Goal: Task Accomplishment & Management: Complete application form

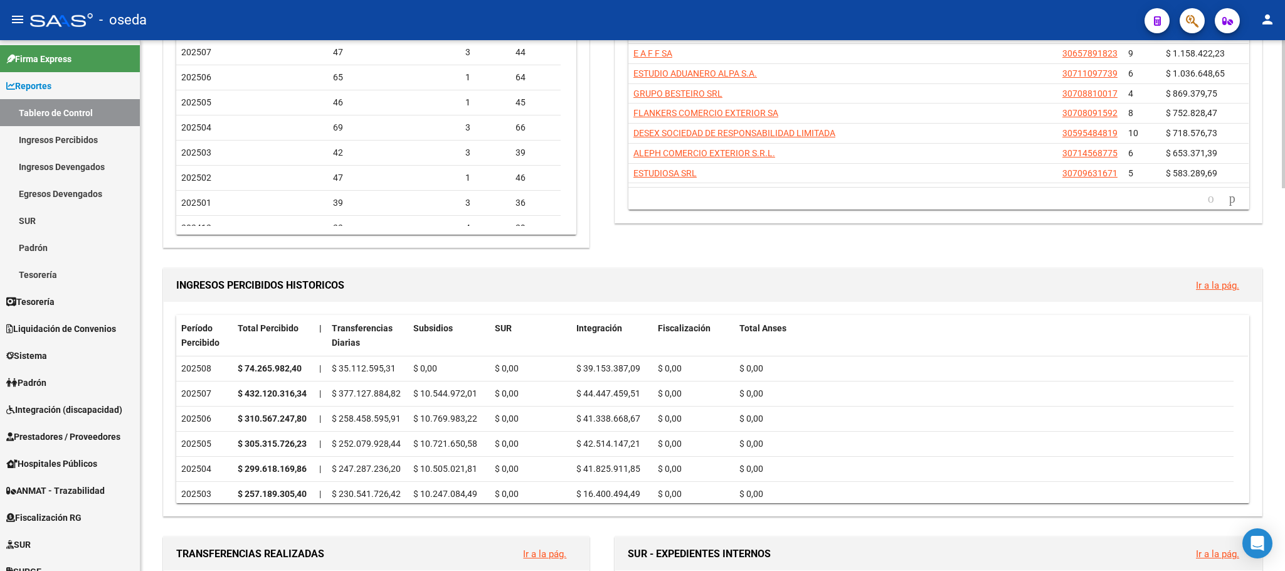
scroll to position [188, 0]
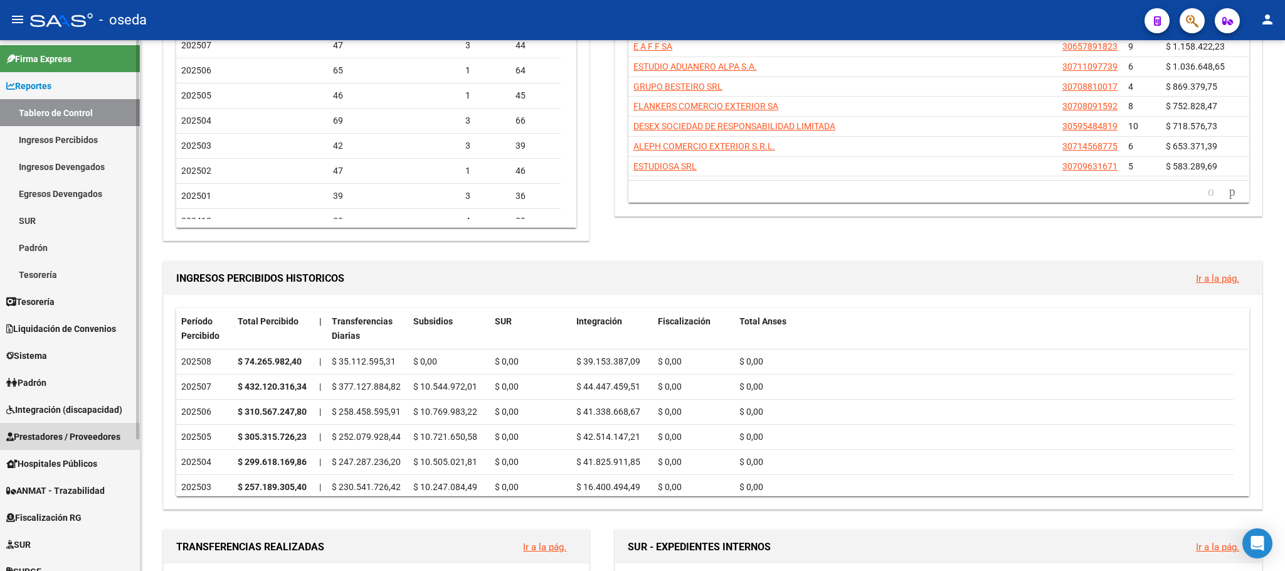
click at [38, 433] on span "Prestadores / Proveedores" at bounding box center [63, 437] width 114 height 14
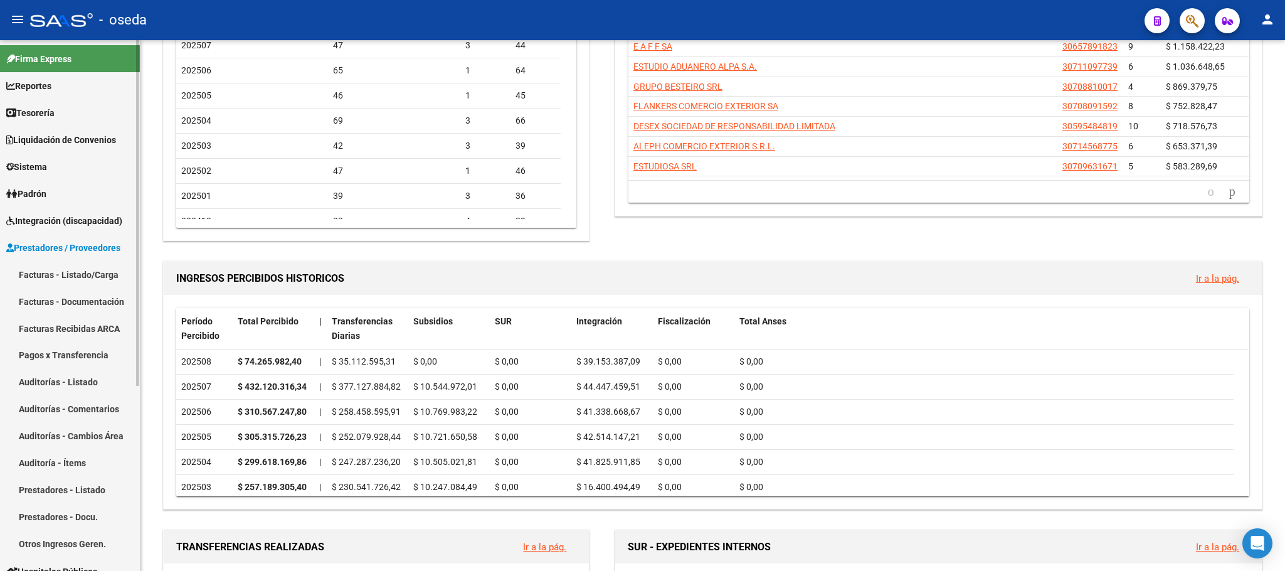
click at [16, 275] on link "Facturas - Listado/Carga" at bounding box center [70, 274] width 140 height 27
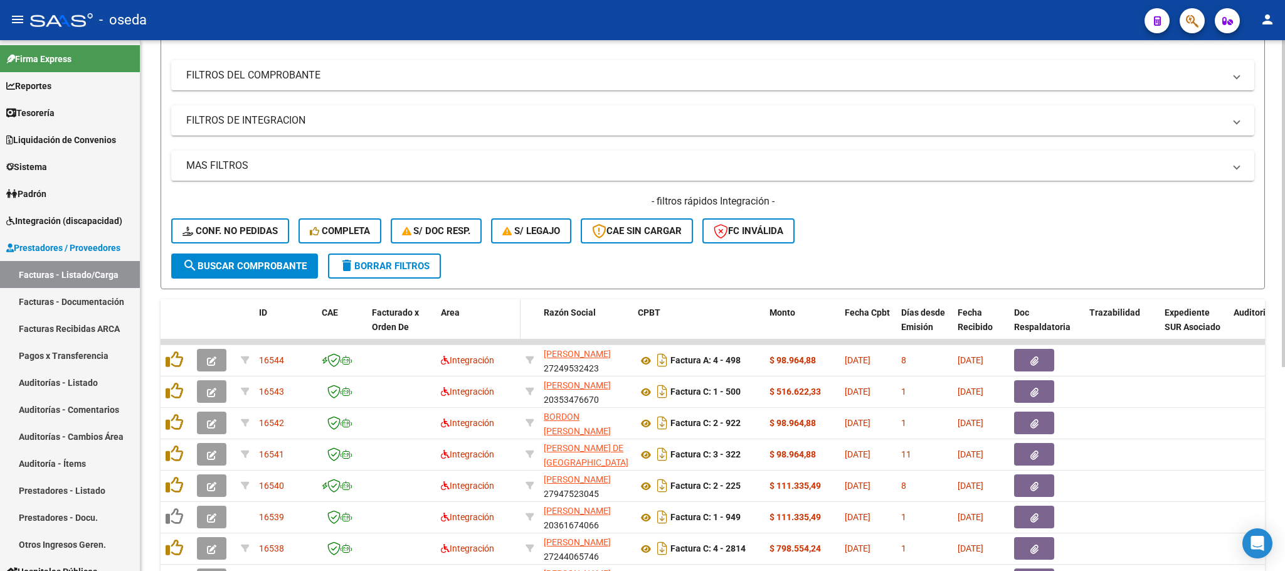
scroll to position [143, 0]
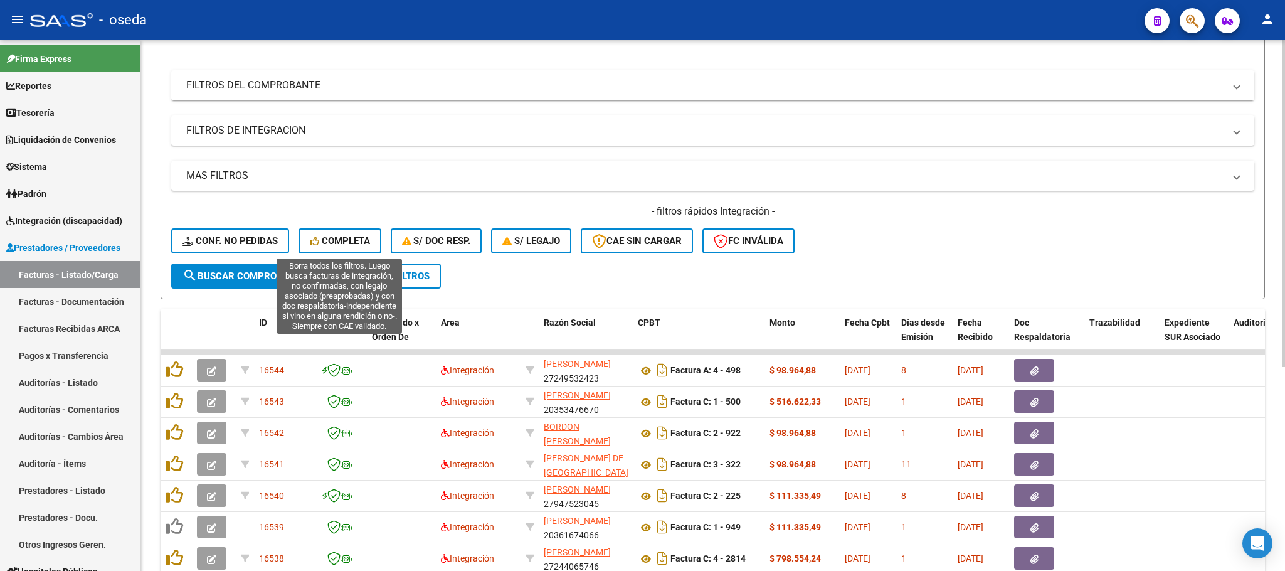
click at [346, 239] on span "Completa" at bounding box center [340, 240] width 60 height 11
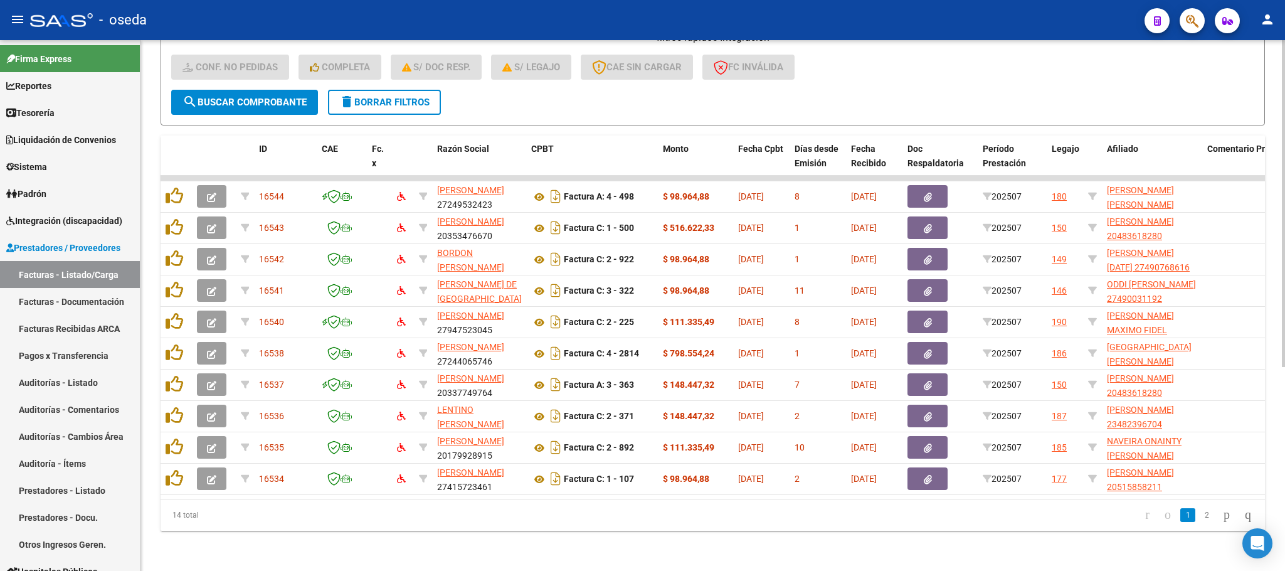
scroll to position [331, 0]
click at [1222, 514] on icon "go to next page" at bounding box center [1227, 514] width 10 height 15
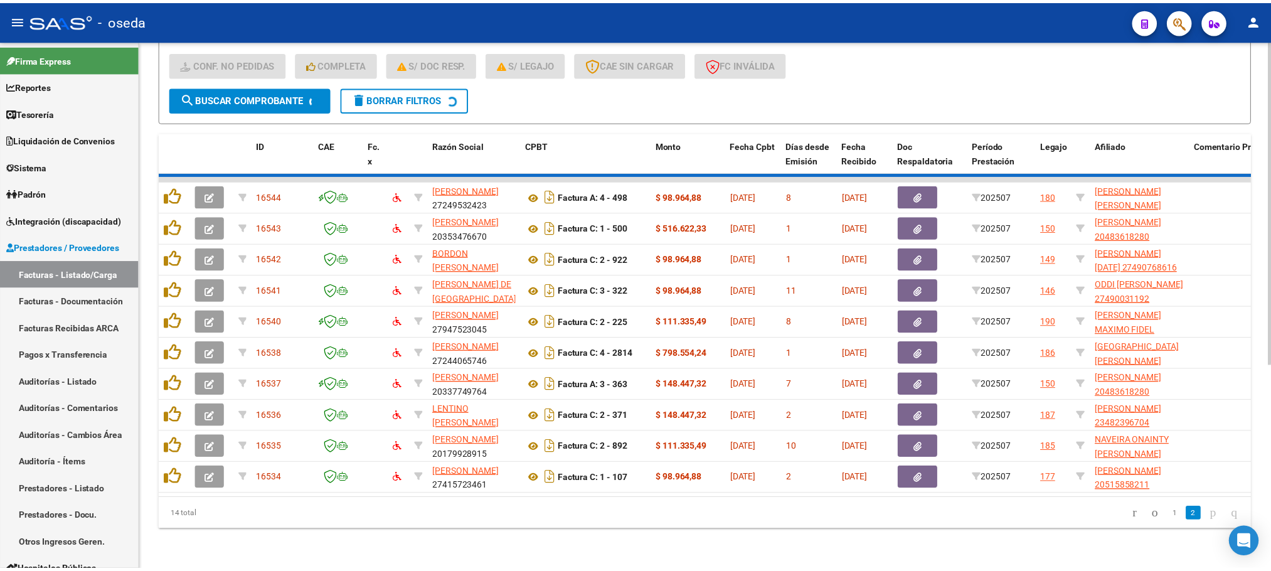
scroll to position [143, 0]
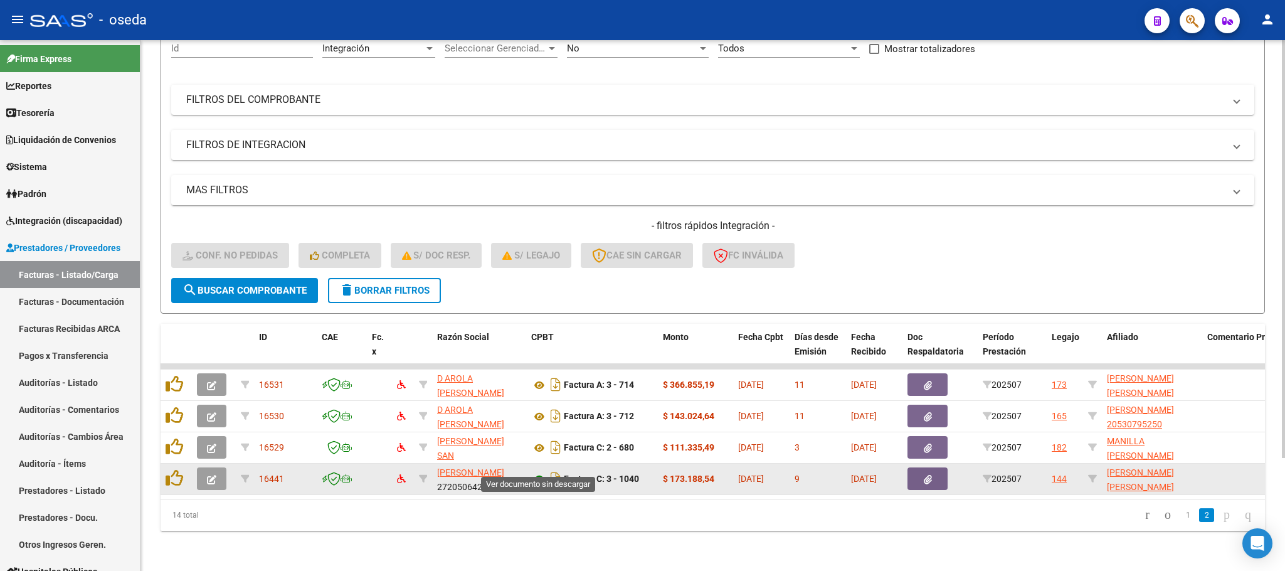
click at [540, 472] on icon at bounding box center [539, 479] width 16 height 15
click at [204, 467] on button "button" at bounding box center [211, 478] width 29 height 23
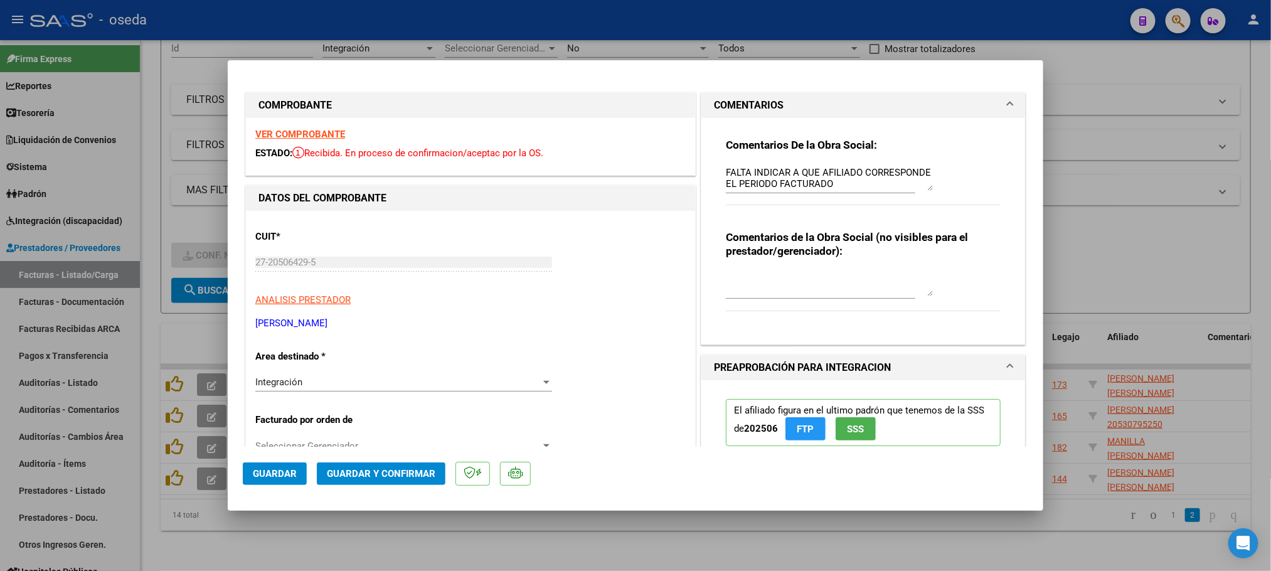
click at [350, 380] on div "Integración" at bounding box center [397, 381] width 285 height 11
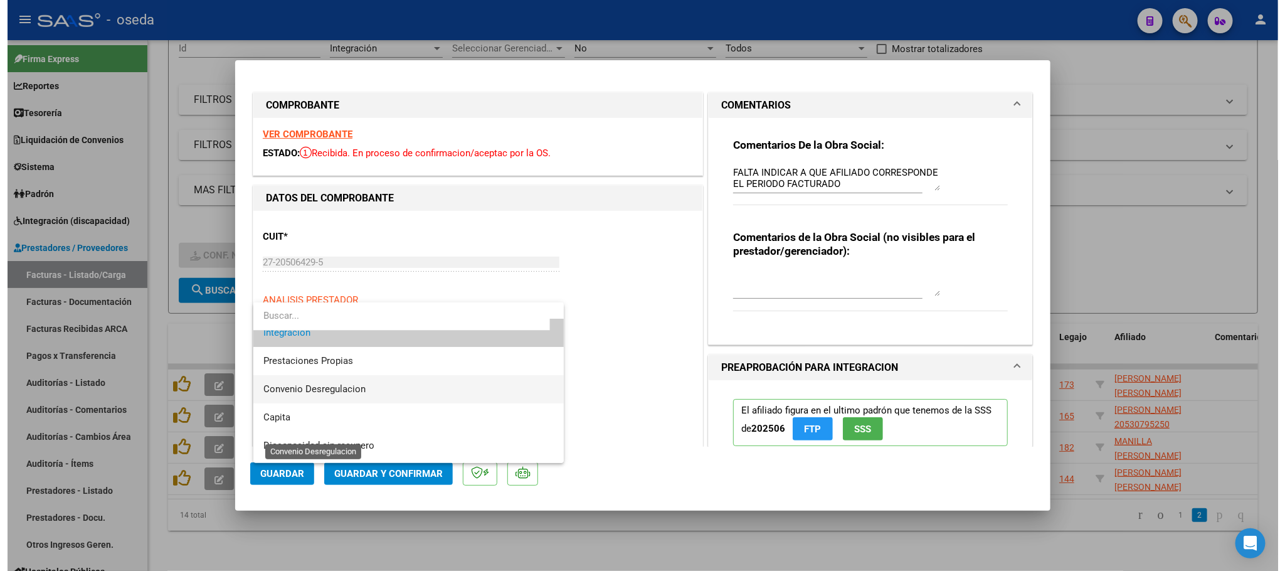
scroll to position [141, 0]
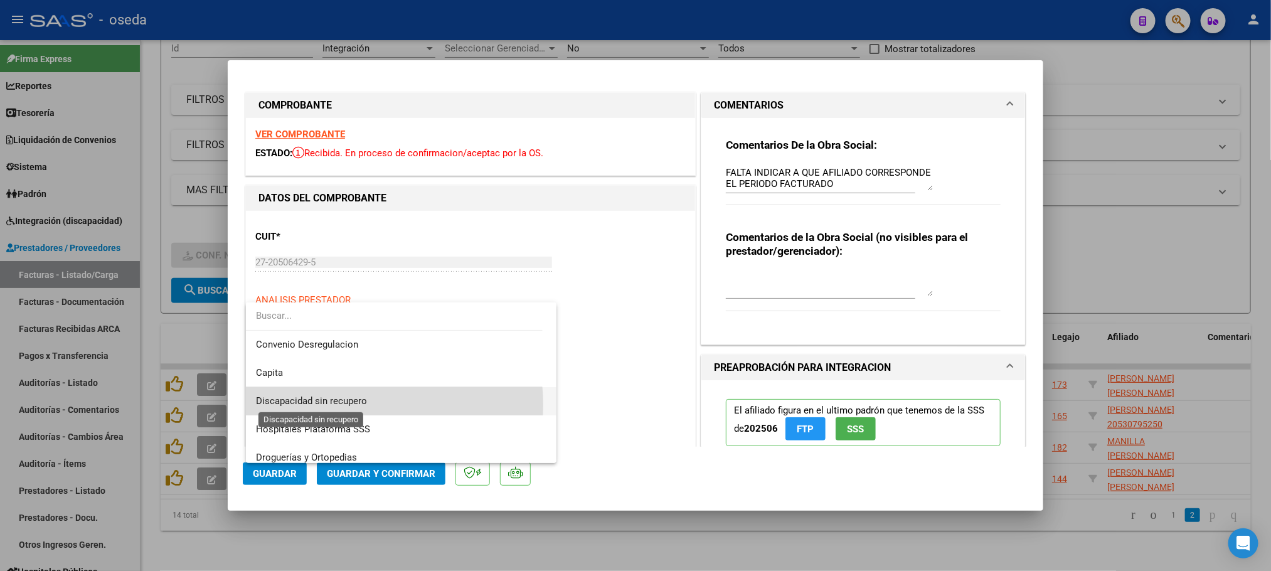
click at [349, 405] on span "Discapacidad sin recupero" at bounding box center [311, 400] width 111 height 11
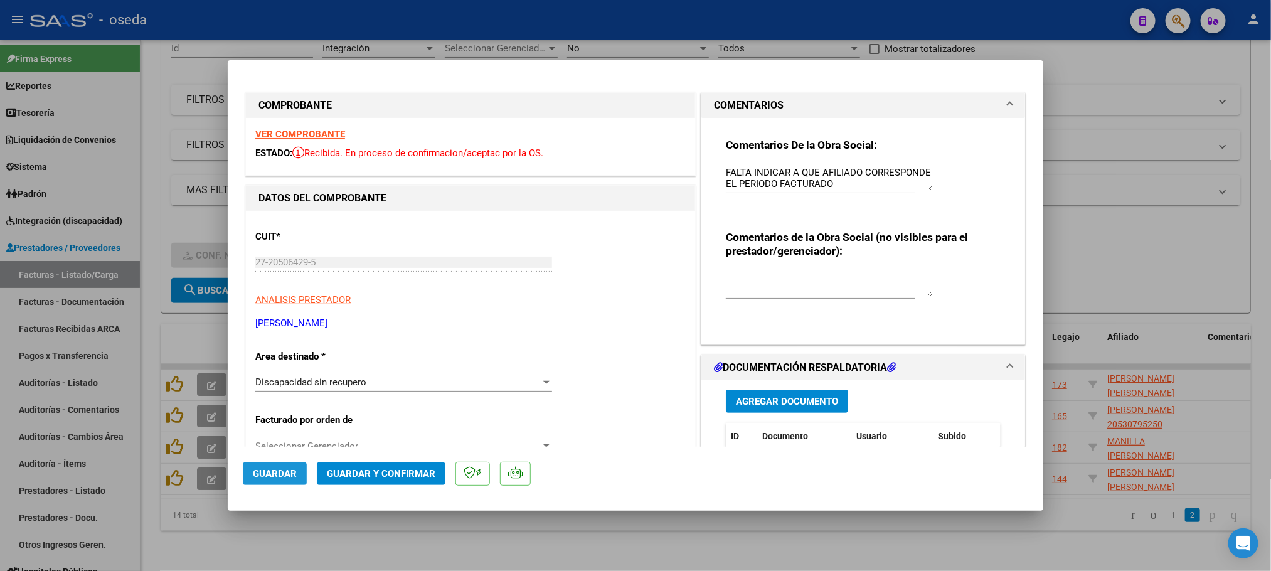
click at [289, 470] on span "Guardar" at bounding box center [275, 473] width 44 height 11
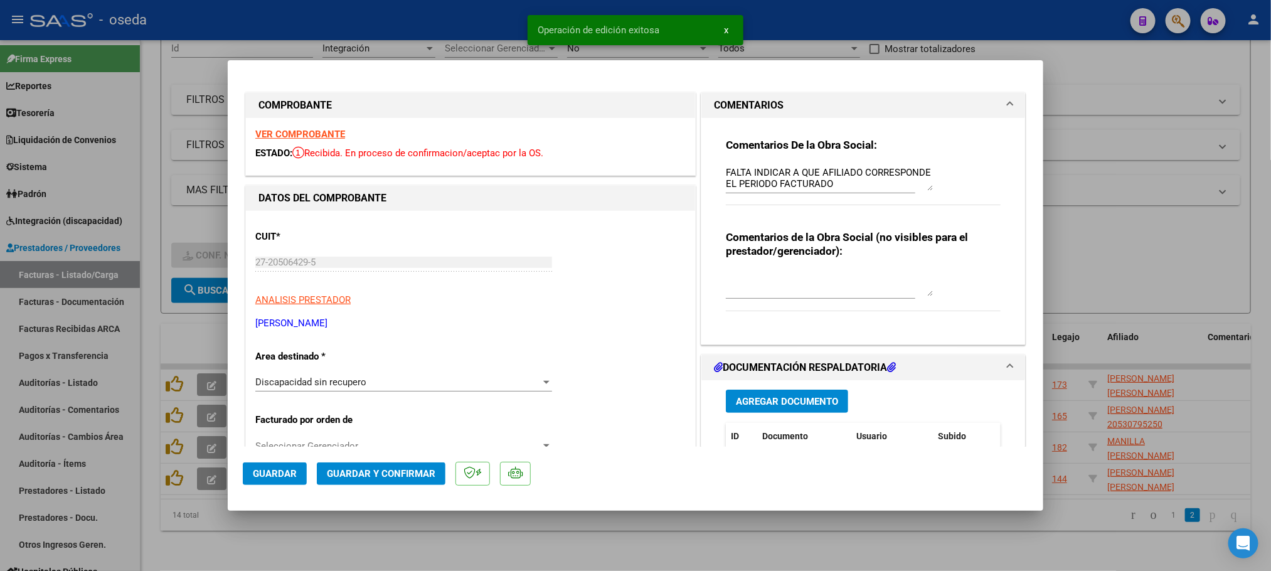
type input "$ 0,00"
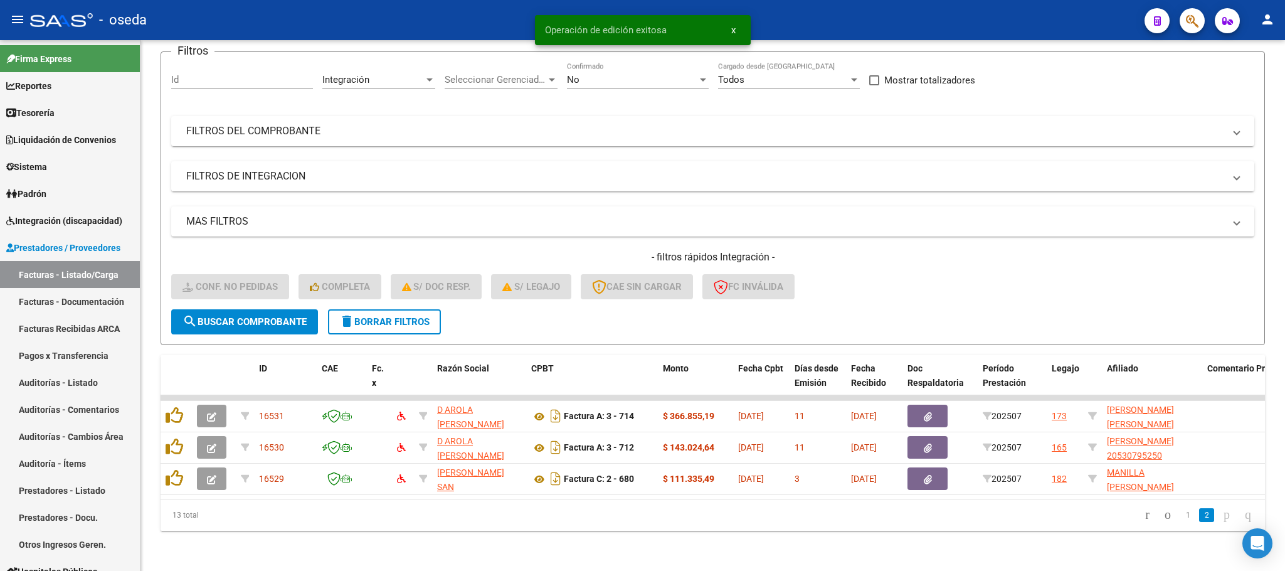
scroll to position [112, 0]
click at [375, 314] on button "delete Borrar Filtros" at bounding box center [384, 321] width 113 height 25
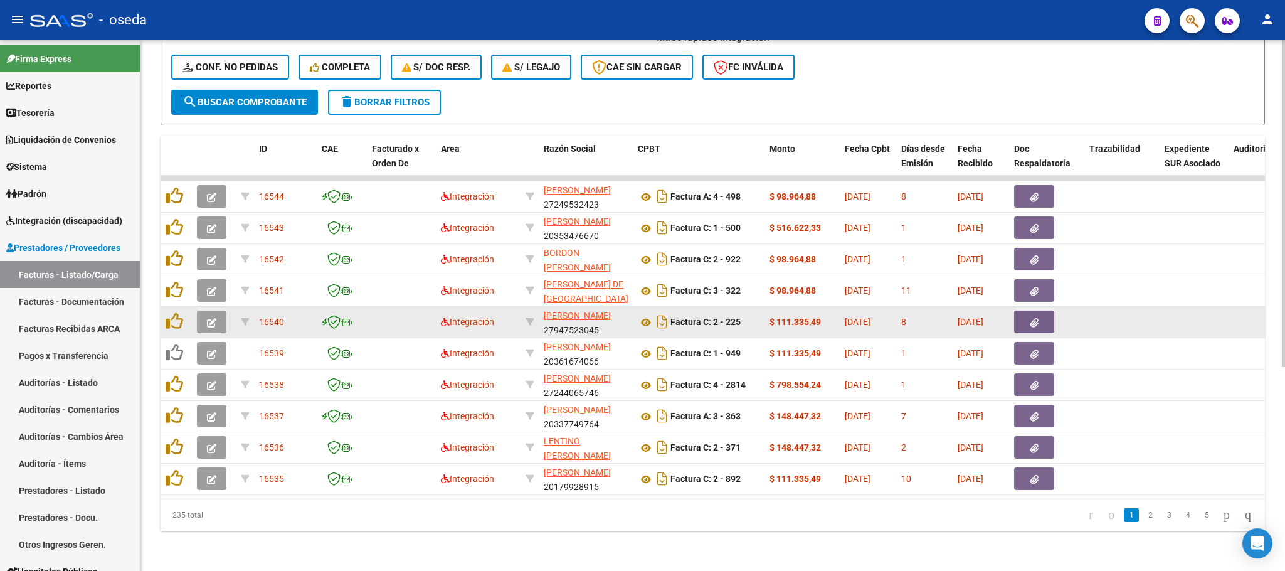
scroll to position [331, 0]
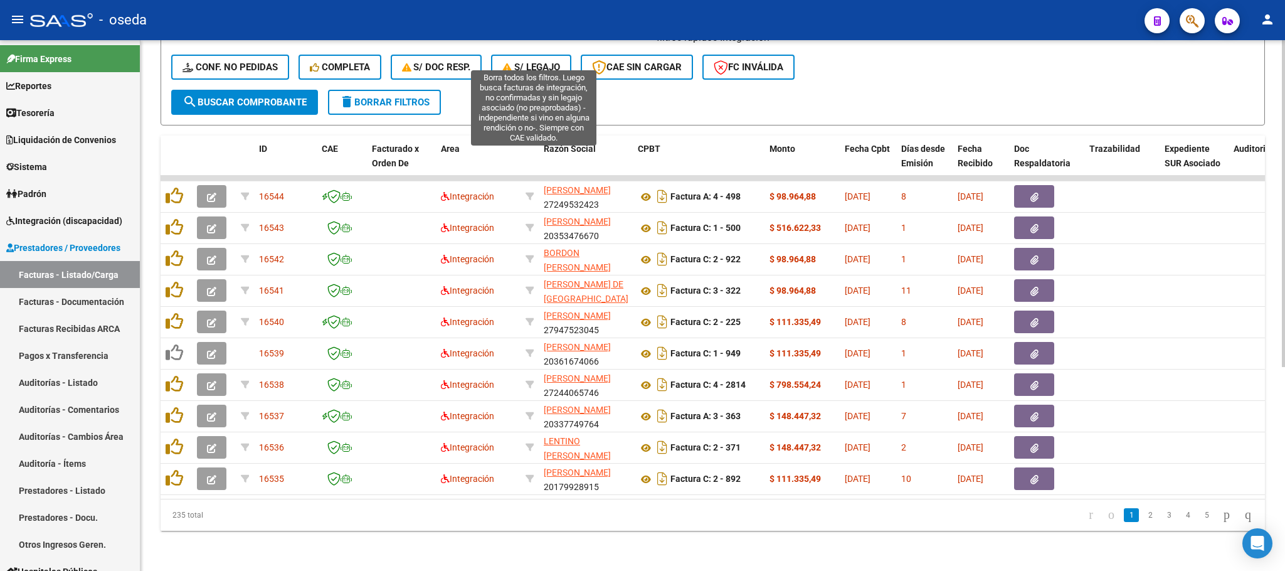
click at [520, 61] on span "S/ legajo" at bounding box center [531, 66] width 58 height 11
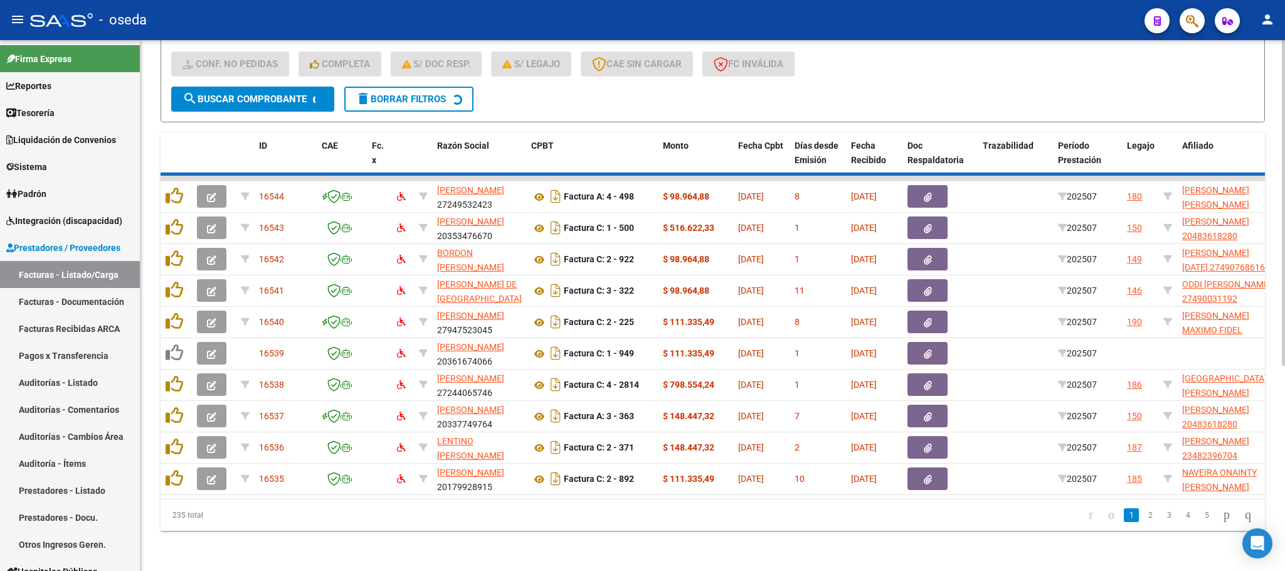
scroll to position [112, 0]
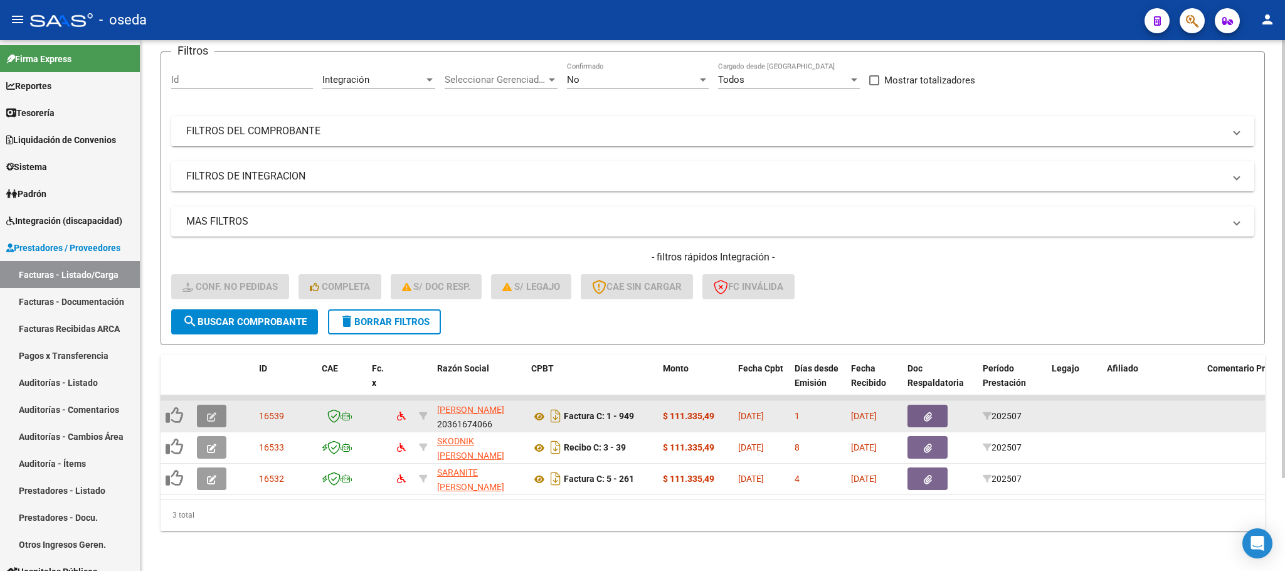
click at [205, 411] on button "button" at bounding box center [211, 416] width 29 height 23
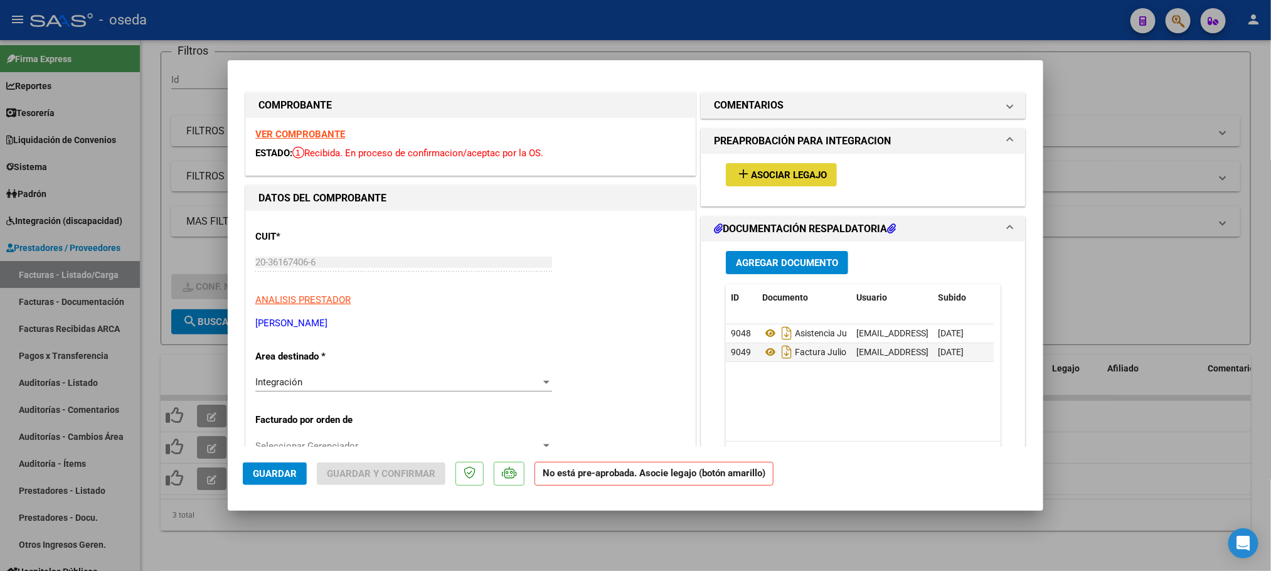
click at [738, 179] on mat-icon "add" at bounding box center [743, 173] width 15 height 15
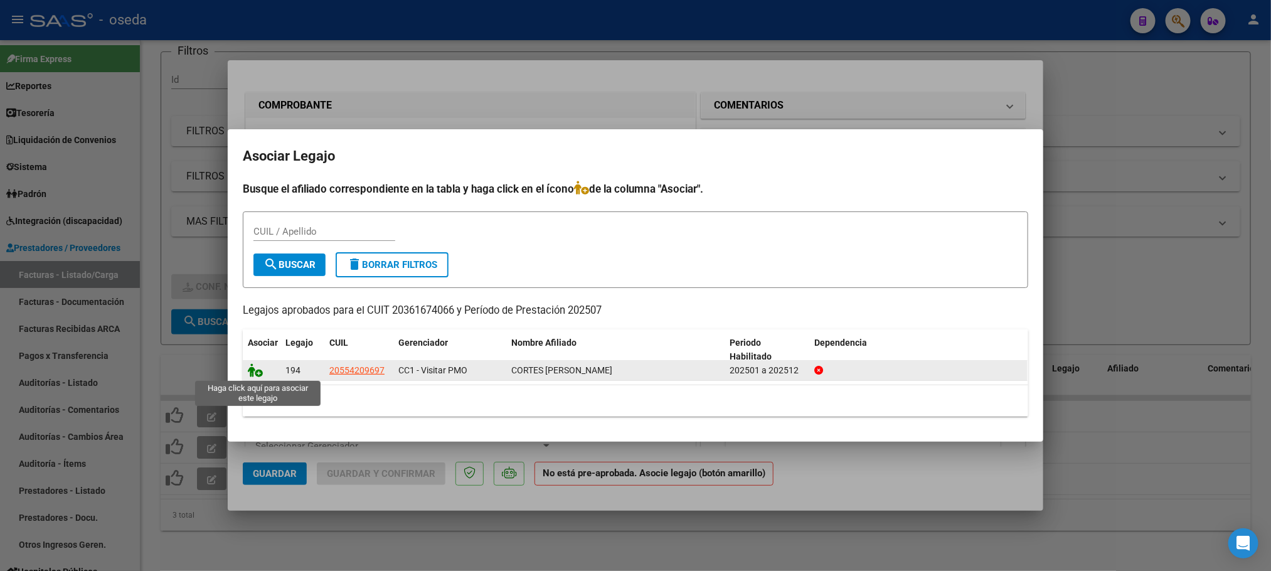
click at [255, 373] on icon at bounding box center [255, 370] width 15 height 14
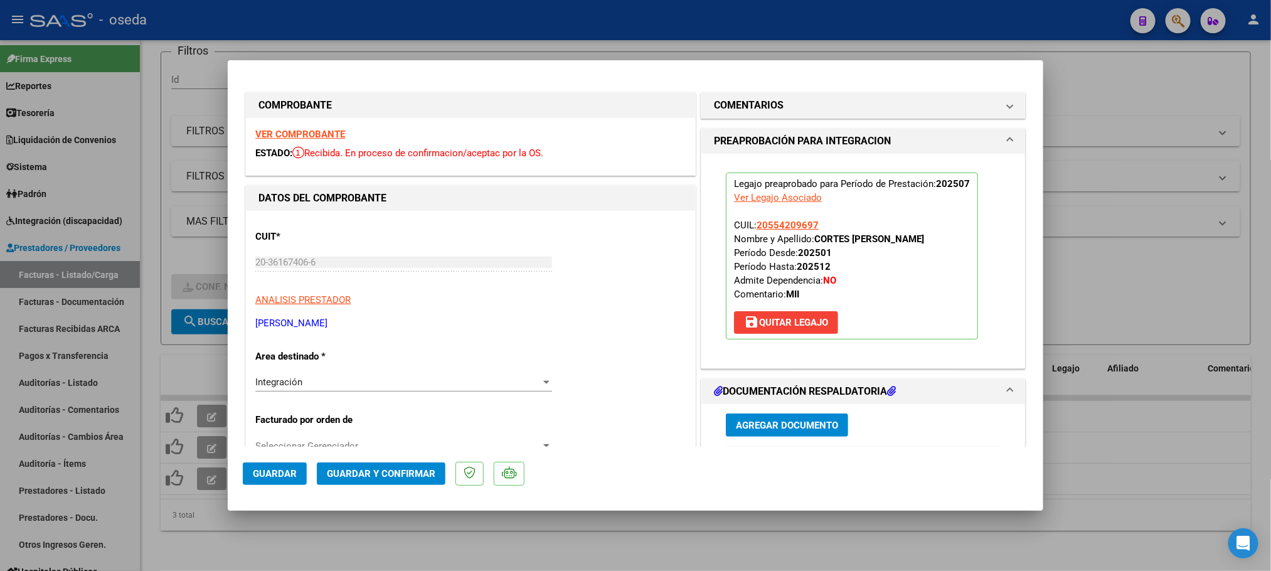
click at [262, 469] on span "Guardar" at bounding box center [275, 473] width 44 height 11
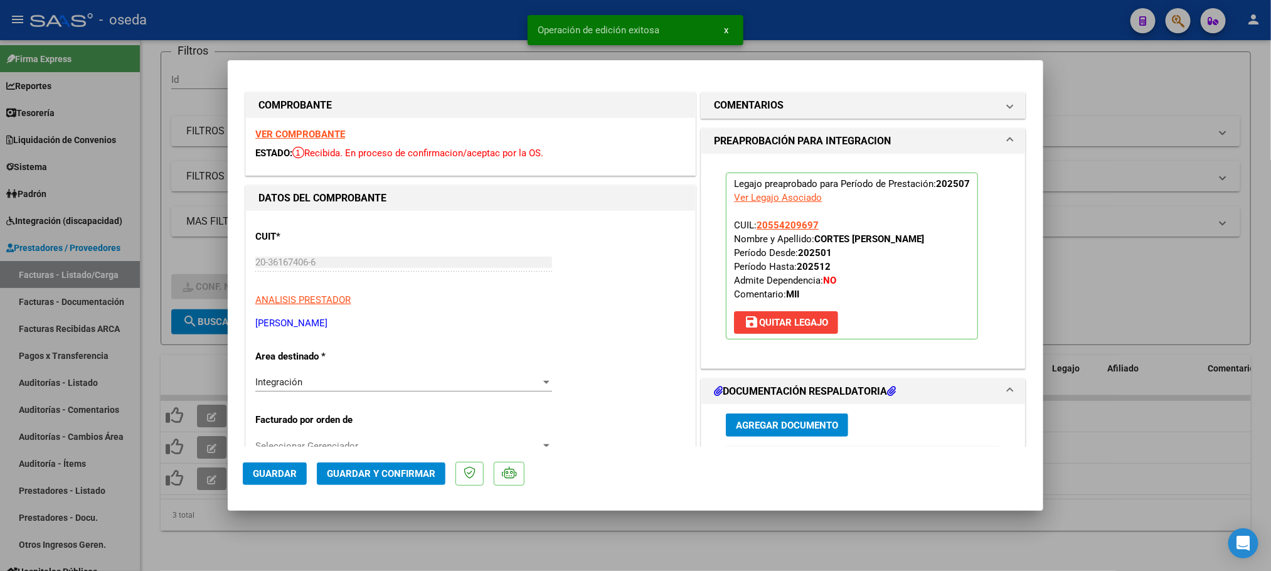
type input "$ 0,00"
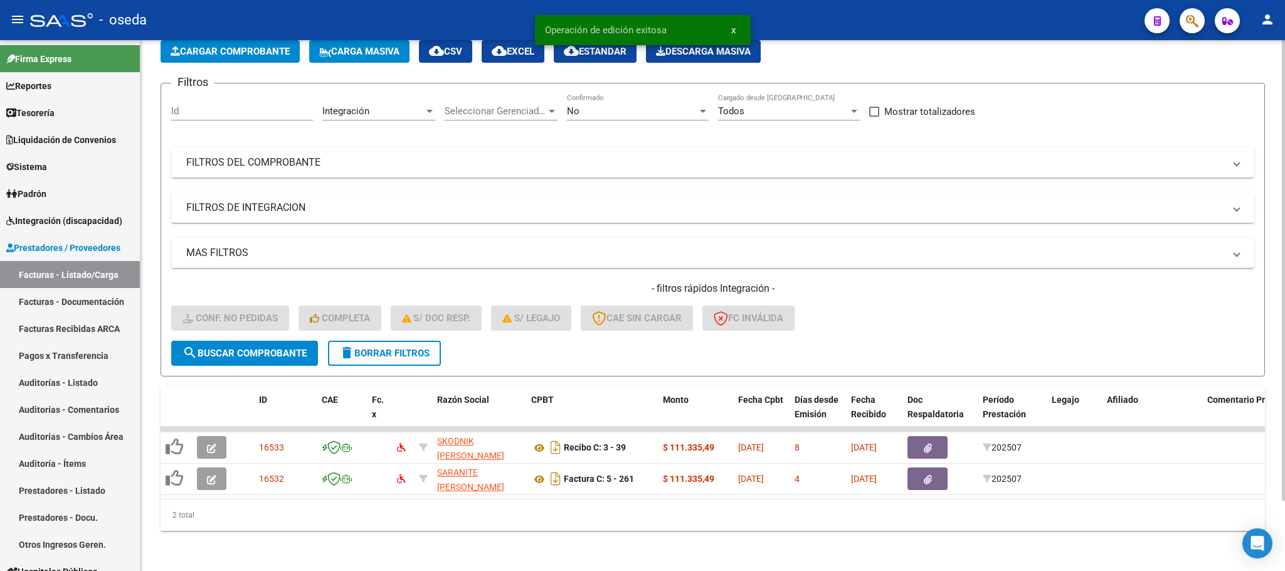
scroll to position [81, 0]
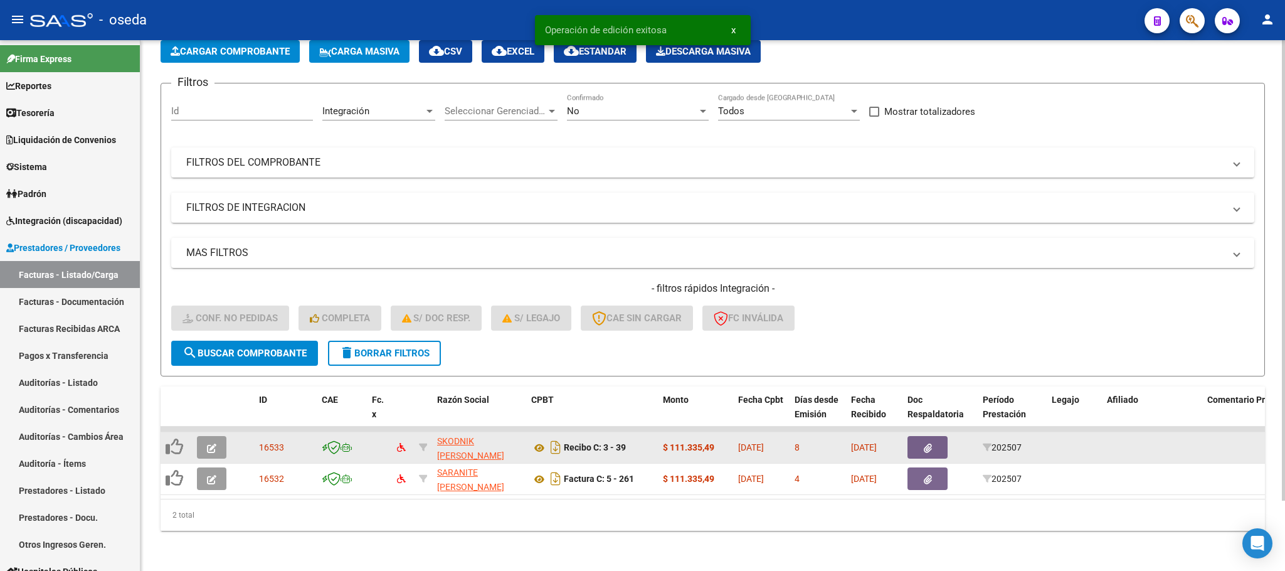
click at [221, 436] on button "button" at bounding box center [211, 447] width 29 height 23
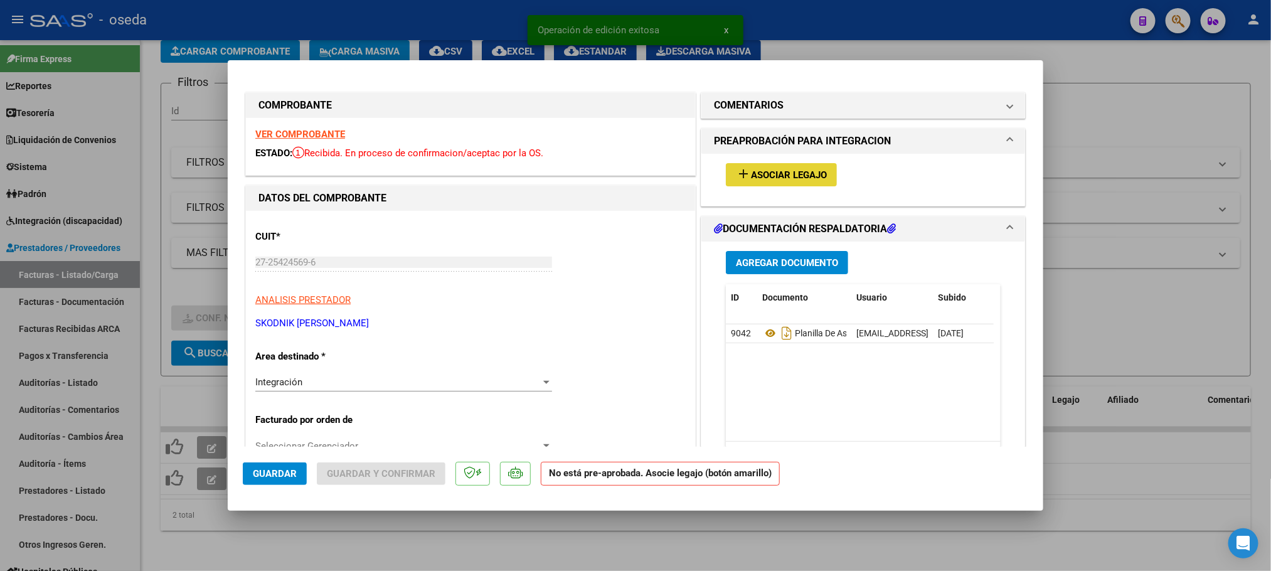
click at [755, 179] on span "Asociar Legajo" at bounding box center [789, 174] width 76 height 11
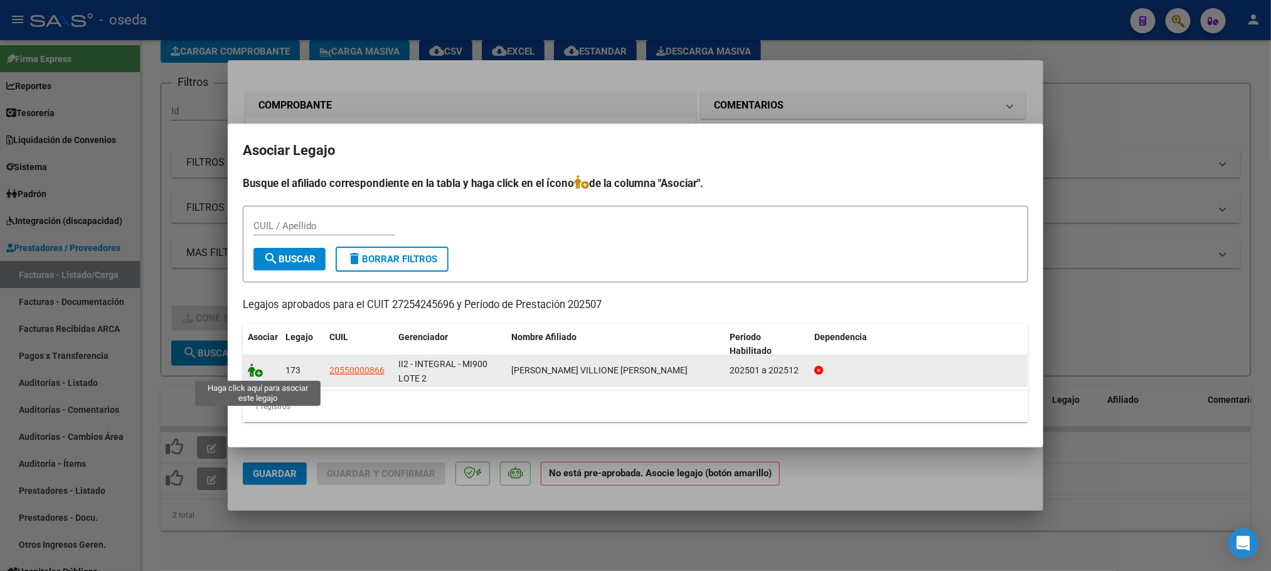
click at [251, 371] on icon at bounding box center [255, 370] width 15 height 14
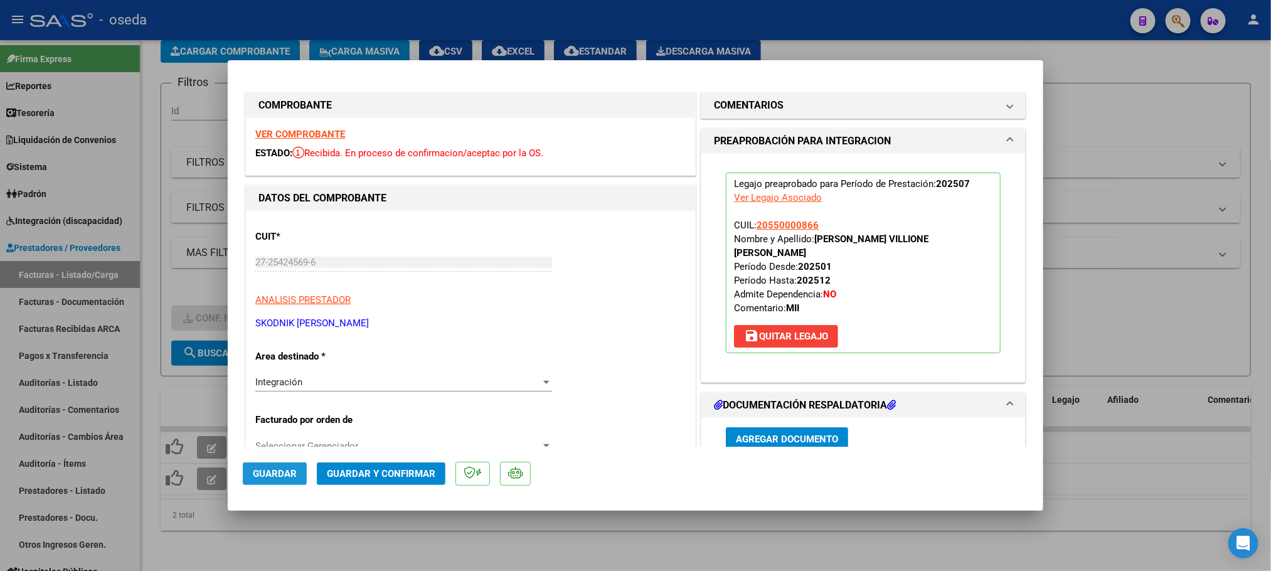
click at [269, 471] on span "Guardar" at bounding box center [275, 473] width 44 height 11
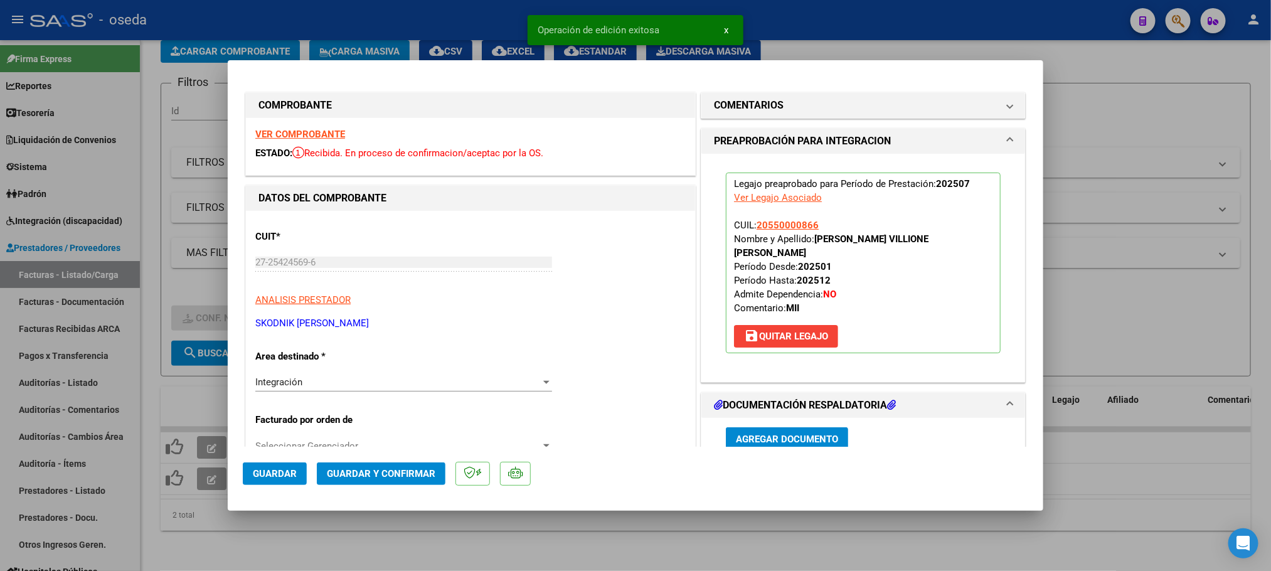
type input "$ 0,00"
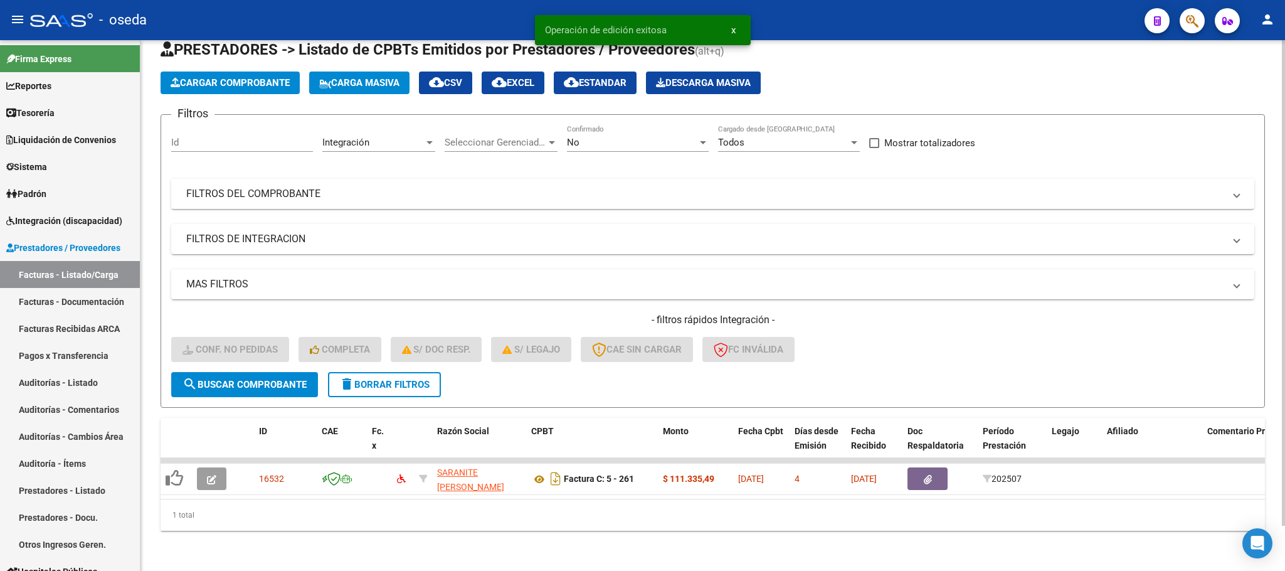
scroll to position [49, 0]
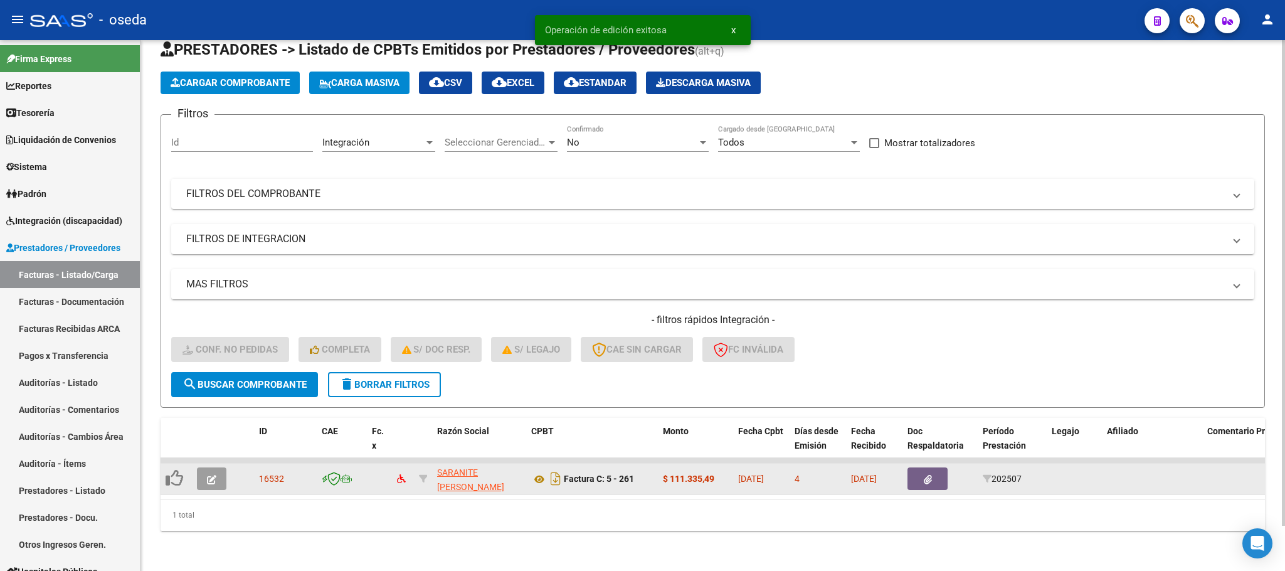
click at [222, 469] on button "button" at bounding box center [211, 478] width 29 height 23
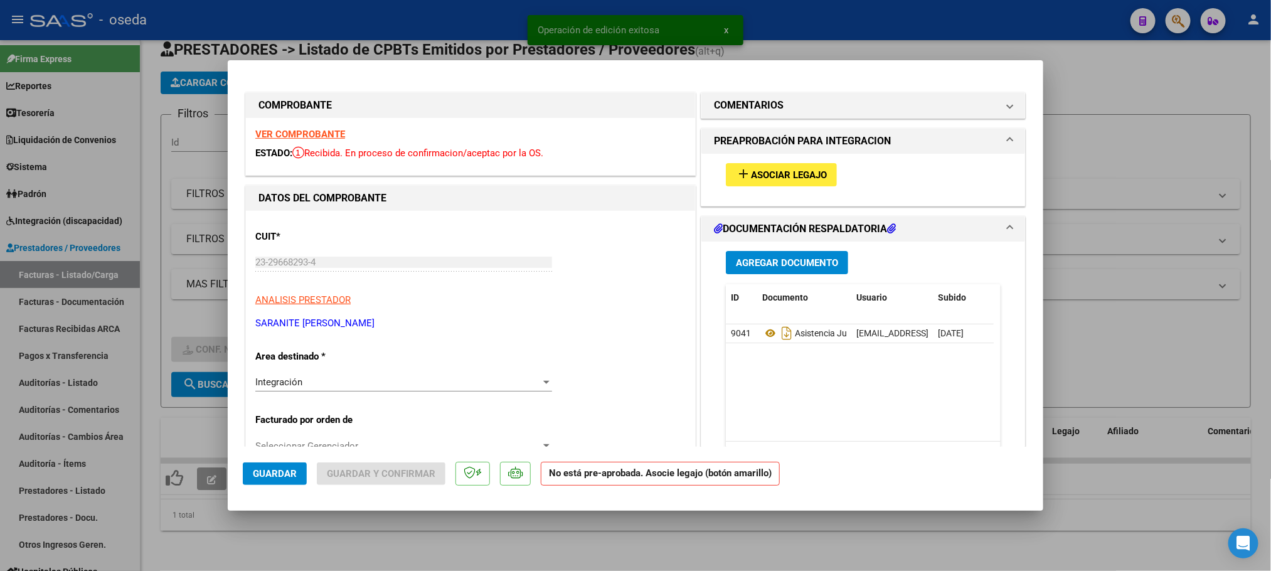
click at [761, 174] on span "Asociar Legajo" at bounding box center [789, 174] width 76 height 11
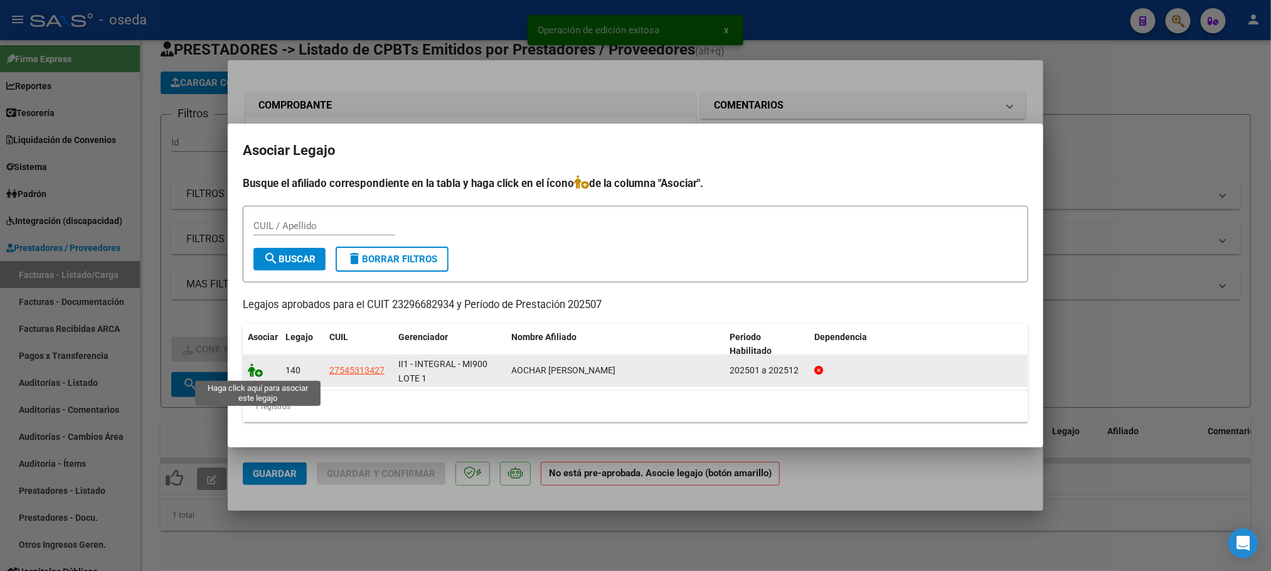
click at [251, 367] on icon at bounding box center [255, 370] width 15 height 14
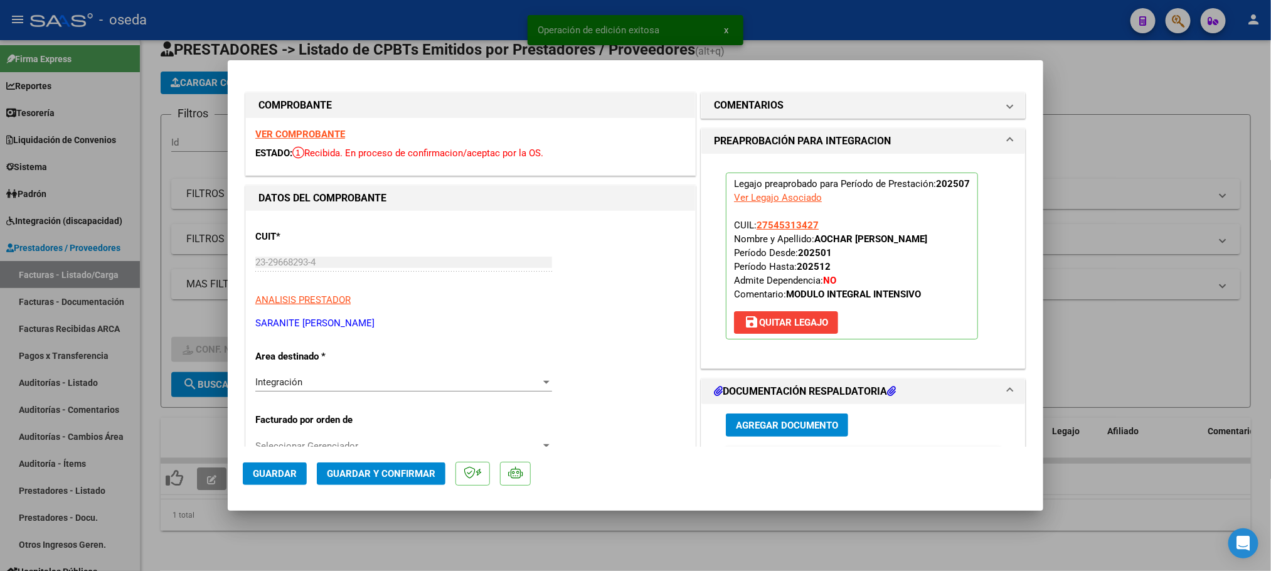
click at [243, 481] on button "Guardar" at bounding box center [275, 473] width 64 height 23
type input "$ 0,00"
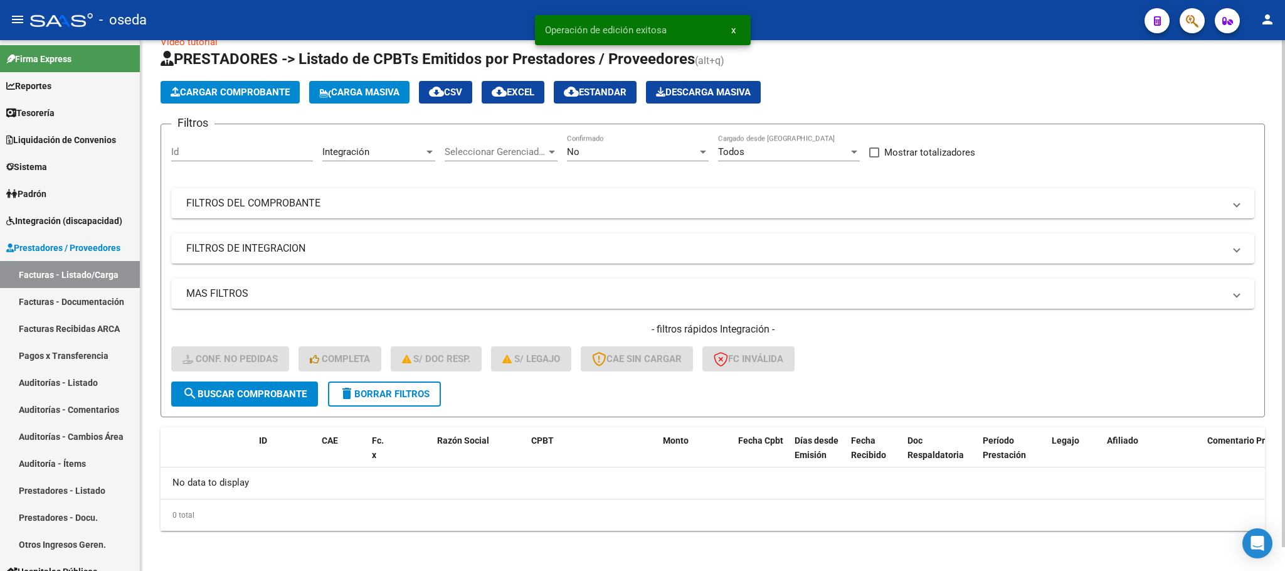
scroll to position [24, 0]
click at [399, 395] on span "delete Borrar Filtros" at bounding box center [384, 394] width 90 height 11
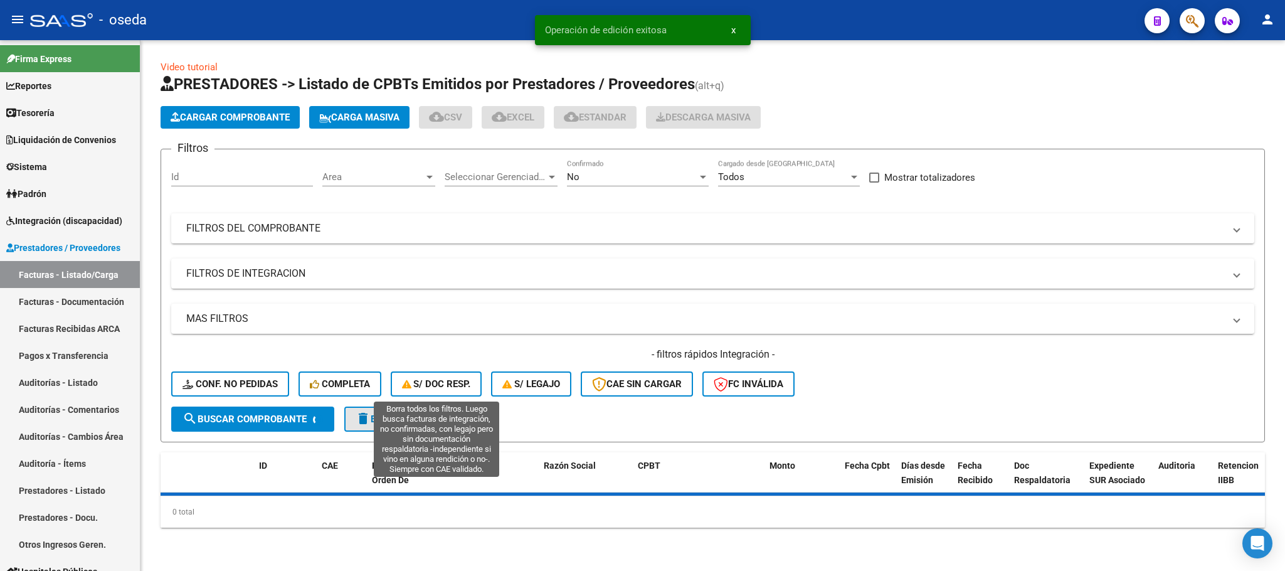
scroll to position [0, 0]
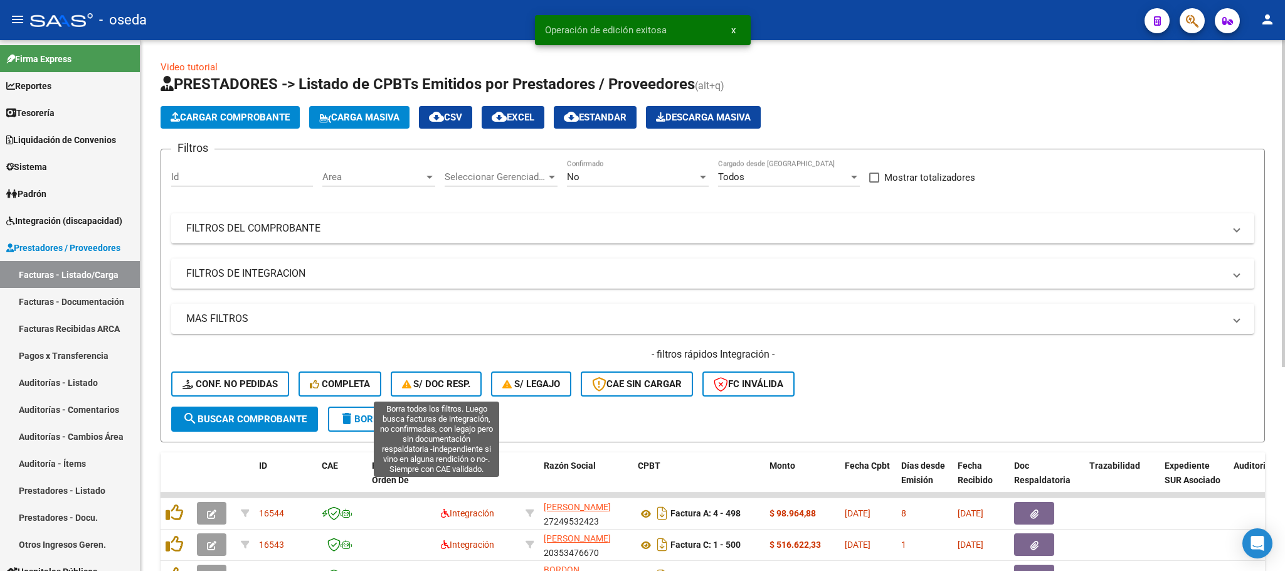
click at [420, 378] on span "S/ Doc Resp." at bounding box center [436, 383] width 69 height 11
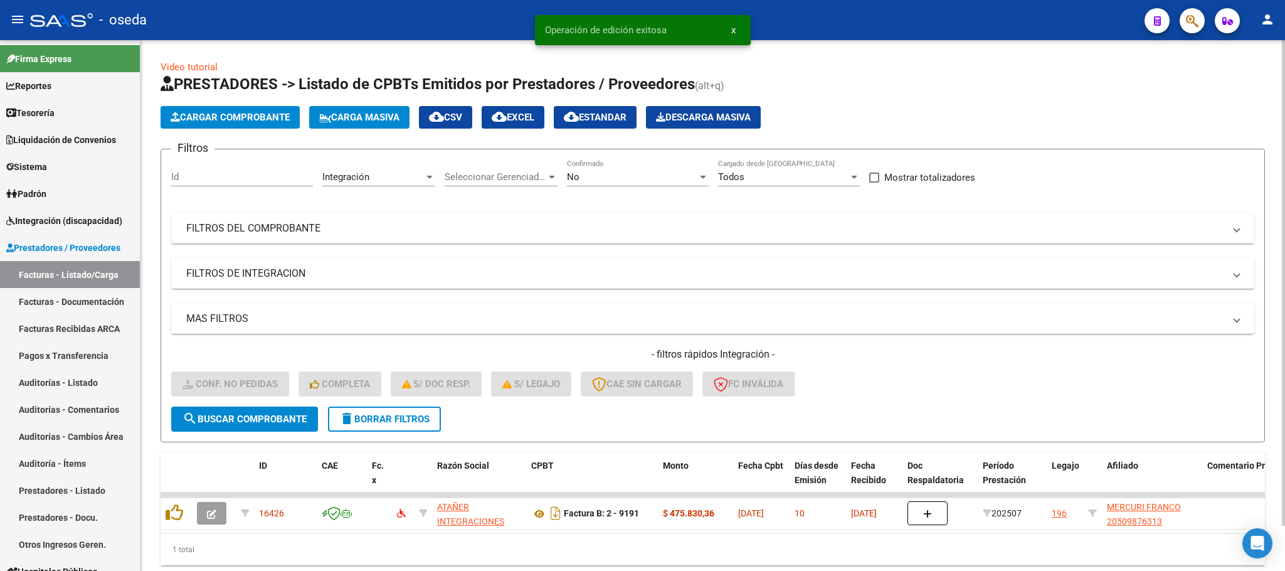
click at [377, 426] on button "delete Borrar Filtros" at bounding box center [384, 418] width 113 height 25
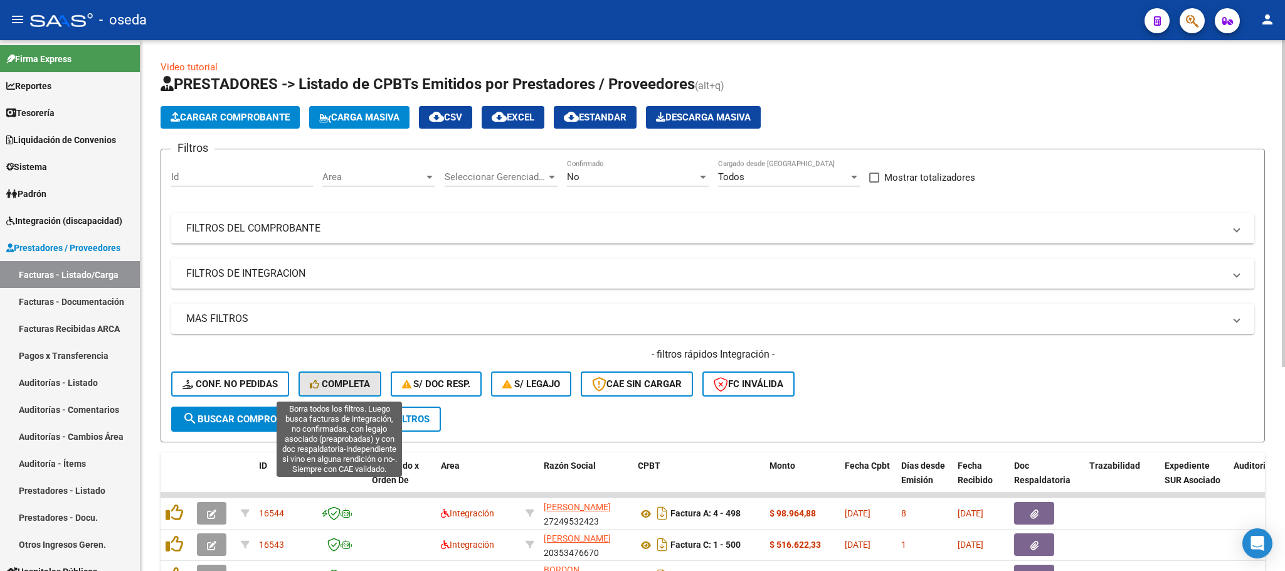
click at [348, 390] on span "Completa" at bounding box center [340, 383] width 60 height 11
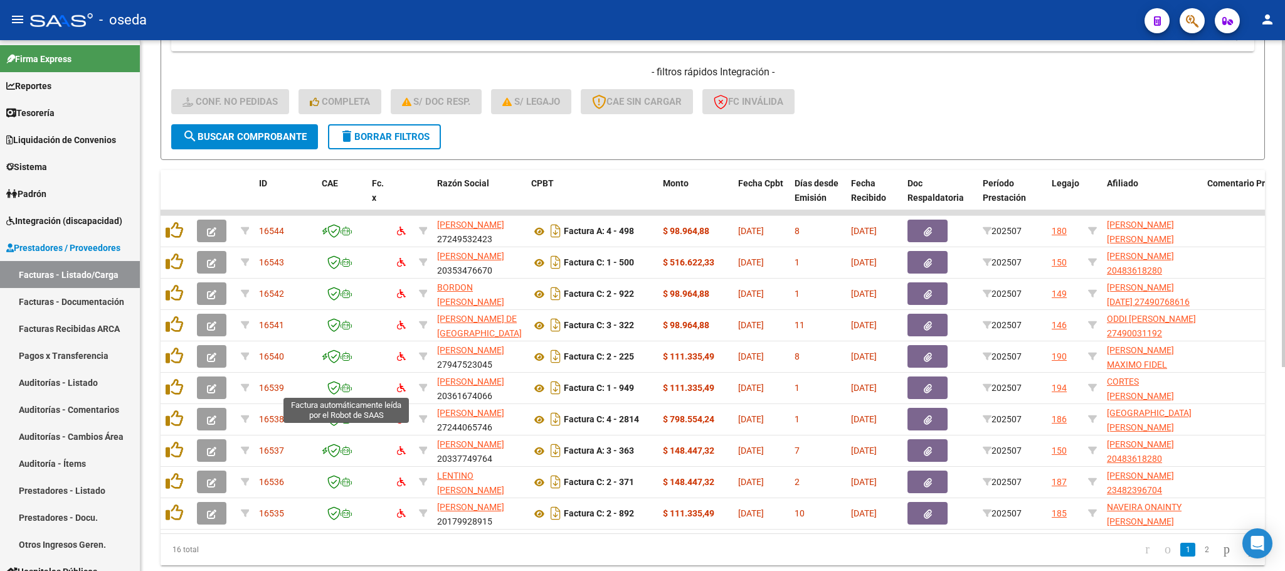
scroll to position [331, 0]
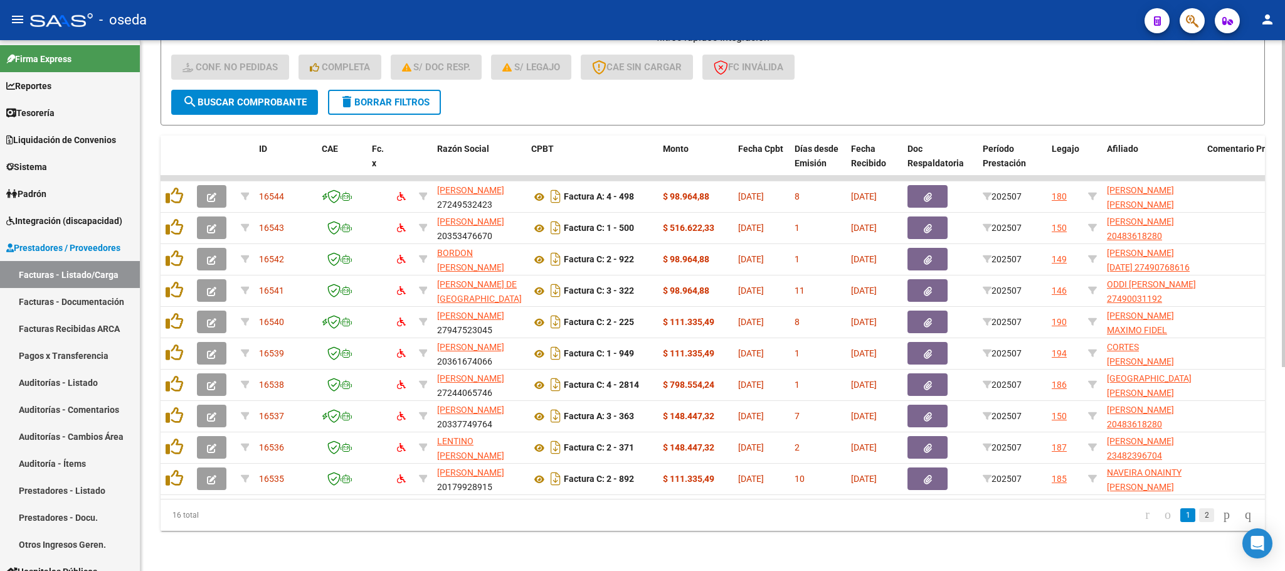
click at [1199, 516] on link "2" at bounding box center [1206, 515] width 15 height 14
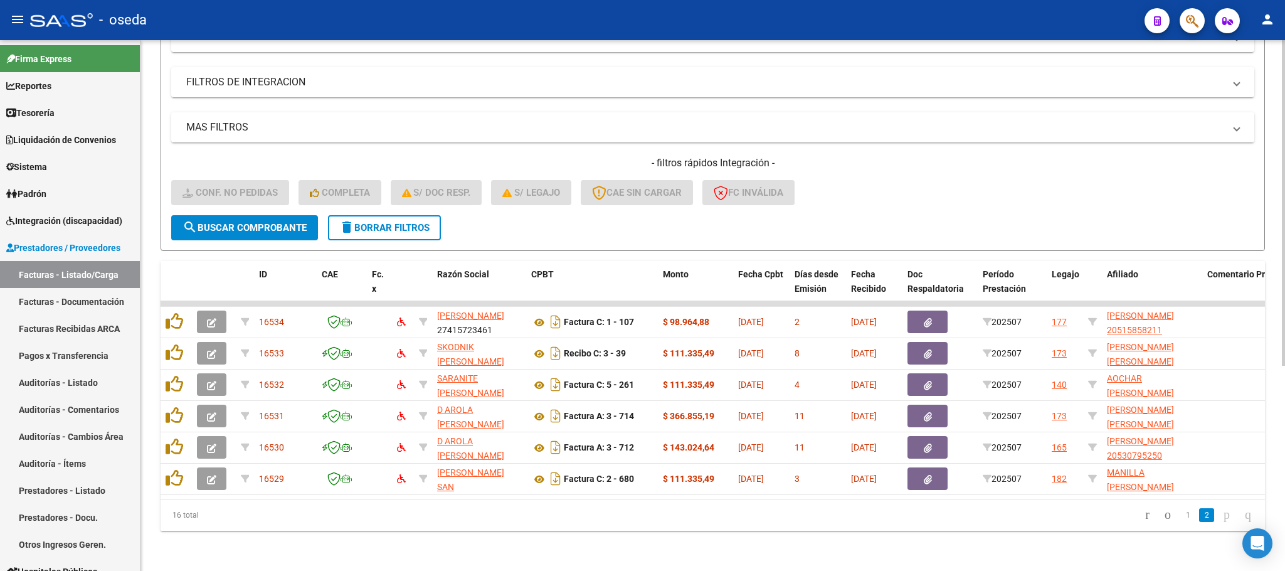
scroll to position [206, 0]
click at [420, 222] on span "delete Borrar Filtros" at bounding box center [384, 227] width 90 height 11
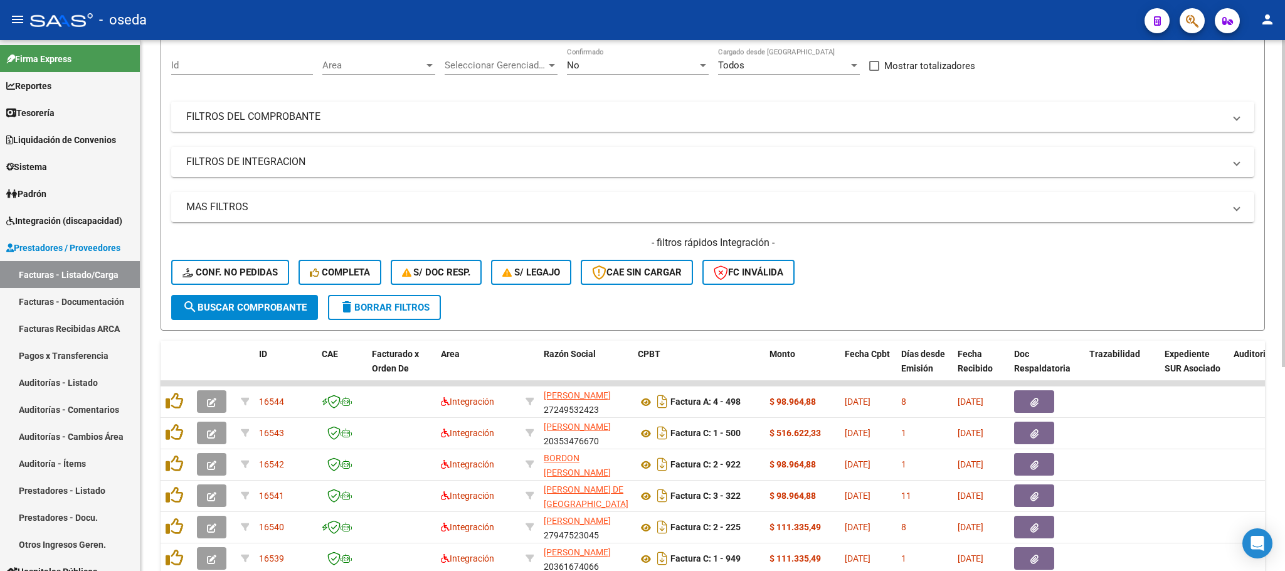
scroll to position [18, 0]
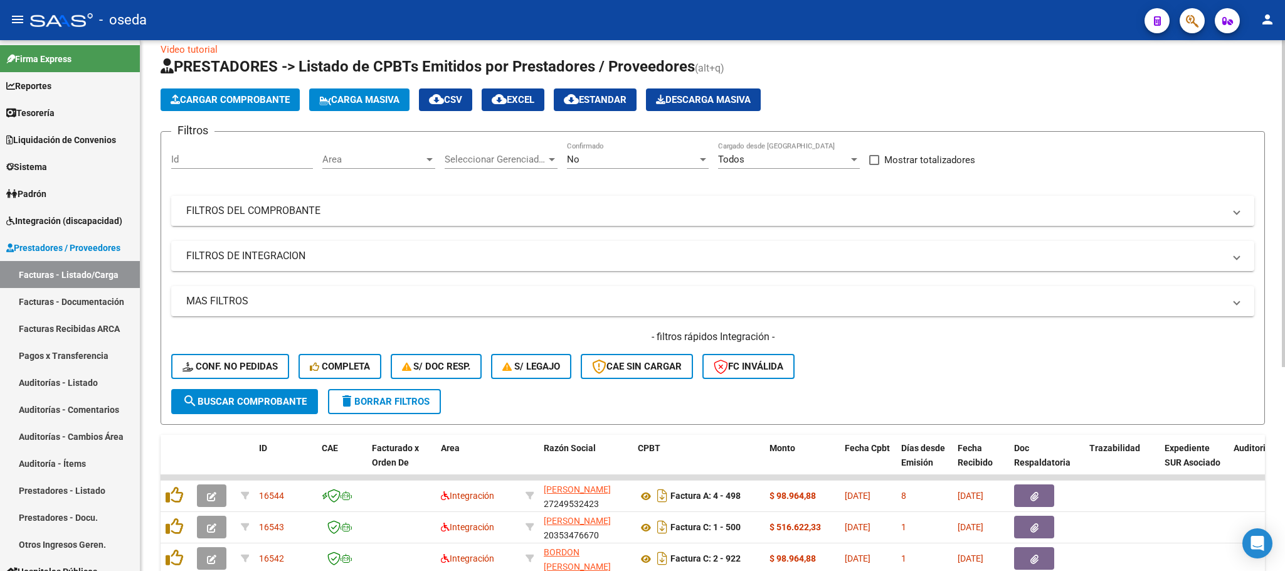
click at [397, 204] on mat-panel-title "FILTROS DEL COMPROBANTE" at bounding box center [705, 211] width 1038 height 14
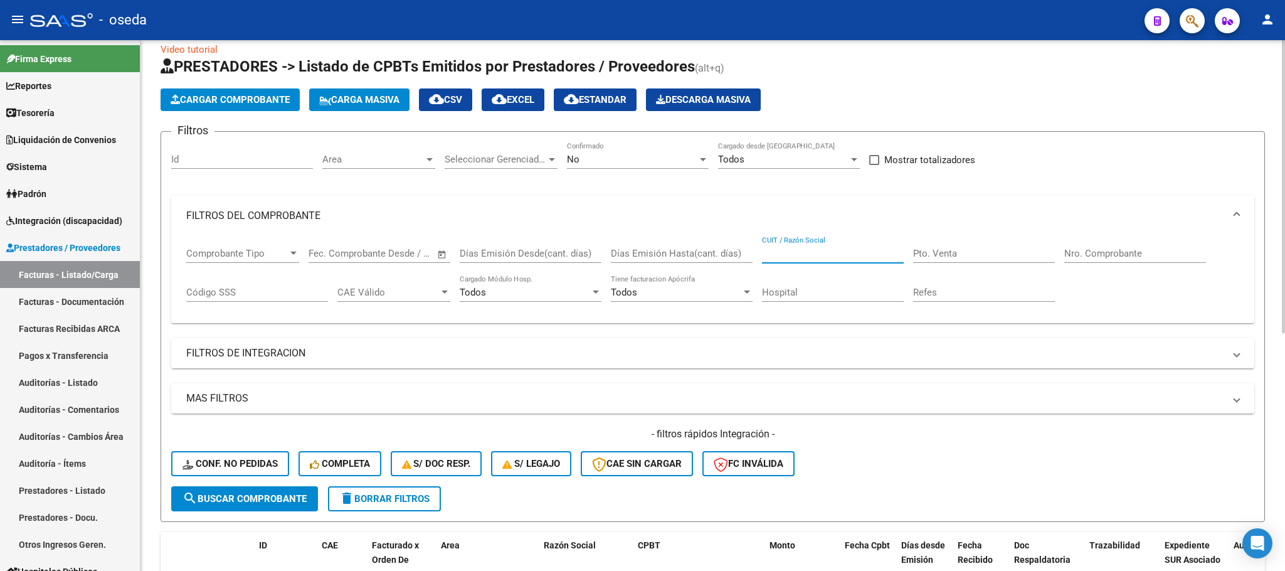
click at [775, 257] on input "CUIT / Razón Social" at bounding box center [833, 253] width 142 height 11
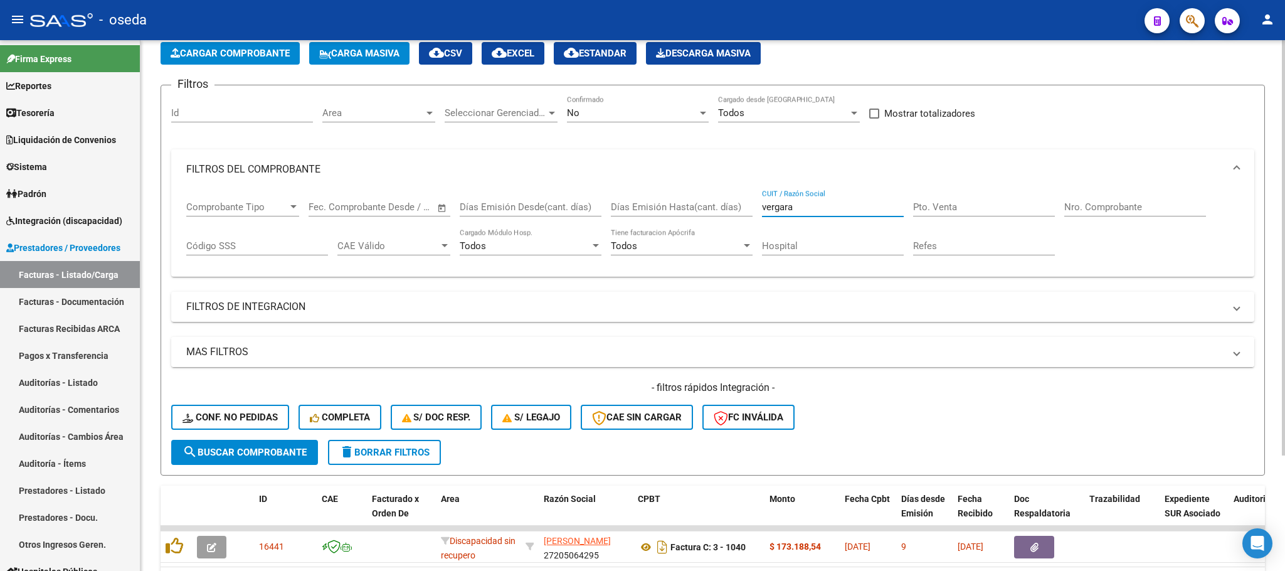
scroll to position [147, 0]
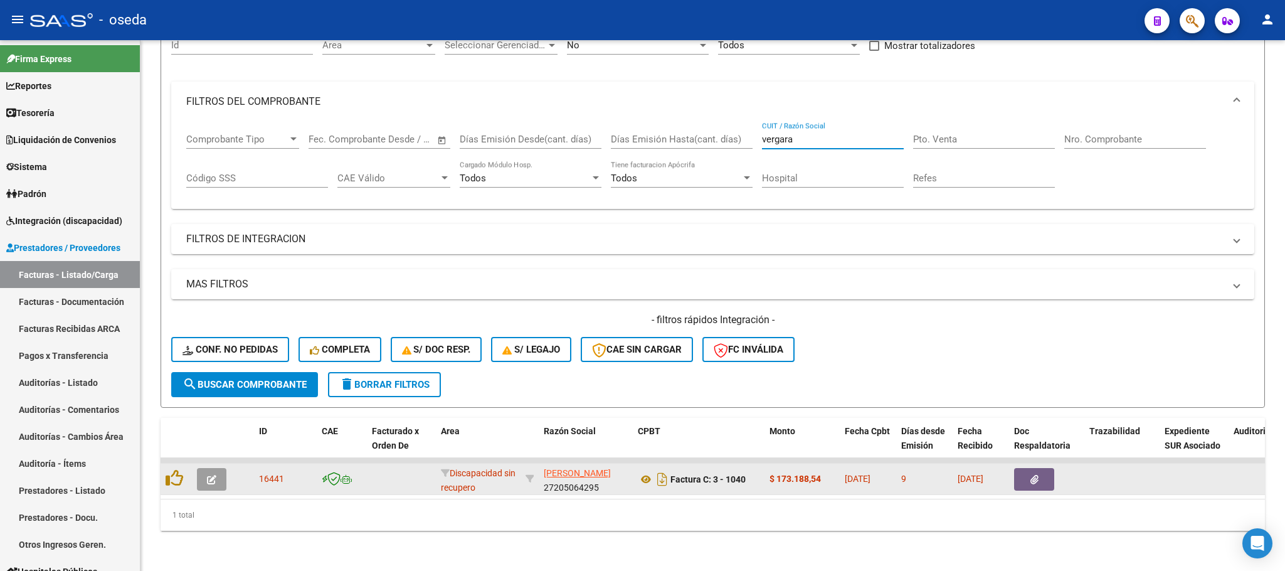
type input "vergara"
click at [1023, 469] on button "button" at bounding box center [1034, 479] width 40 height 23
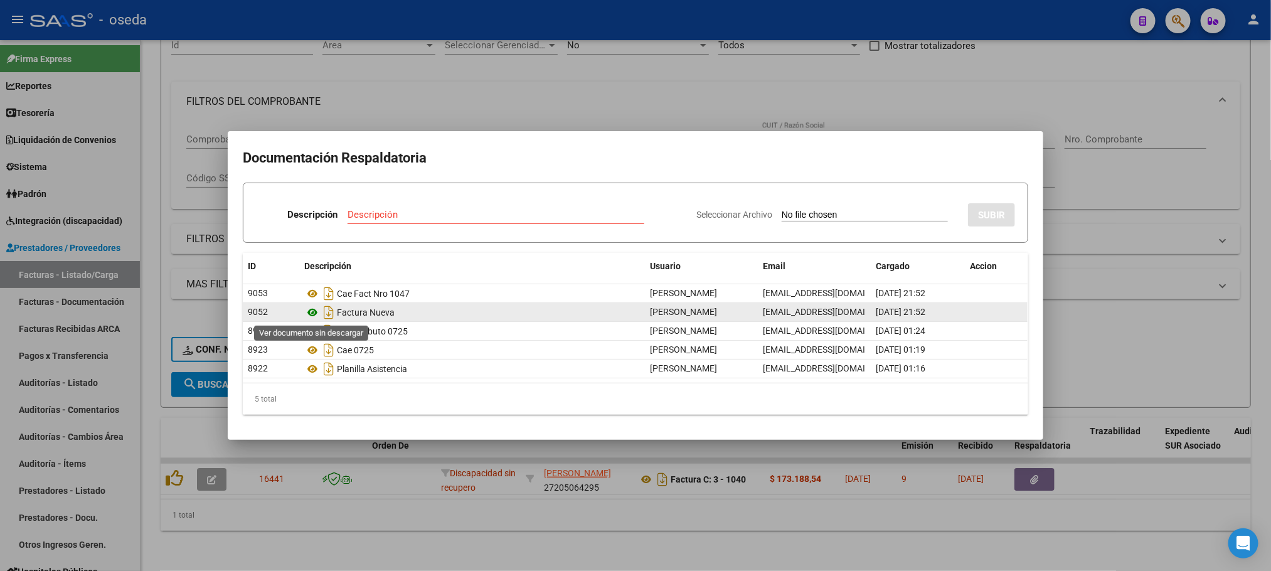
click at [311, 314] on icon at bounding box center [312, 312] width 16 height 15
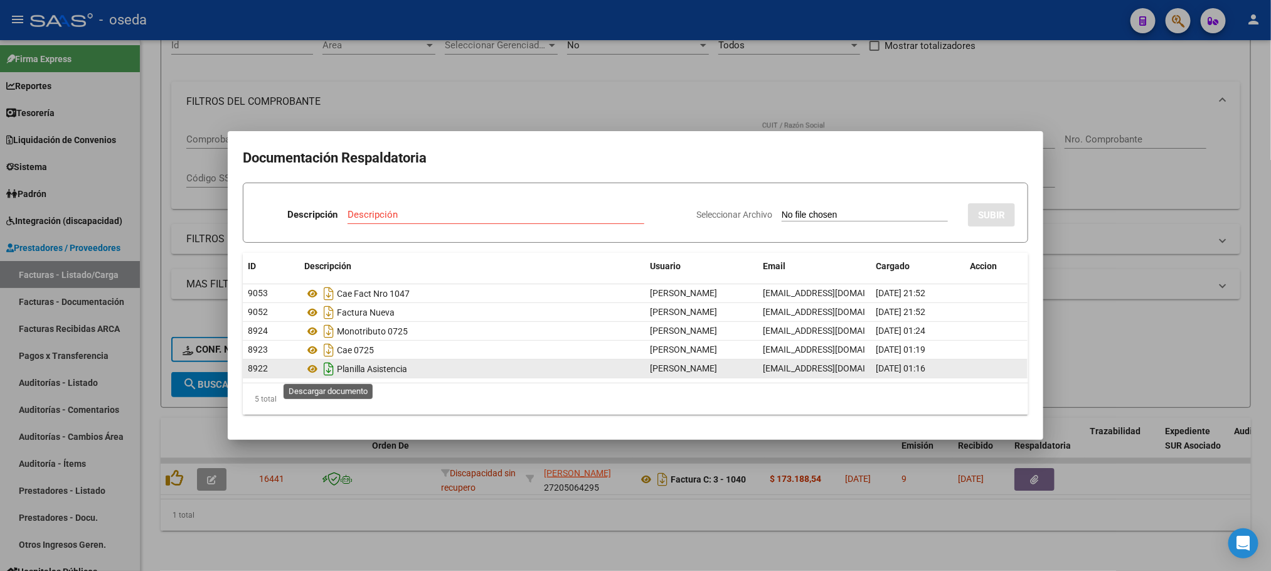
click at [328, 371] on icon "Descargar documento" at bounding box center [329, 369] width 16 height 20
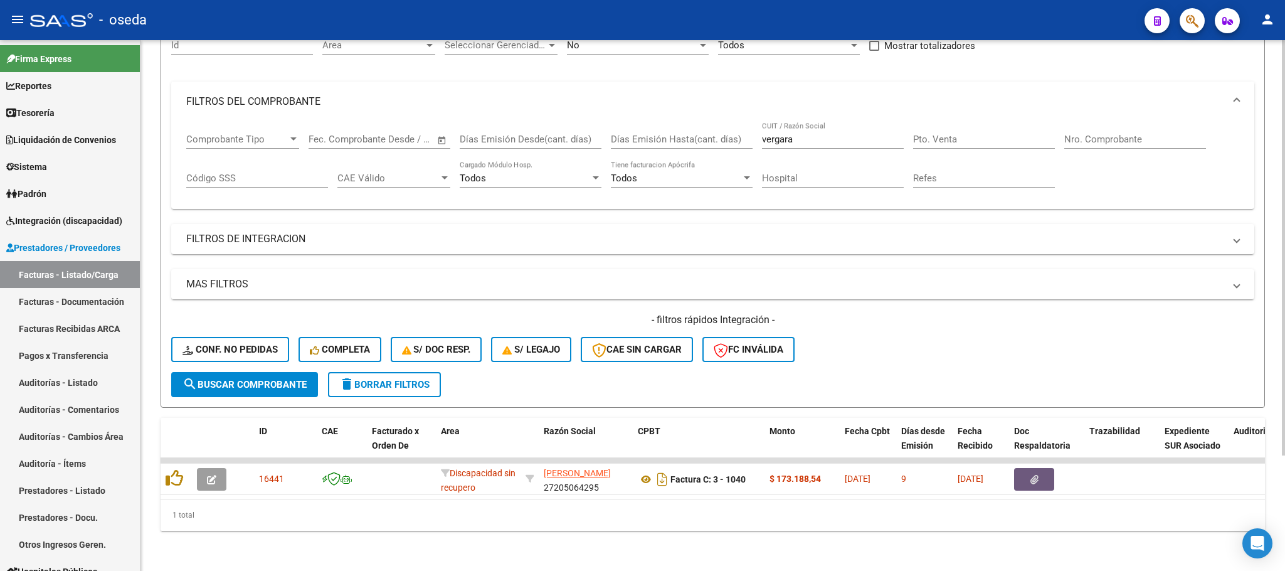
click at [347, 376] on mat-icon "delete" at bounding box center [346, 383] width 15 height 15
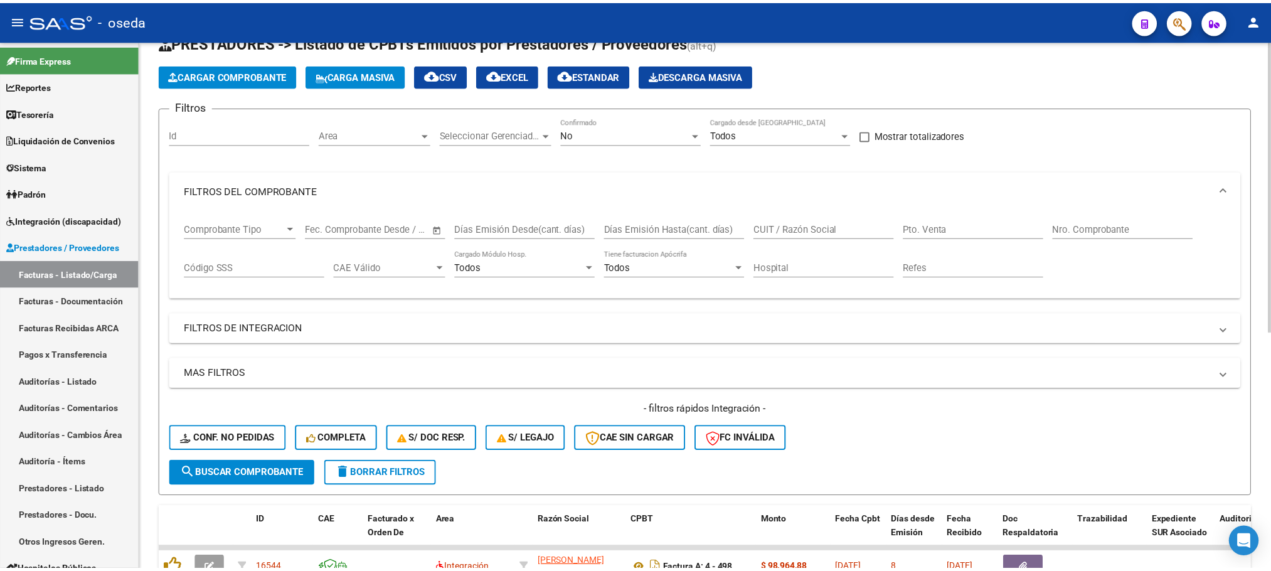
scroll to position [0, 0]
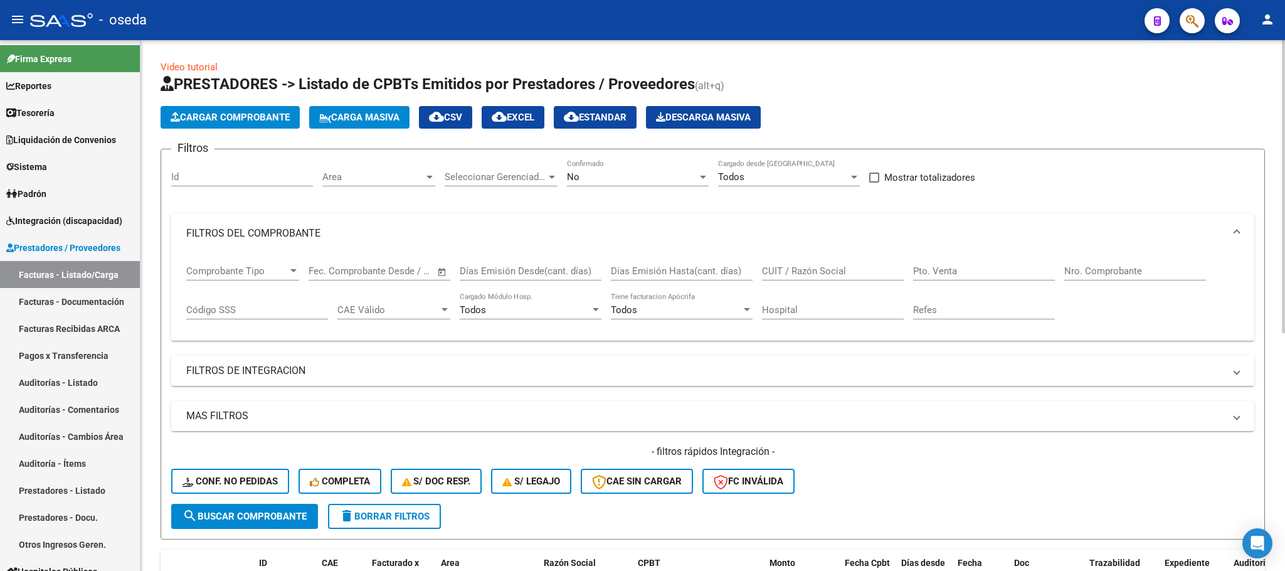
click at [196, 109] on button "Cargar Comprobante" at bounding box center [230, 117] width 139 height 23
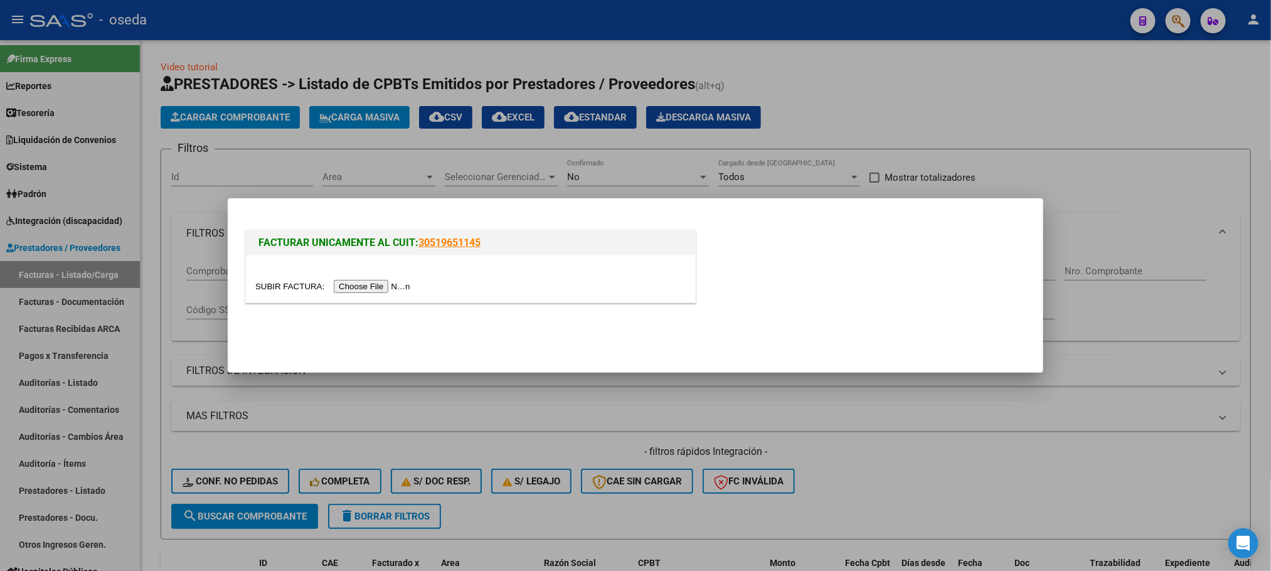
click at [348, 288] on input "file" at bounding box center [334, 286] width 159 height 13
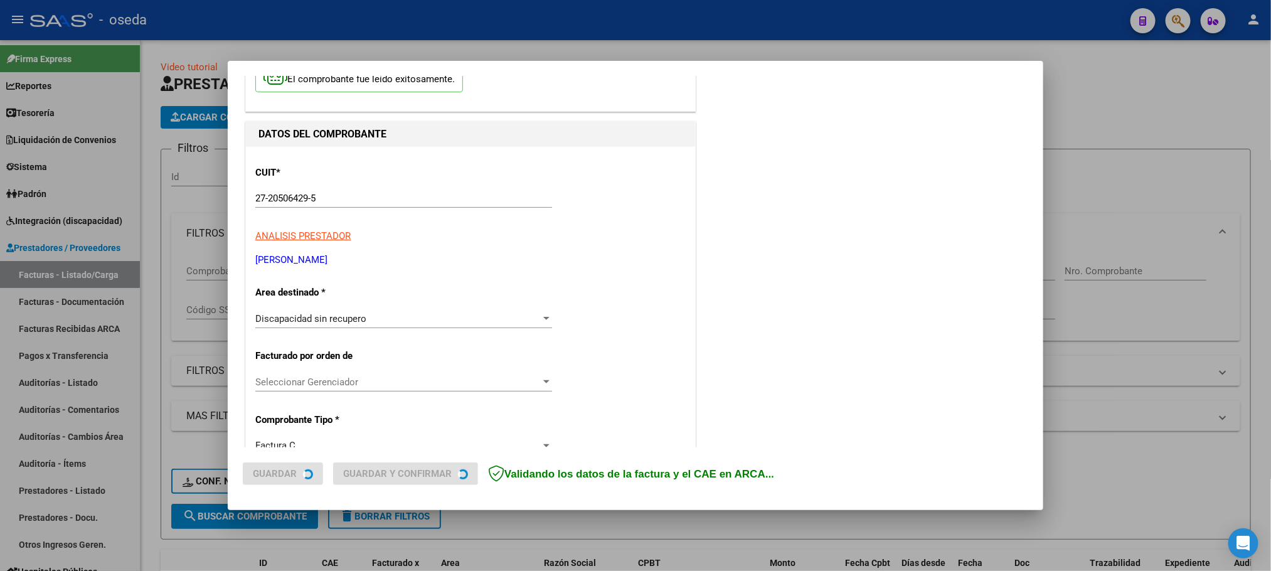
scroll to position [188, 0]
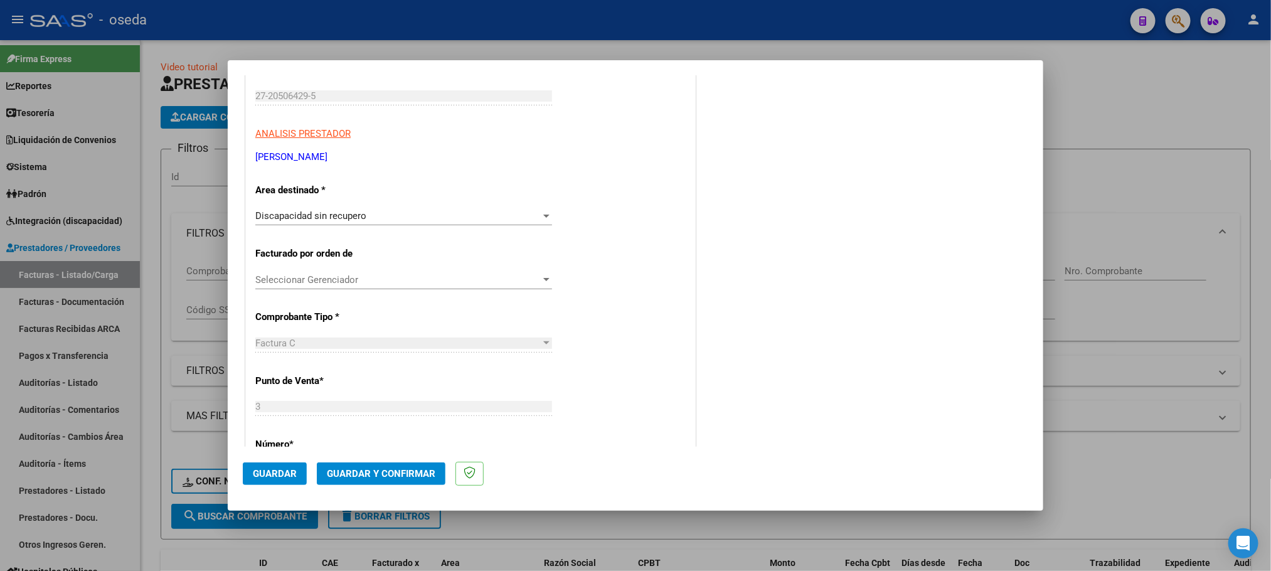
click at [339, 215] on span "Discapacidad sin recupero" at bounding box center [310, 215] width 111 height 11
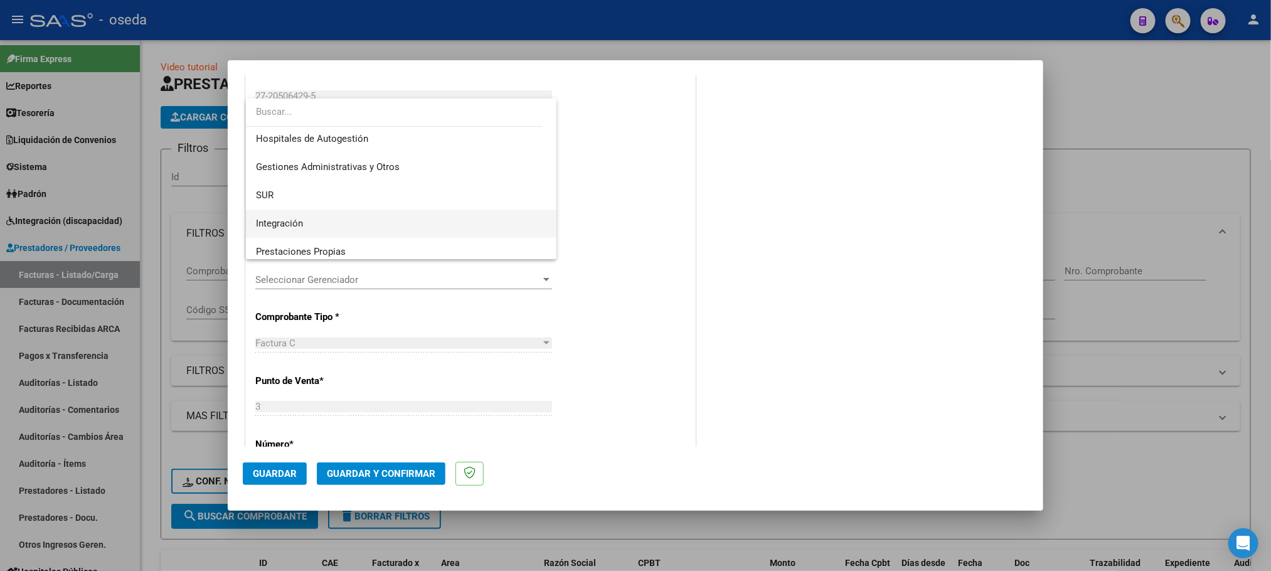
scroll to position [0, 0]
click at [305, 217] on span "Integración" at bounding box center [401, 225] width 291 height 28
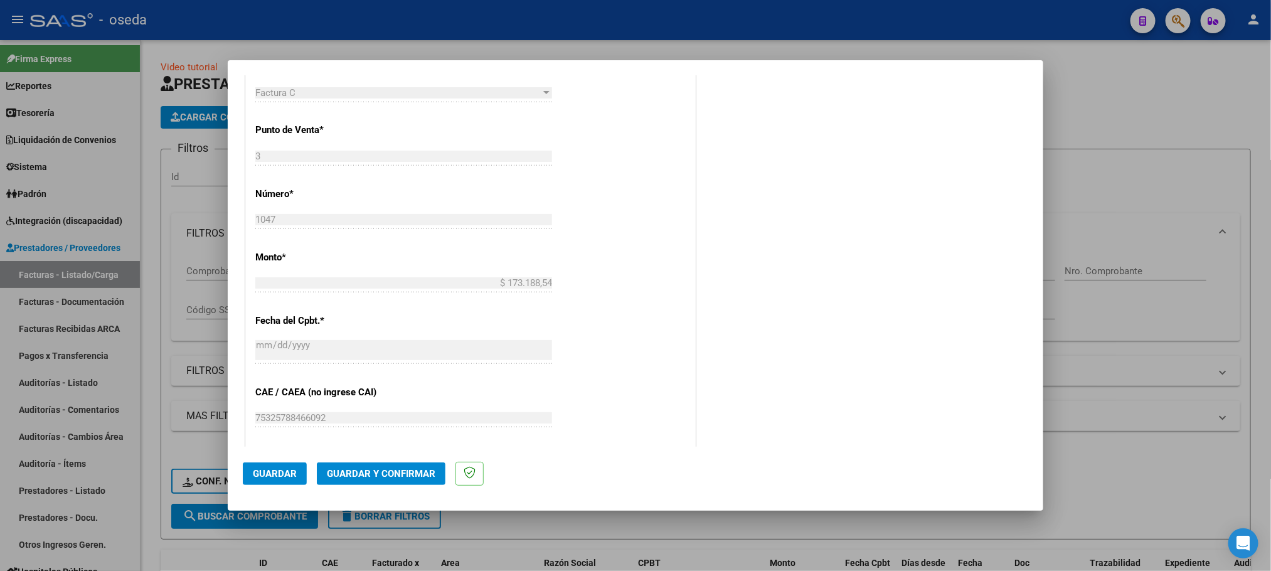
scroll to position [282, 0]
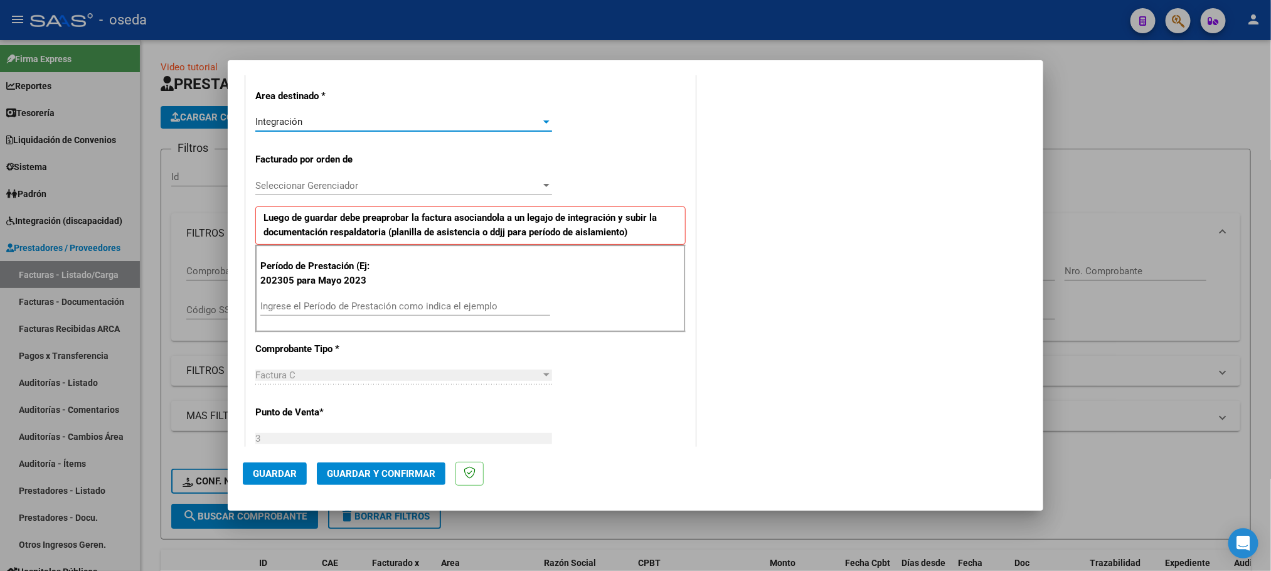
click at [318, 305] on input "Ingrese el Período de Prestación como indica el ejemplo" at bounding box center [405, 305] width 290 height 11
type input "202507"
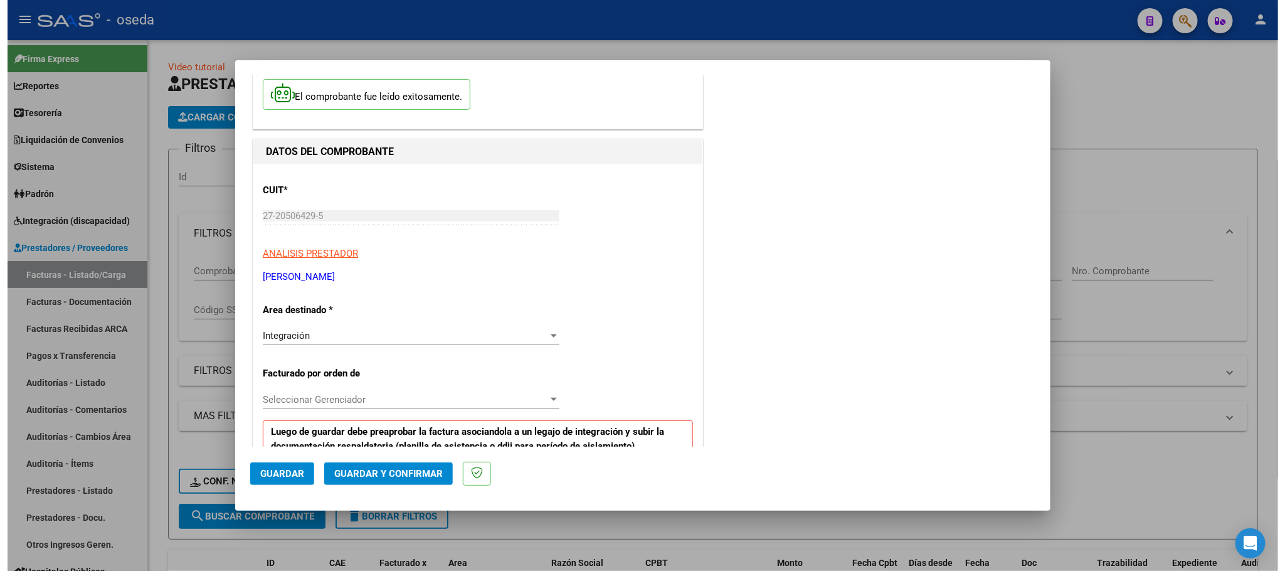
scroll to position [0, 0]
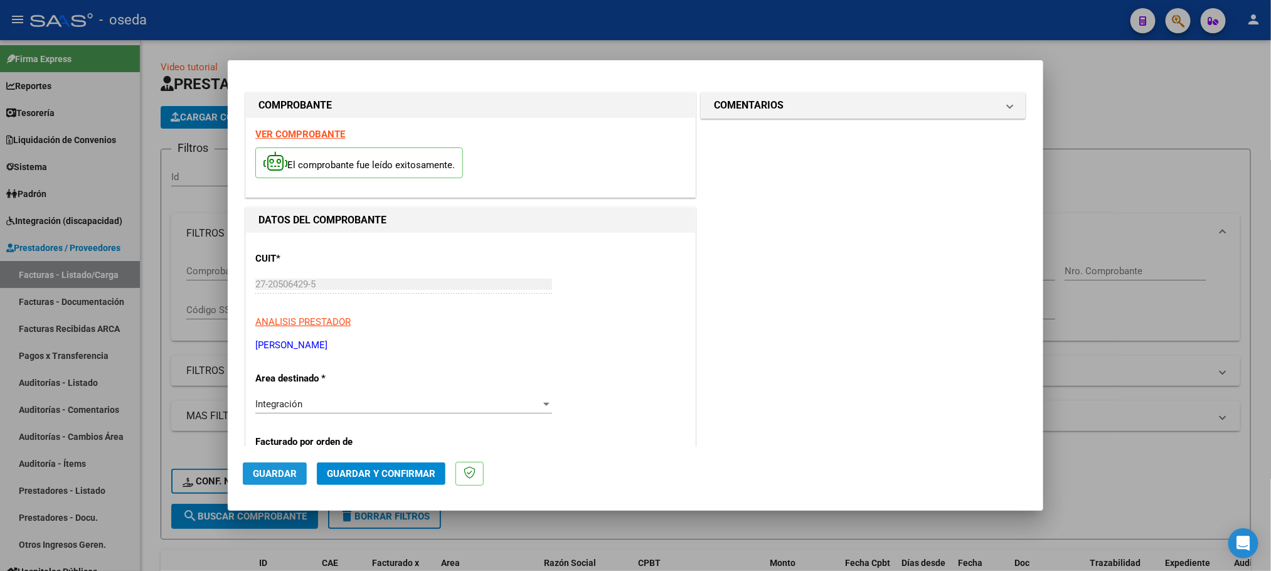
click at [270, 472] on span "Guardar" at bounding box center [275, 473] width 44 height 11
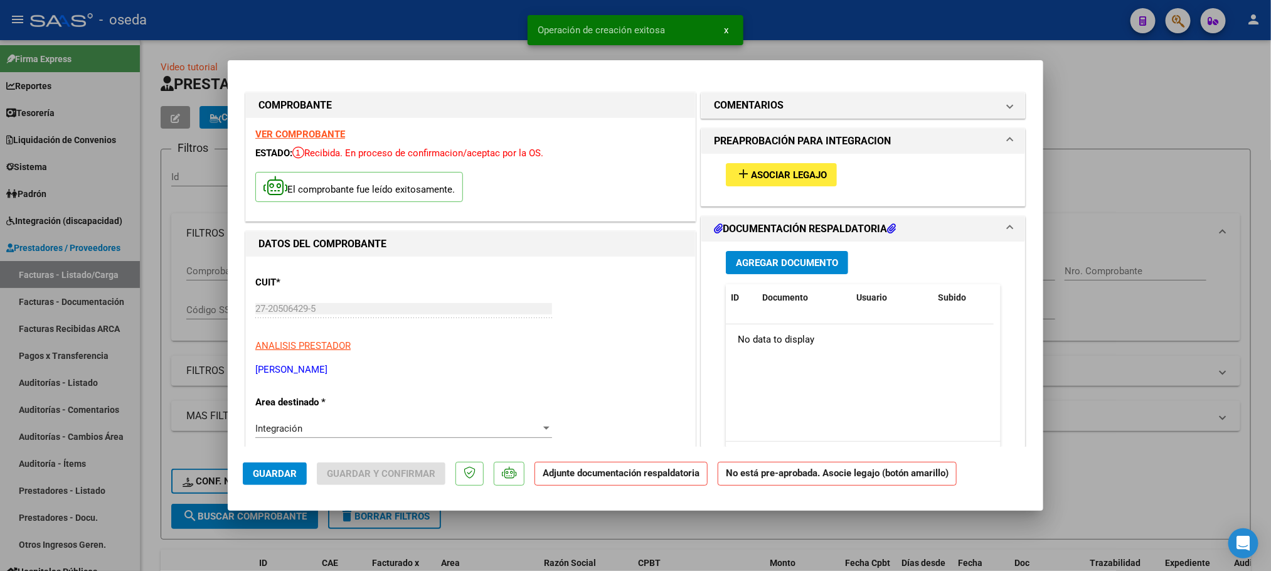
click at [805, 171] on span "Asociar Legajo" at bounding box center [789, 174] width 76 height 11
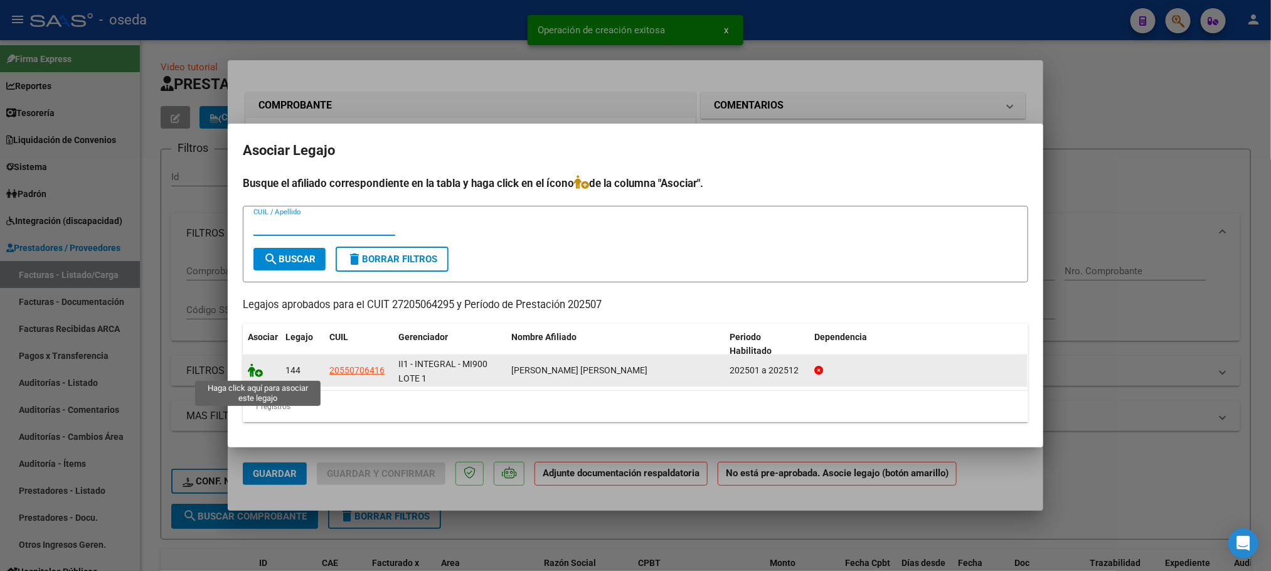
click at [256, 367] on icon at bounding box center [255, 370] width 15 height 14
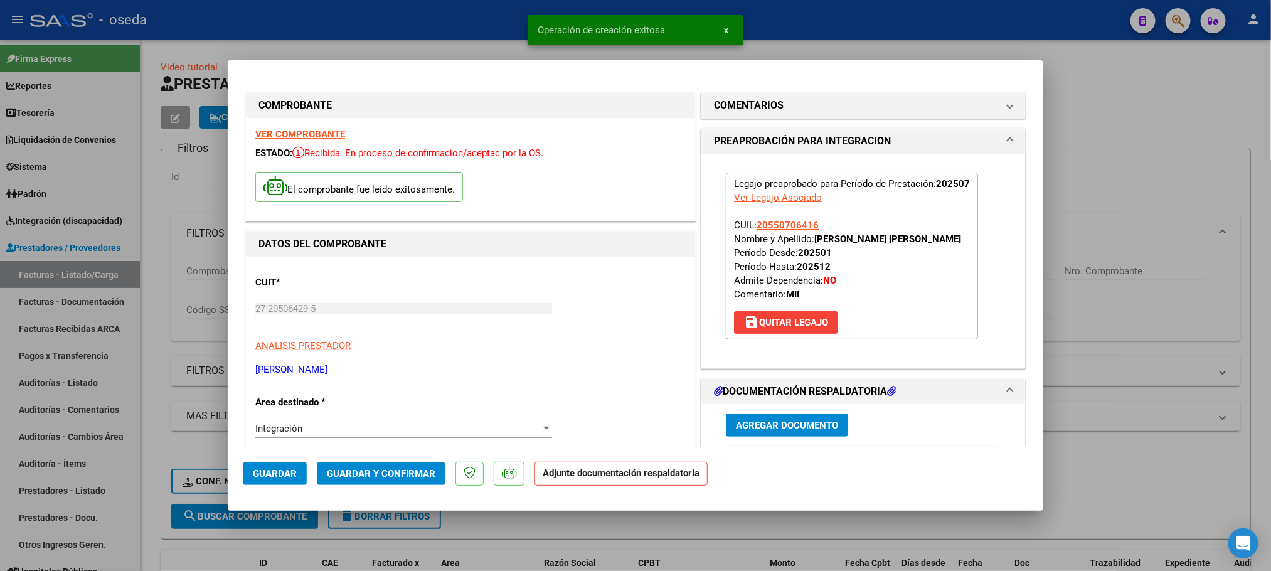
click at [781, 427] on span "Agregar Documento" at bounding box center [787, 425] width 102 height 11
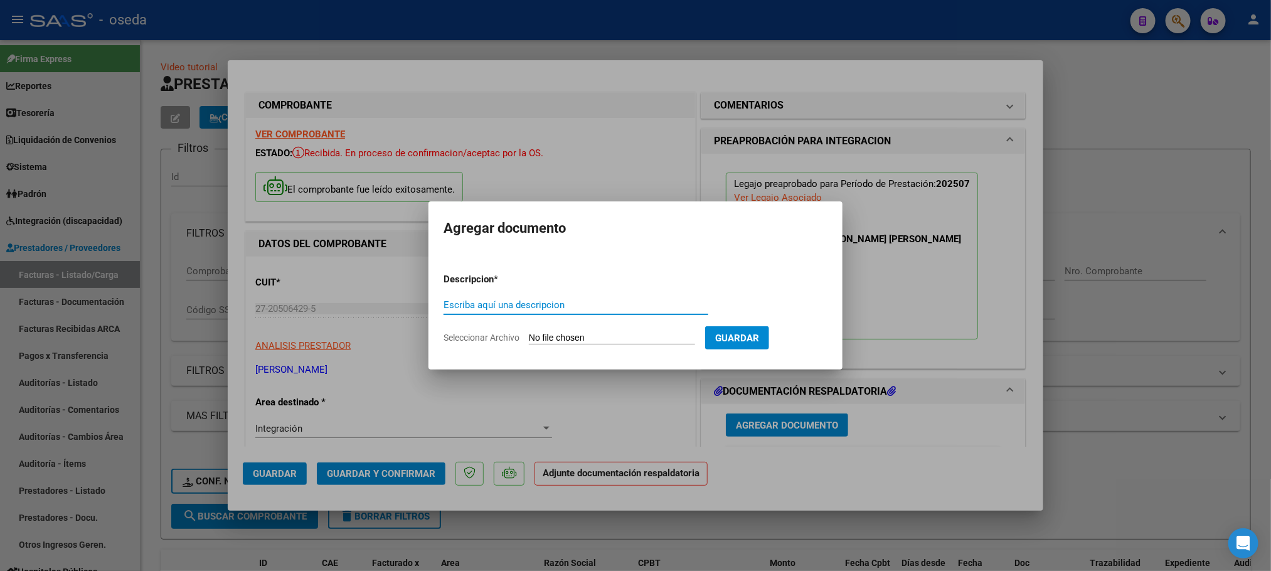
click at [546, 335] on input "Seleccionar Archivo" at bounding box center [612, 338] width 166 height 12
type input "C:\fakepath\27205064295-FACTURA_C-3-1040-ANEXO-PLANILLA ASISTENCIA.pdf"
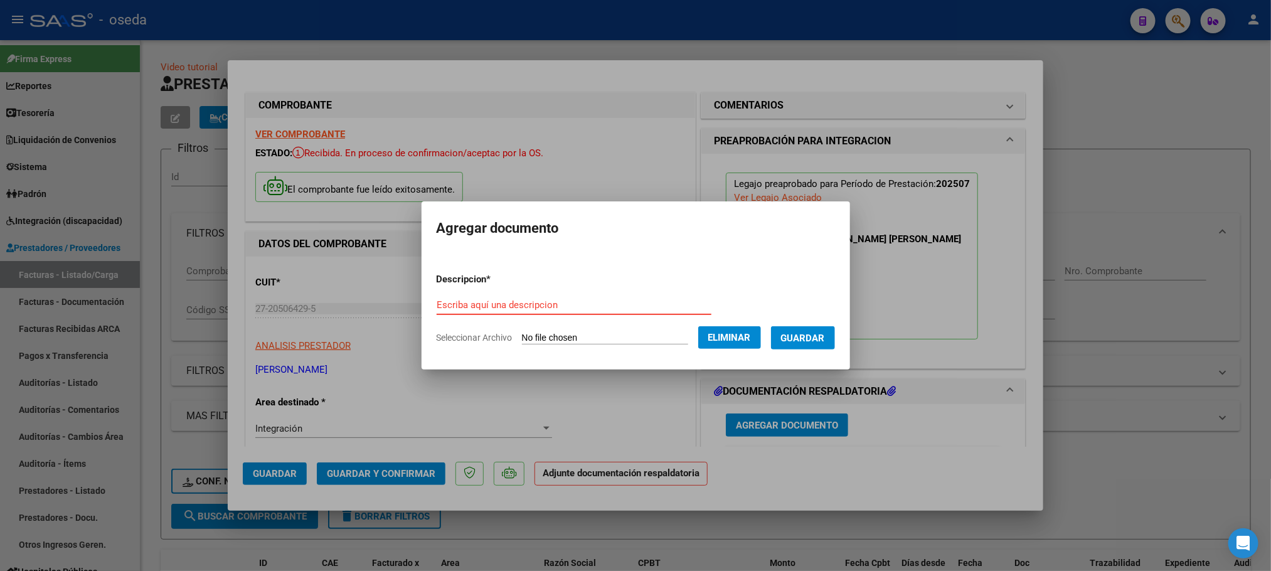
click at [486, 302] on input "Escriba aquí una descripcion" at bounding box center [574, 304] width 275 height 11
type input "PLANILLA DE ASISTENCIA"
click at [822, 343] on button "Guardar" at bounding box center [803, 337] width 64 height 23
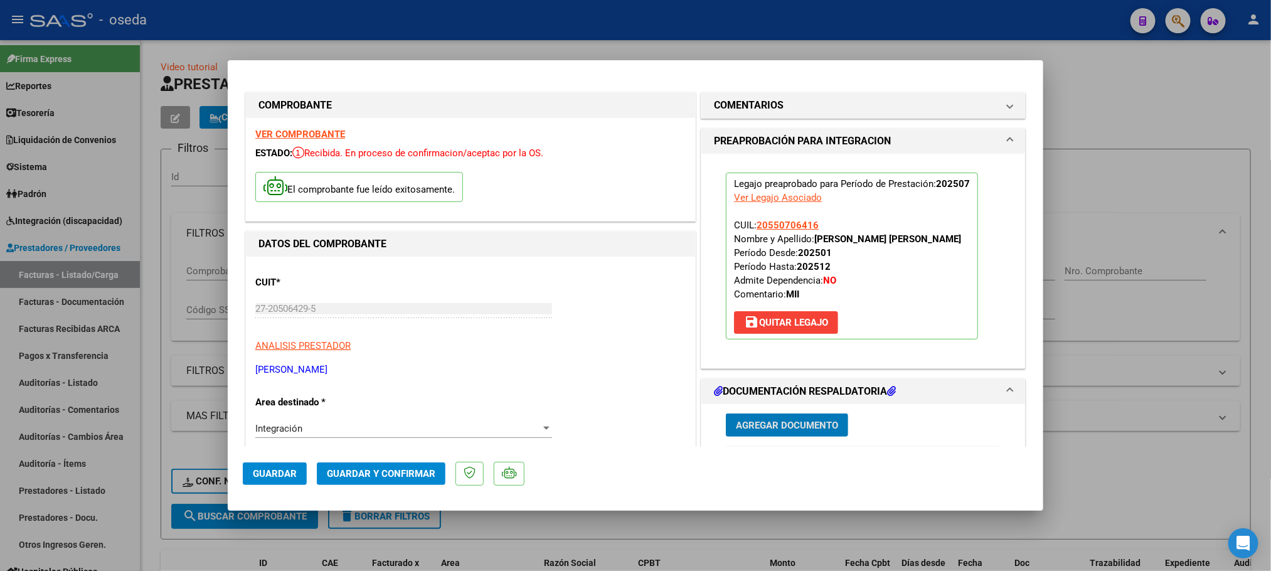
type input "$ 0,00"
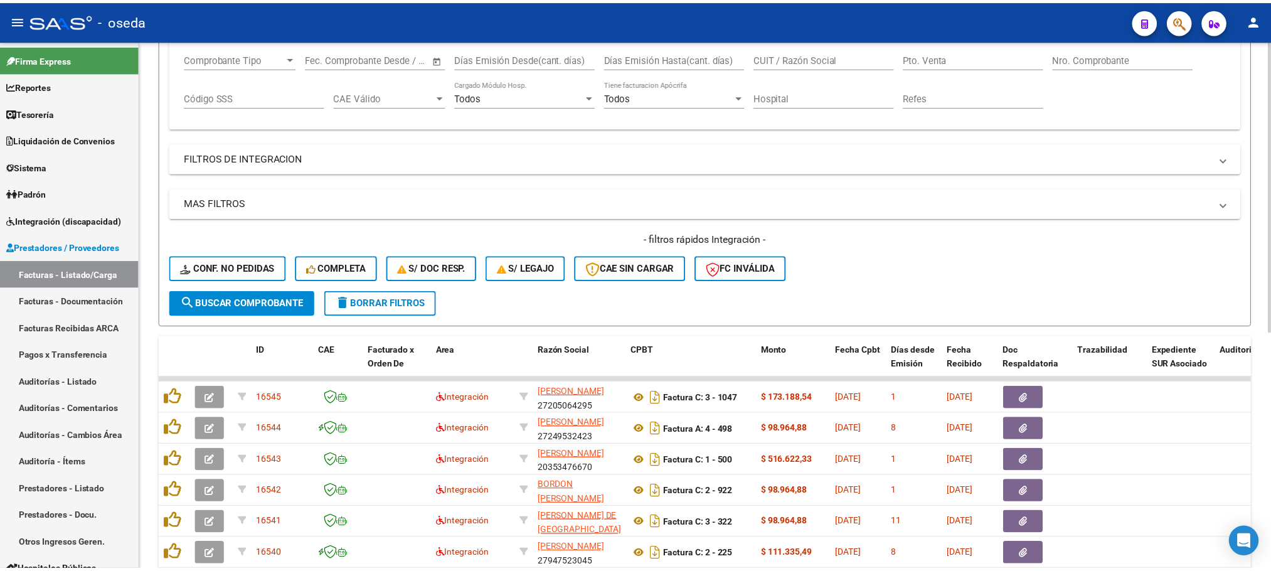
scroll to position [282, 0]
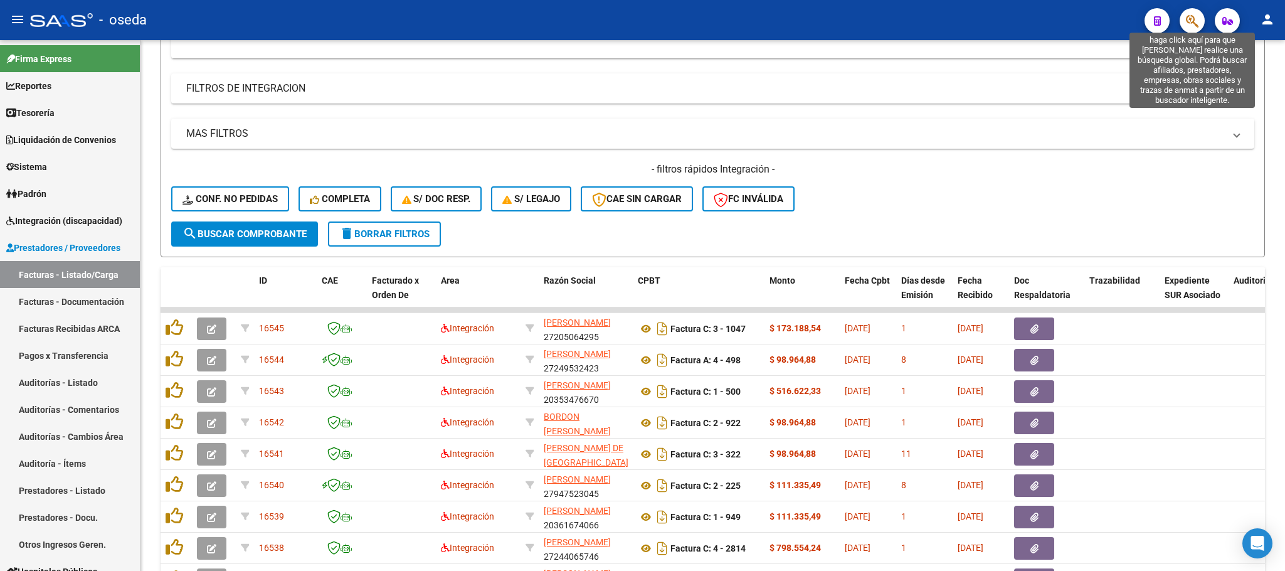
click at [1186, 24] on icon "button" at bounding box center [1192, 21] width 13 height 14
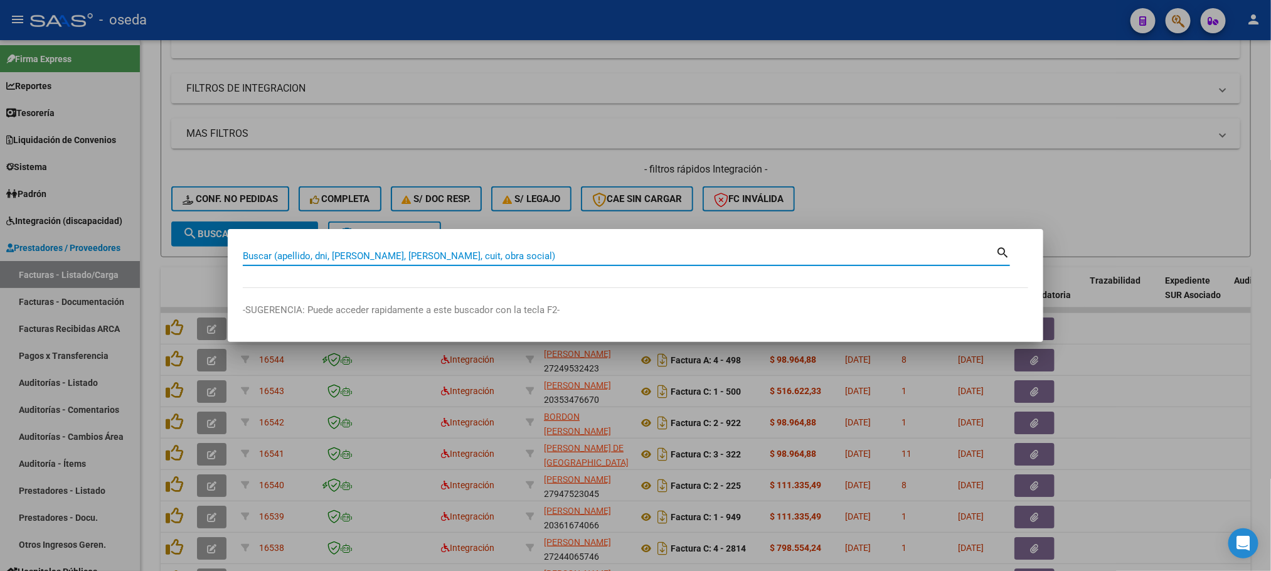
paste input "27772856"
type input "27772856"
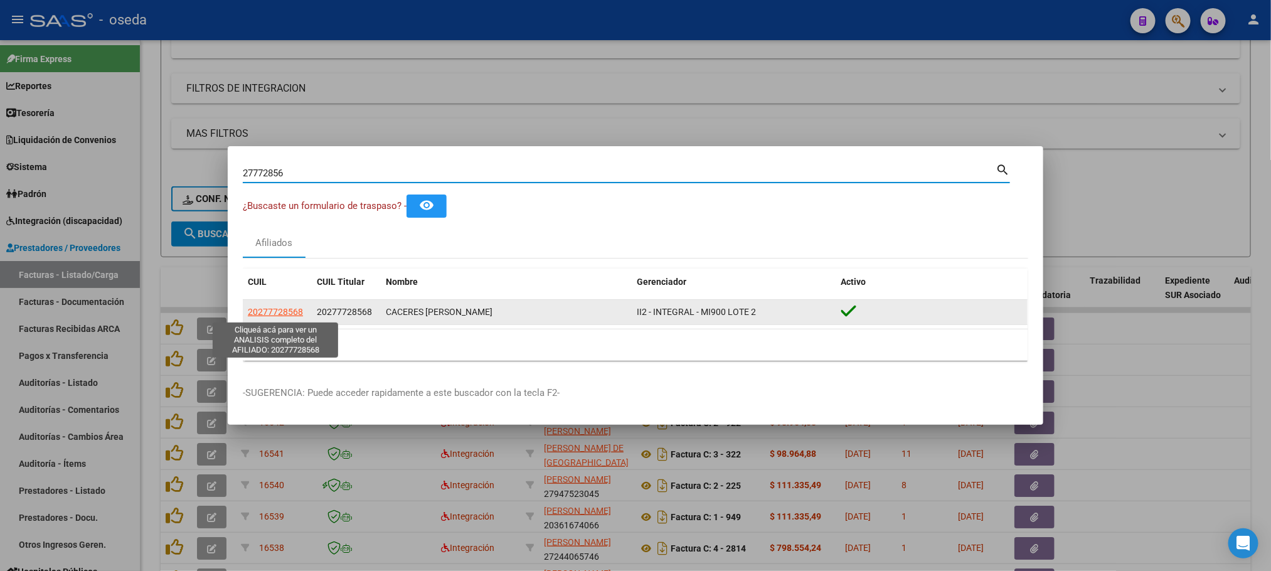
click at [284, 314] on span "20277728568" at bounding box center [275, 312] width 55 height 10
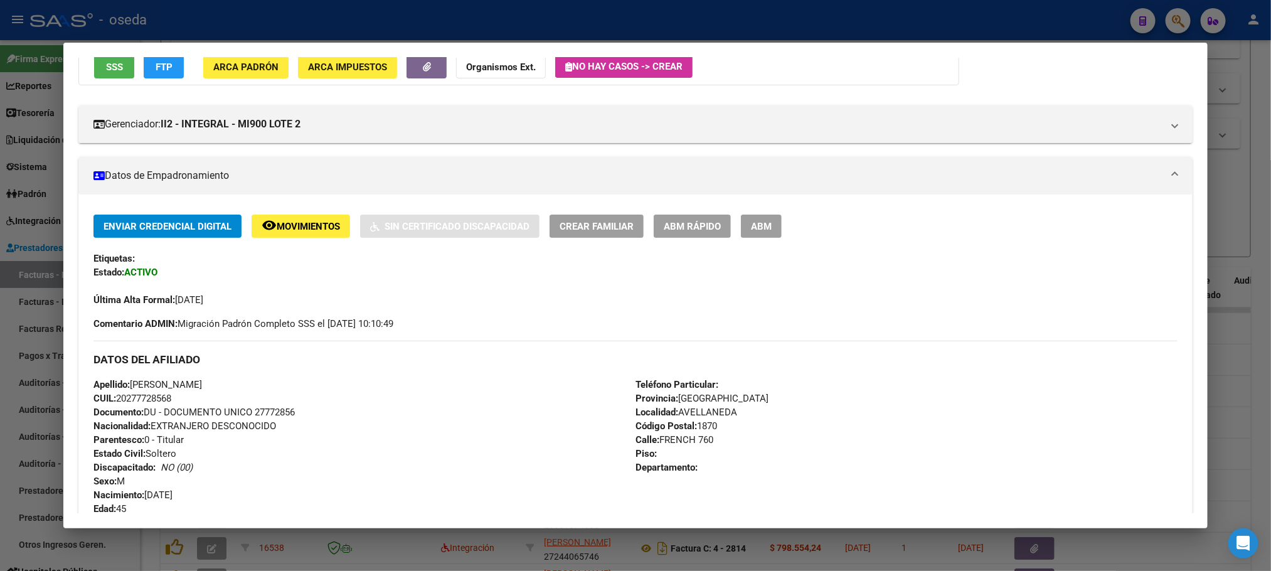
scroll to position [94, 0]
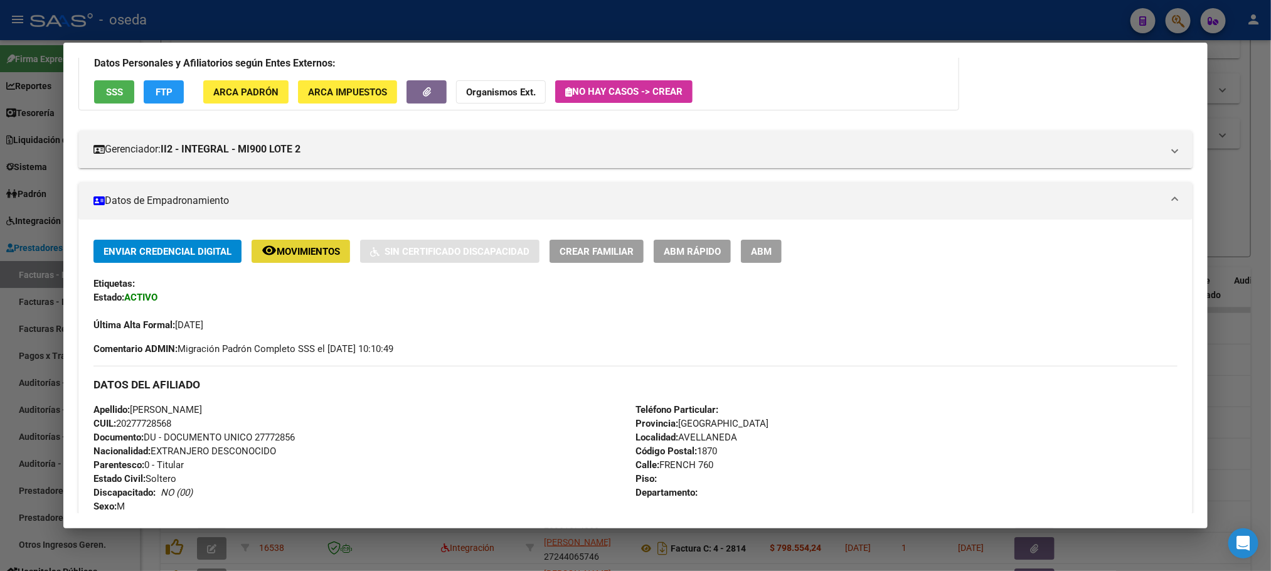
click at [277, 256] on span "Movimientos" at bounding box center [308, 251] width 63 height 11
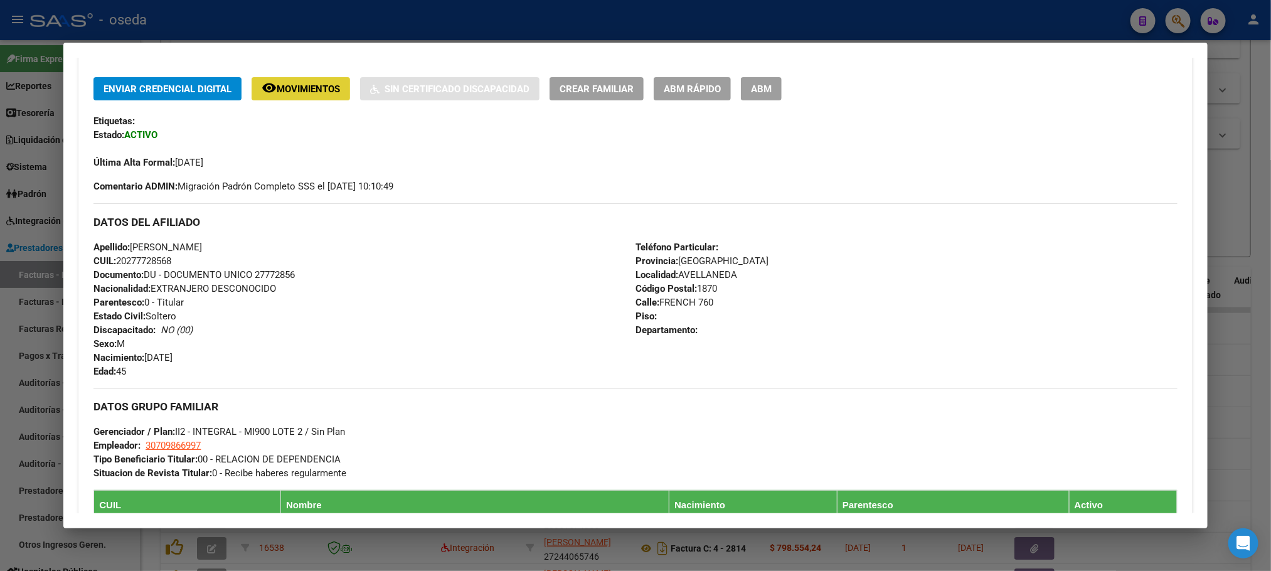
scroll to position [0, 0]
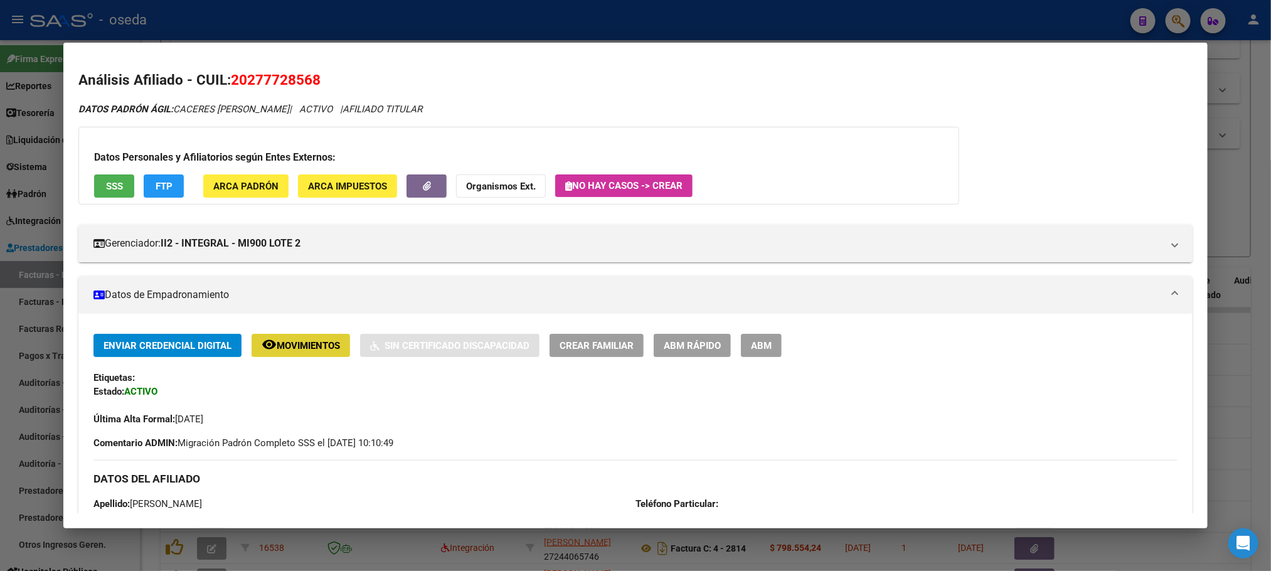
click at [260, 78] on span "20277728568" at bounding box center [276, 80] width 90 height 16
copy span "20277728568"
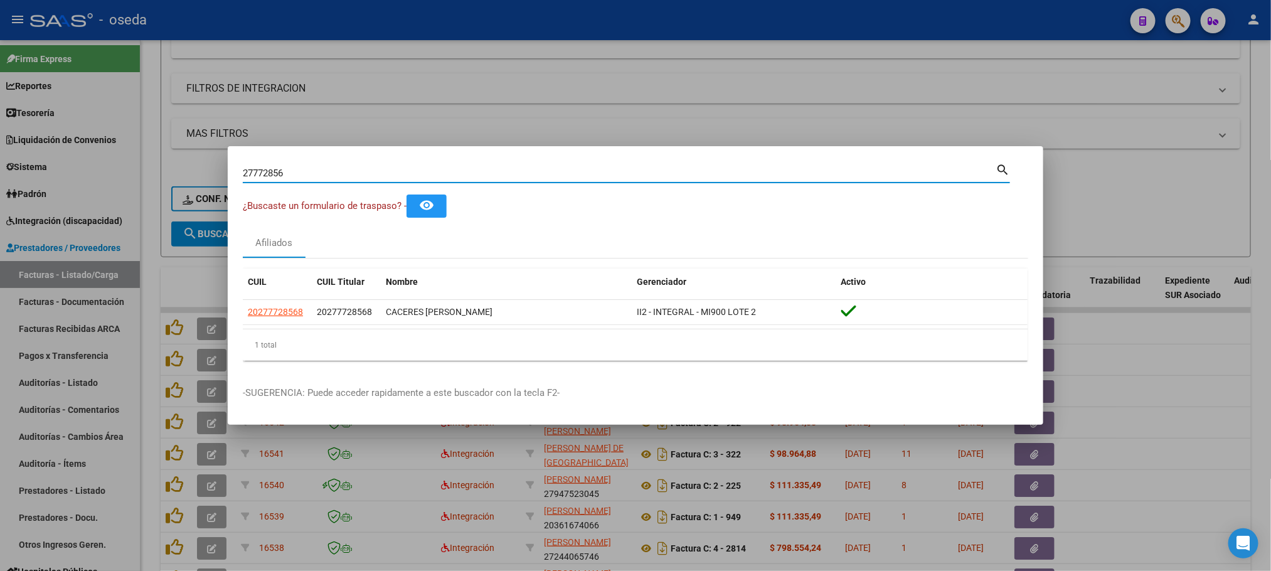
drag, startPoint x: 446, startPoint y: 171, endPoint x: 0, endPoint y: 127, distance: 448.2
click at [0, 127] on div "27772856 Buscar (apellido, dni, cuil, nro traspaso, cuit, obra social) search ¿…" at bounding box center [635, 285] width 1271 height 571
paste input "32423328"
type input "32423328"
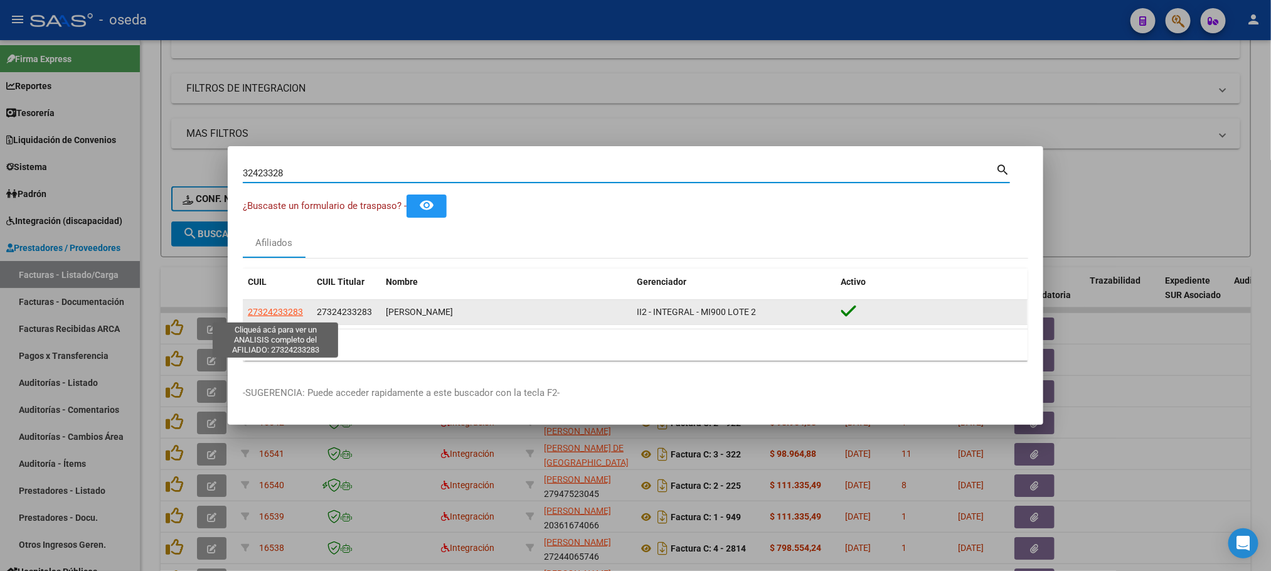
click at [258, 309] on span "27324233283" at bounding box center [275, 312] width 55 height 10
type textarea "27324233283"
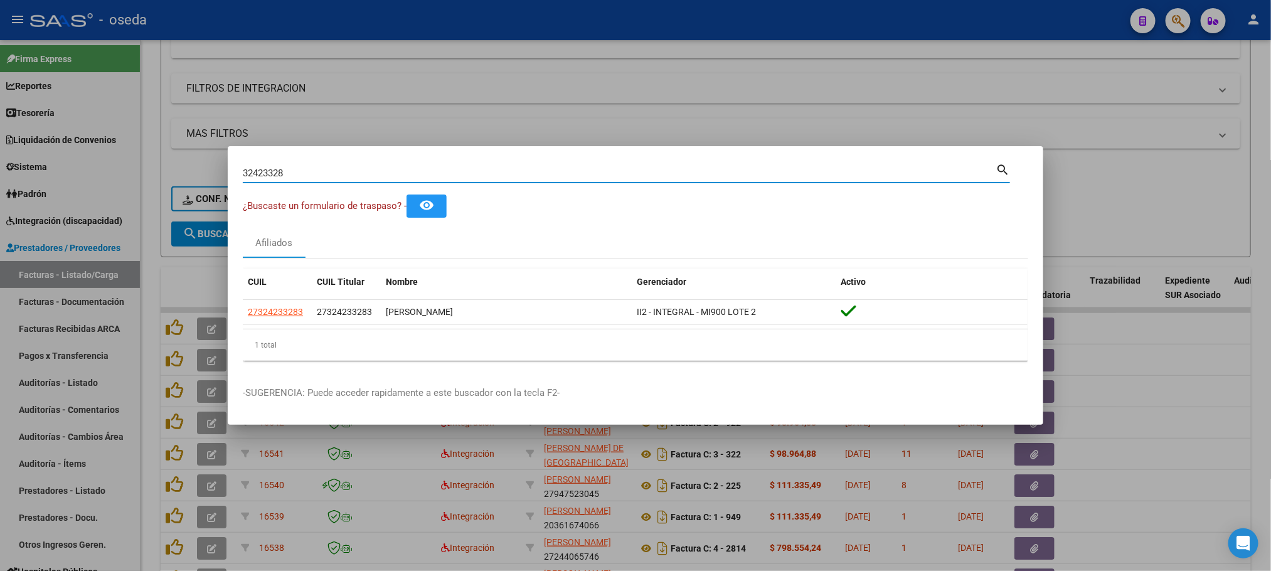
drag, startPoint x: 326, startPoint y: 179, endPoint x: 124, endPoint y: 177, distance: 201.4
click at [137, 178] on div "32423328 Buscar (apellido, dni, cuil, nro traspaso, cuit, obra social) search ¿…" at bounding box center [635, 285] width 1271 height 571
paste input "27772856"
type input "27772856"
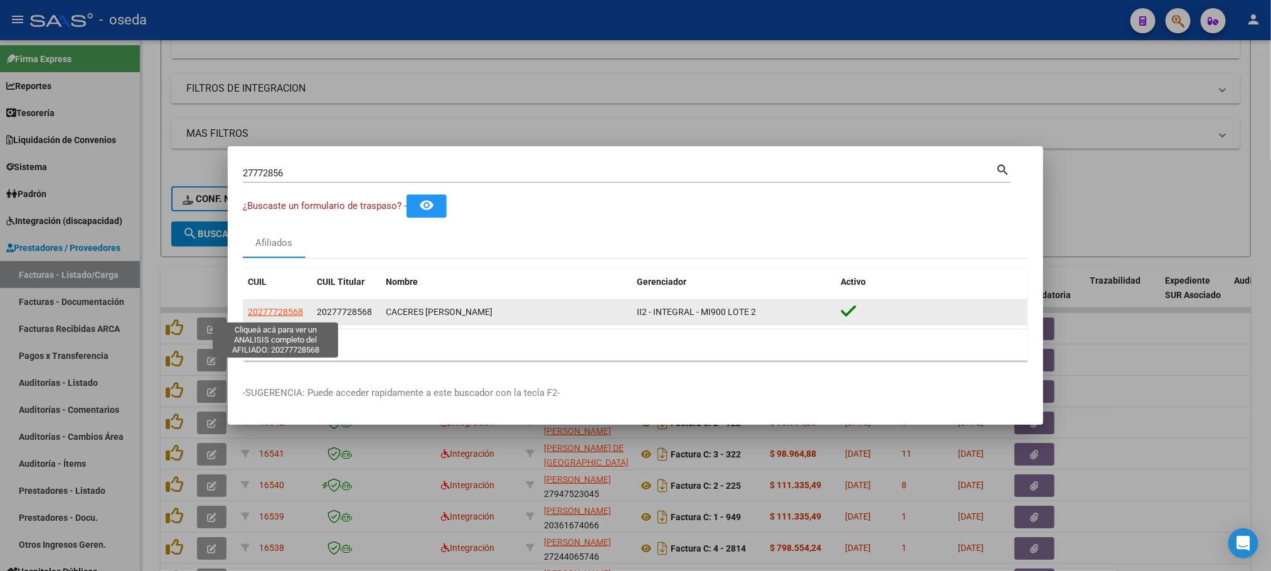
click at [260, 311] on span "20277728568" at bounding box center [275, 312] width 55 height 10
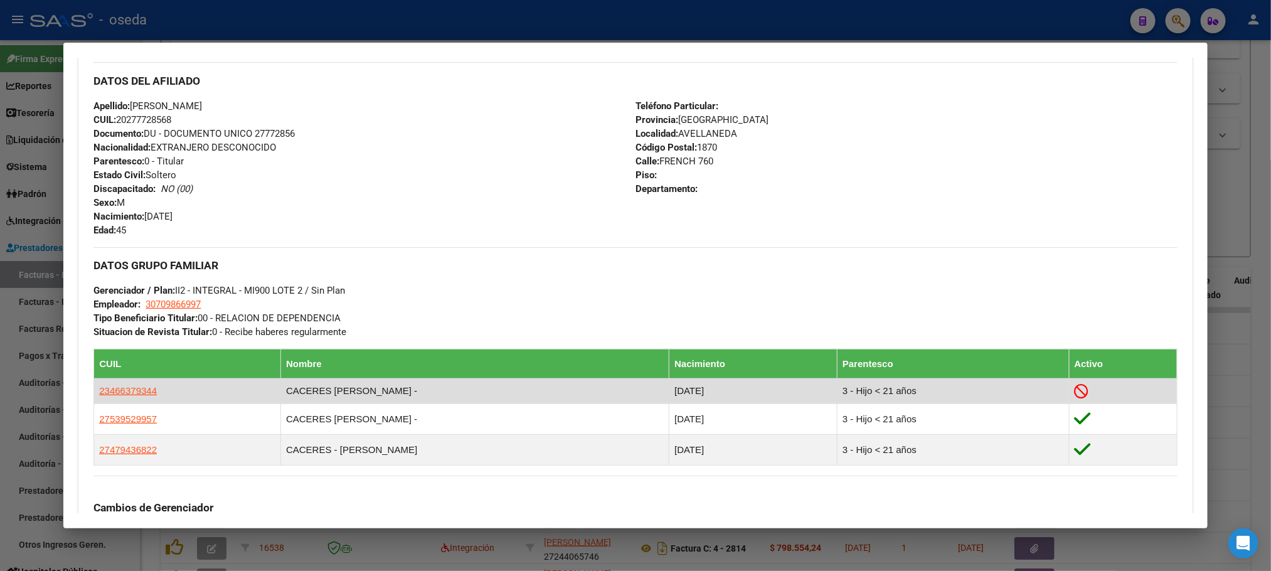
scroll to position [470, 0]
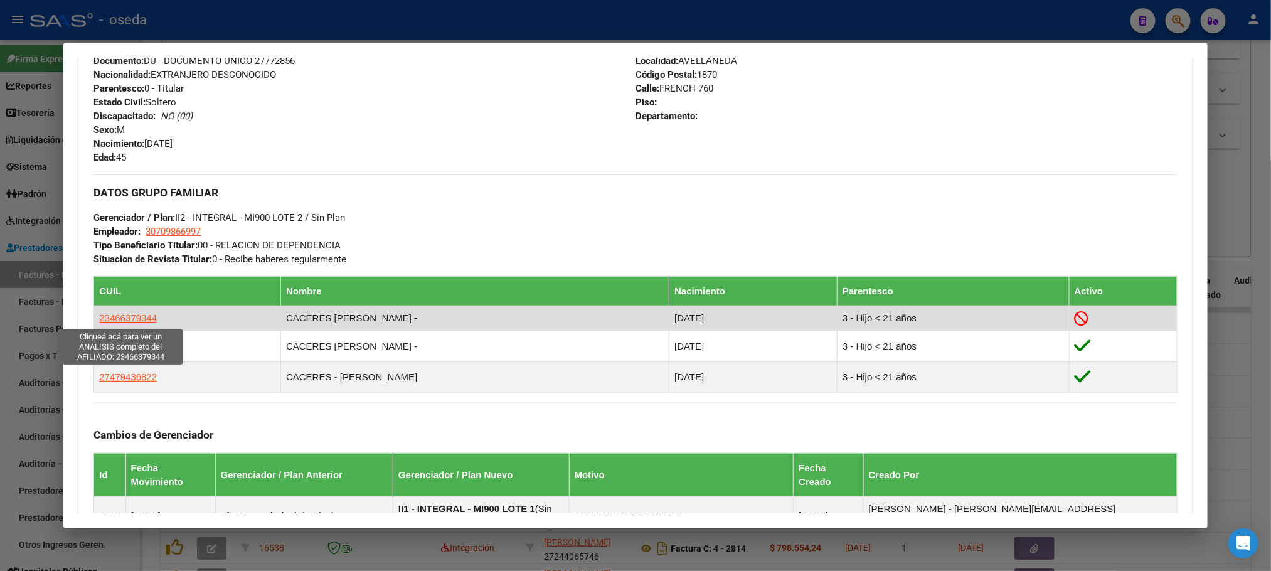
click at [132, 316] on span "23466379344" at bounding box center [128, 317] width 58 height 11
type textarea "23466379344"
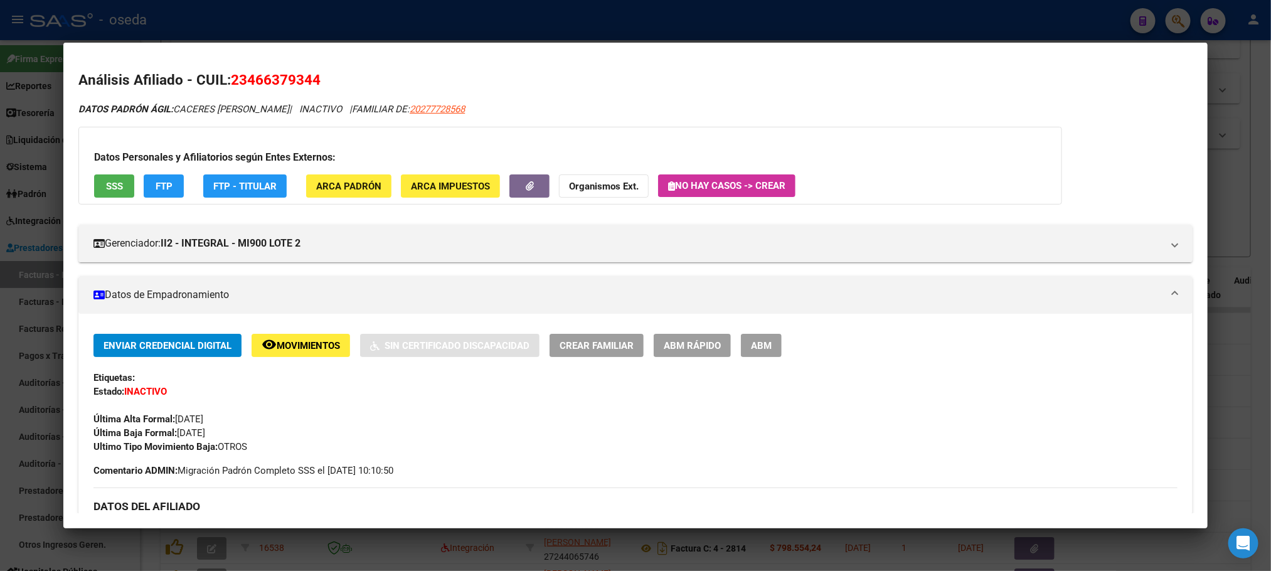
click at [94, 183] on button "SSS" at bounding box center [114, 185] width 40 height 23
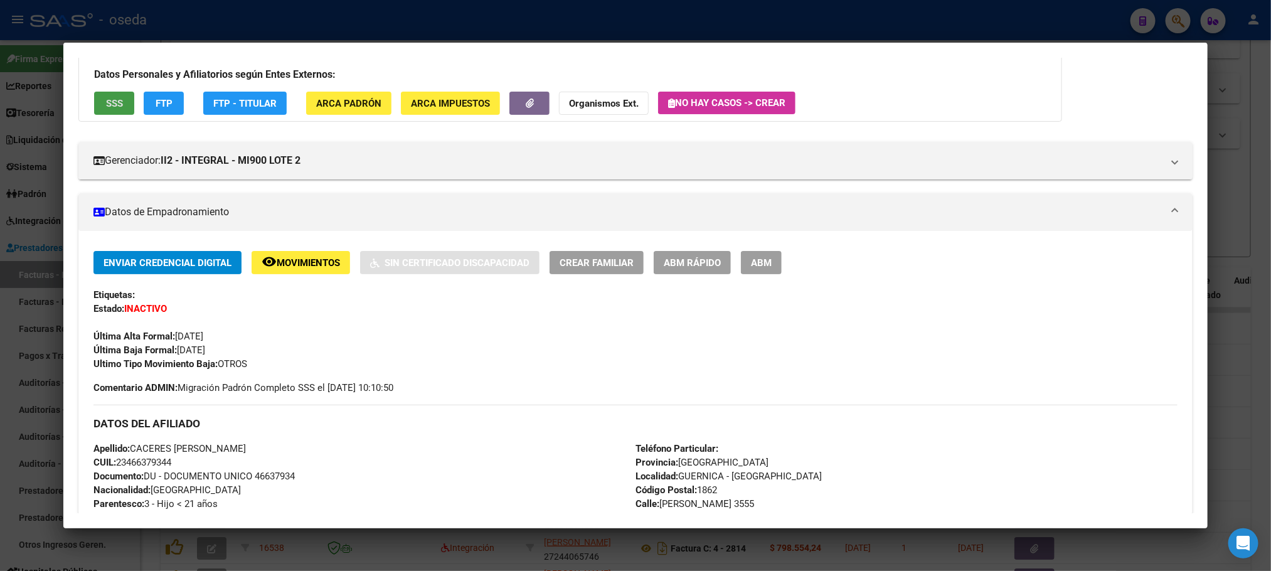
scroll to position [0, 0]
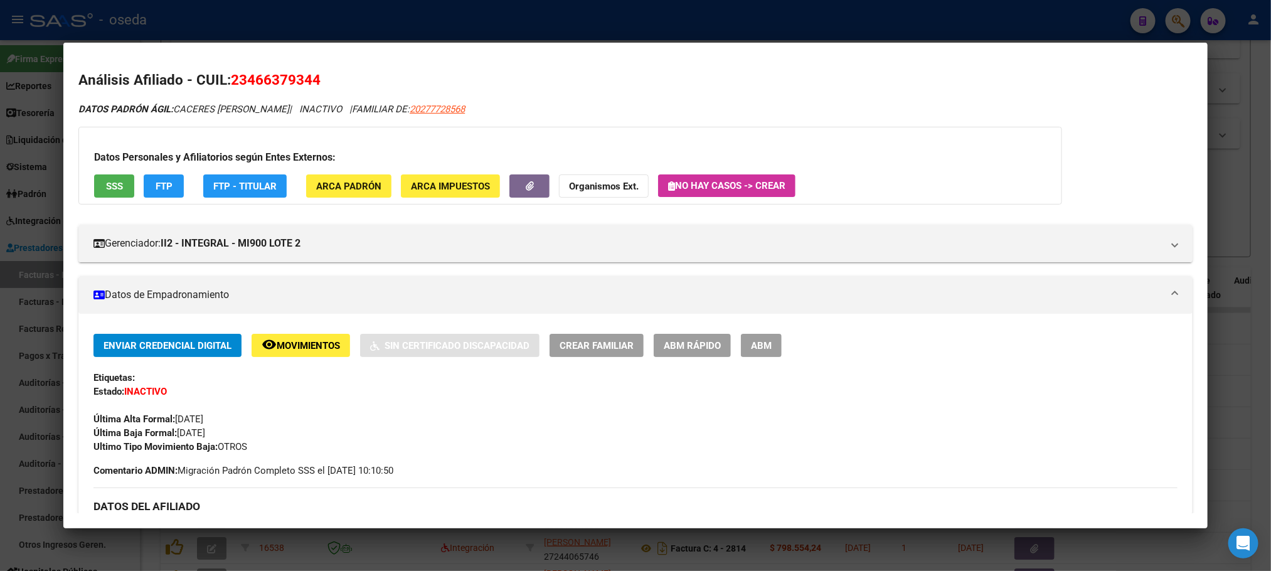
click at [269, 82] on span "23466379344" at bounding box center [276, 80] width 90 height 16
click at [437, 111] on span "20277728568" at bounding box center [437, 109] width 55 height 11
type textarea "20277728568"
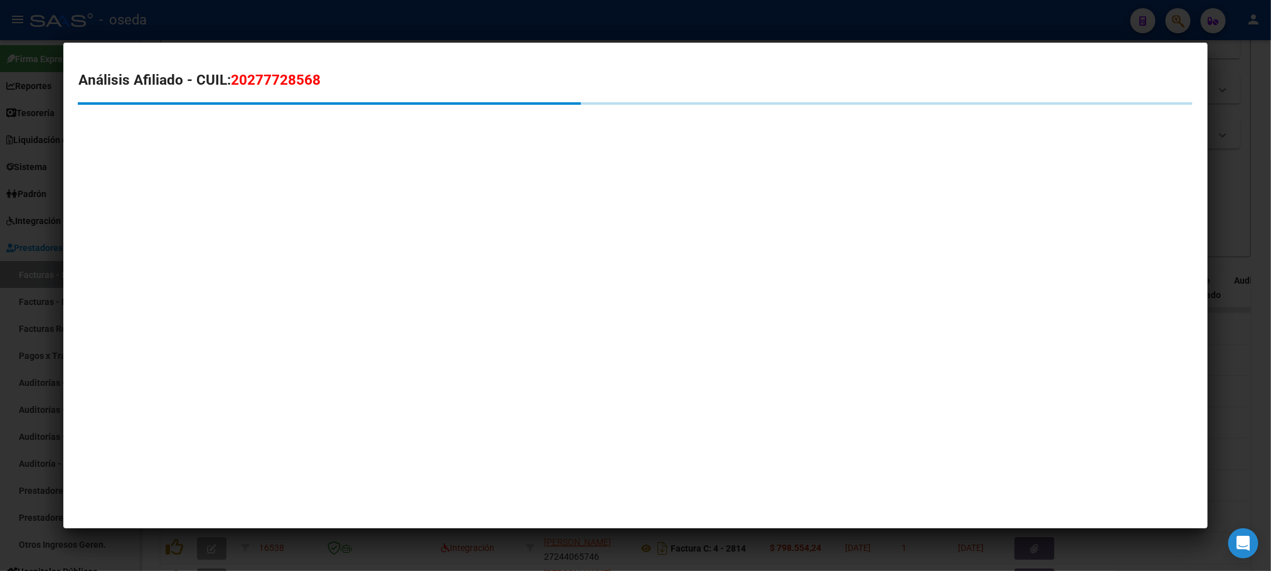
click at [265, 76] on span "20277728568" at bounding box center [276, 80] width 90 height 16
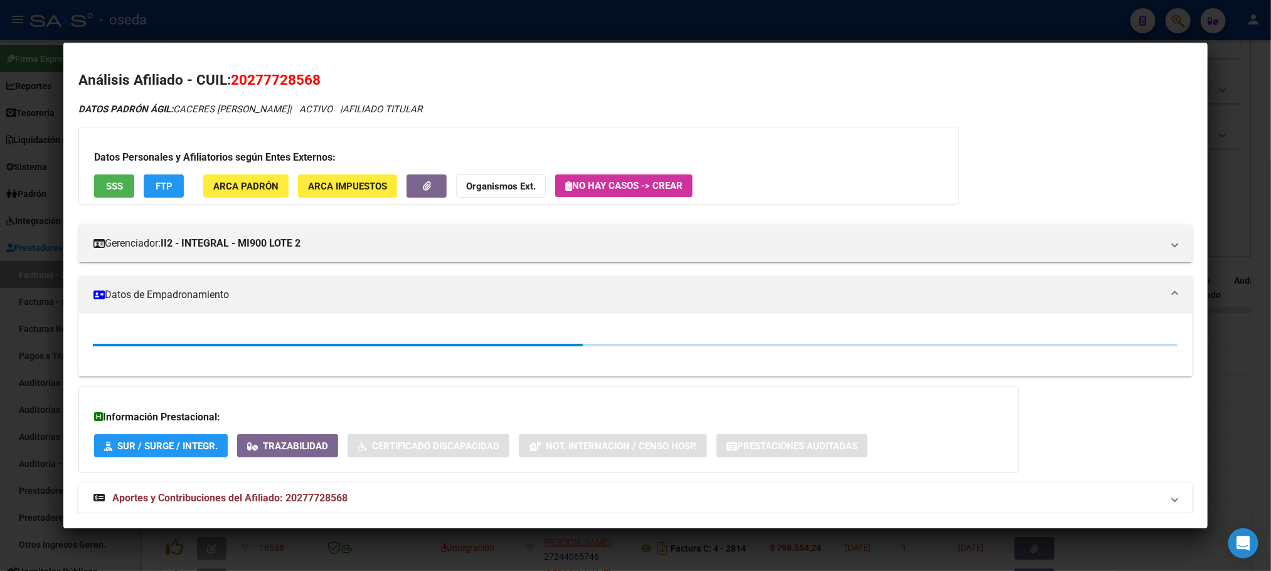
copy span "20277728568"
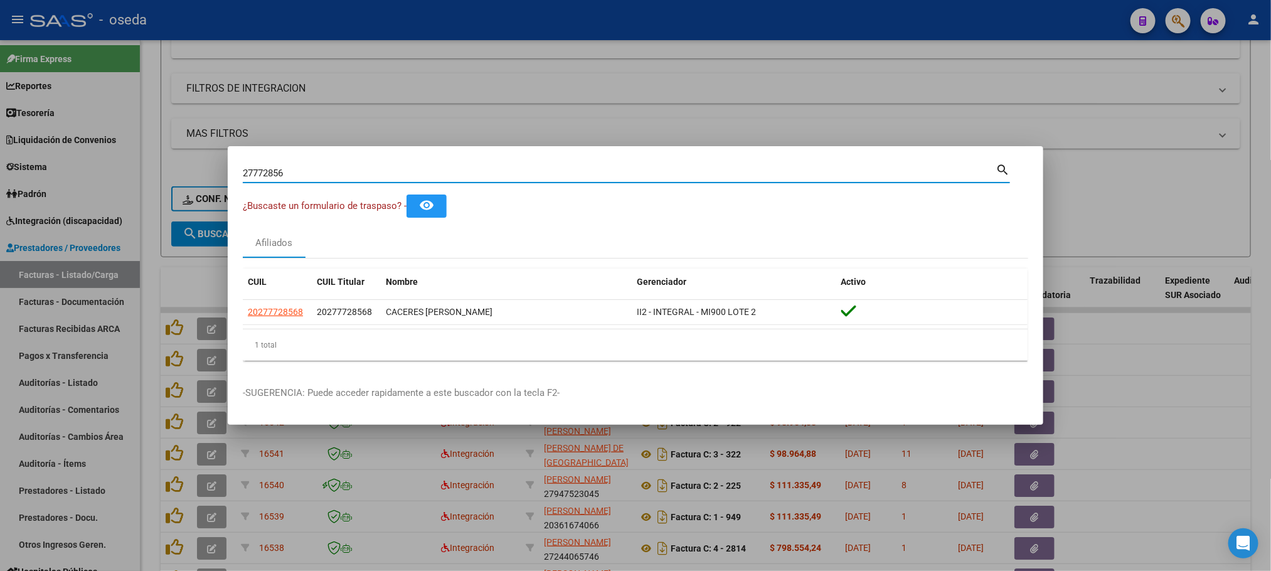
drag, startPoint x: 367, startPoint y: 175, endPoint x: 135, endPoint y: 171, distance: 231.5
click at [135, 171] on div "27772856 Buscar (apellido, dni, cuil, nro traspaso, cuit, obra social) search ¿…" at bounding box center [635, 285] width 1271 height 571
drag, startPoint x: 314, startPoint y: 168, endPoint x: 168, endPoint y: 167, distance: 146.2
click at [168, 167] on div "32423328 Buscar (apellido, dni, cuil, nro traspaso, cuit, obra social) search ¿…" at bounding box center [635, 285] width 1271 height 571
paste input "25.878.540"
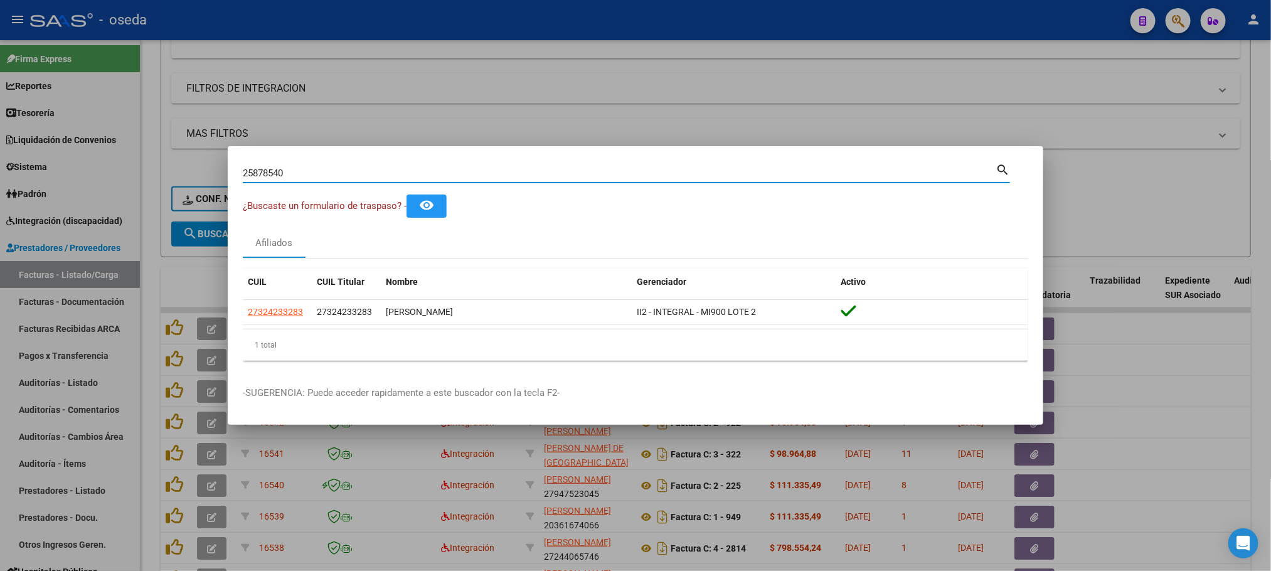
type input "25878540"
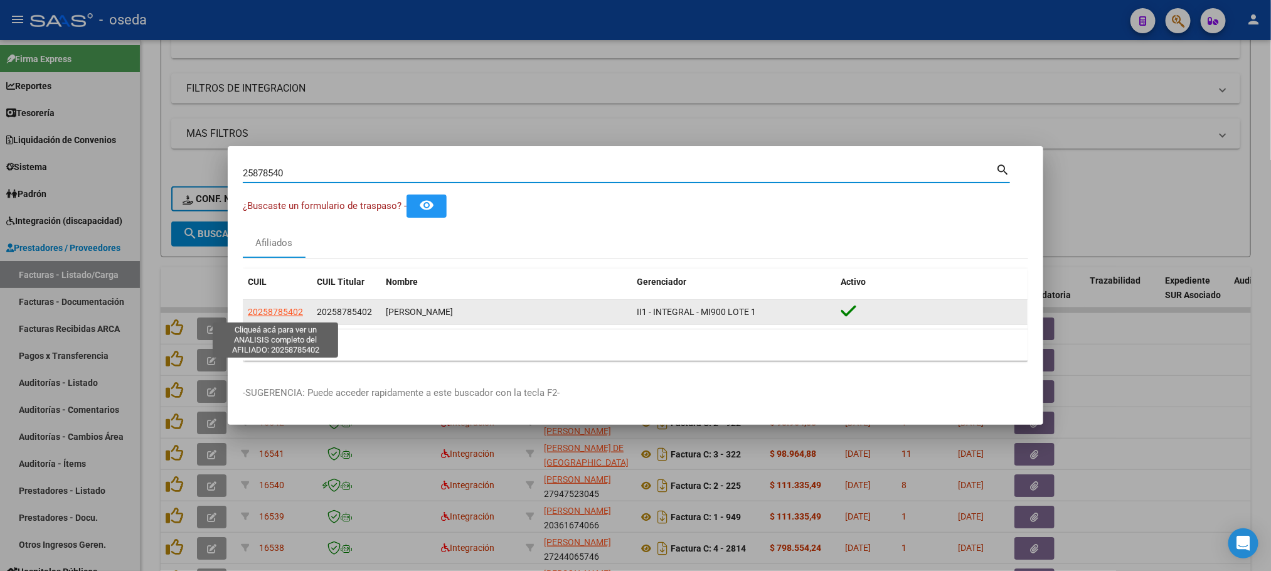
click at [258, 313] on span "20258785402" at bounding box center [275, 312] width 55 height 10
type textarea "20258785402"
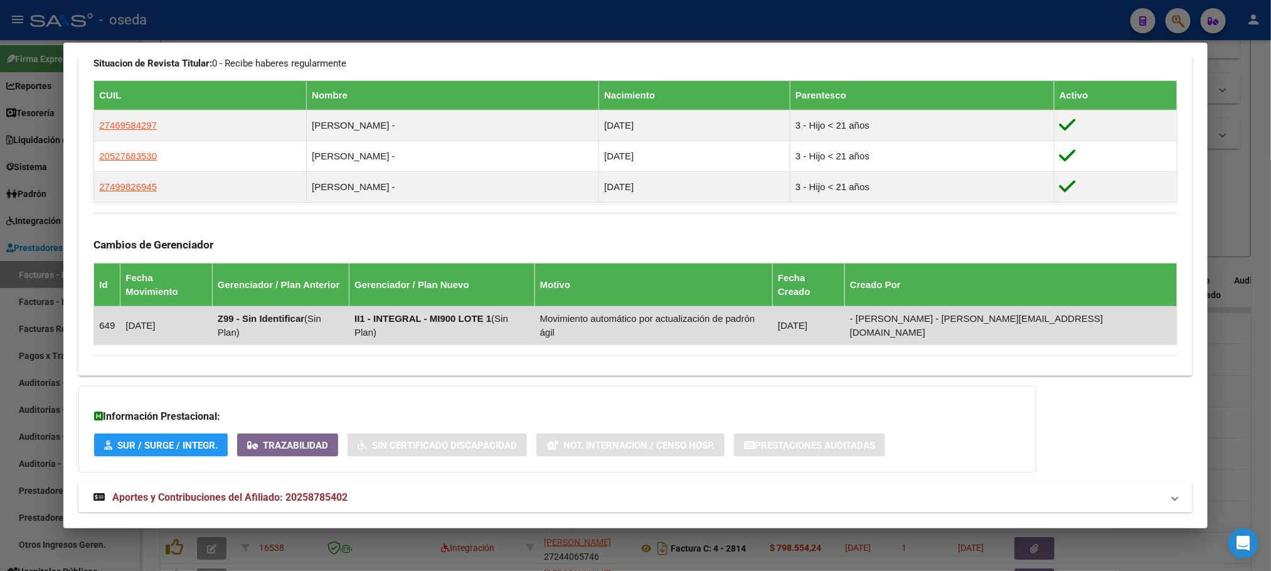
scroll to position [685, 0]
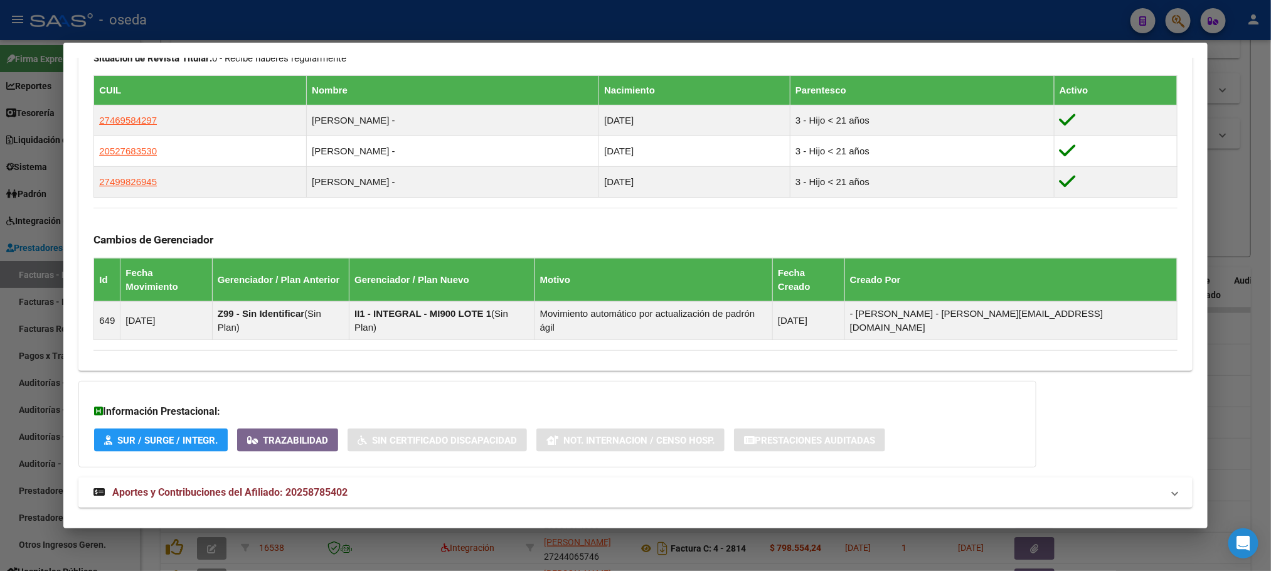
click at [296, 477] on mat-expansion-panel-header "Aportes y Contribuciones del Afiliado: 20258785402" at bounding box center [634, 492] width 1113 height 30
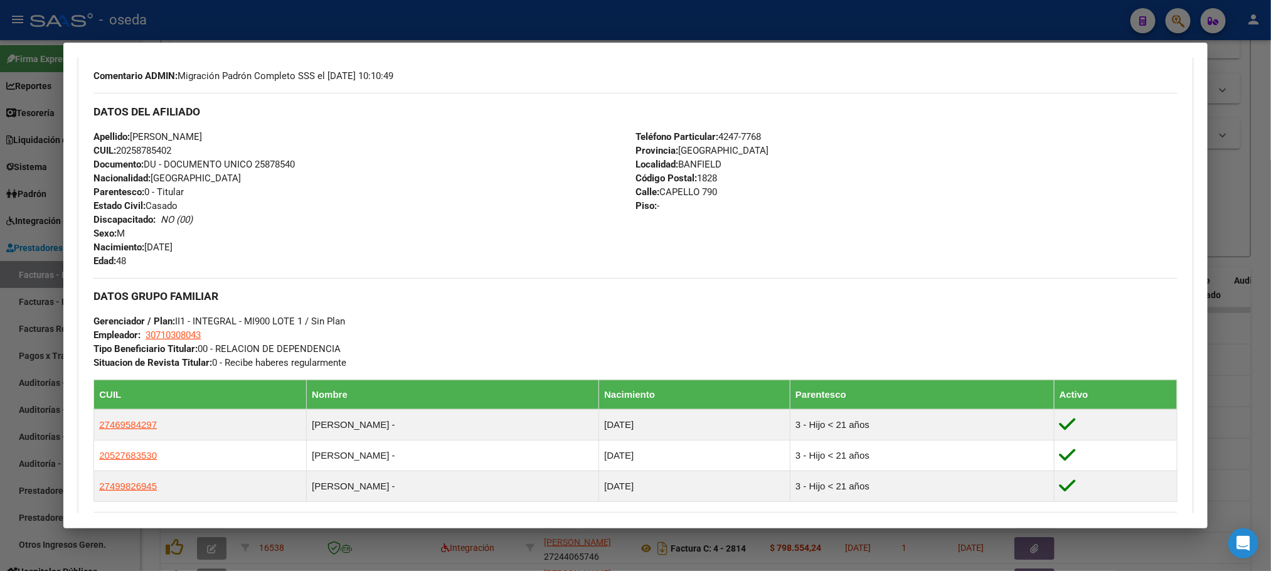
scroll to position [383, 0]
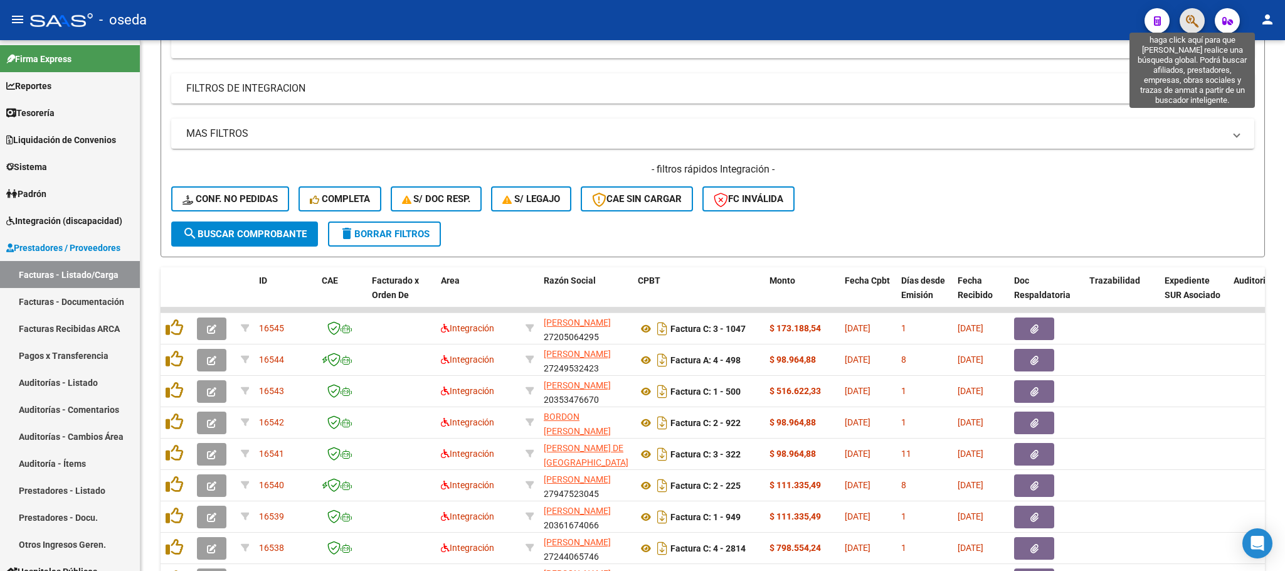
click at [1188, 16] on icon "button" at bounding box center [1192, 21] width 13 height 14
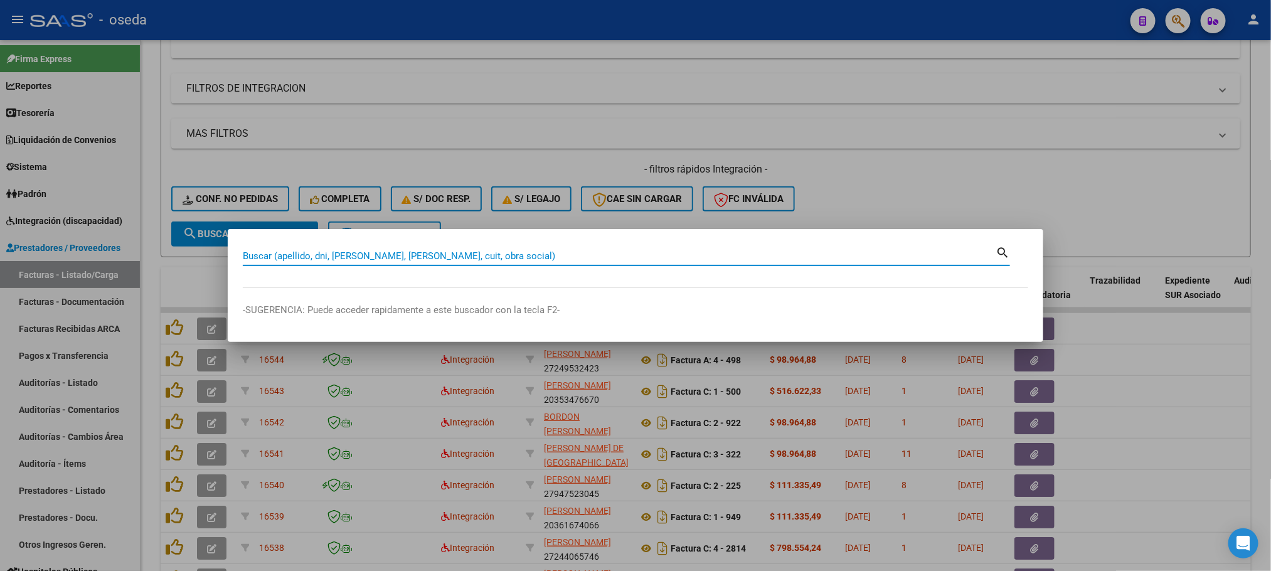
paste input "20258785402"
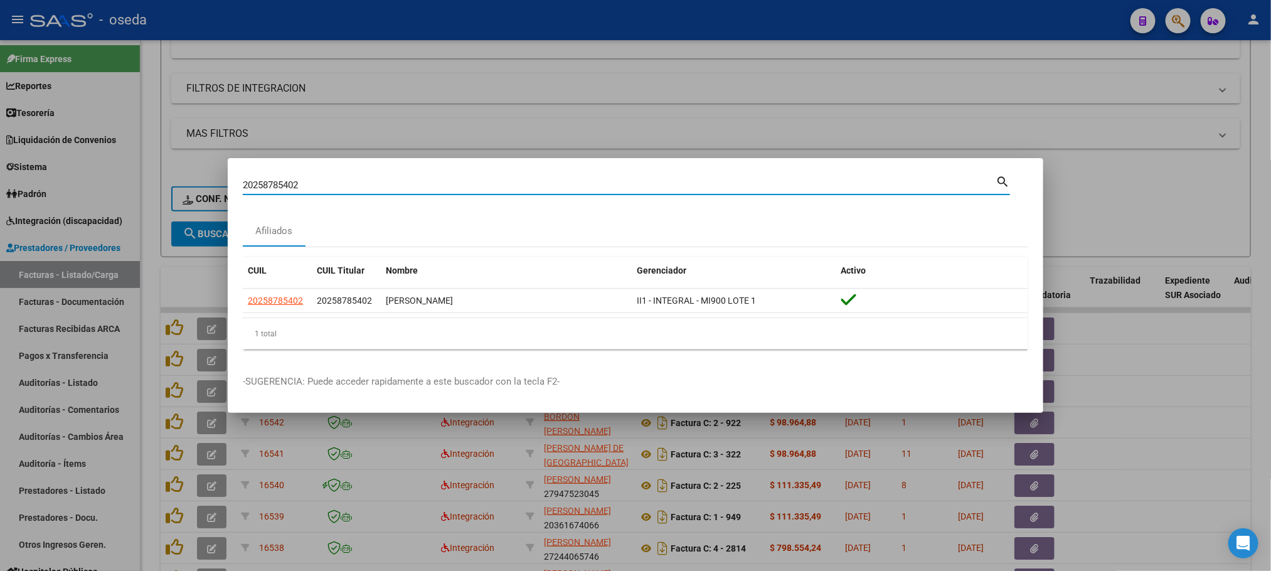
drag, startPoint x: 405, startPoint y: 181, endPoint x: 152, endPoint y: 166, distance: 253.3
click at [193, 175] on div "20258785402 Buscar (apellido, dni, cuil, nro traspaso, cuit, obra social) searc…" at bounding box center [635, 285] width 1271 height 571
paste input "7380501940"
type input "27380501940"
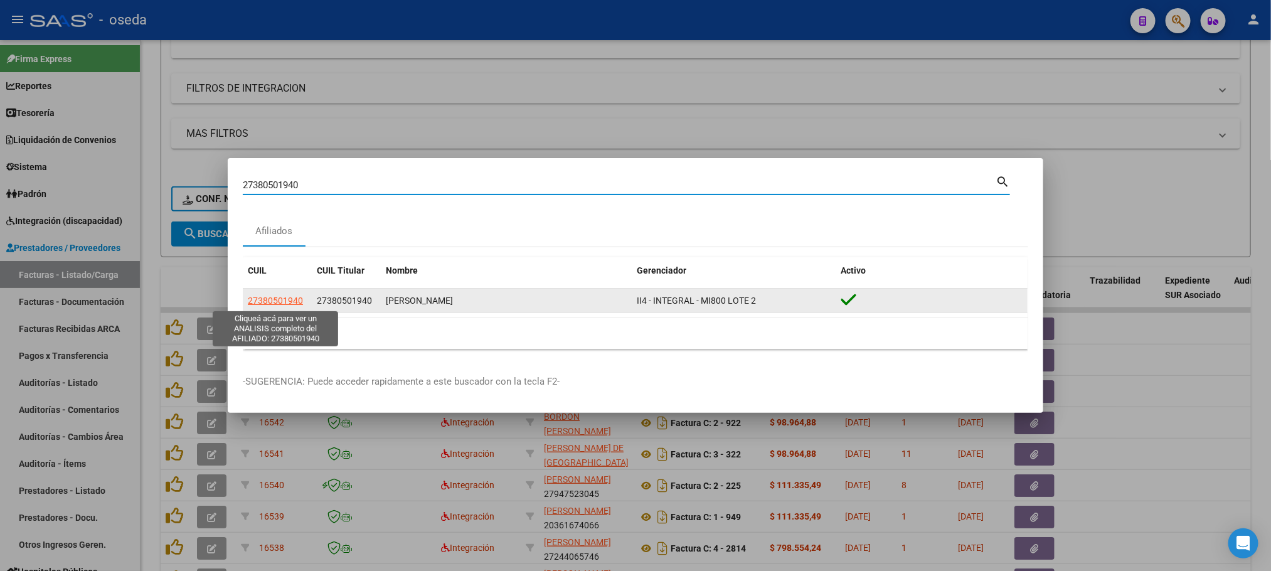
click at [290, 301] on span "27380501940" at bounding box center [275, 300] width 55 height 10
type textarea "27380501940"
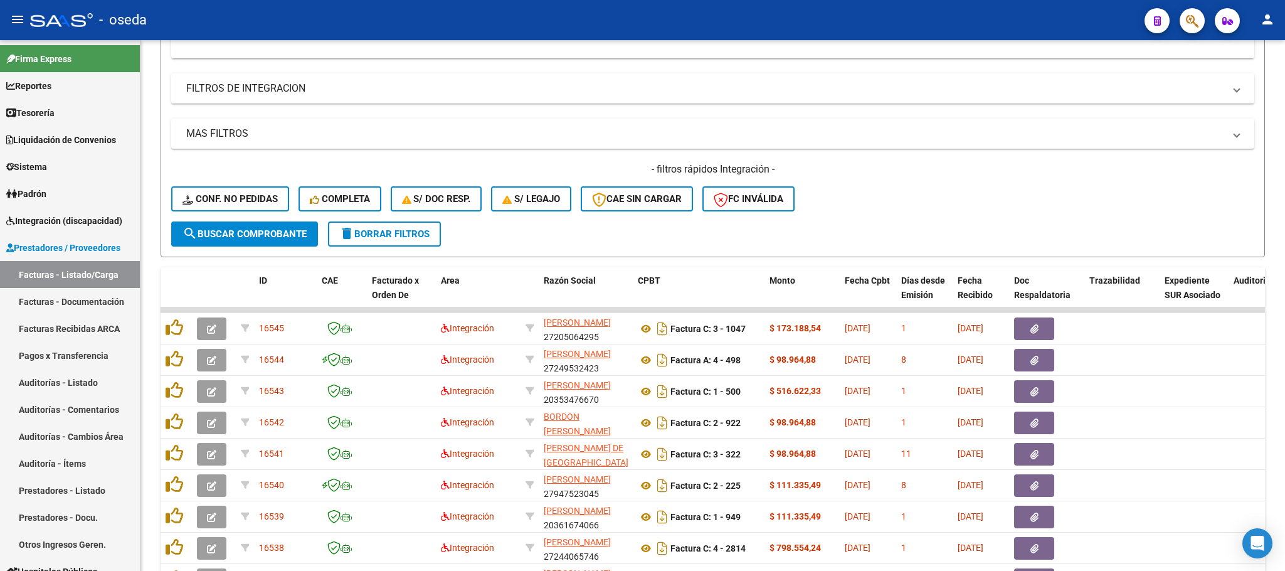
scroll to position [429, 0]
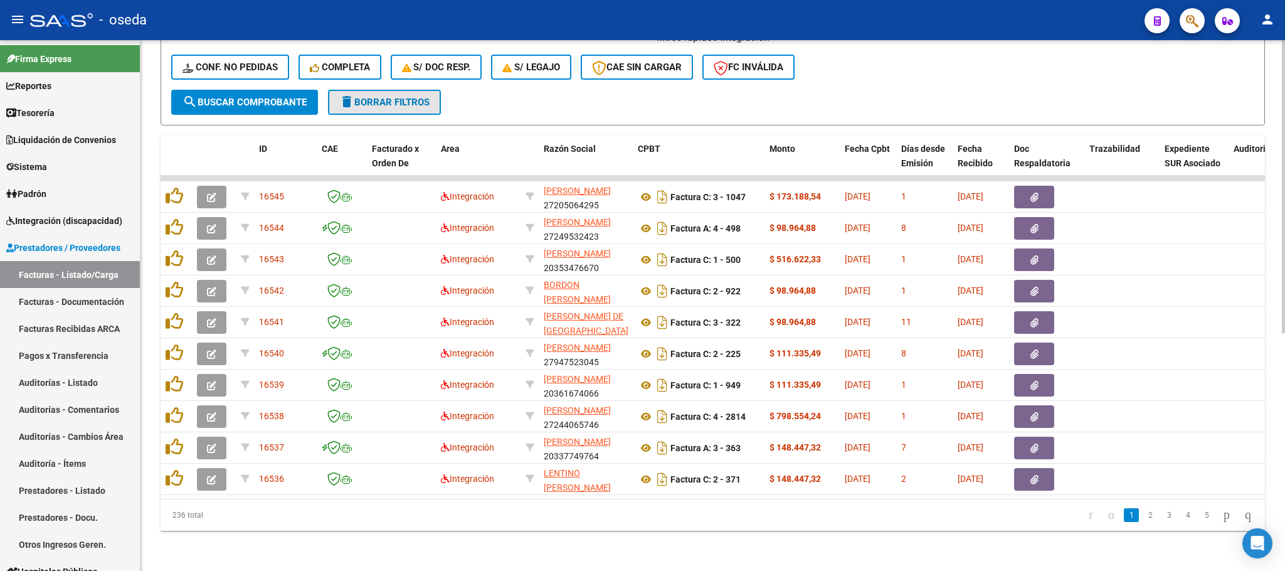
click at [368, 97] on span "delete Borrar Filtros" at bounding box center [384, 102] width 90 height 11
click at [1189, 8] on span "button" at bounding box center [1192, 21] width 13 height 26
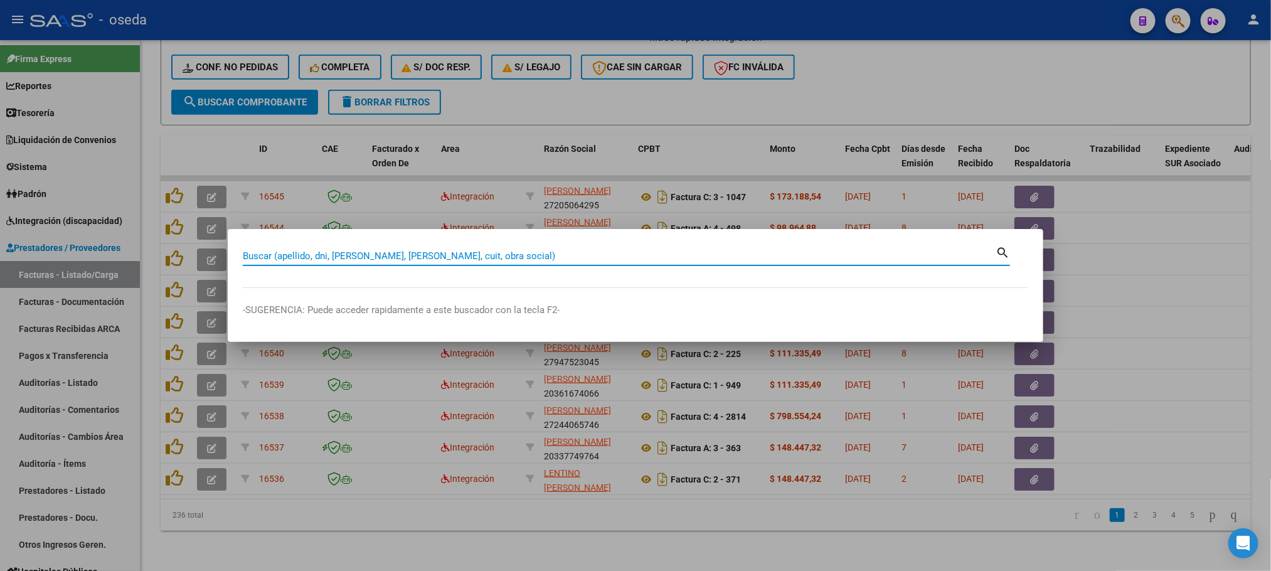
paste input "DNI 25.878.540"
type input "25878540"
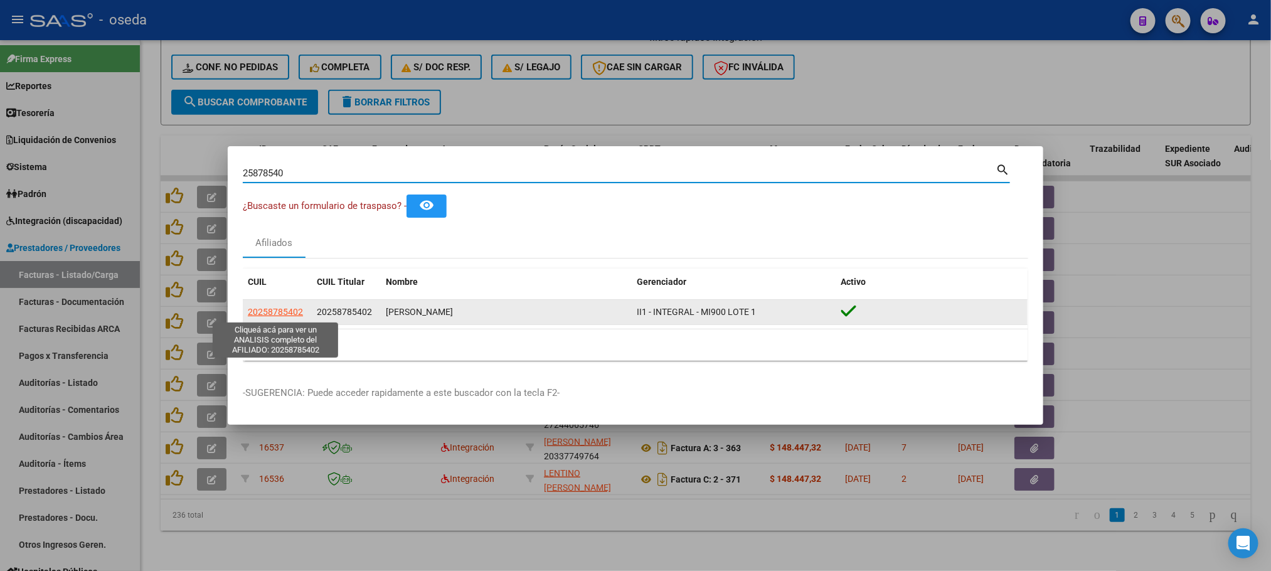
click at [277, 315] on span "20258785402" at bounding box center [275, 312] width 55 height 10
type textarea "20258785402"
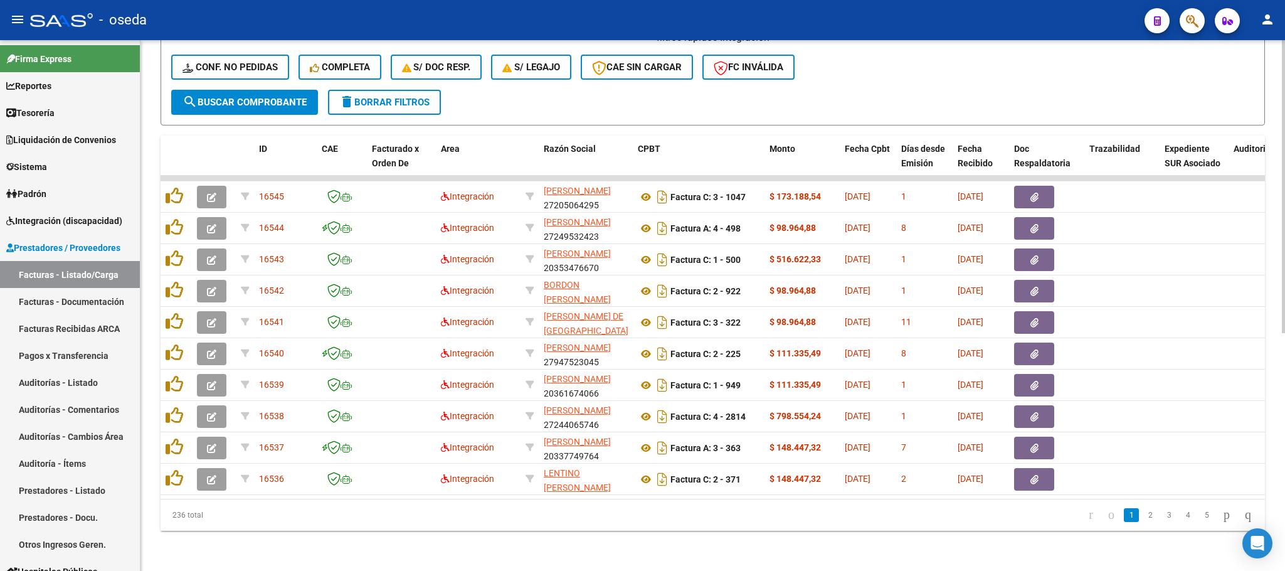
click at [352, 94] on mat-icon "delete" at bounding box center [346, 101] width 15 height 15
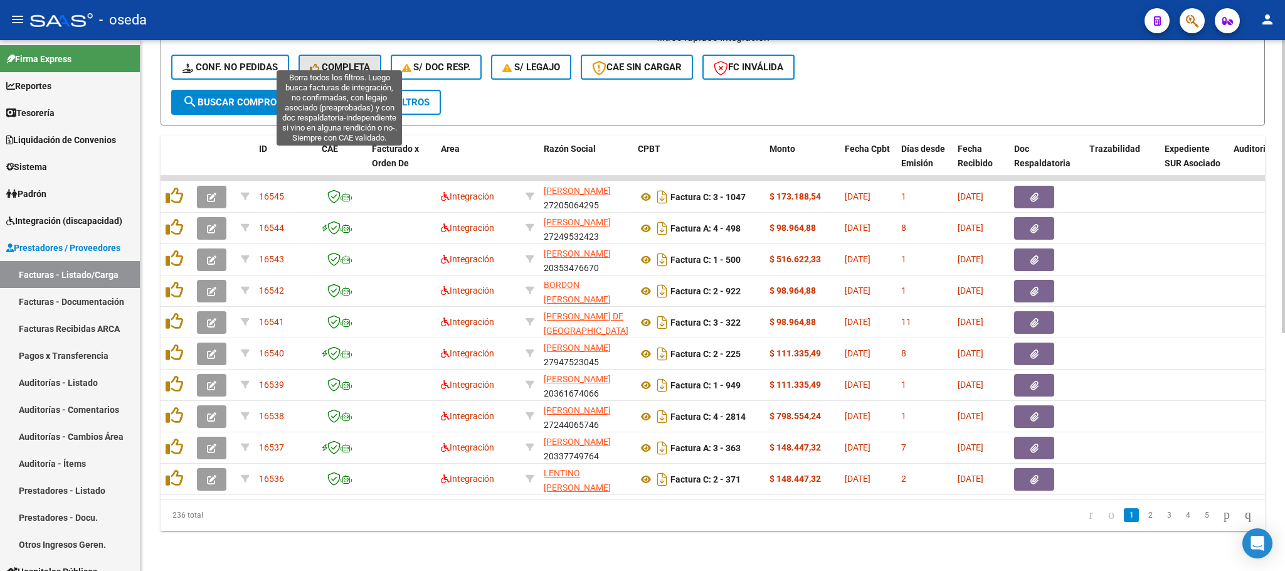
click at [341, 62] on button "Completa" at bounding box center [340, 67] width 83 height 25
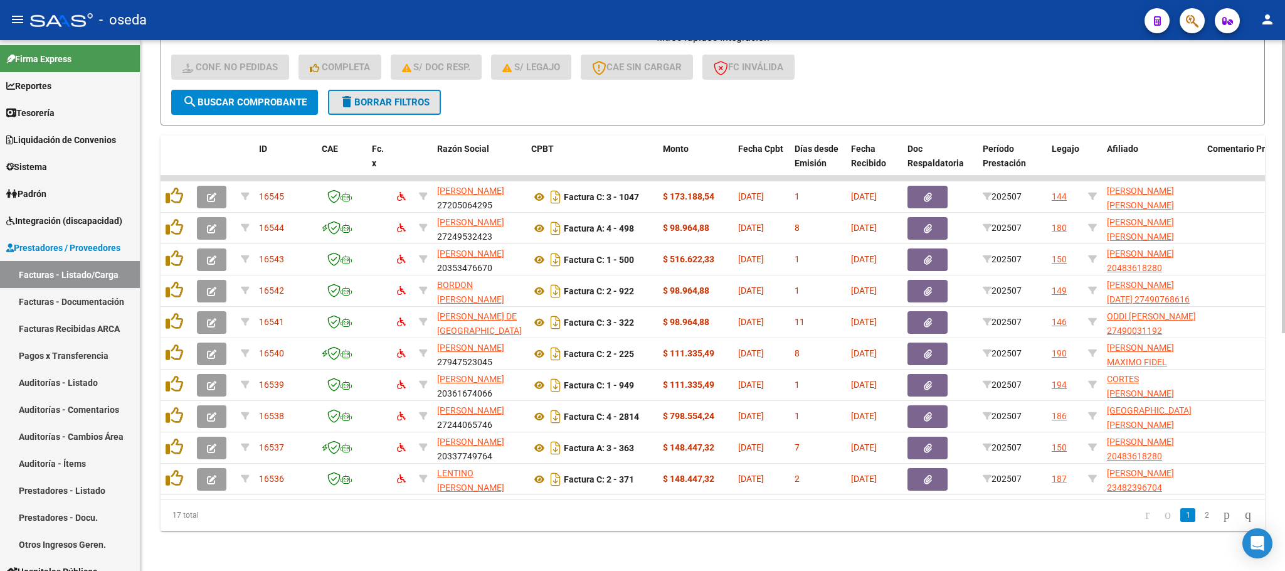
click at [377, 94] on button "delete Borrar Filtros" at bounding box center [384, 102] width 113 height 25
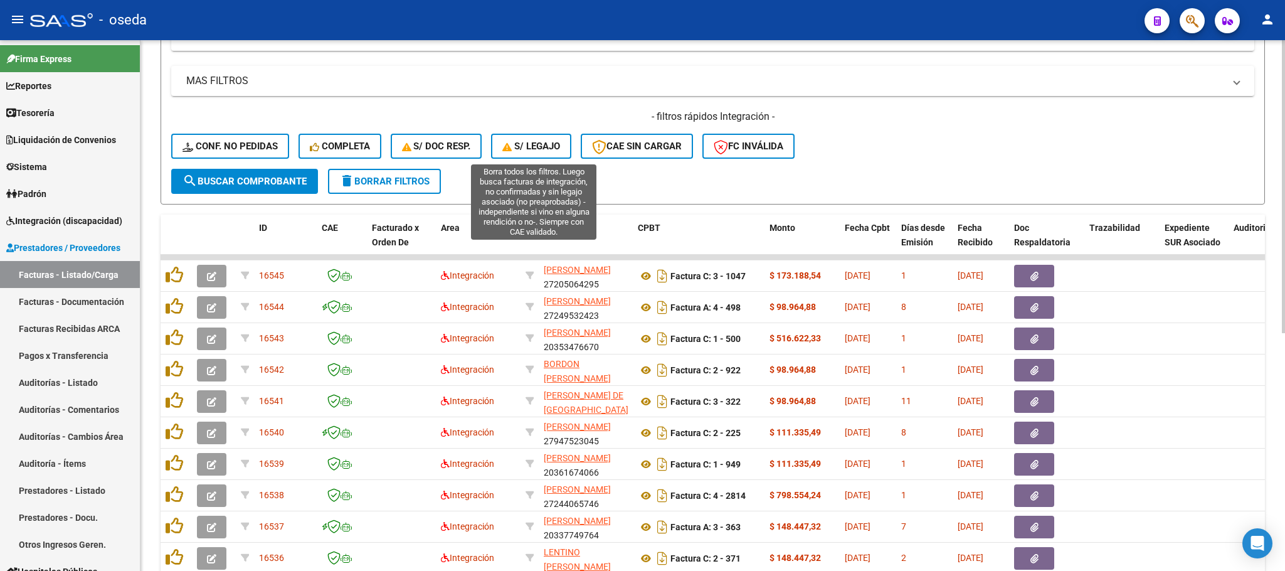
click at [527, 143] on span "S/ legajo" at bounding box center [531, 146] width 58 height 11
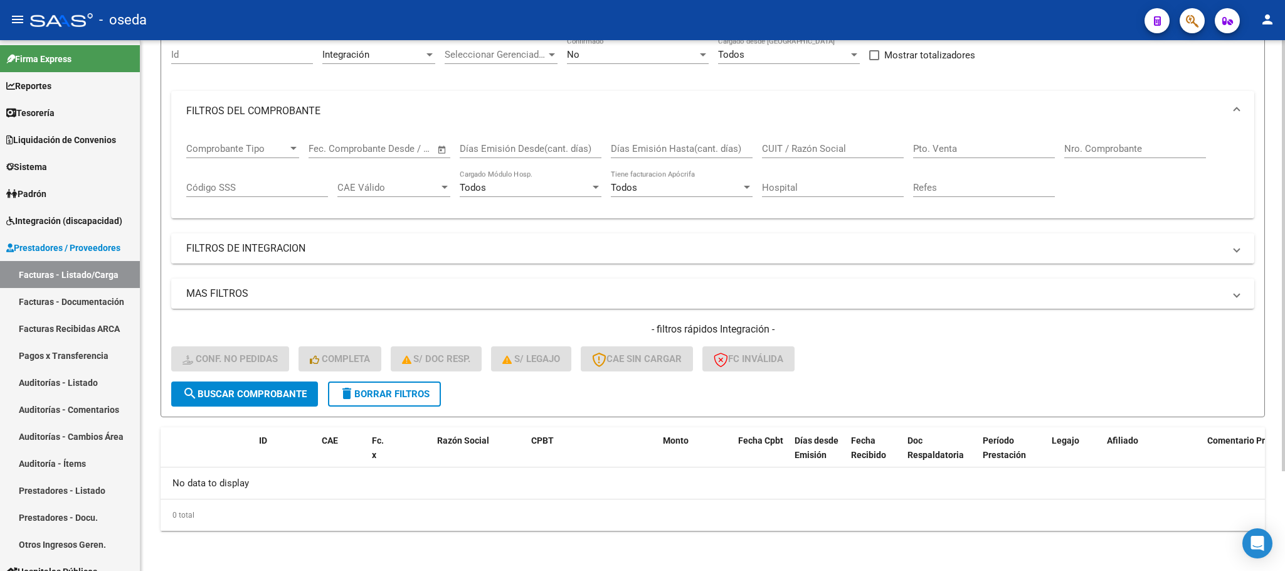
scroll to position [122, 0]
click at [381, 391] on span "delete Borrar Filtros" at bounding box center [384, 393] width 90 height 11
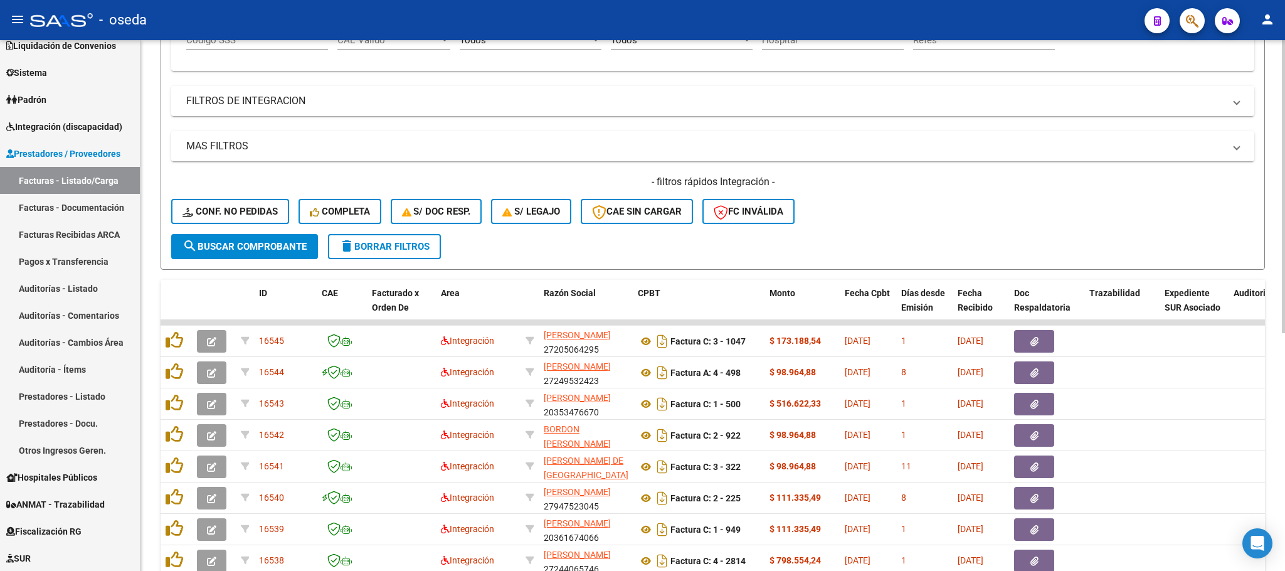
scroll to position [311, 0]
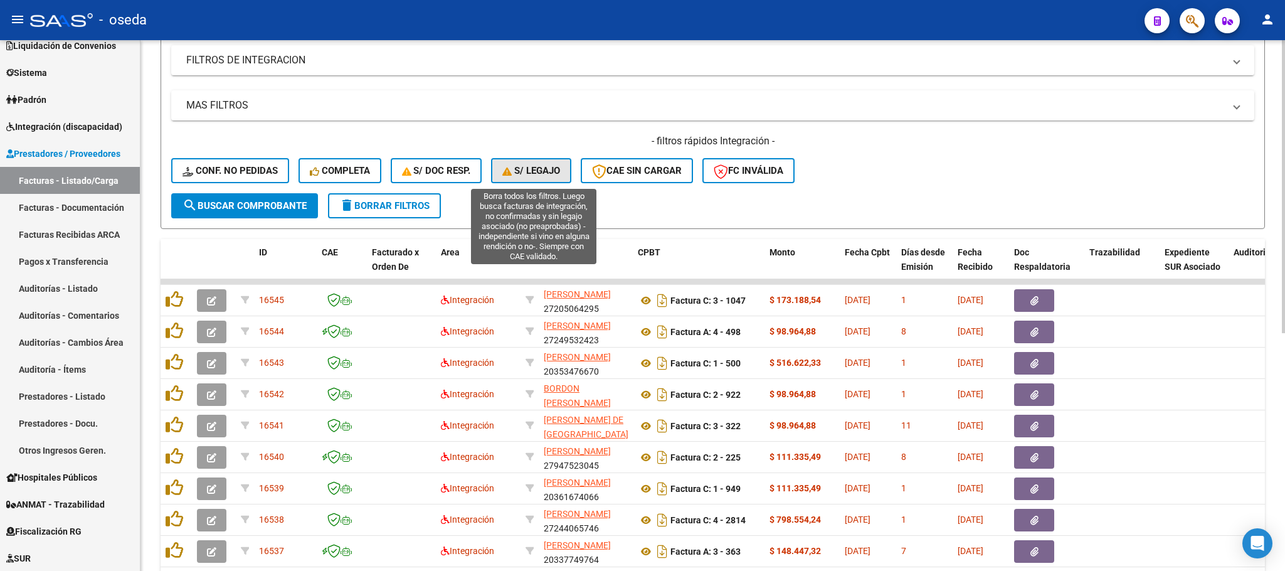
click at [502, 179] on button "S/ legajo" at bounding box center [531, 170] width 80 height 25
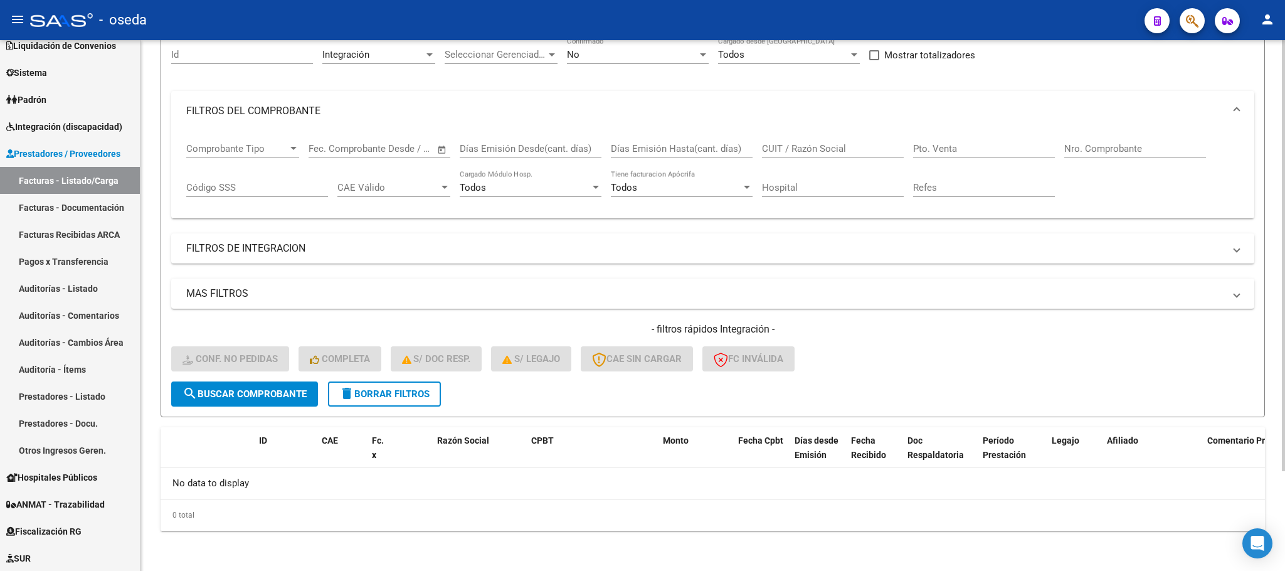
scroll to position [123, 0]
click at [385, 399] on span "delete Borrar Filtros" at bounding box center [384, 393] width 90 height 11
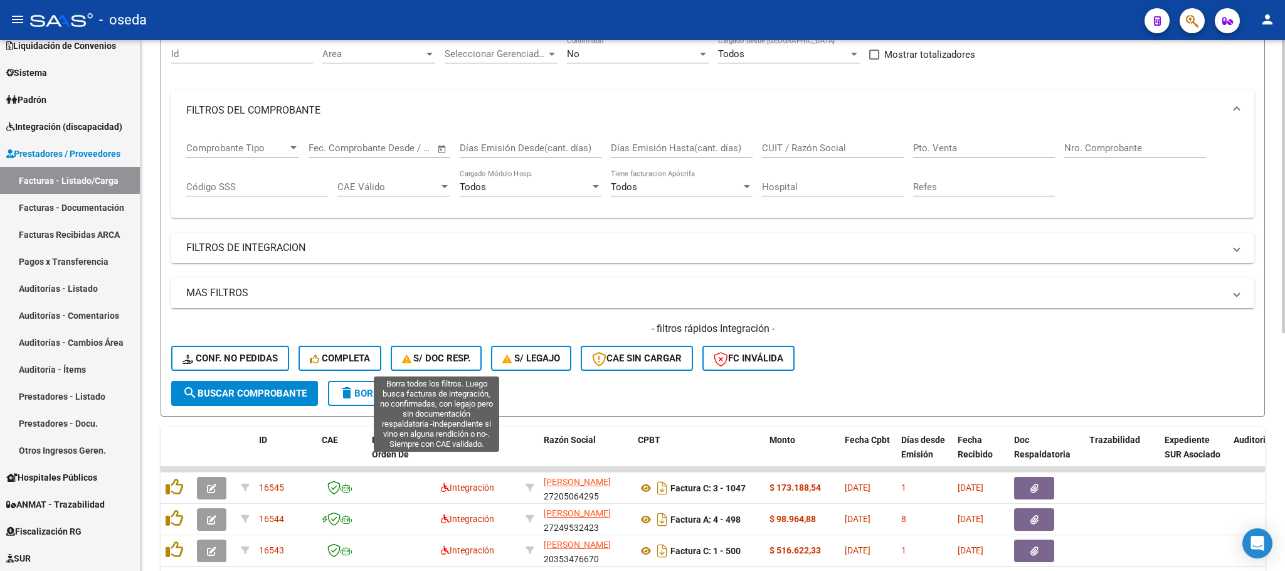
click at [458, 363] on span "S/ Doc Resp." at bounding box center [436, 358] width 69 height 11
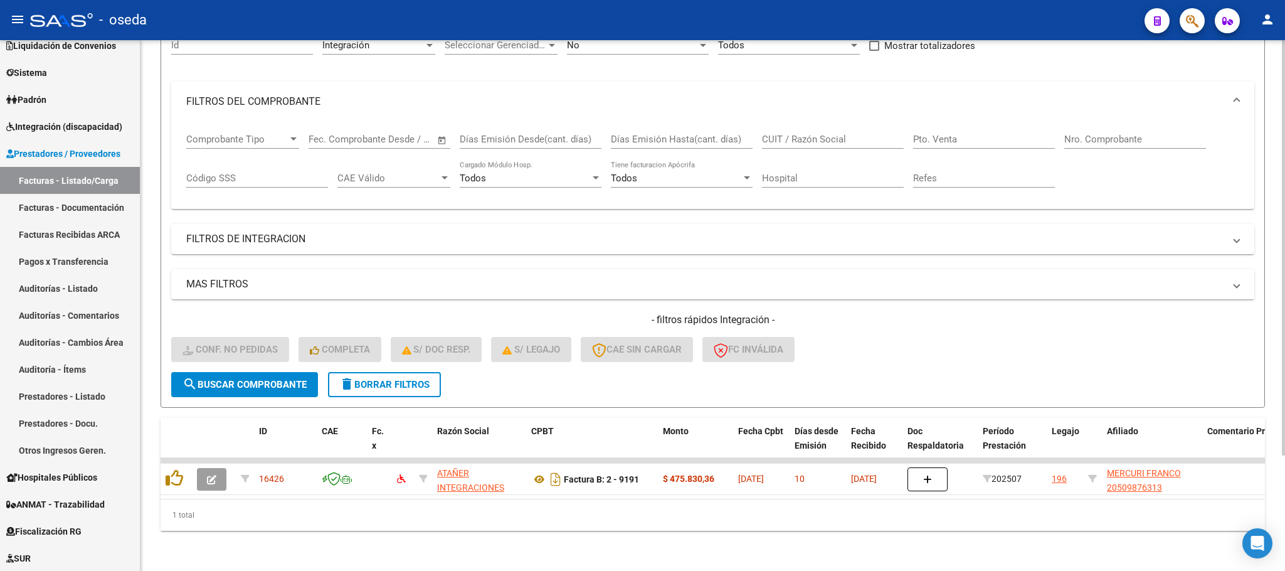
scroll to position [147, 0]
click at [422, 379] on span "delete Borrar Filtros" at bounding box center [384, 384] width 90 height 11
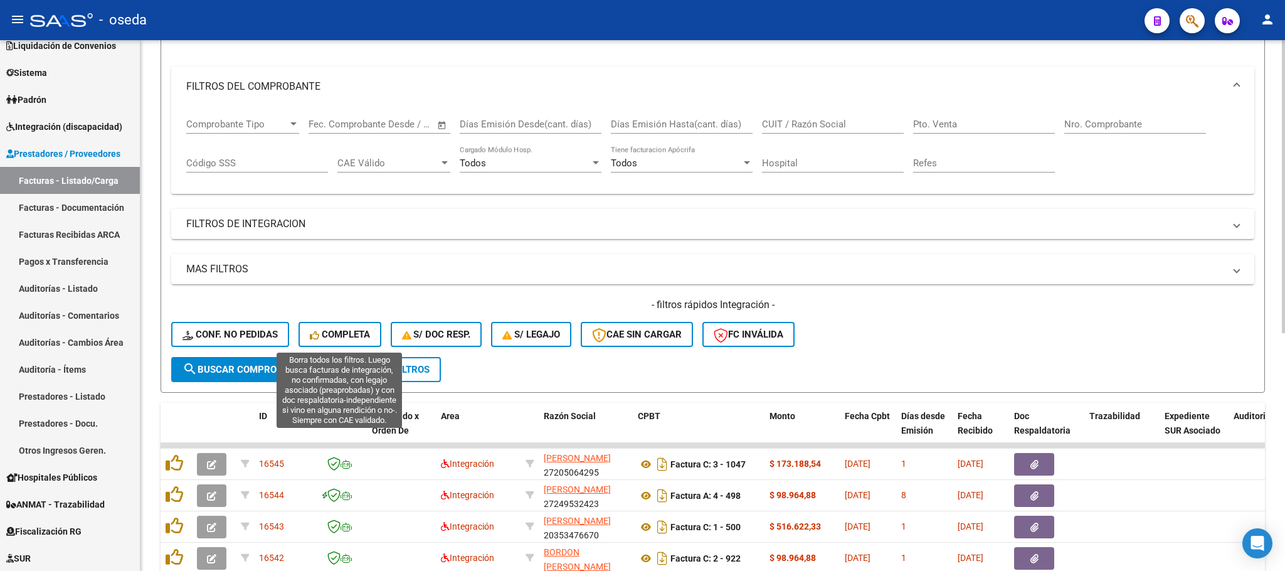
click at [352, 335] on span "Completa" at bounding box center [340, 334] width 60 height 11
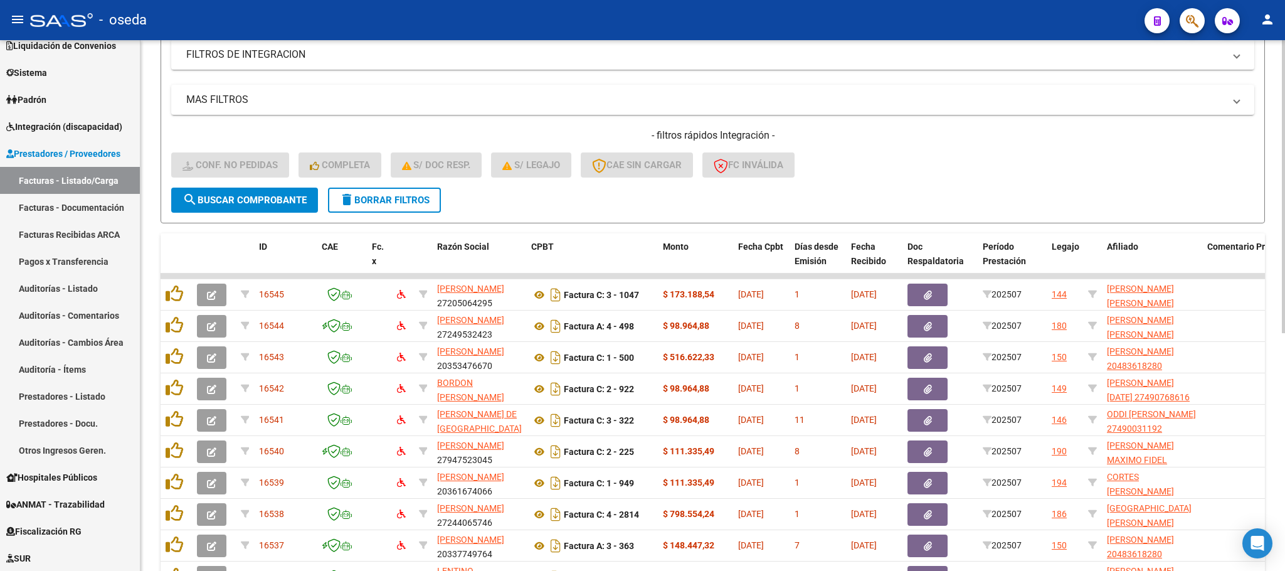
scroll to position [429, 0]
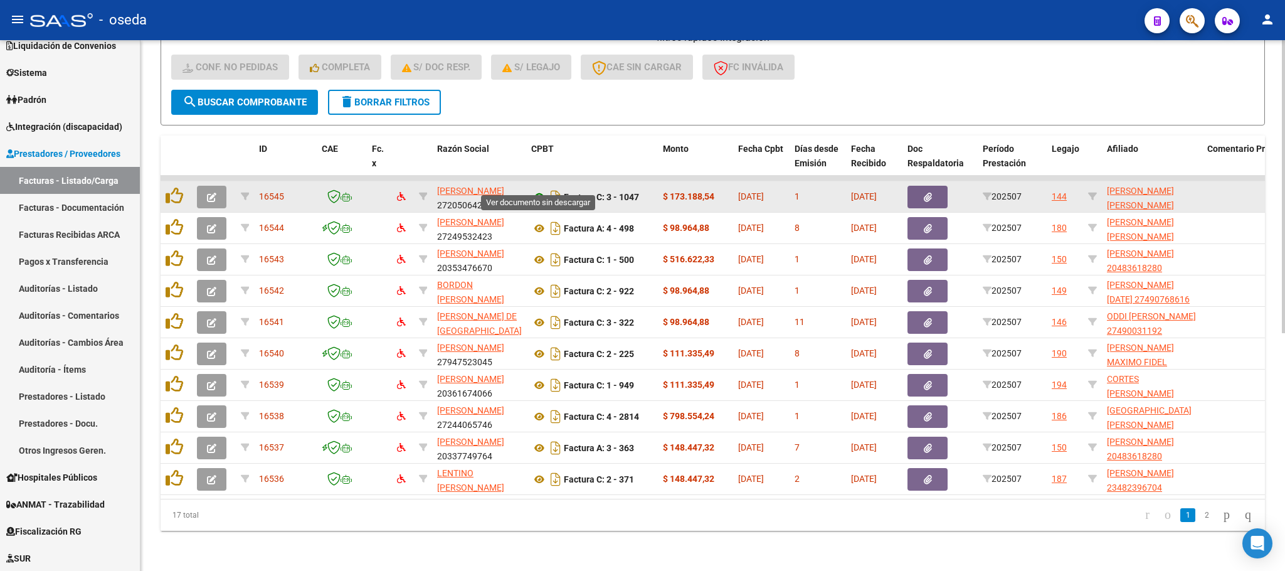
click at [539, 189] on icon at bounding box center [539, 196] width 16 height 15
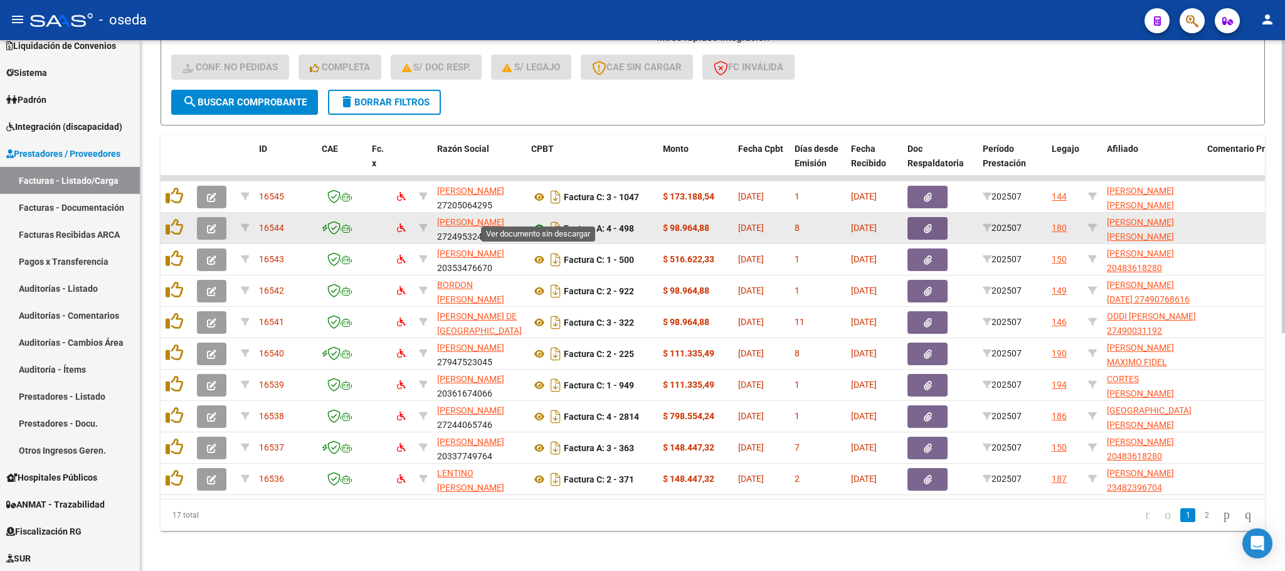
click at [538, 221] on icon at bounding box center [539, 228] width 16 height 15
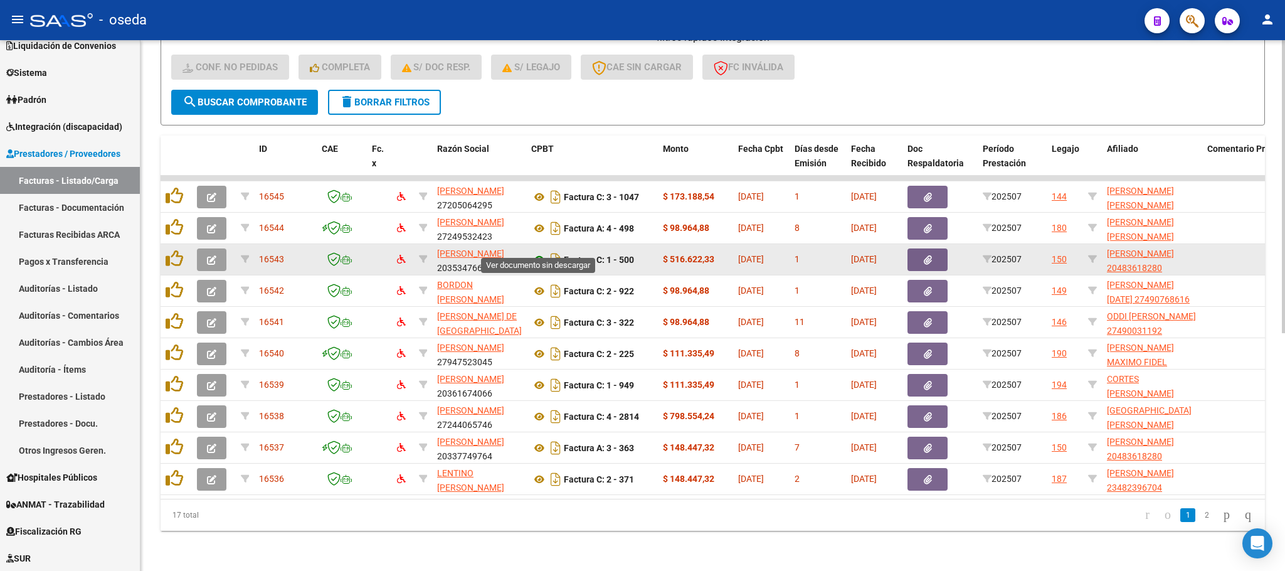
click at [538, 252] on icon at bounding box center [539, 259] width 16 height 15
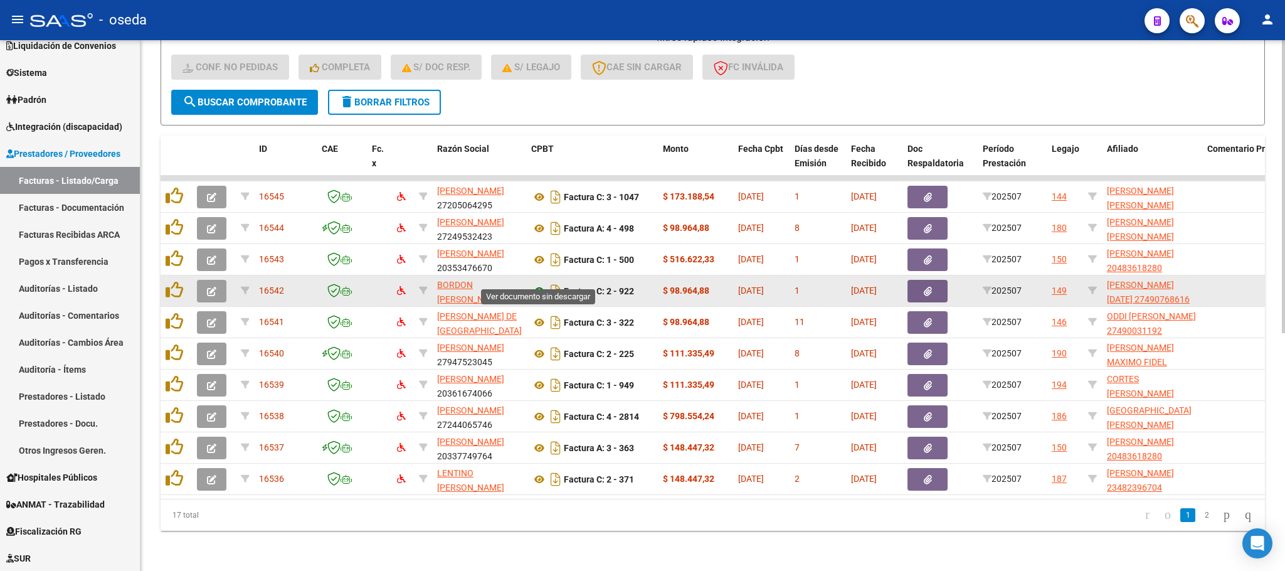
click at [534, 284] on icon at bounding box center [539, 291] width 16 height 15
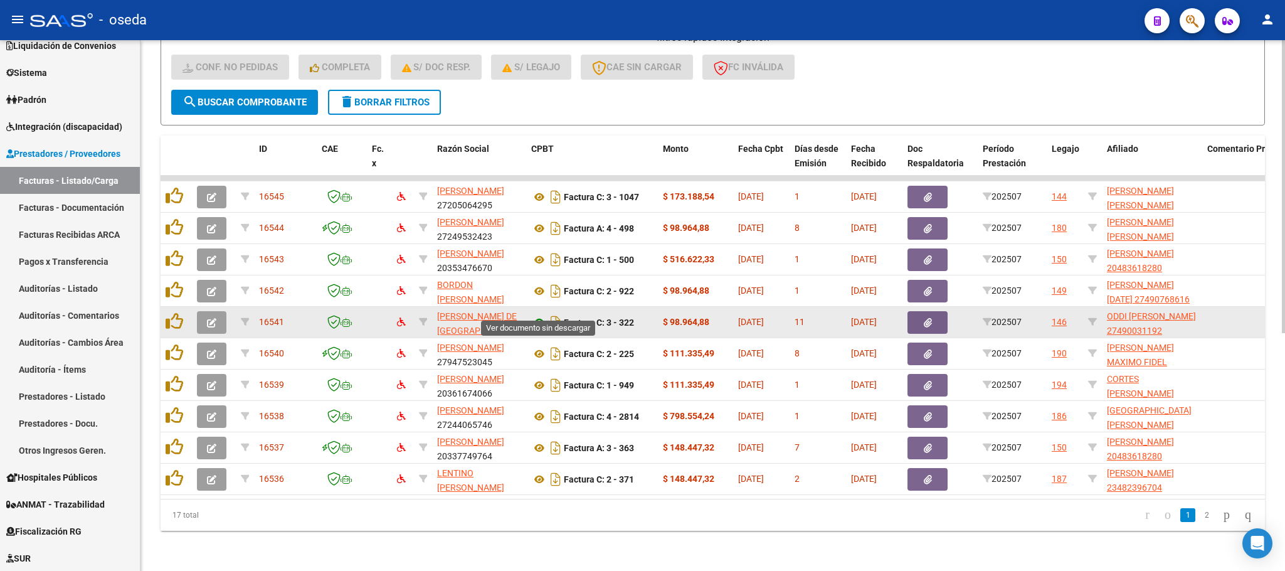
click at [541, 315] on icon at bounding box center [539, 322] width 16 height 15
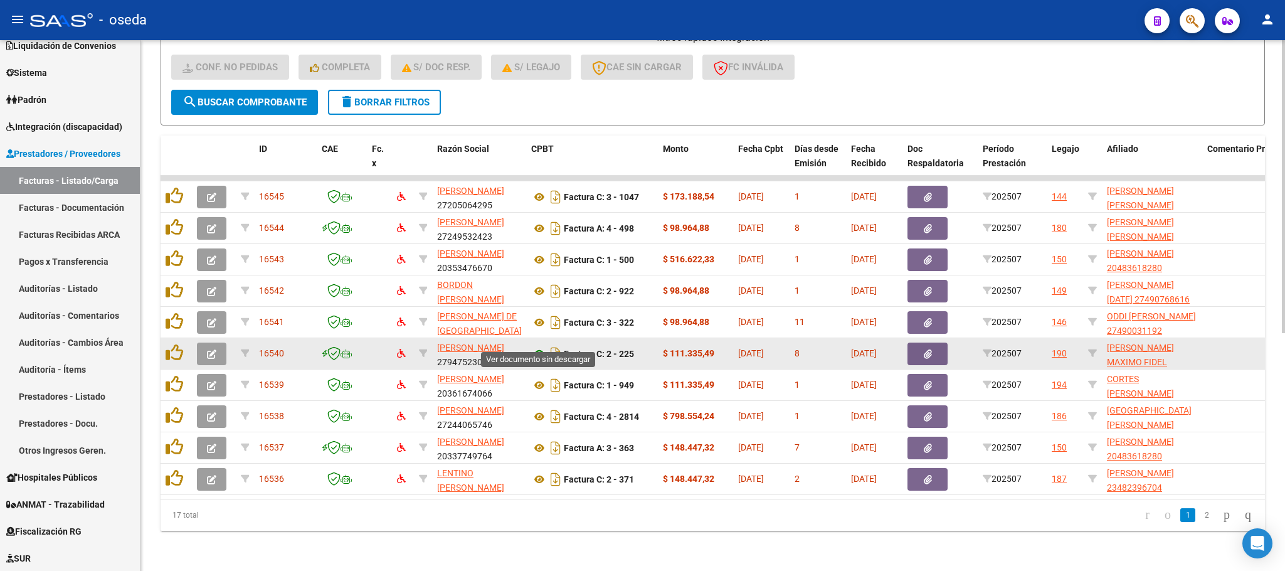
click at [537, 346] on icon at bounding box center [539, 353] width 16 height 15
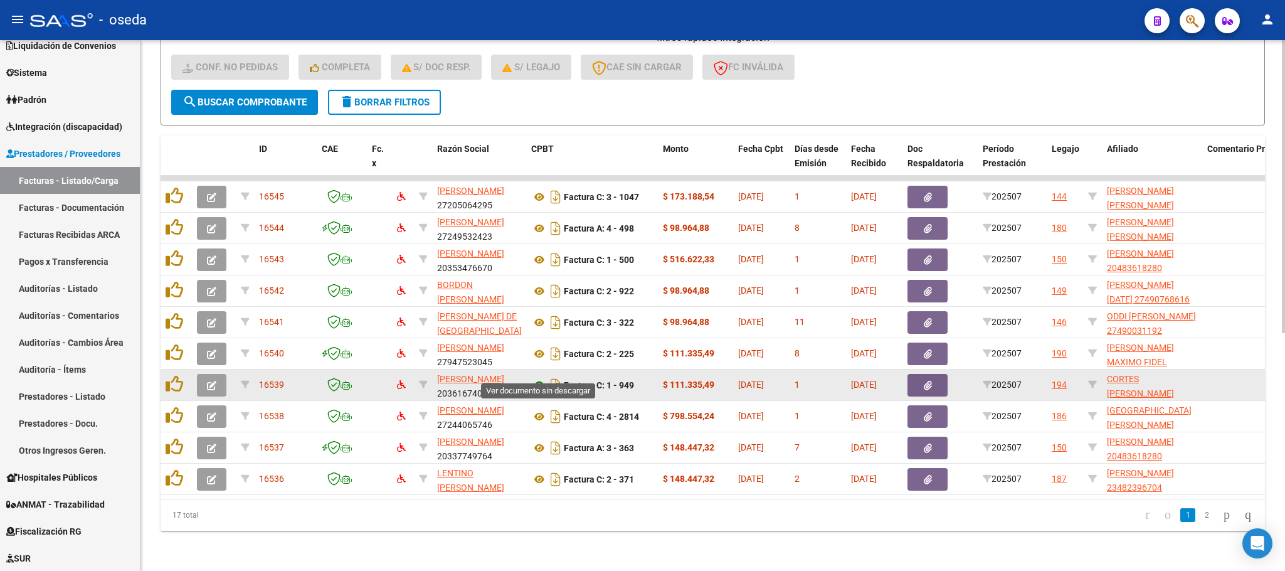
click at [541, 378] on icon at bounding box center [539, 385] width 16 height 15
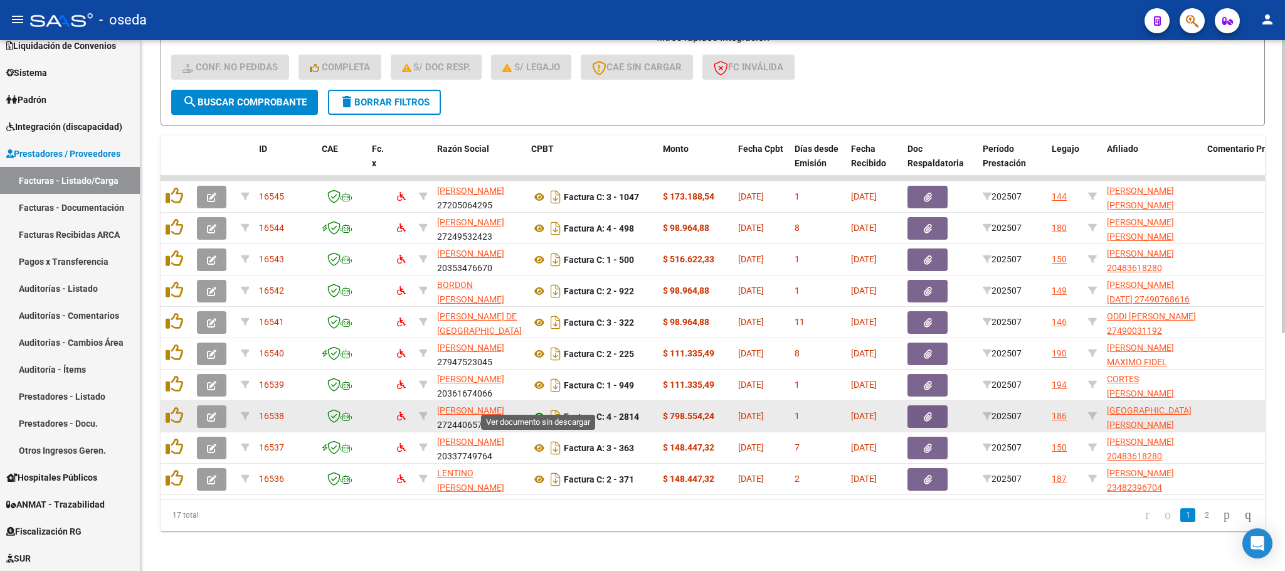
click at [536, 409] on icon at bounding box center [539, 416] width 16 height 15
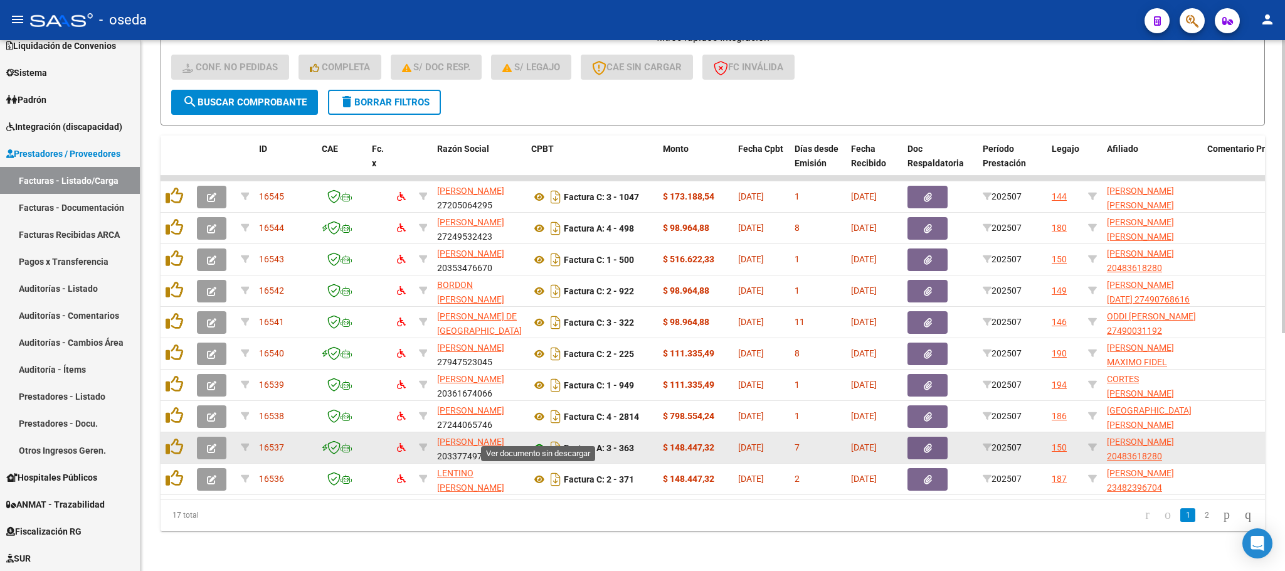
click at [536, 440] on icon at bounding box center [539, 447] width 16 height 15
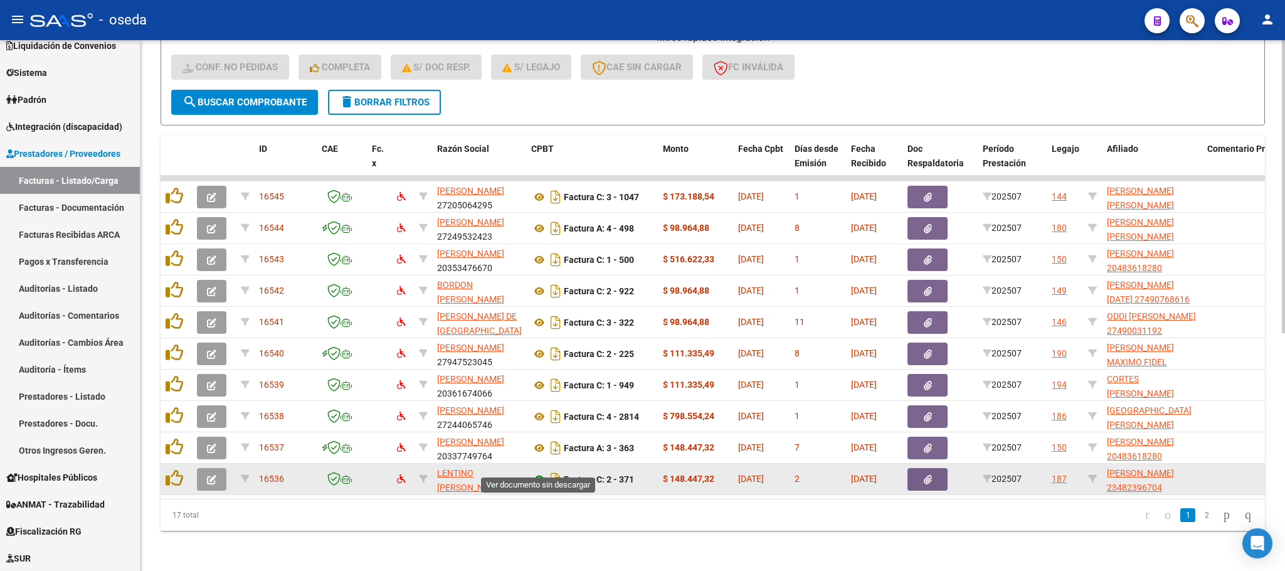
click at [541, 472] on icon at bounding box center [539, 479] width 16 height 15
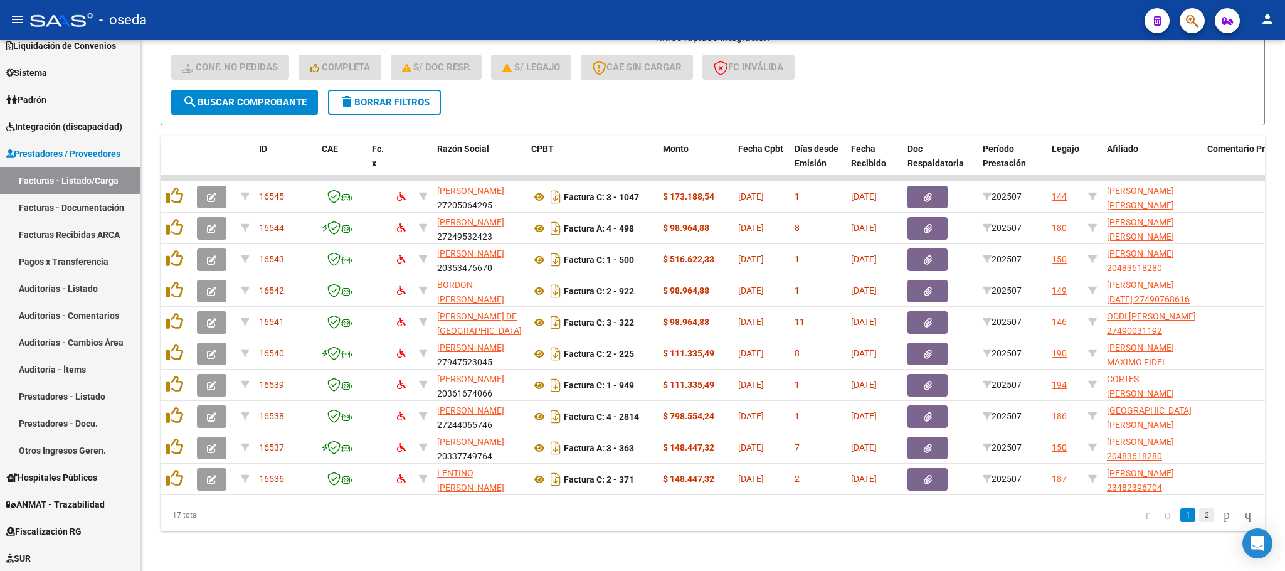
click at [1199, 514] on link "2" at bounding box center [1206, 515] width 15 height 14
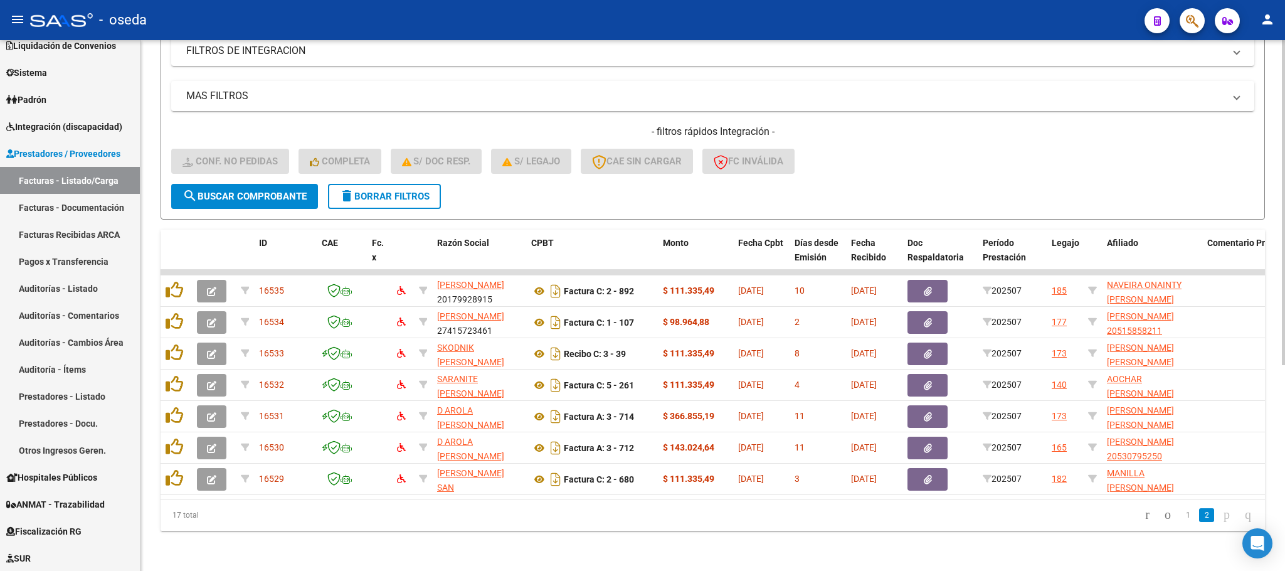
scroll to position [336, 0]
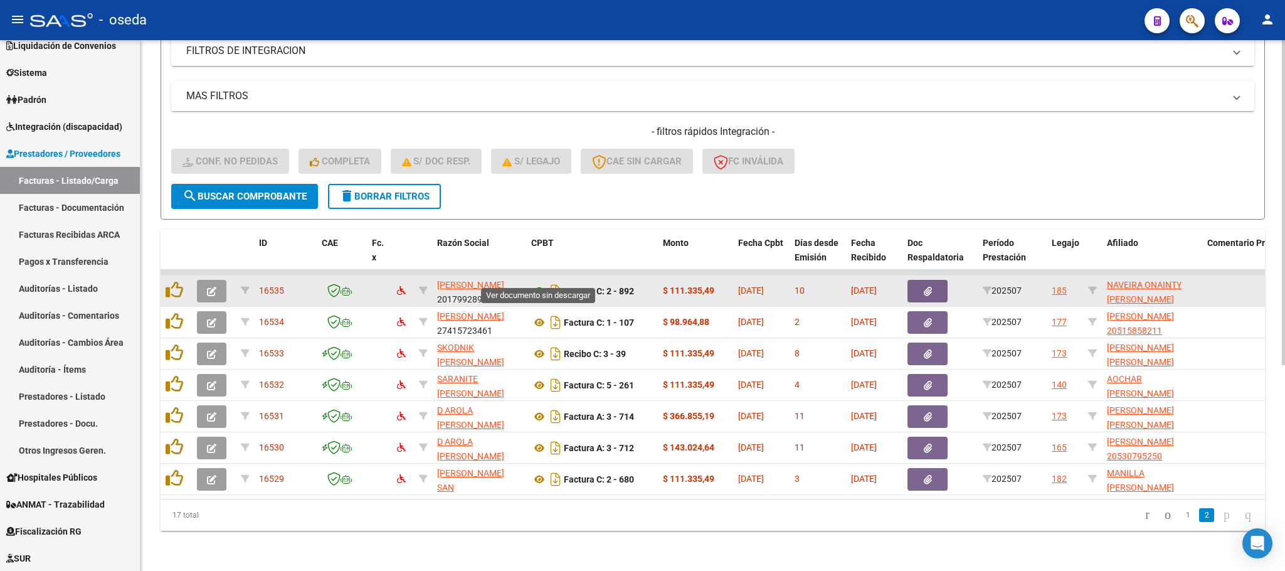
click at [538, 284] on icon at bounding box center [539, 291] width 16 height 15
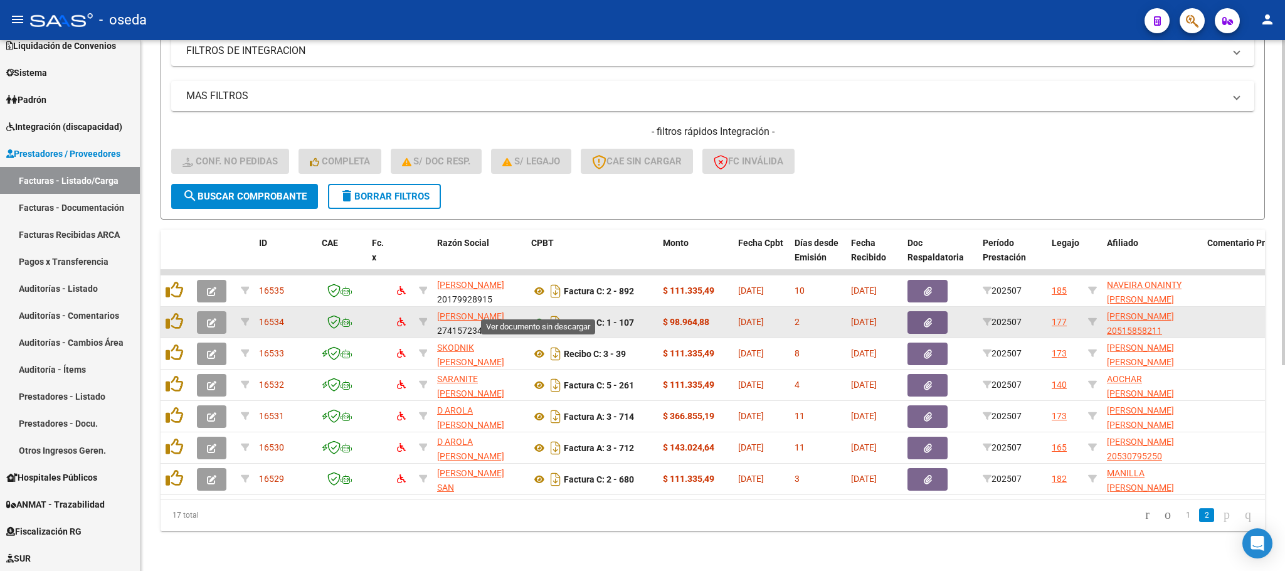
click at [534, 315] on icon at bounding box center [539, 322] width 16 height 15
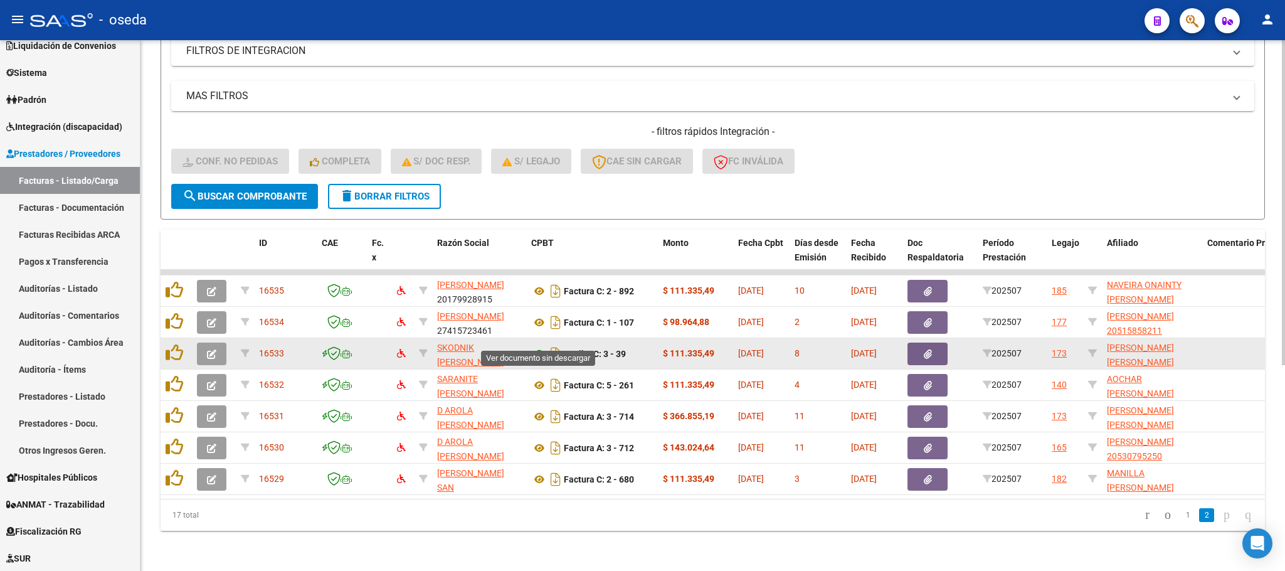
click at [540, 346] on icon at bounding box center [539, 353] width 16 height 15
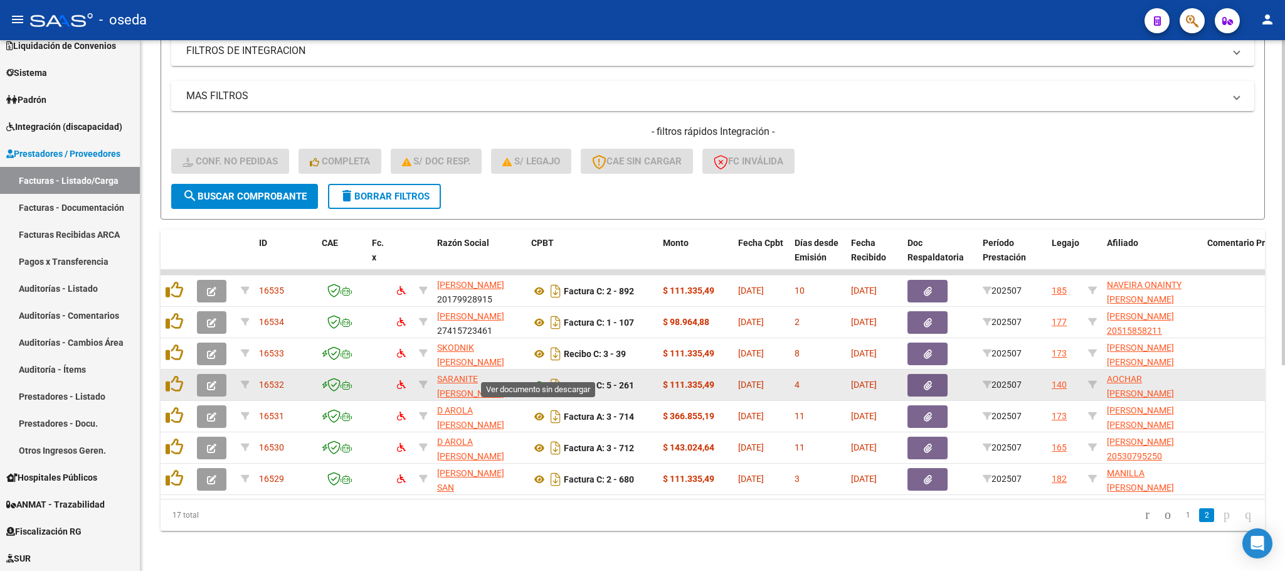
click at [533, 378] on icon at bounding box center [539, 385] width 16 height 15
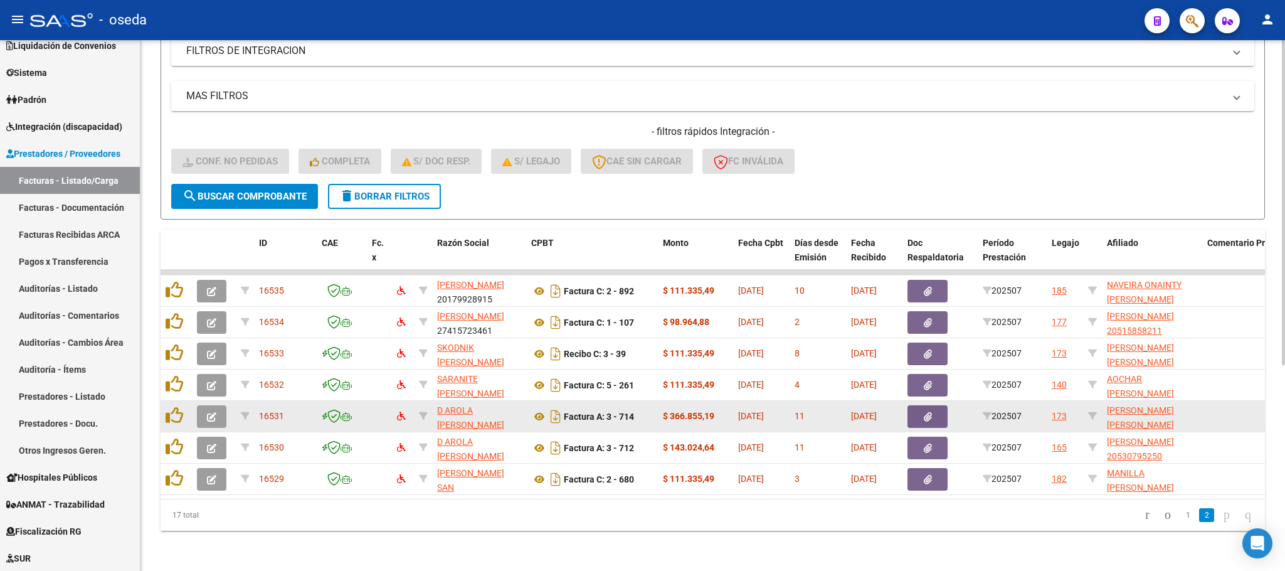
click at [527, 401] on datatable-body-cell "Factura A: 3 - 714" at bounding box center [592, 416] width 132 height 31
click at [535, 409] on icon at bounding box center [539, 416] width 16 height 15
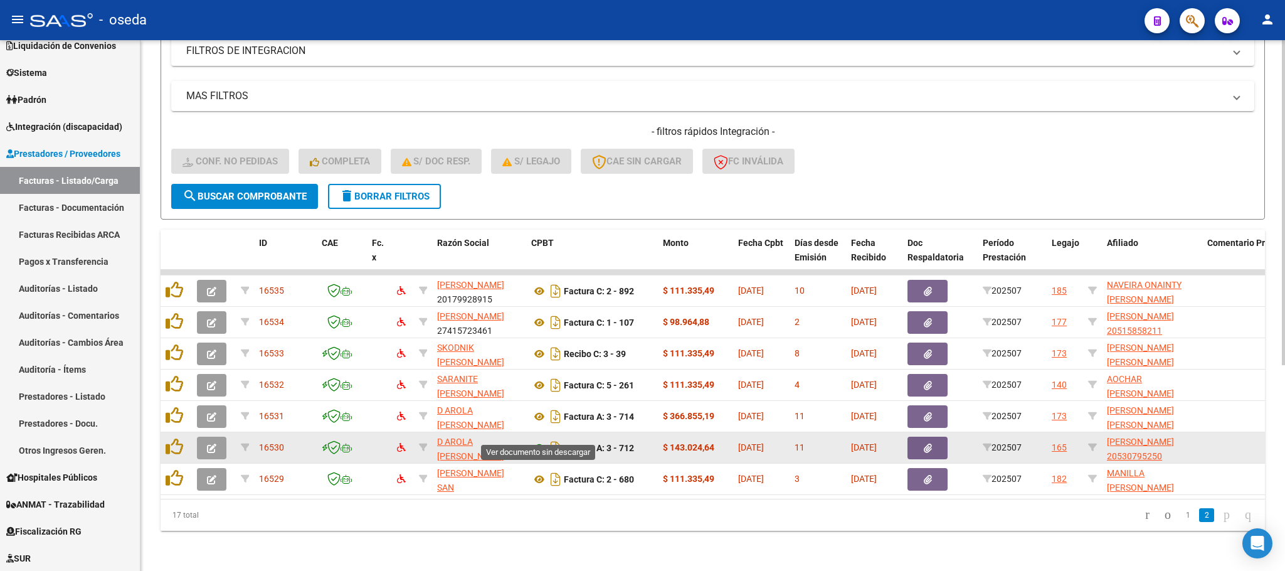
click at [533, 440] on icon at bounding box center [539, 447] width 16 height 15
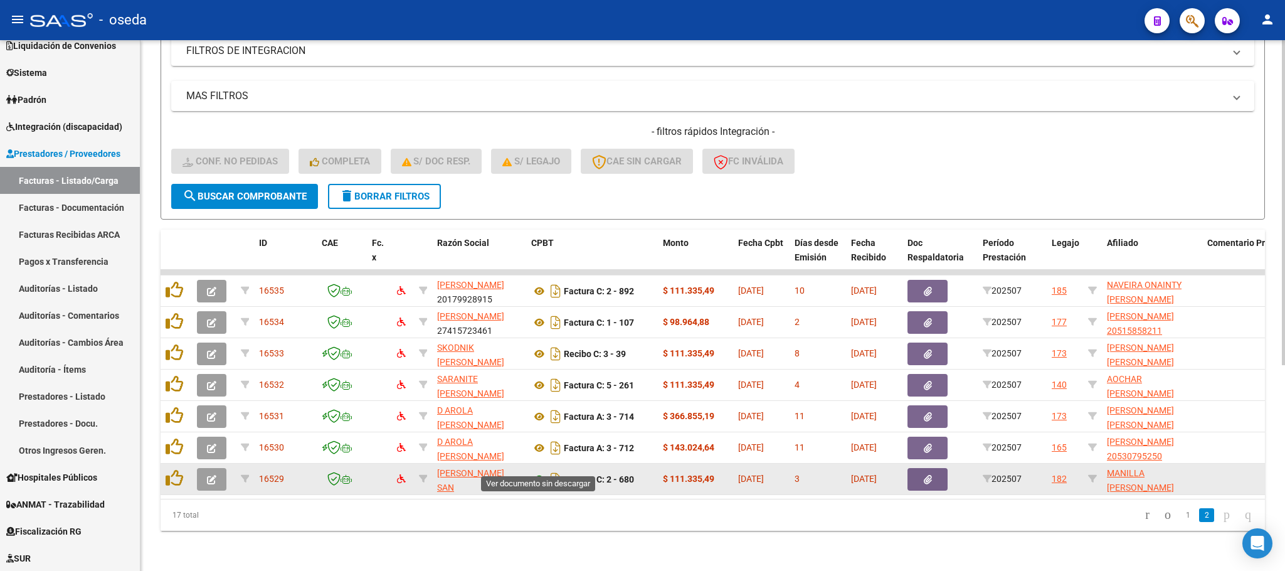
click at [542, 472] on icon at bounding box center [539, 479] width 16 height 15
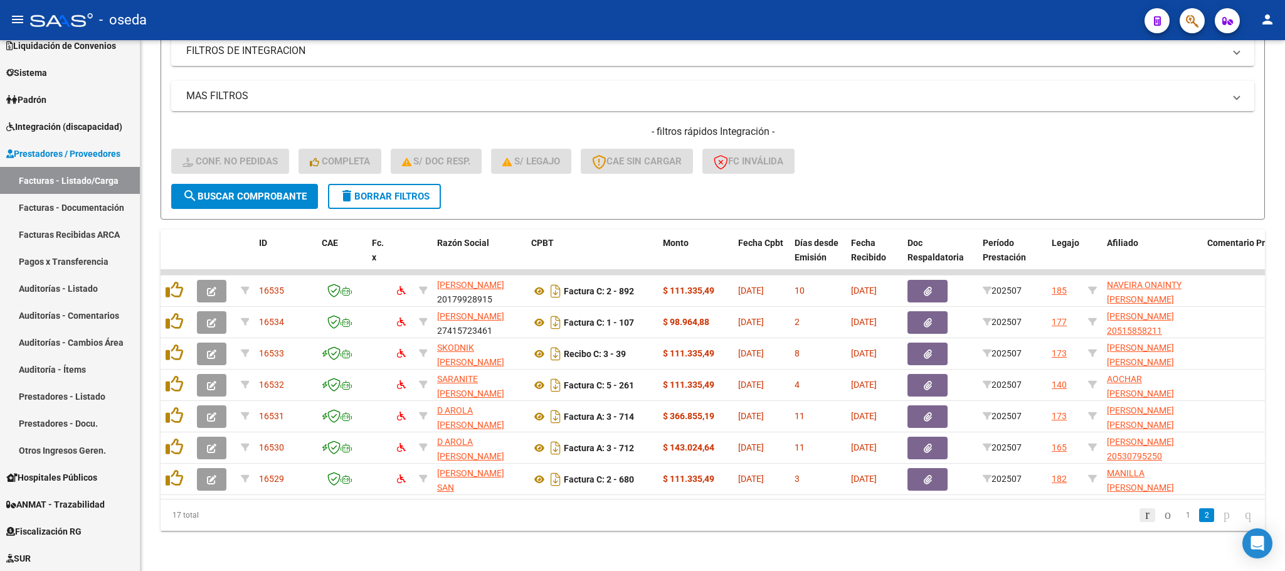
click at [1144, 508] on icon "go to first page" at bounding box center [1148, 514] width 8 height 15
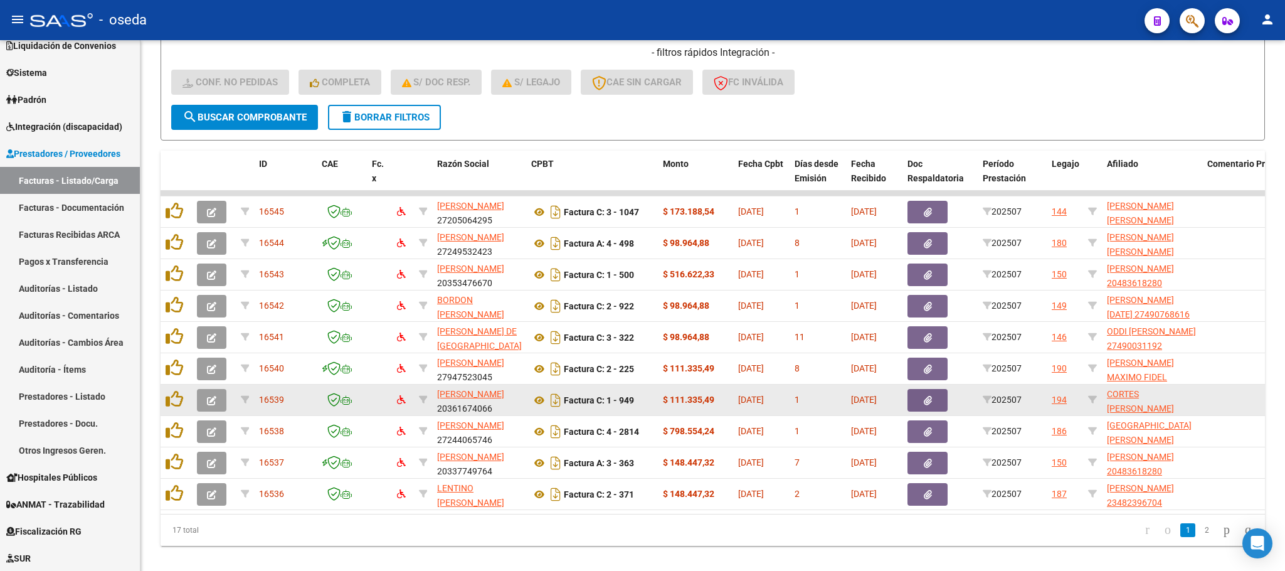
scroll to position [429, 0]
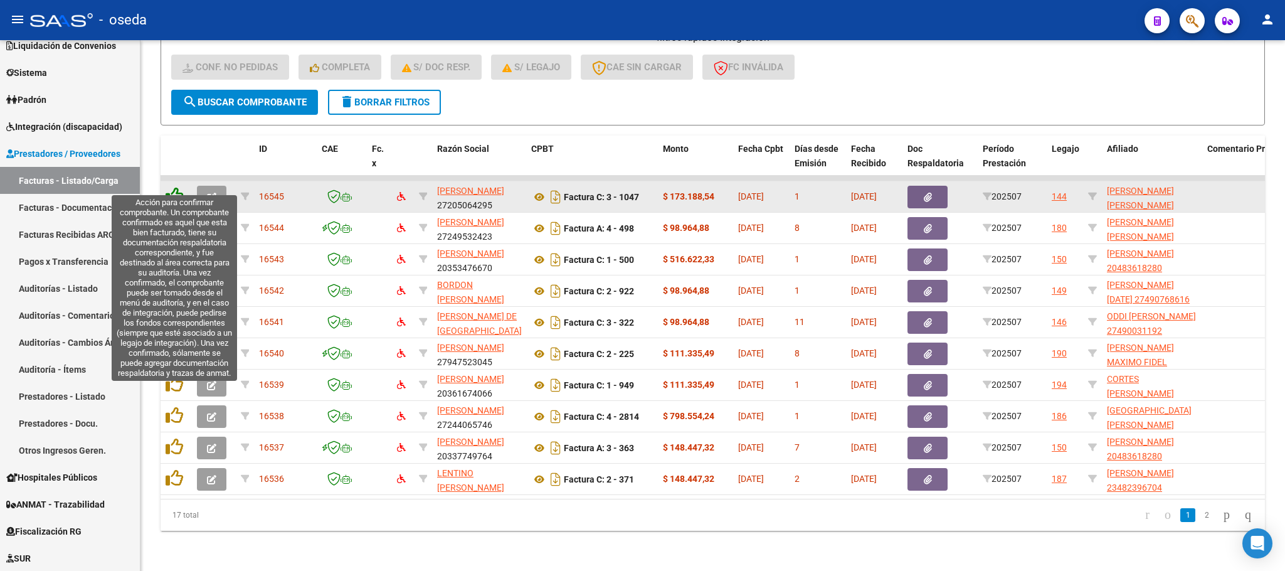
click at [167, 187] on icon at bounding box center [175, 196] width 18 height 18
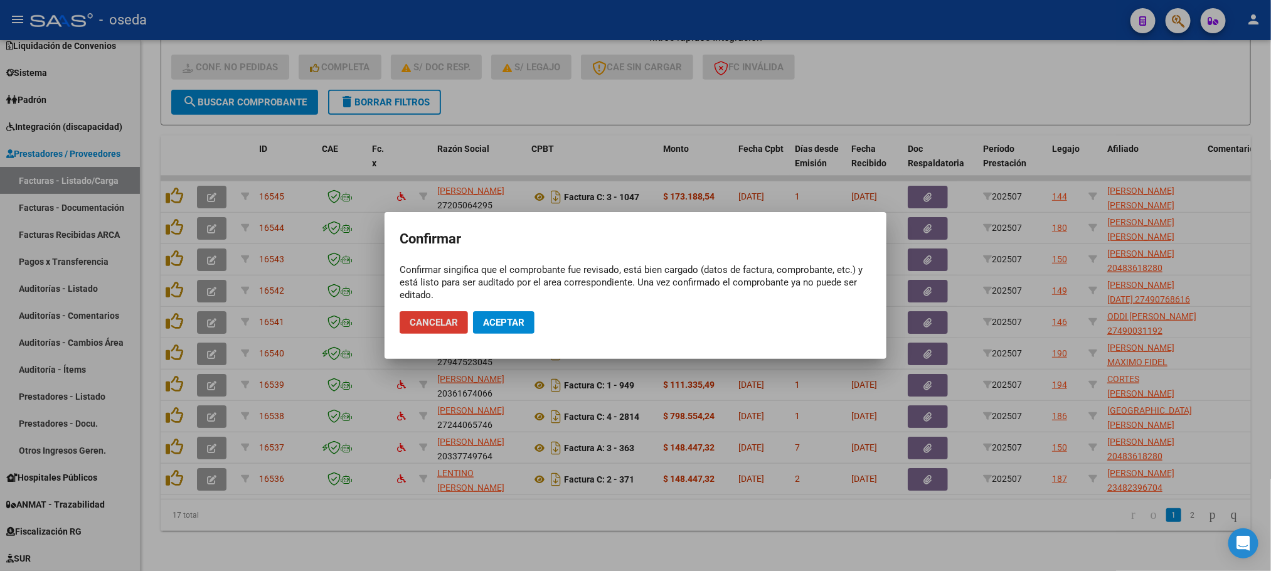
click at [487, 320] on span "Aceptar" at bounding box center [503, 322] width 41 height 11
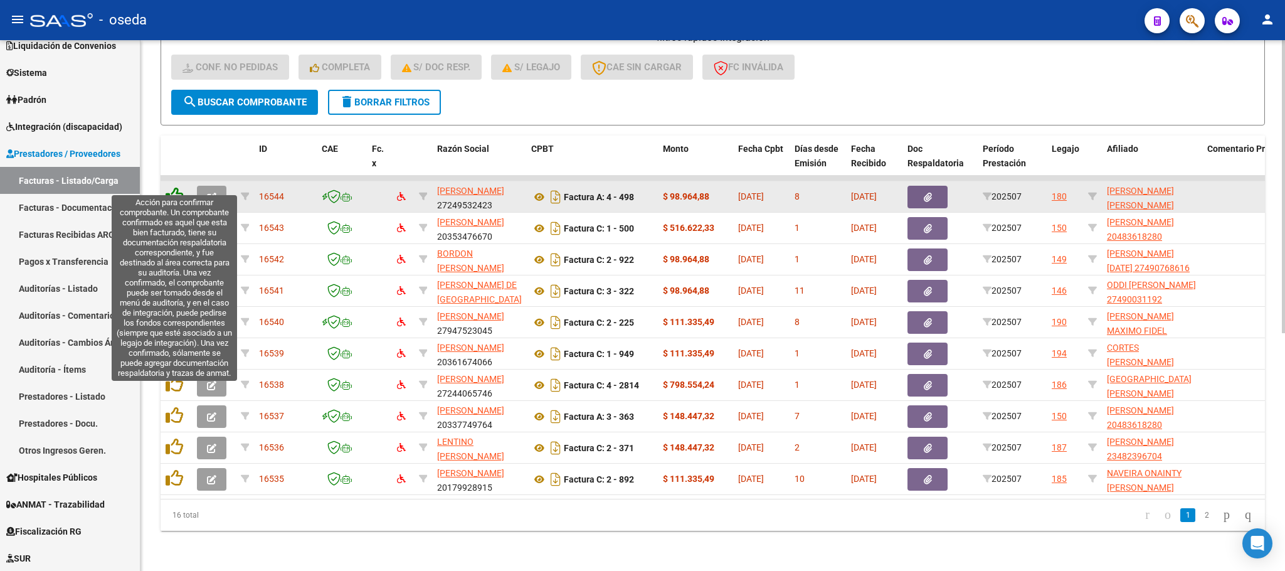
click at [177, 187] on icon at bounding box center [175, 196] width 18 height 18
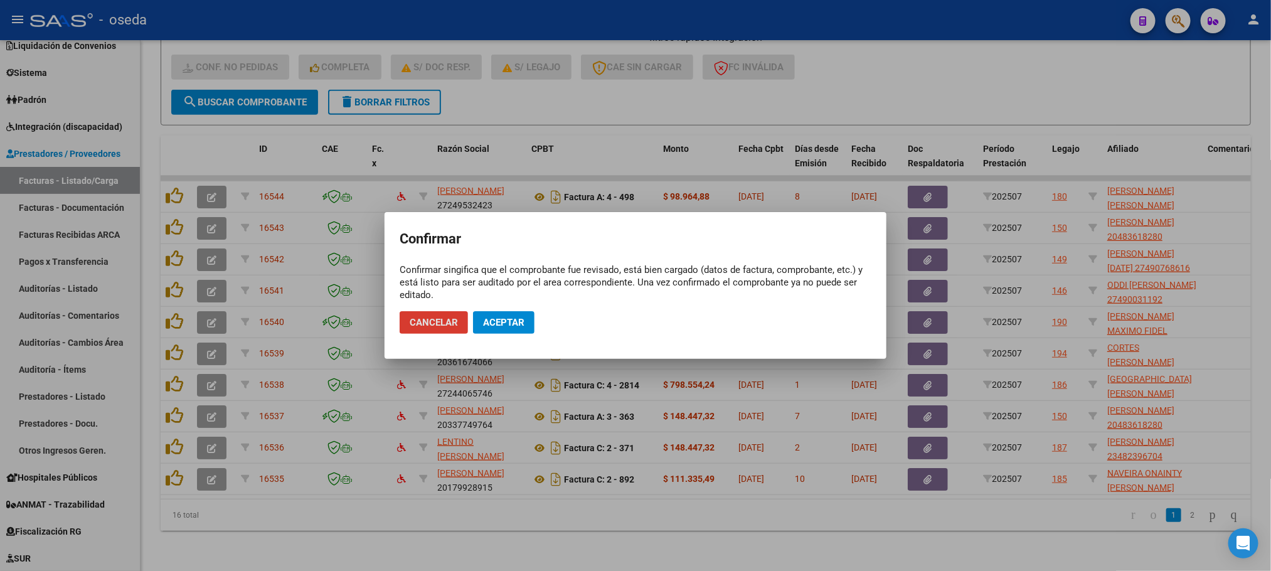
click at [519, 322] on span "Aceptar" at bounding box center [503, 322] width 41 height 11
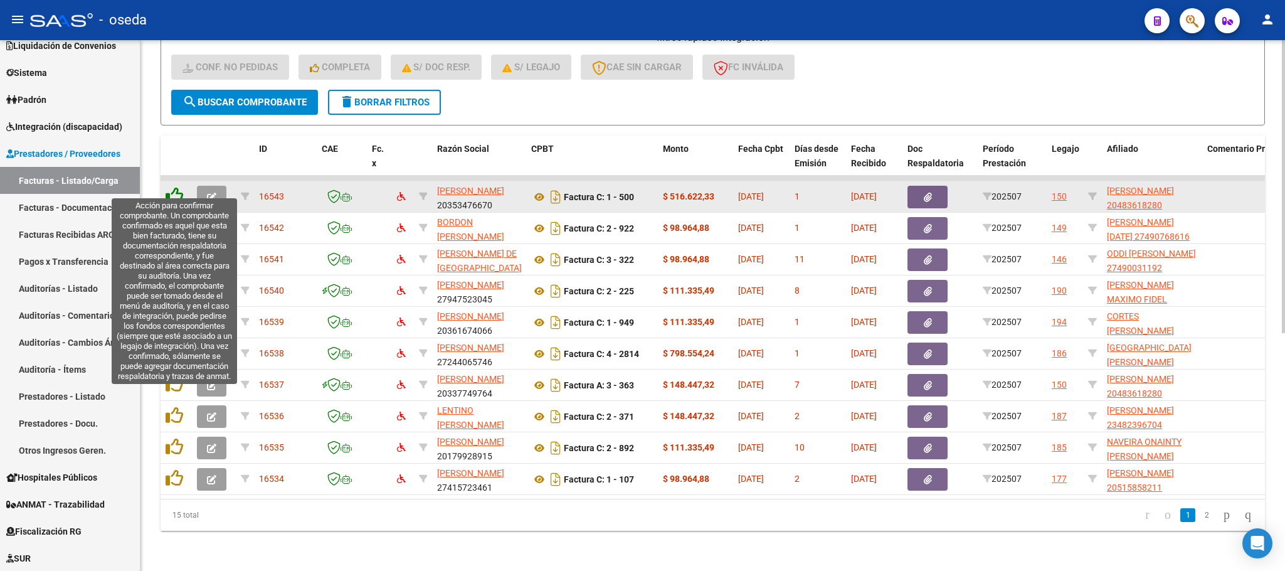
click at [170, 187] on icon at bounding box center [175, 196] width 18 height 18
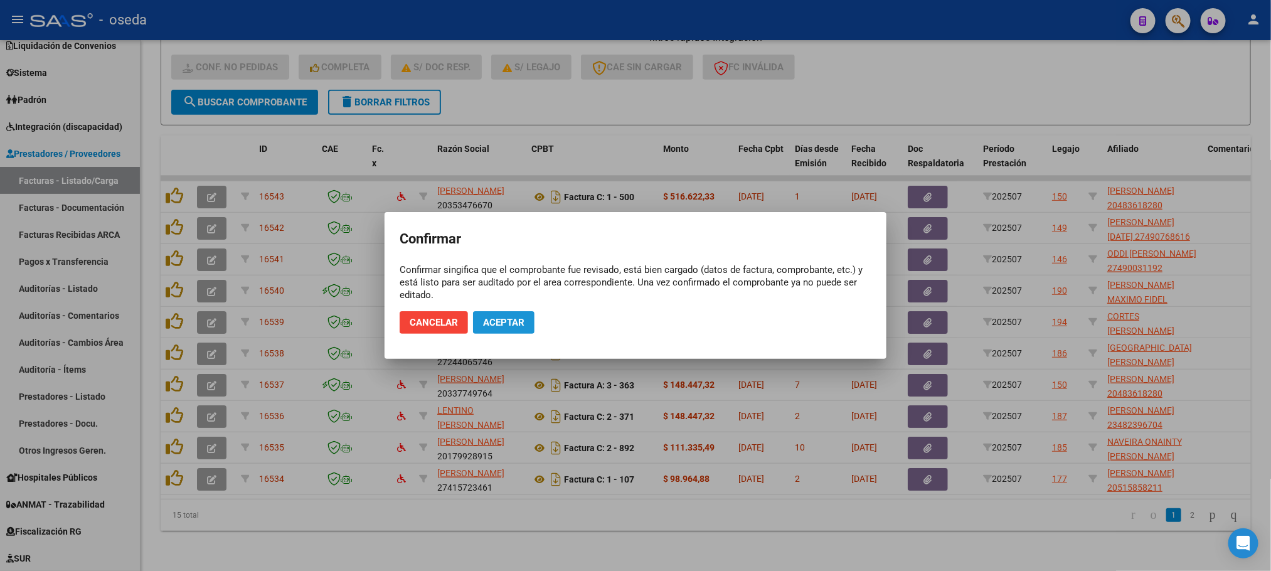
click at [513, 317] on span "Aceptar" at bounding box center [503, 322] width 41 height 11
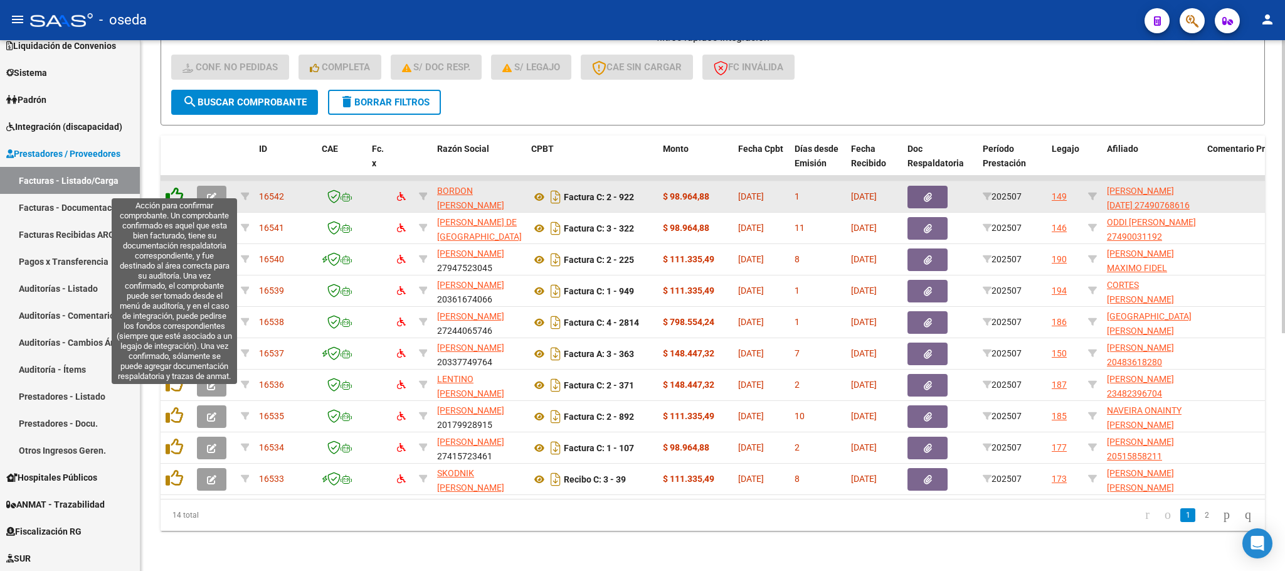
click at [176, 187] on icon at bounding box center [175, 196] width 18 height 18
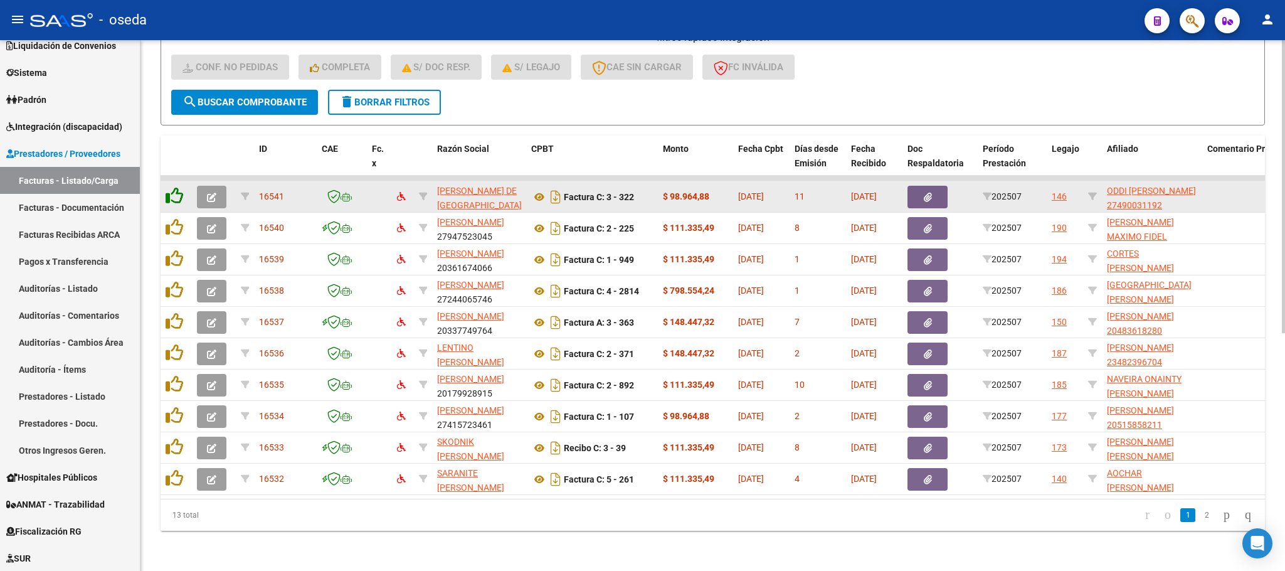
click at [176, 187] on icon at bounding box center [175, 196] width 18 height 18
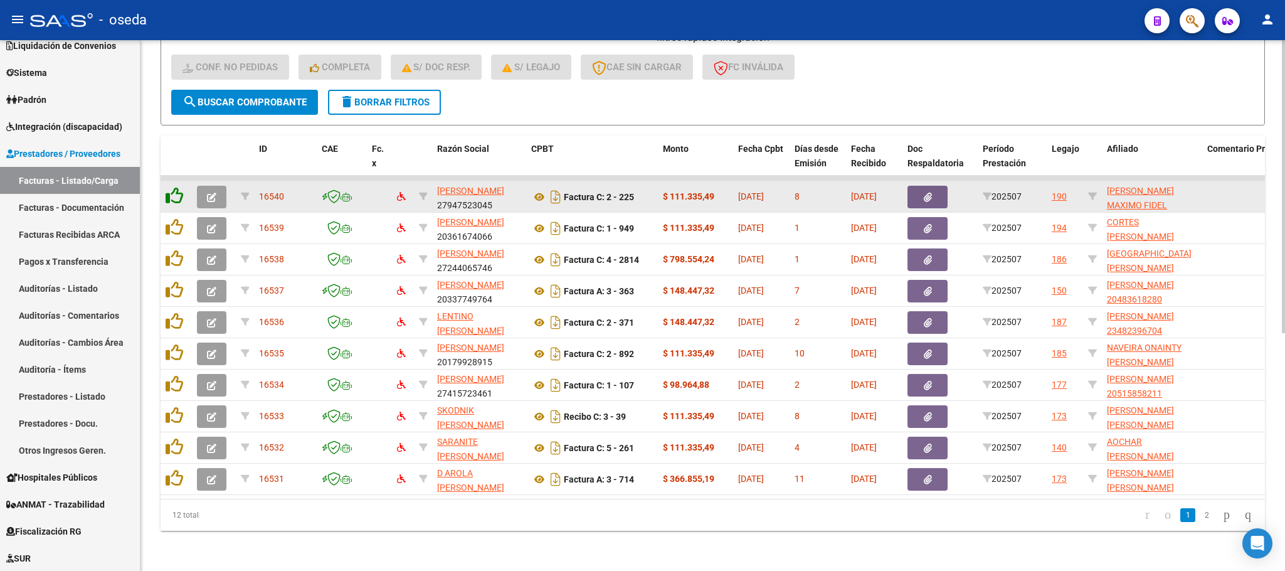
click at [176, 187] on icon at bounding box center [175, 196] width 18 height 18
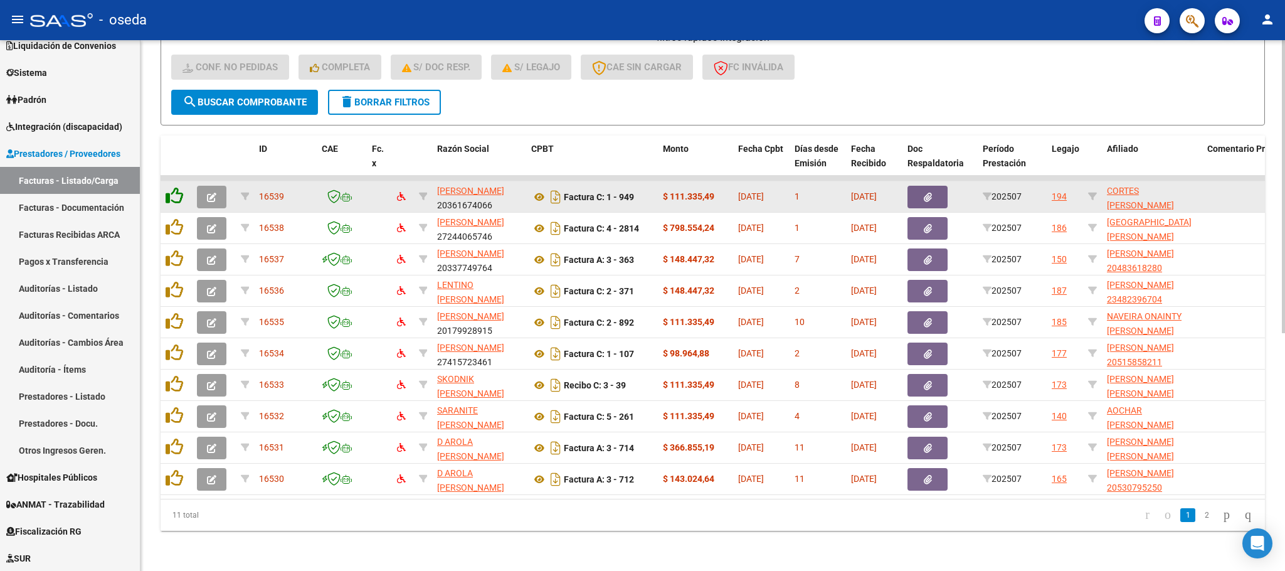
click at [176, 187] on icon at bounding box center [175, 196] width 18 height 18
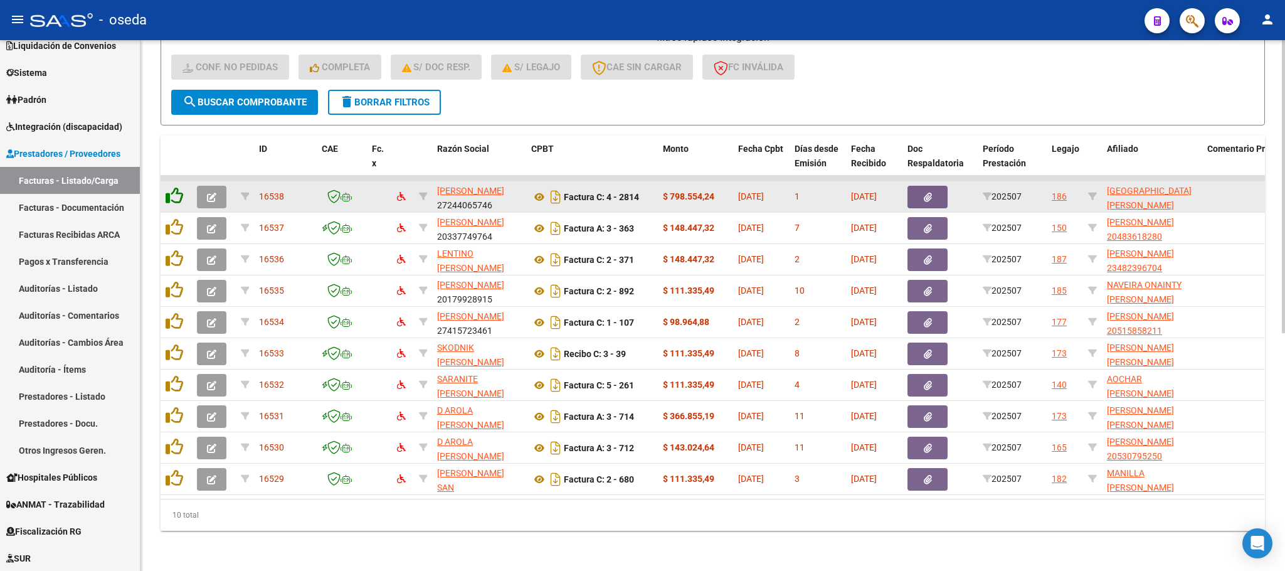
click at [176, 187] on icon at bounding box center [175, 196] width 18 height 18
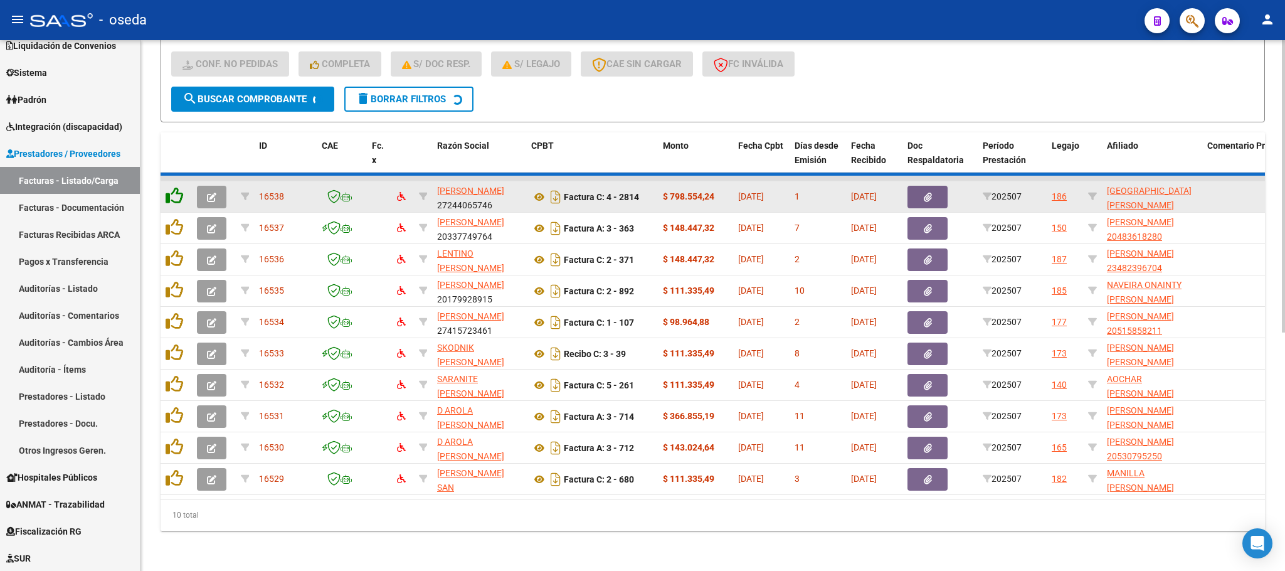
scroll to position [398, 0]
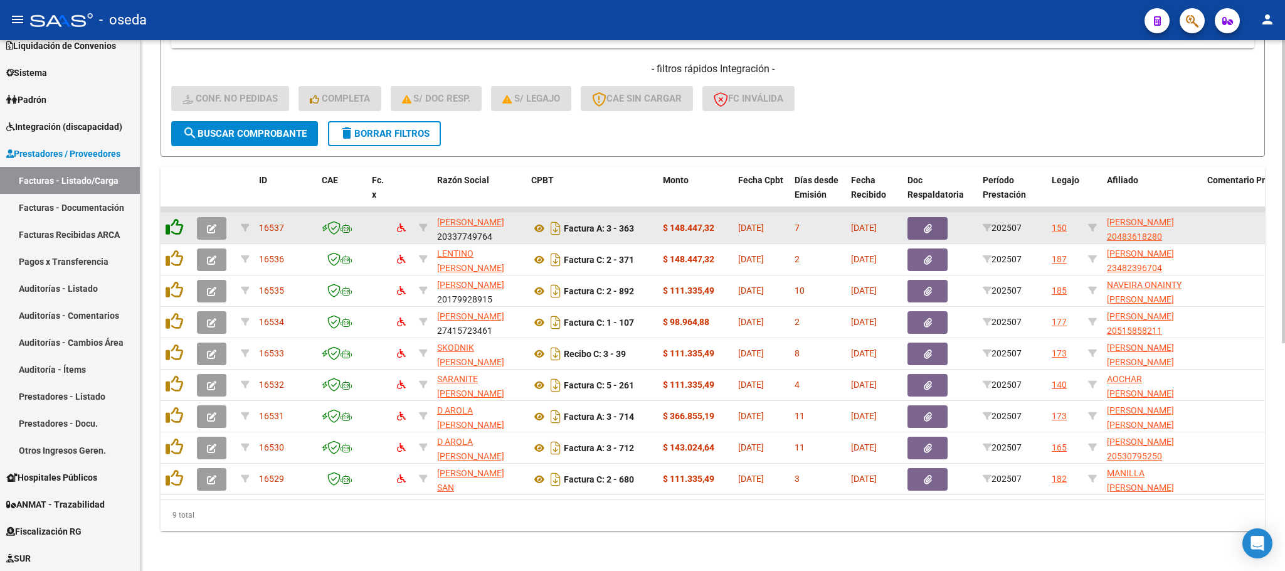
click at [176, 179] on datatable-header-cell at bounding box center [176, 194] width 31 height 55
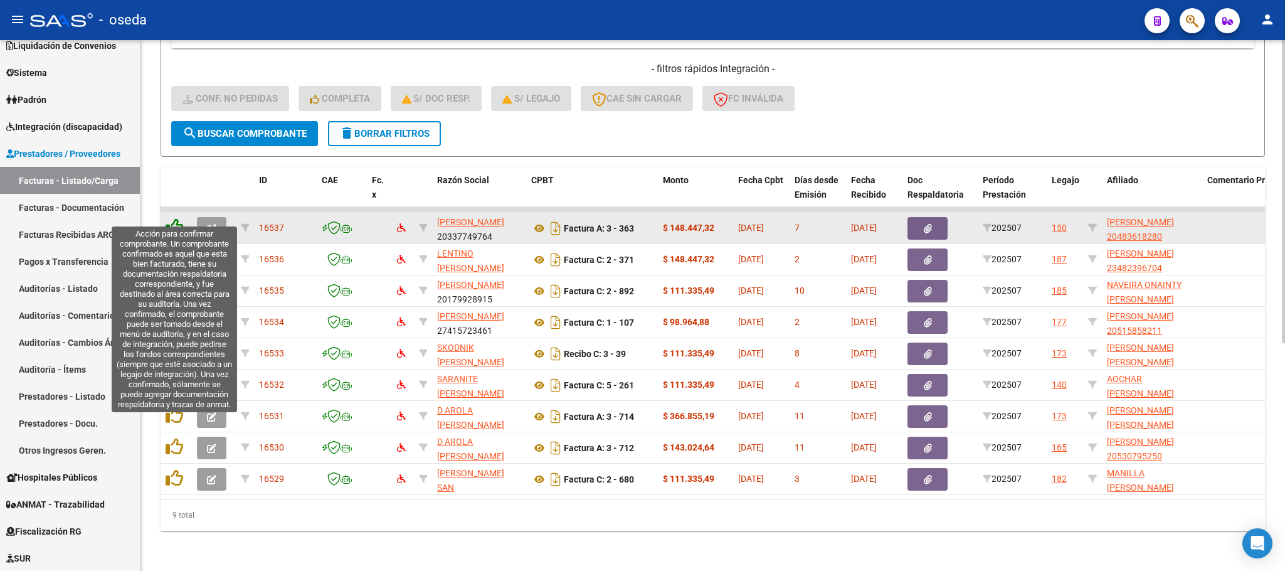
click at [166, 218] on icon at bounding box center [175, 227] width 18 height 18
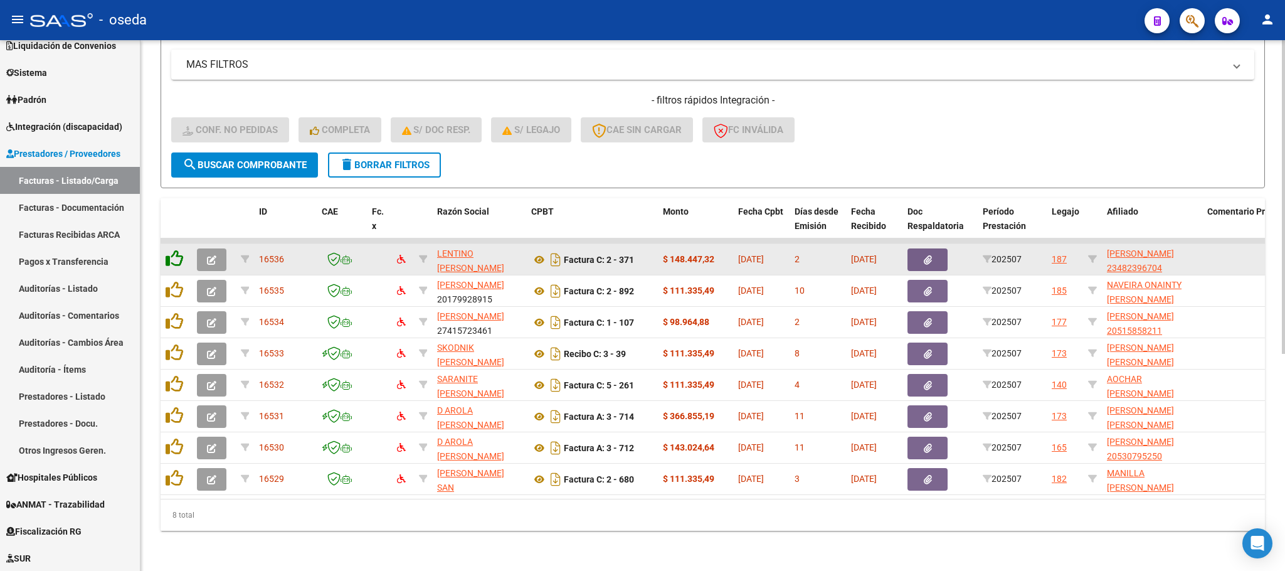
scroll to position [367, 0]
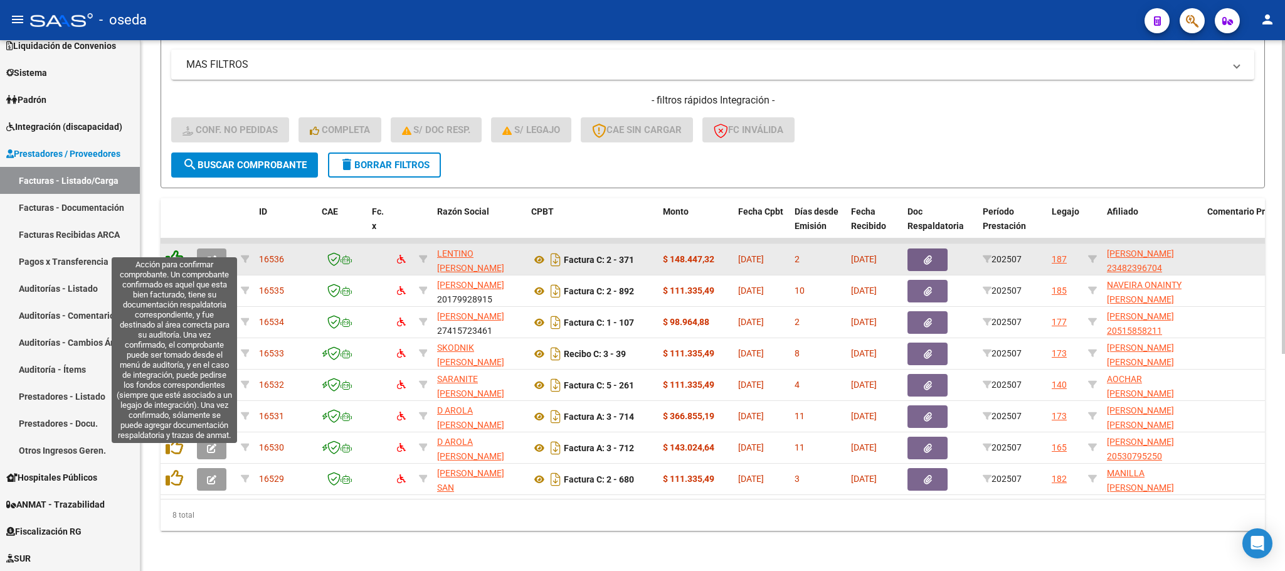
click at [173, 250] on icon at bounding box center [175, 259] width 18 height 18
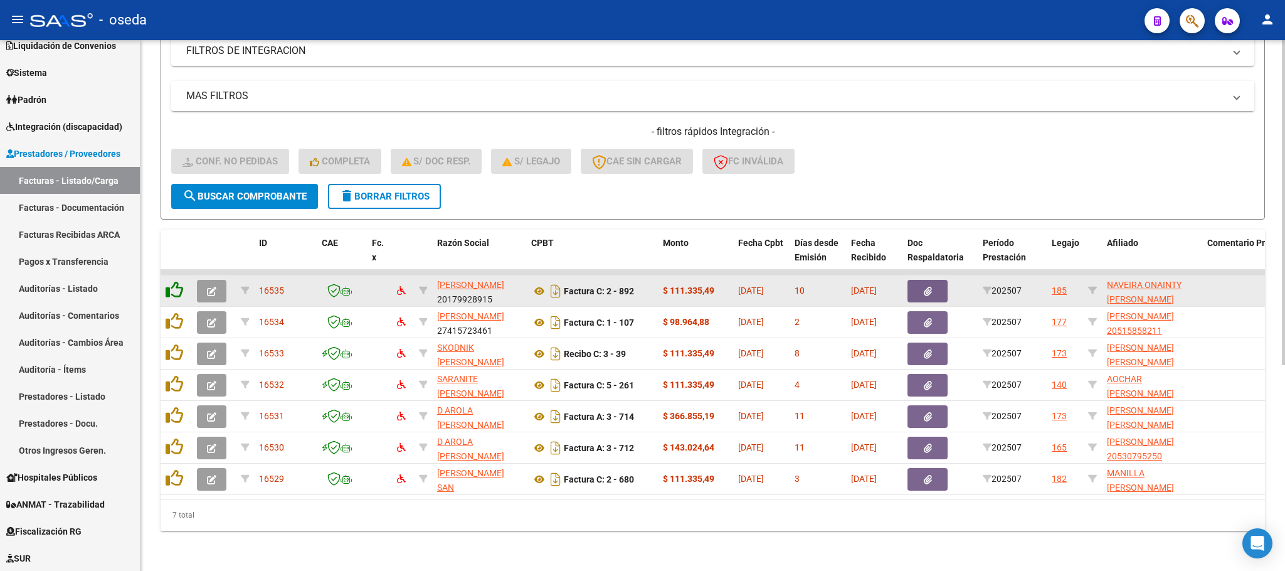
scroll to position [336, 0]
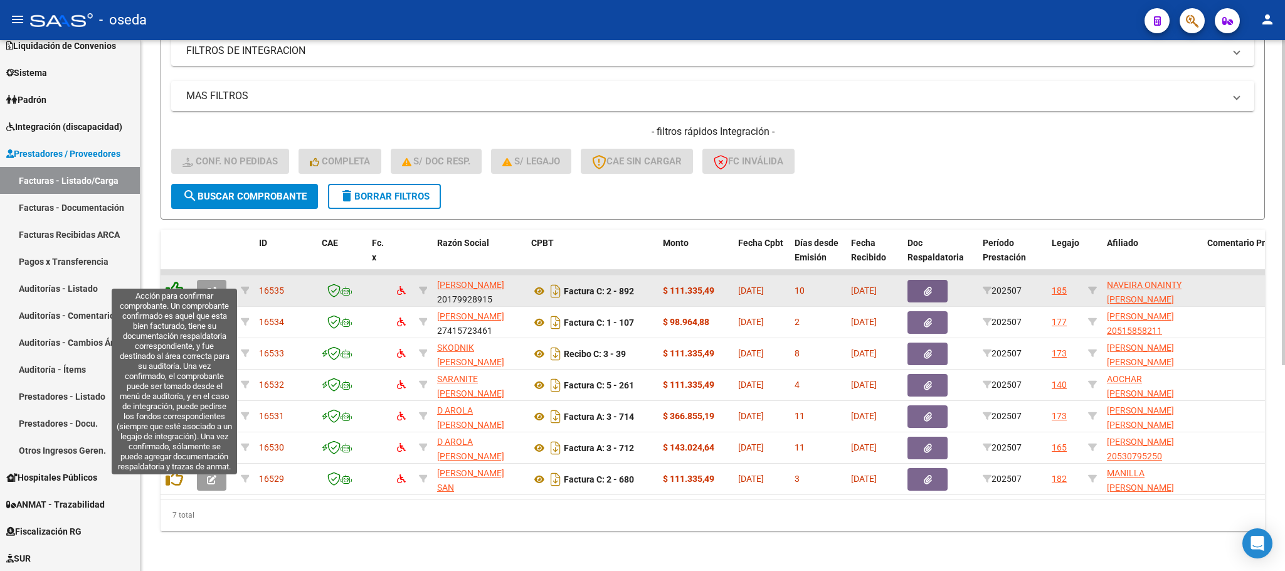
click at [166, 281] on icon at bounding box center [175, 290] width 18 height 18
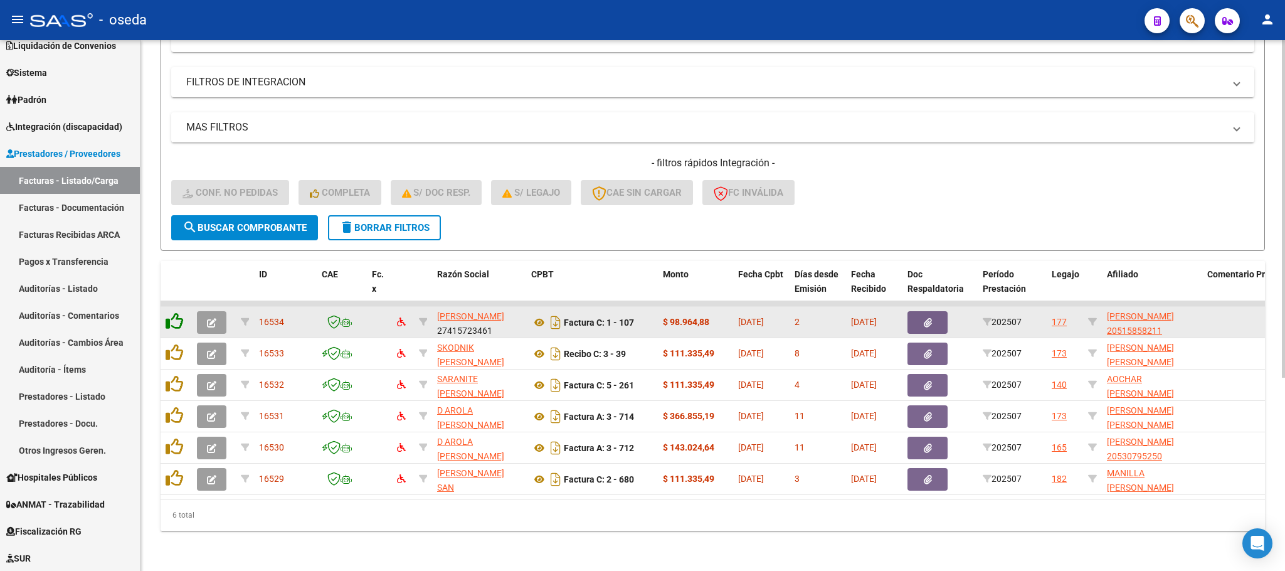
scroll to position [304, 0]
click at [166, 275] on datatable-header-cell at bounding box center [176, 288] width 31 height 55
click at [162, 316] on datatable-body-cell at bounding box center [176, 322] width 31 height 31
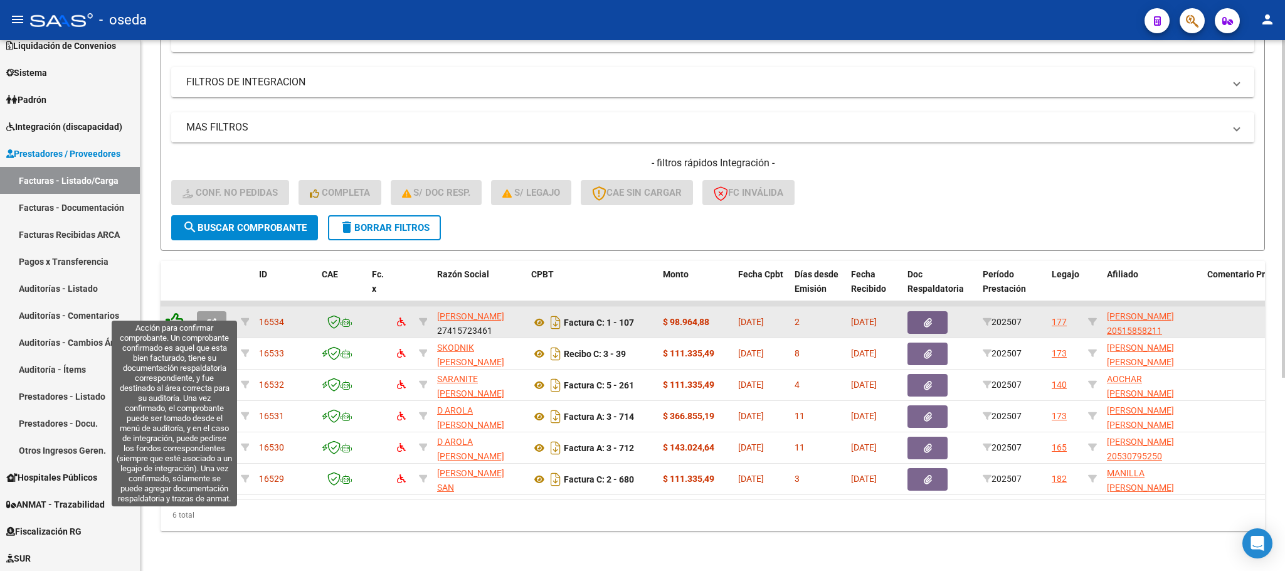
click at [177, 312] on icon at bounding box center [175, 321] width 18 height 18
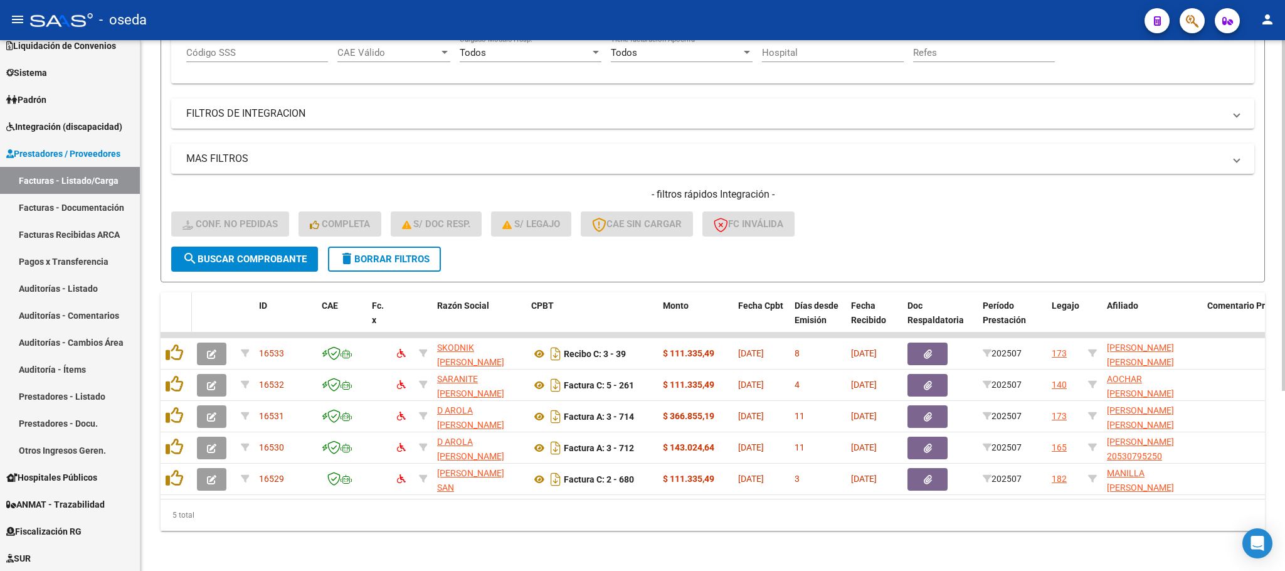
scroll to position [273, 0]
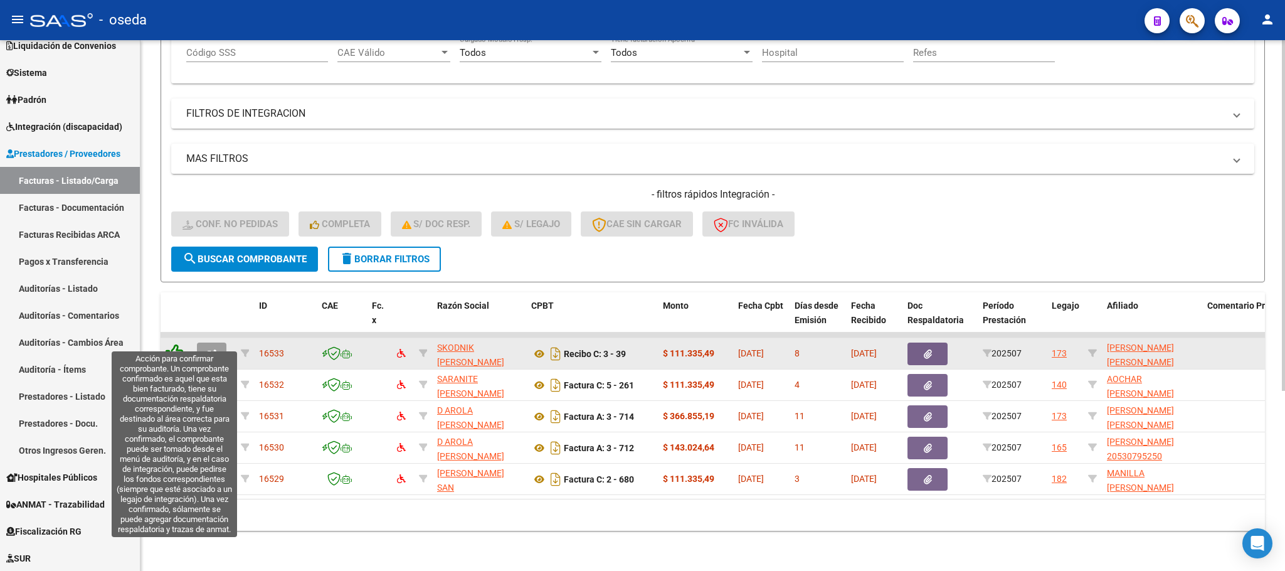
click at [179, 344] on icon at bounding box center [175, 353] width 18 height 18
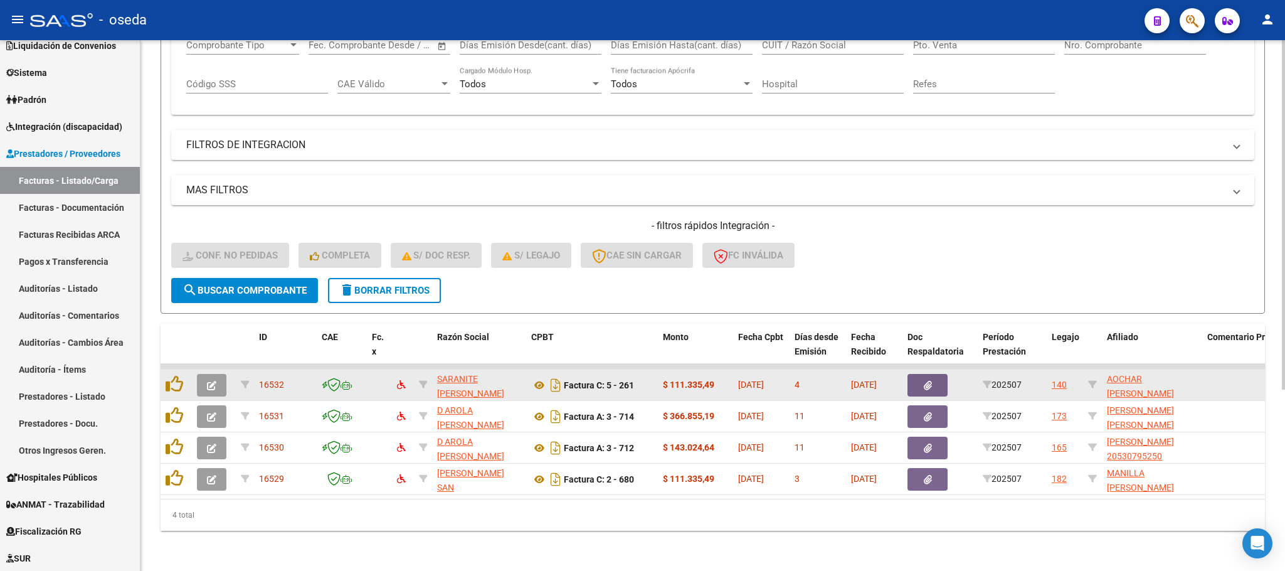
scroll to position [242, 0]
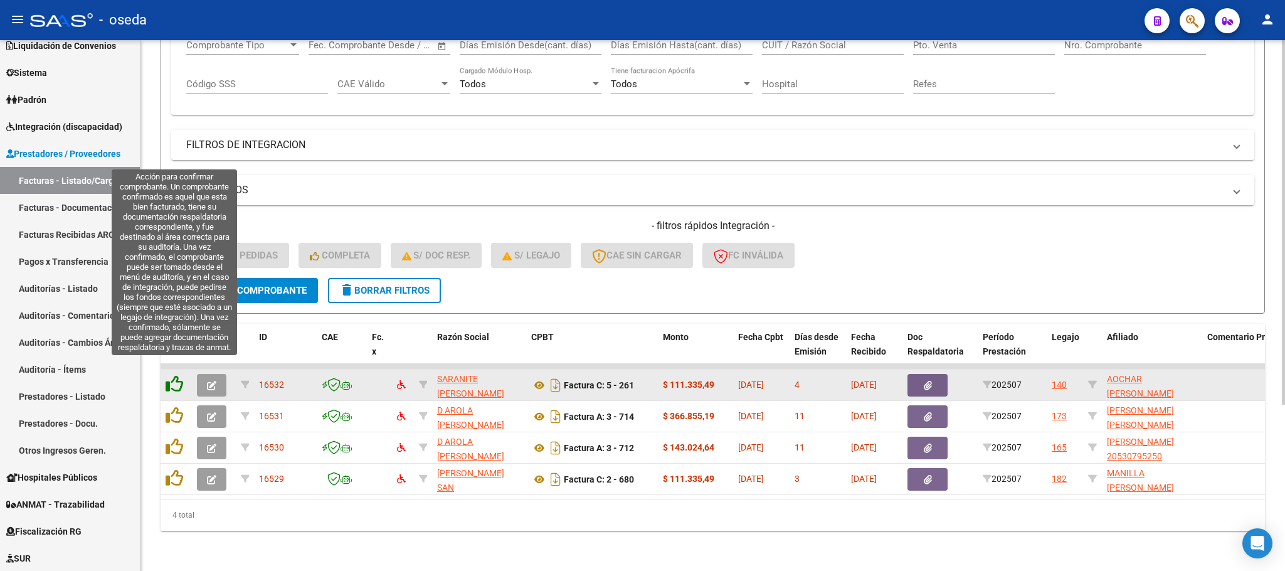
click at [176, 375] on icon at bounding box center [175, 384] width 18 height 18
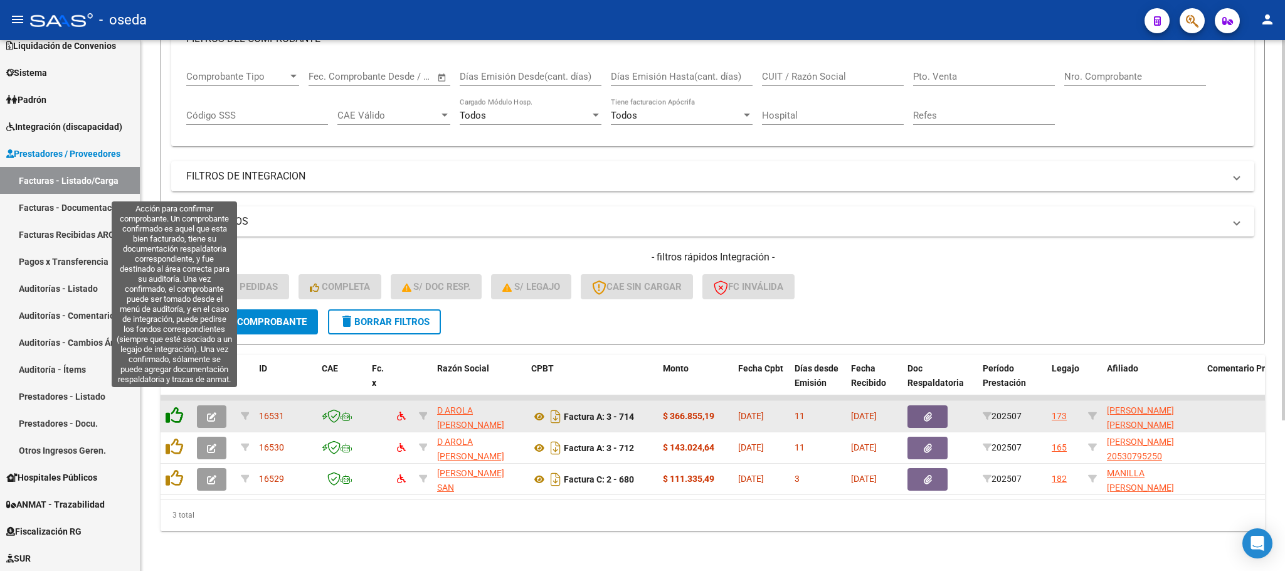
click at [175, 406] on icon at bounding box center [175, 415] width 18 height 18
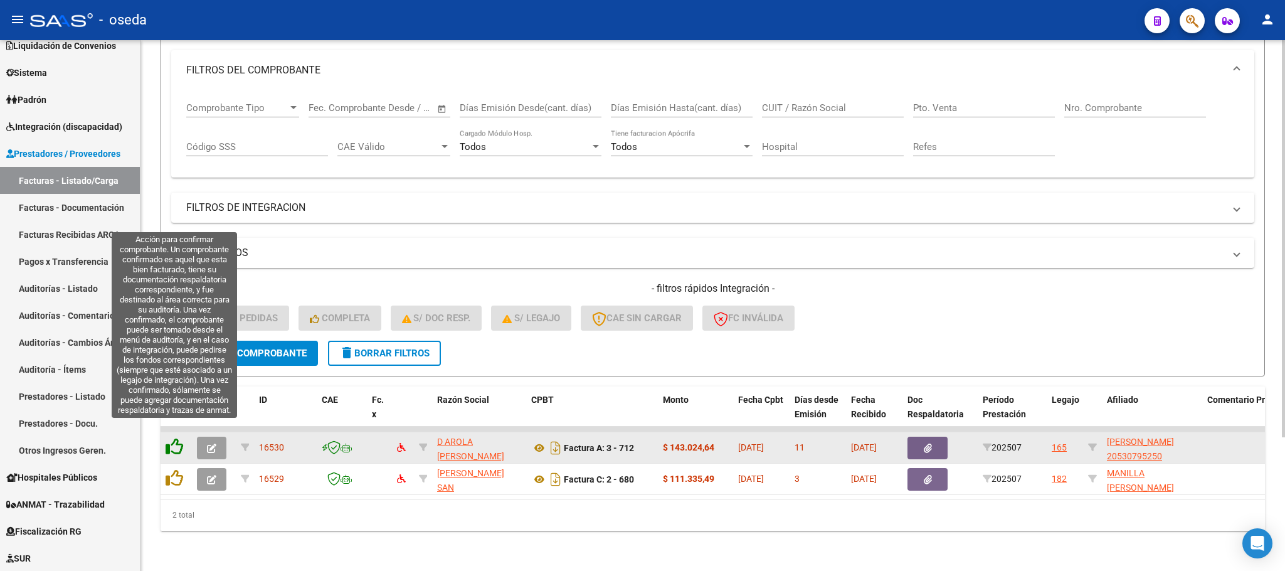
click at [171, 438] on icon at bounding box center [175, 447] width 18 height 18
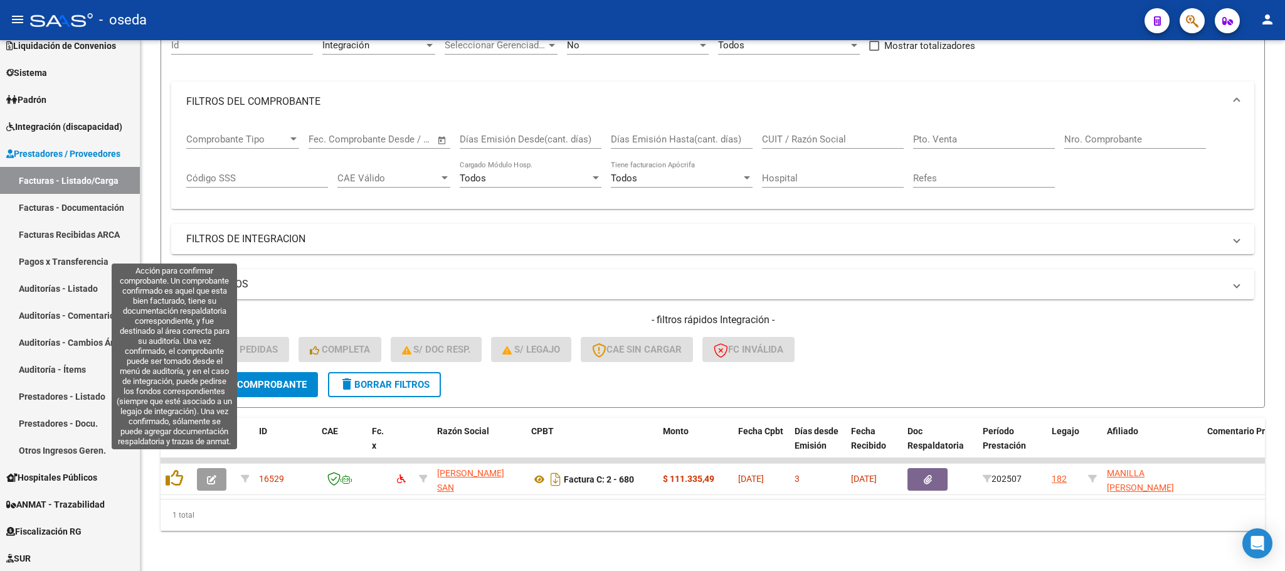
click at [175, 469] on icon at bounding box center [175, 478] width 18 height 18
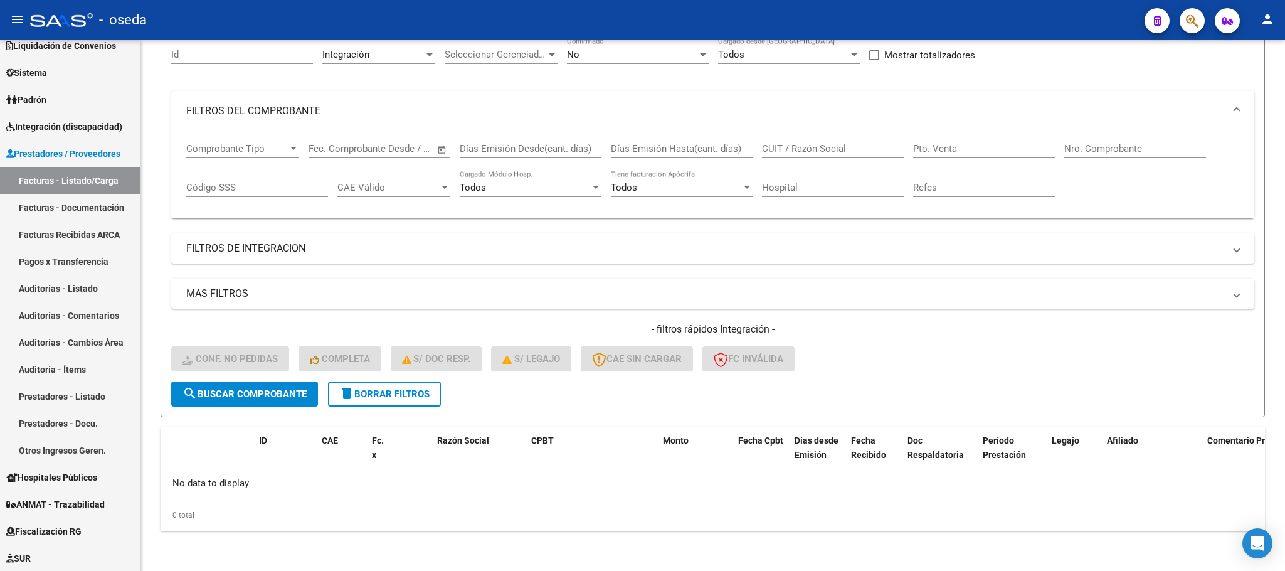
scroll to position [123, 0]
click at [381, 393] on span "delete Borrar Filtros" at bounding box center [384, 393] width 90 height 11
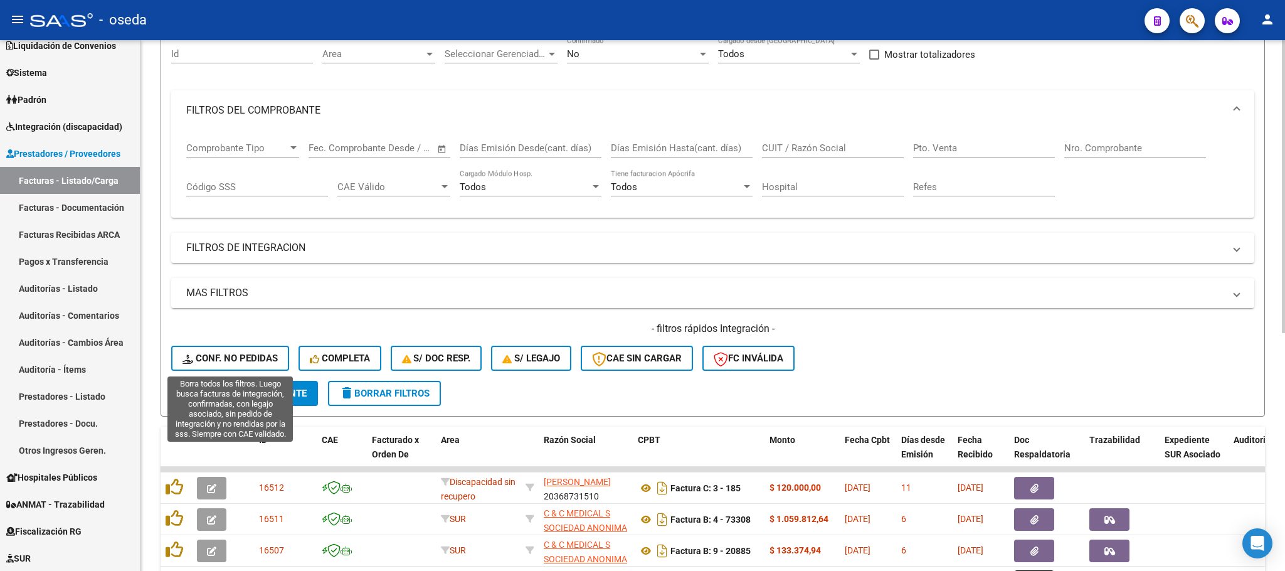
click at [258, 349] on button "Conf. no pedidas" at bounding box center [230, 358] width 118 height 25
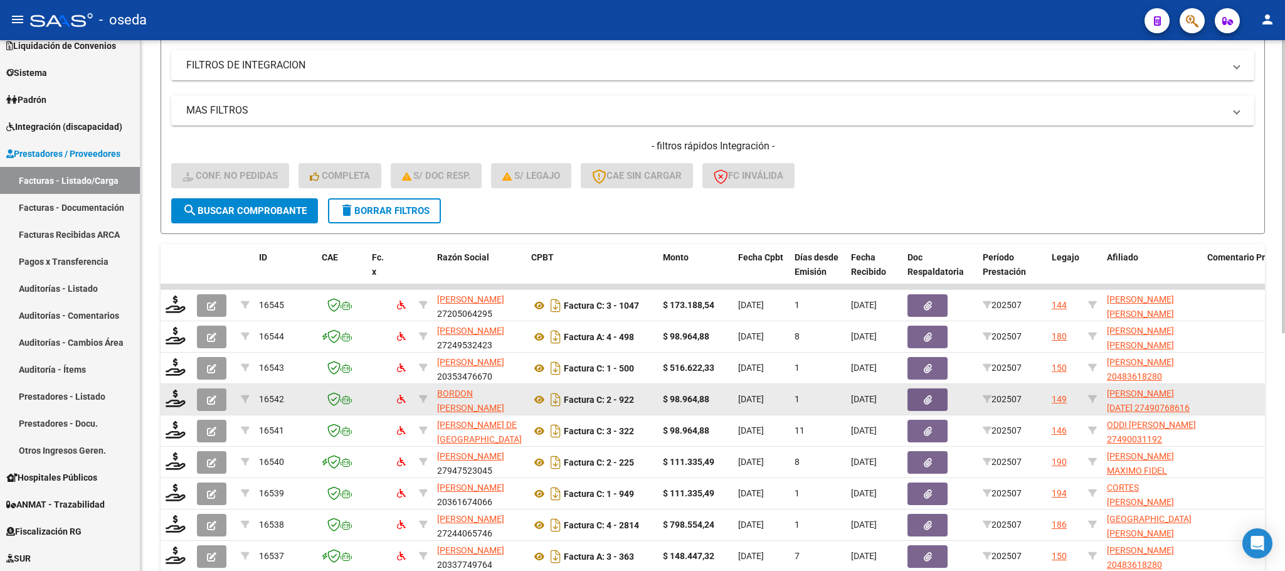
scroll to position [405, 0]
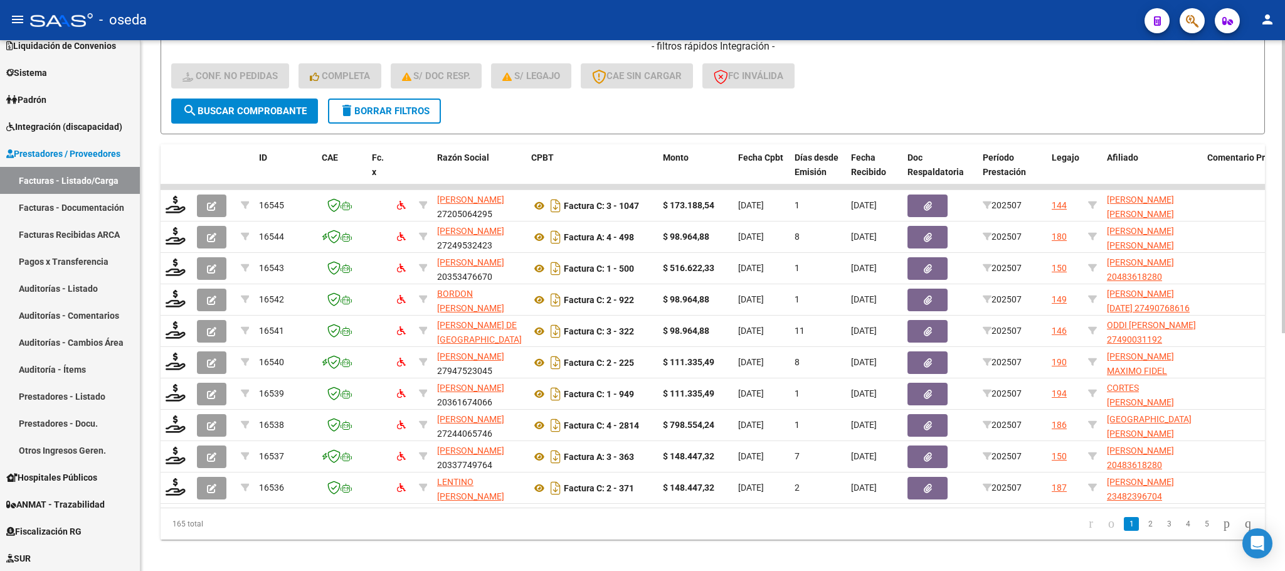
click at [386, 119] on button "delete Borrar Filtros" at bounding box center [384, 110] width 113 height 25
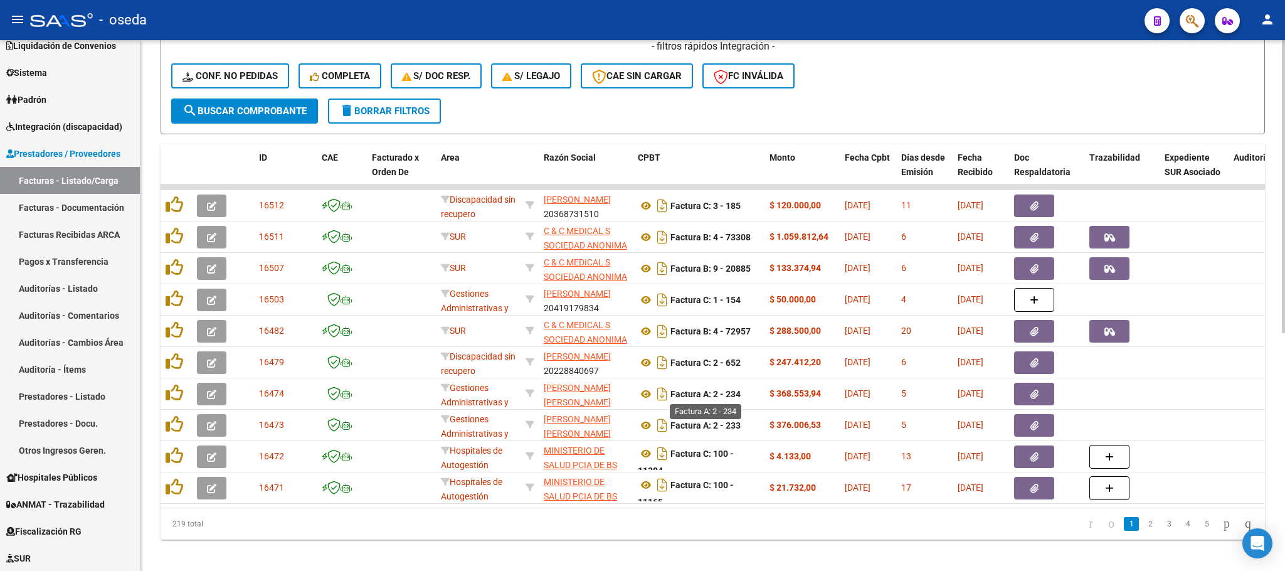
scroll to position [429, 0]
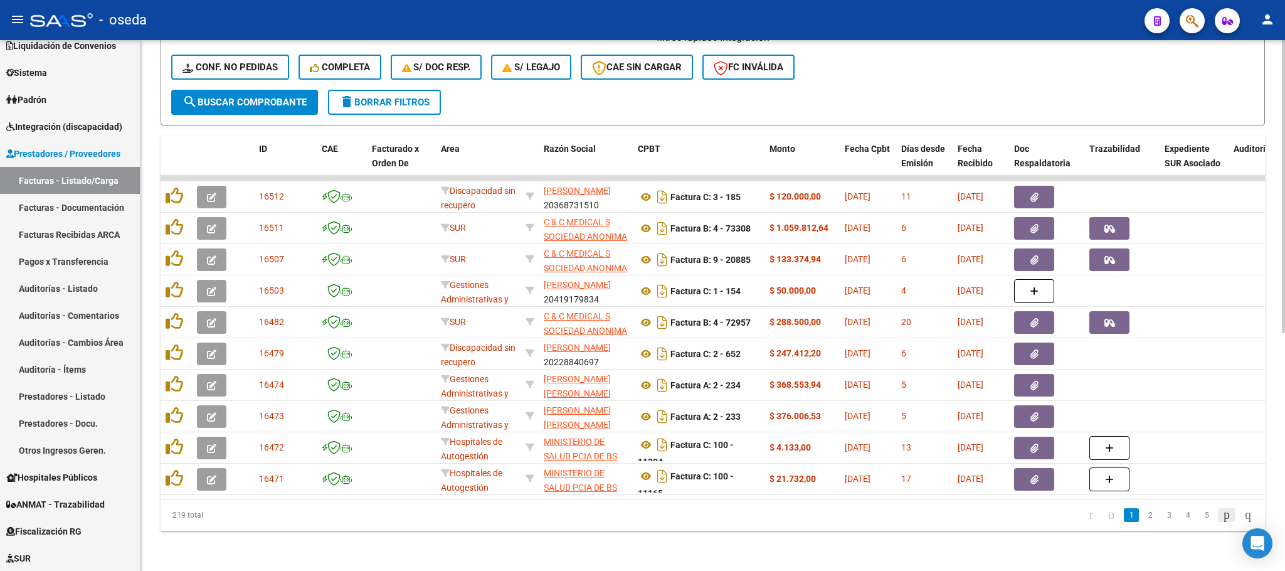
click at [1222, 520] on icon "go to next page" at bounding box center [1227, 514] width 10 height 15
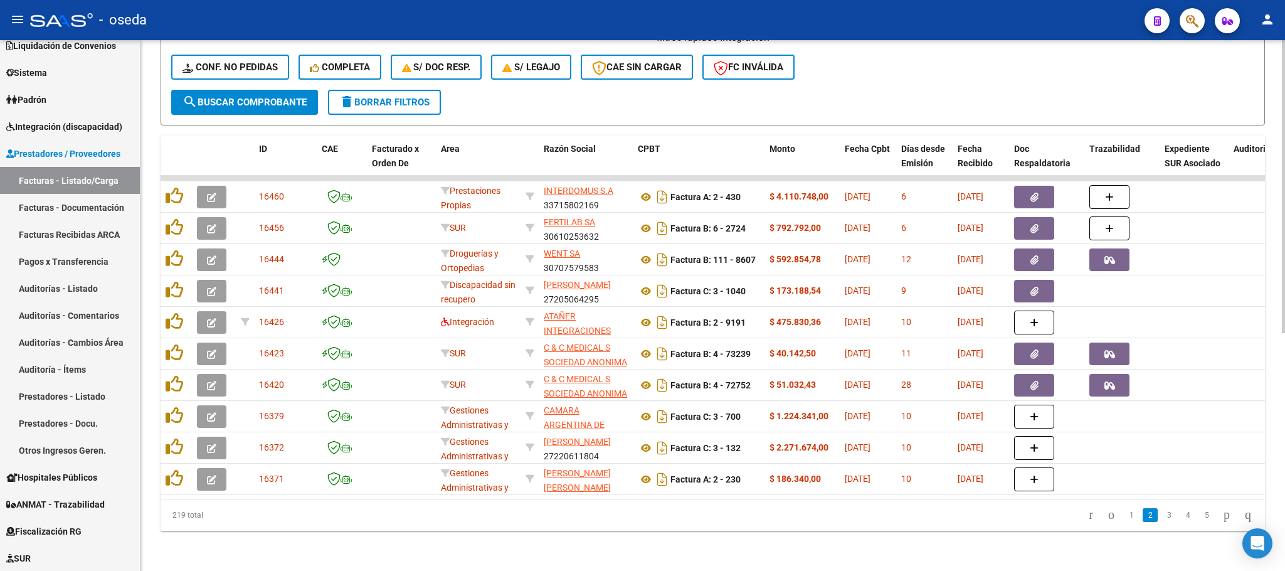
click at [454, 544] on div "Video tutorial PRESTADORES -> Listado de CPBTs Emitidos por Prestadores / Prove…" at bounding box center [713, 98] width 1145 height 945
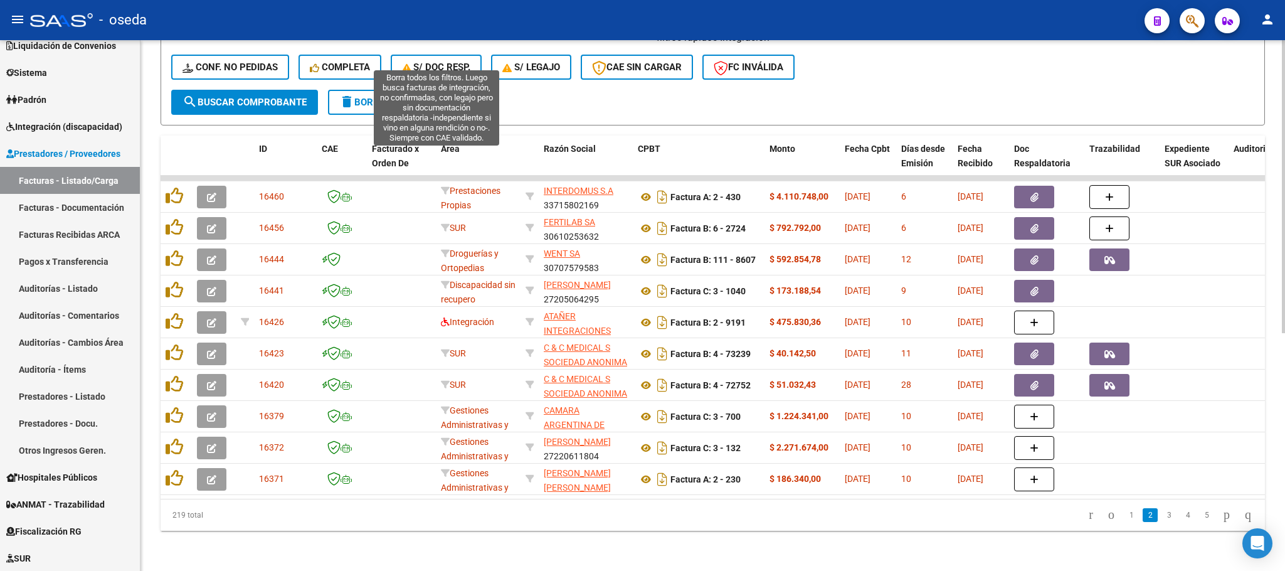
click at [467, 61] on span "S/ Doc Resp." at bounding box center [436, 66] width 69 height 11
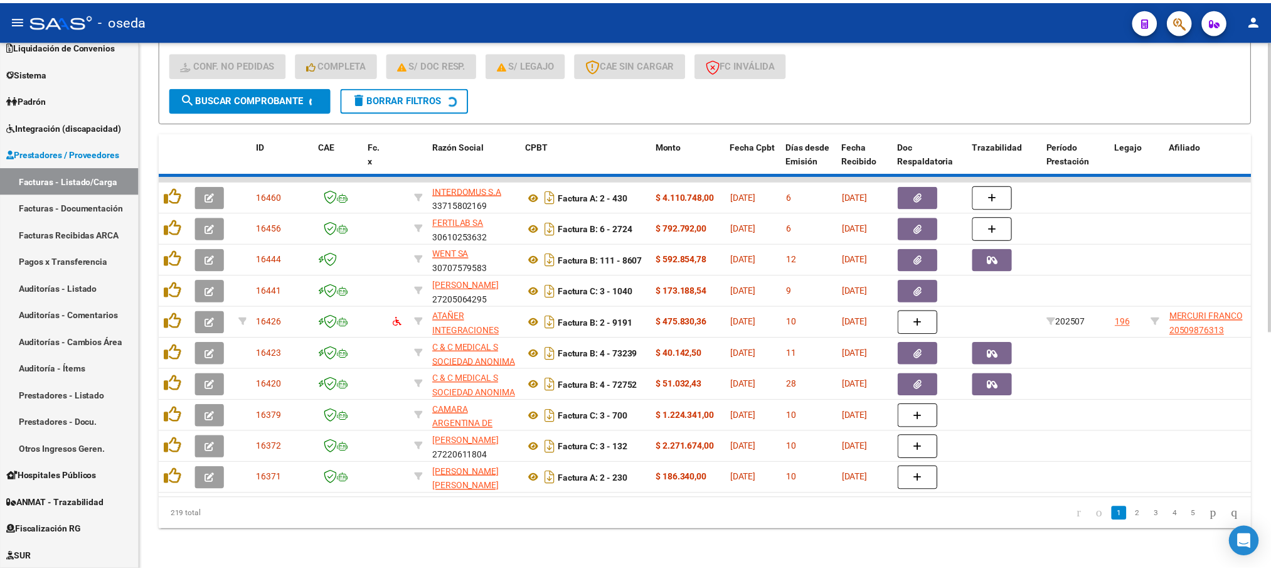
scroll to position [147, 0]
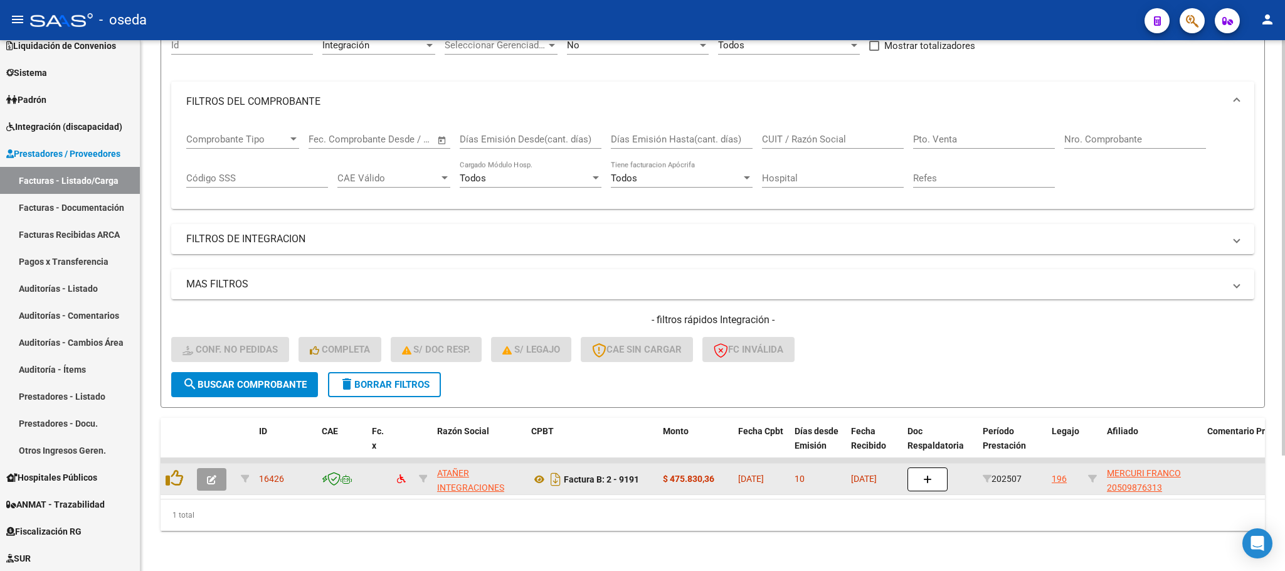
click at [210, 468] on button "button" at bounding box center [211, 479] width 29 height 23
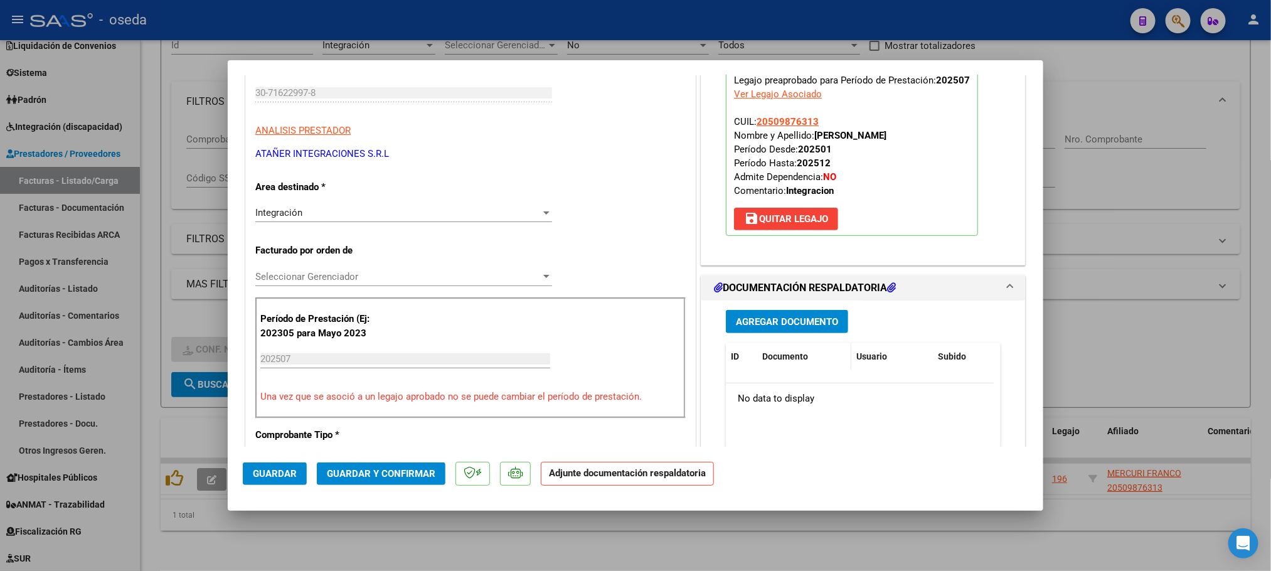
scroll to position [188, 0]
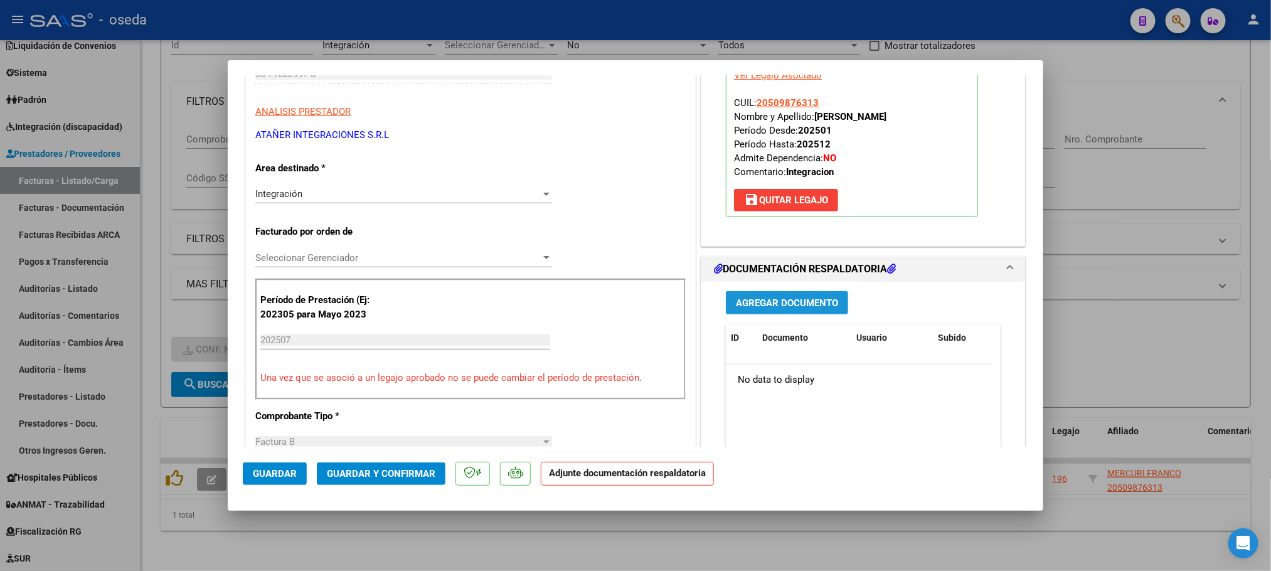
click at [778, 311] on button "Agregar Documento" at bounding box center [787, 302] width 122 height 23
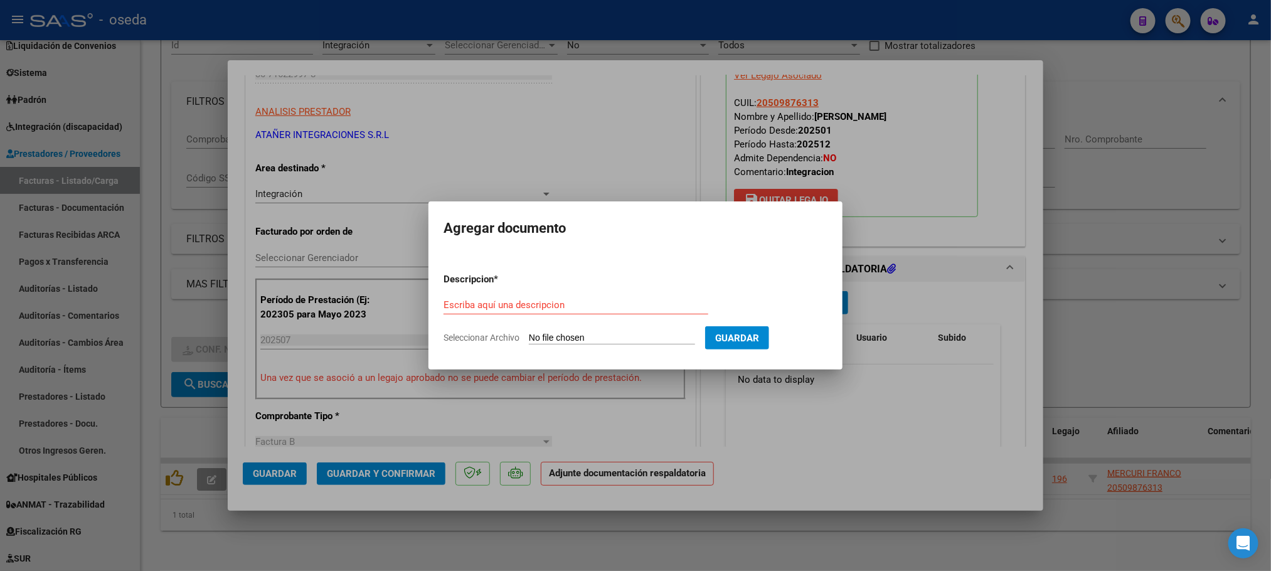
click at [575, 337] on input "Seleccionar Archivo" at bounding box center [612, 338] width 166 height 12
type input "C:\fakepath\Mercuri Franco - MAIE - [DATE].pdf"
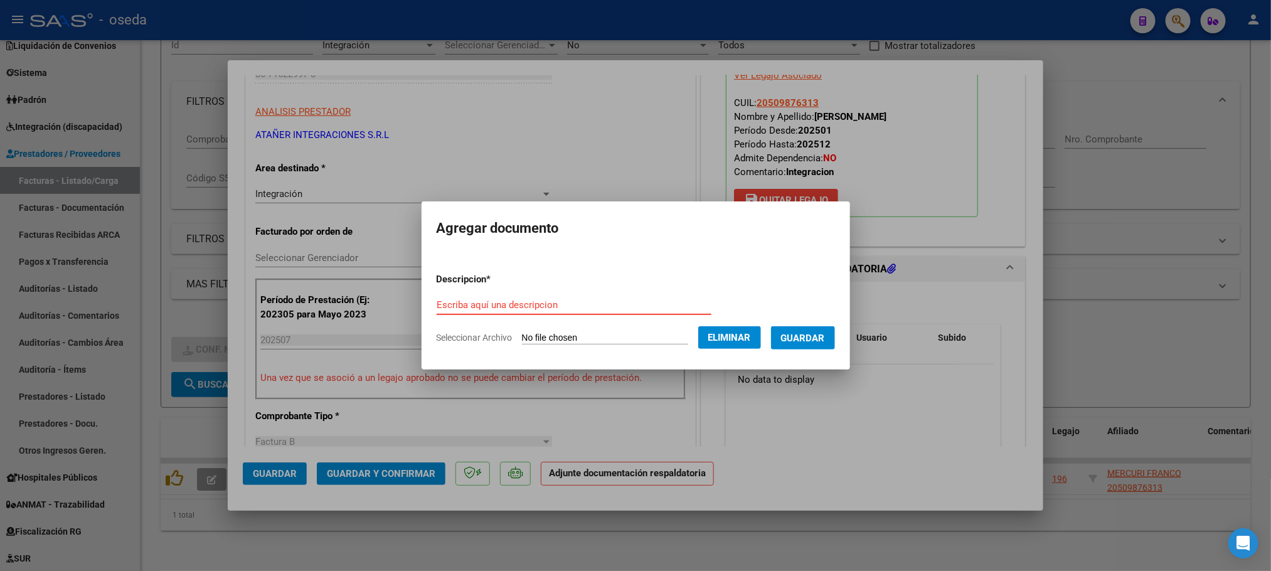
click at [554, 309] on input "Escriba aquí una descripcion" at bounding box center [574, 304] width 275 height 11
type input "Planilla de asistencia"
click at [825, 337] on span "Guardar" at bounding box center [803, 337] width 44 height 11
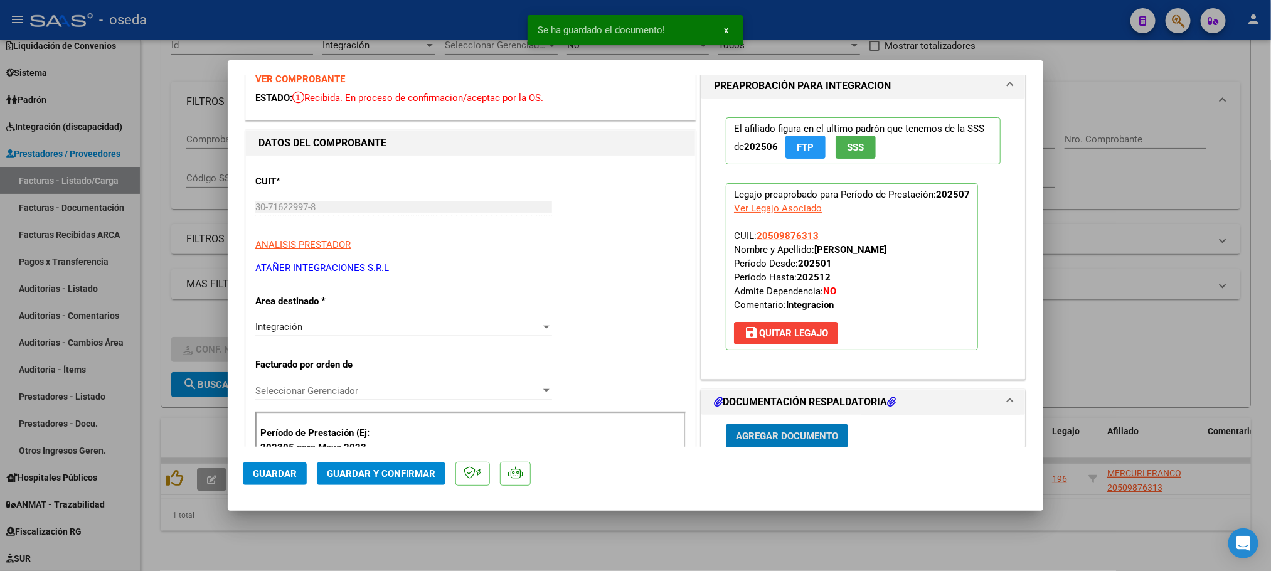
scroll to position [0, 0]
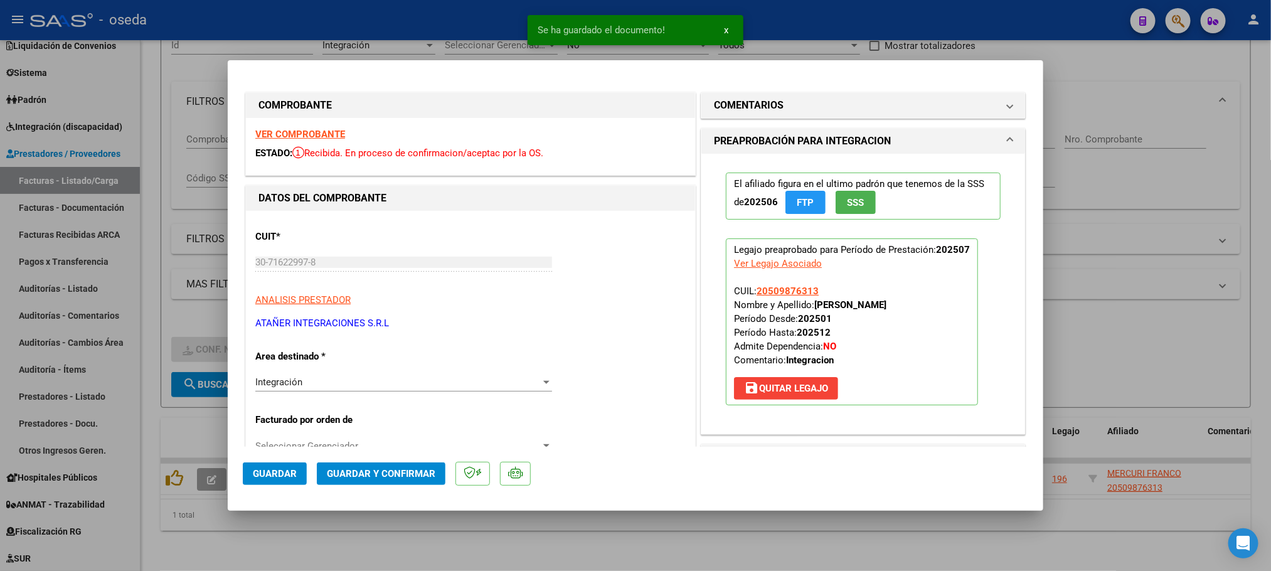
click at [304, 132] on strong "VER COMPROBANTE" at bounding box center [300, 134] width 90 height 11
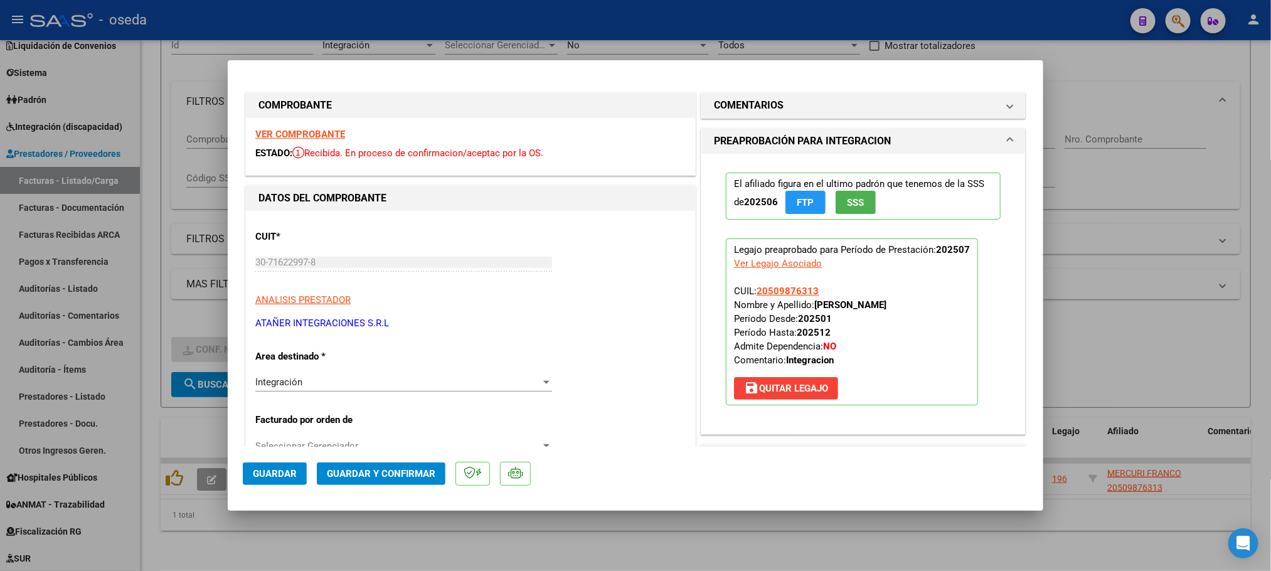
click at [373, 475] on span "Guardar y Confirmar" at bounding box center [381, 473] width 109 height 11
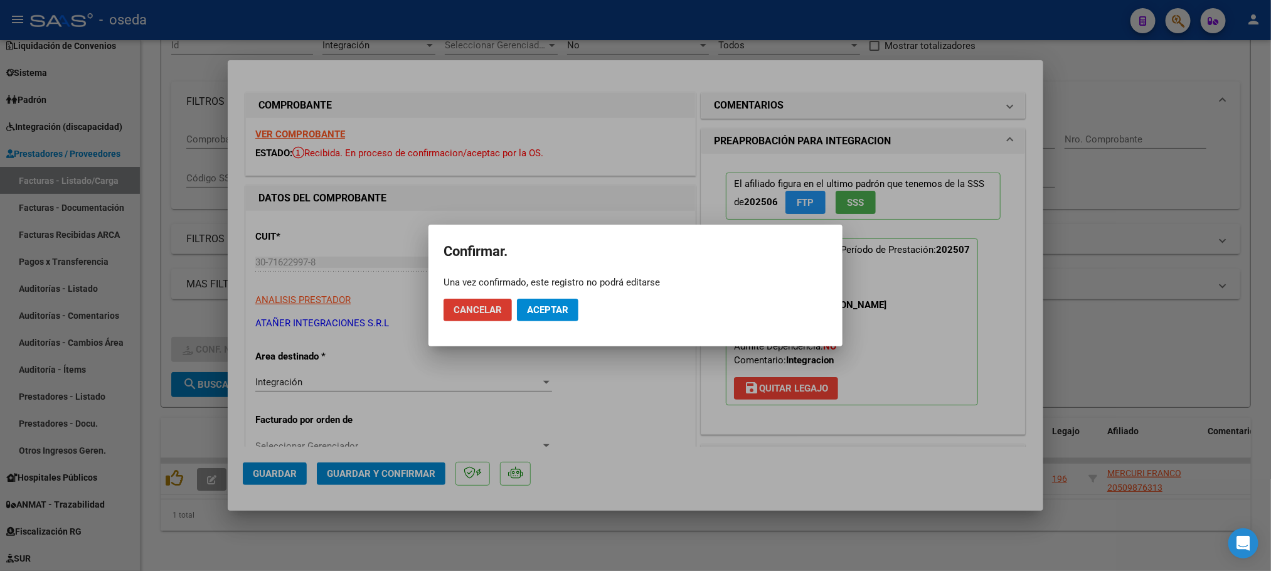
click at [546, 304] on span "Aceptar" at bounding box center [547, 309] width 41 height 11
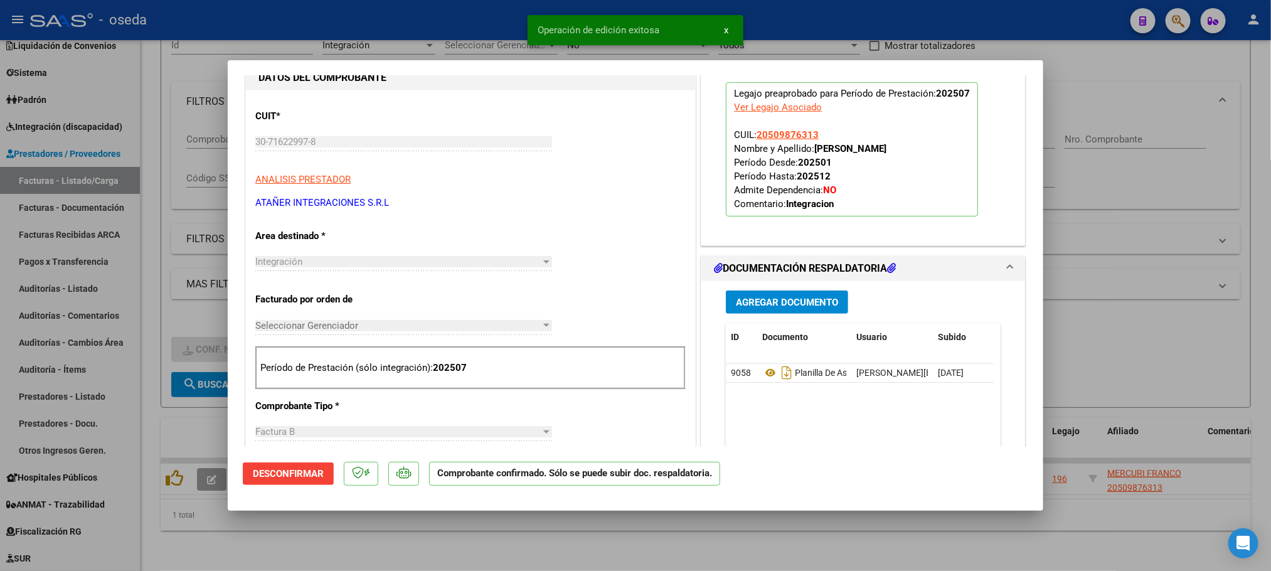
scroll to position [282, 0]
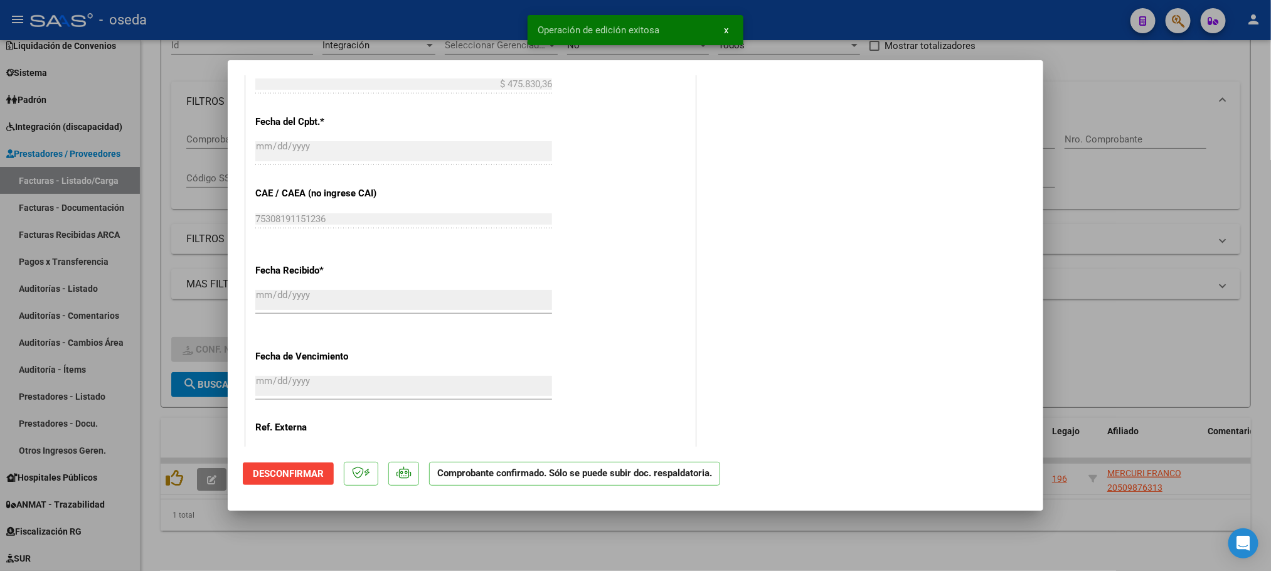
type input "$ 0,00"
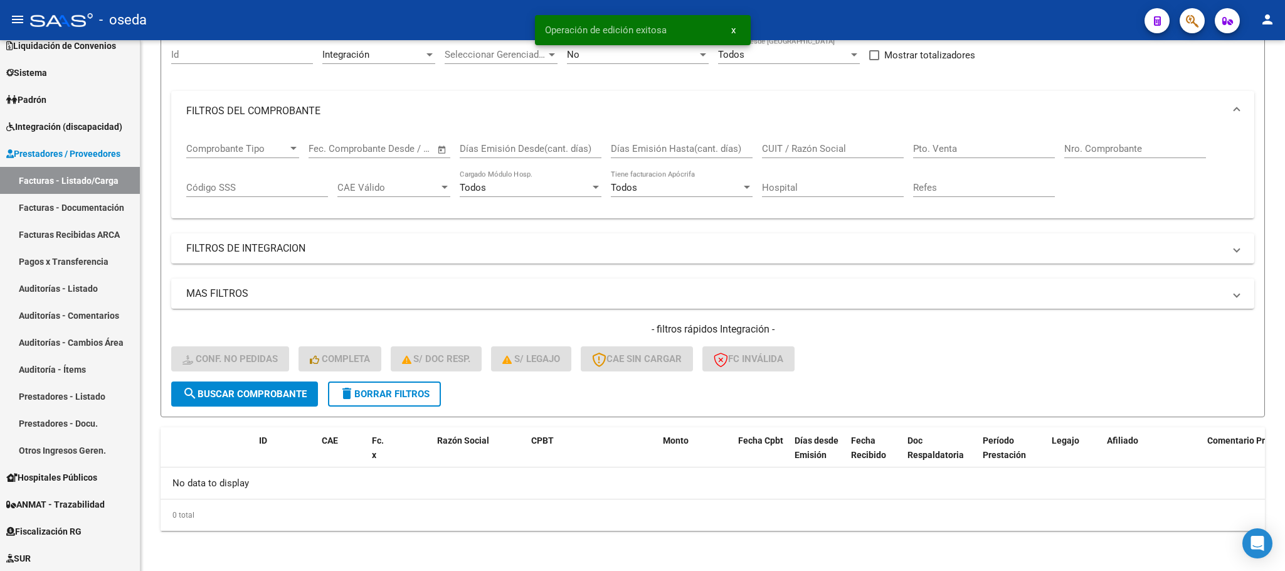
scroll to position [123, 0]
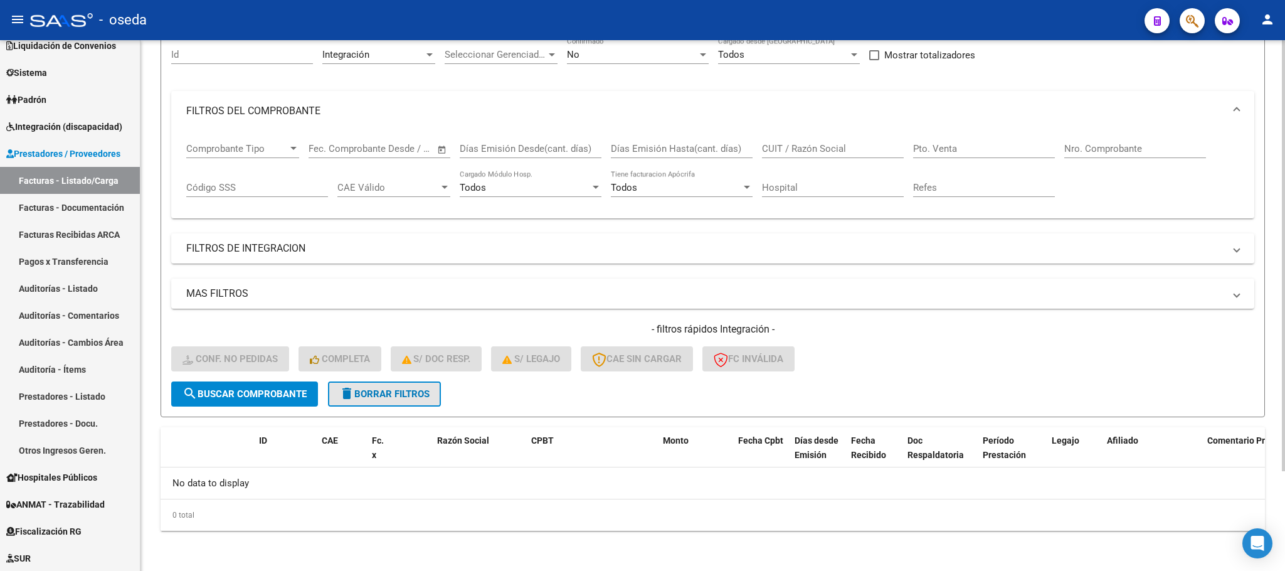
click at [385, 394] on span "delete Borrar Filtros" at bounding box center [384, 393] width 90 height 11
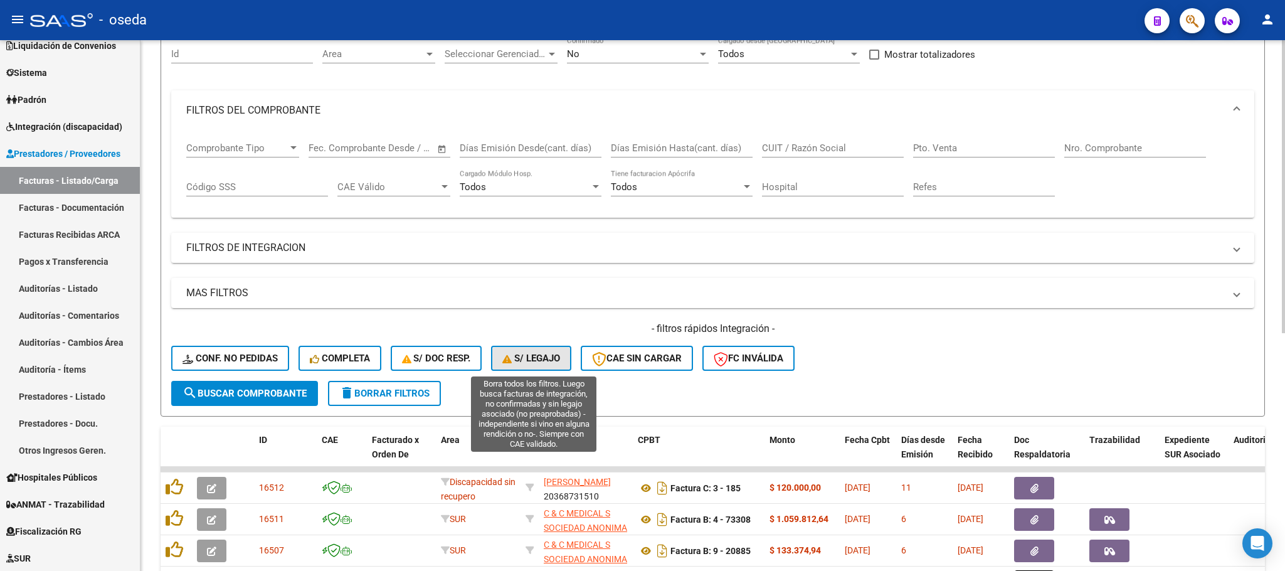
click at [531, 362] on span "S/ legajo" at bounding box center [531, 358] width 58 height 11
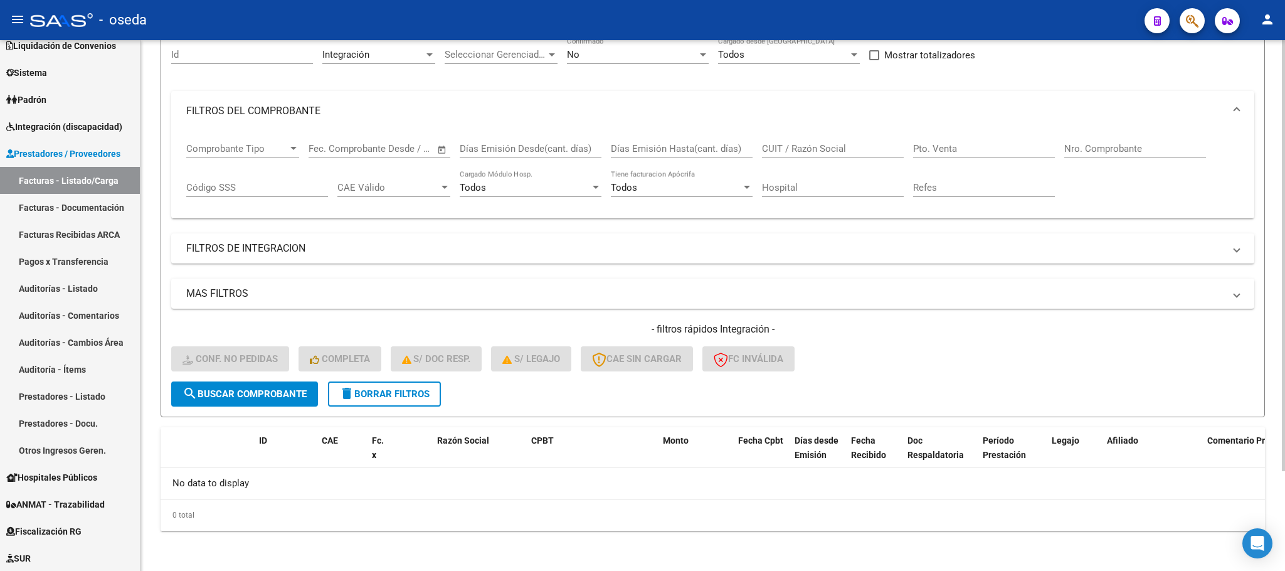
click at [406, 393] on span "delete Borrar Filtros" at bounding box center [384, 393] width 90 height 11
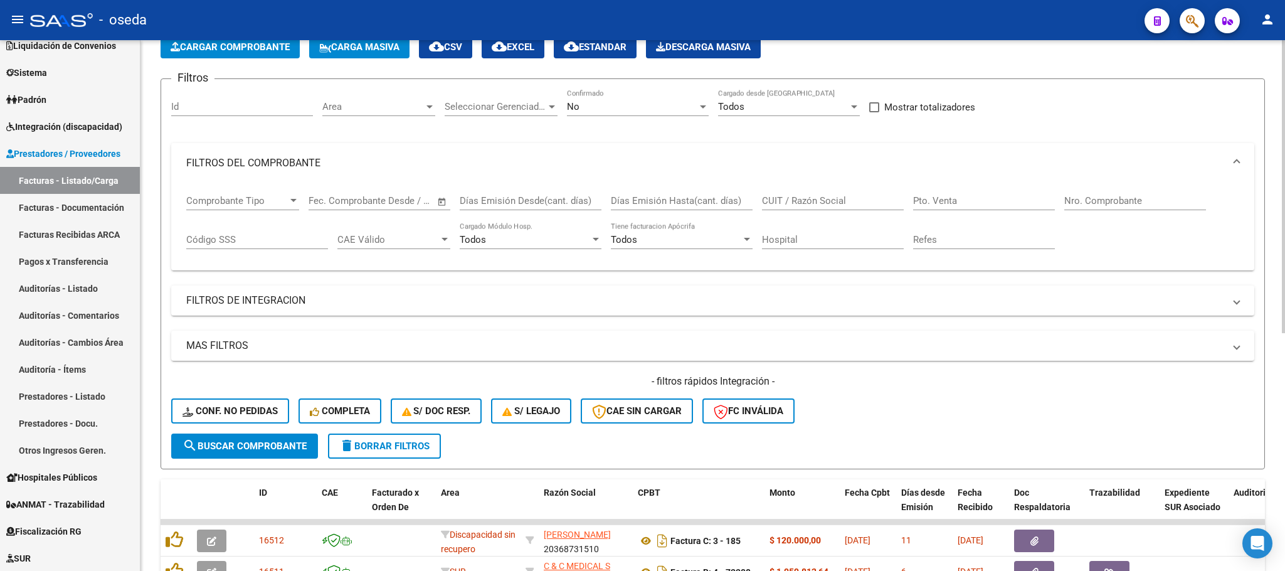
scroll to position [0, 0]
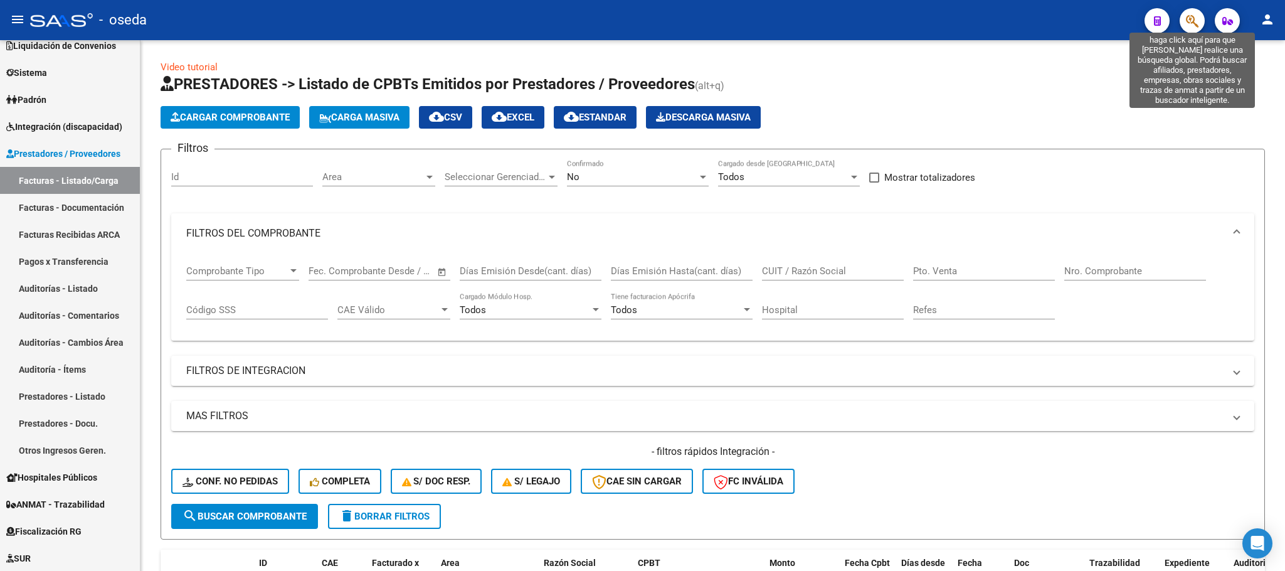
click at [1197, 17] on icon "button" at bounding box center [1192, 21] width 13 height 14
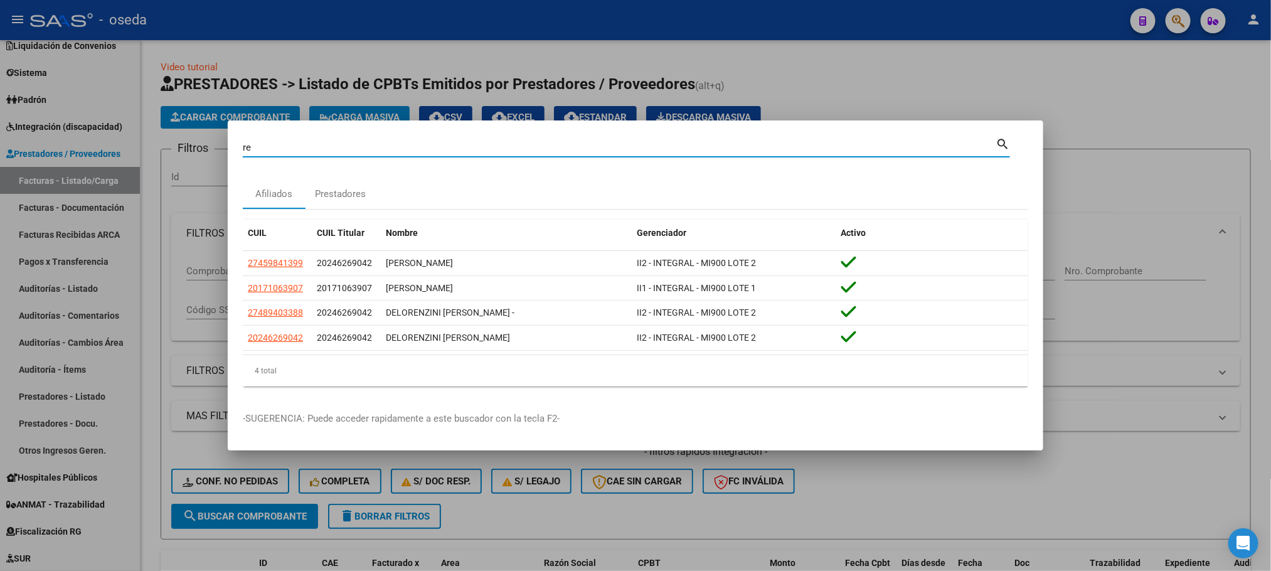
type input "r"
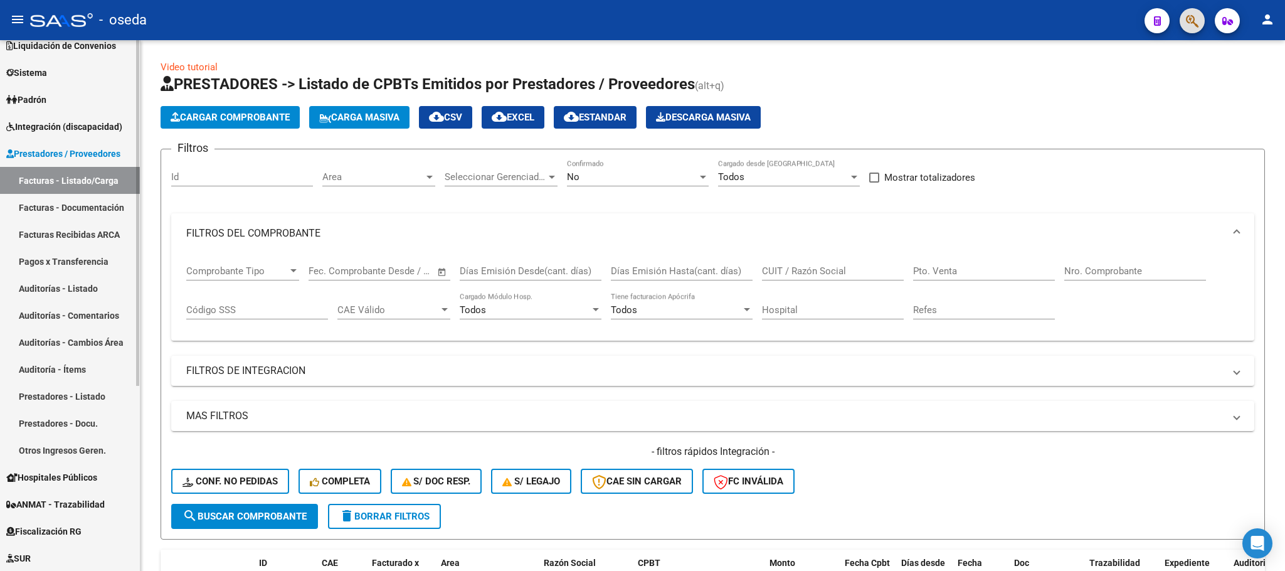
click at [29, 189] on link "Facturas - Listado/Carga" at bounding box center [70, 180] width 140 height 27
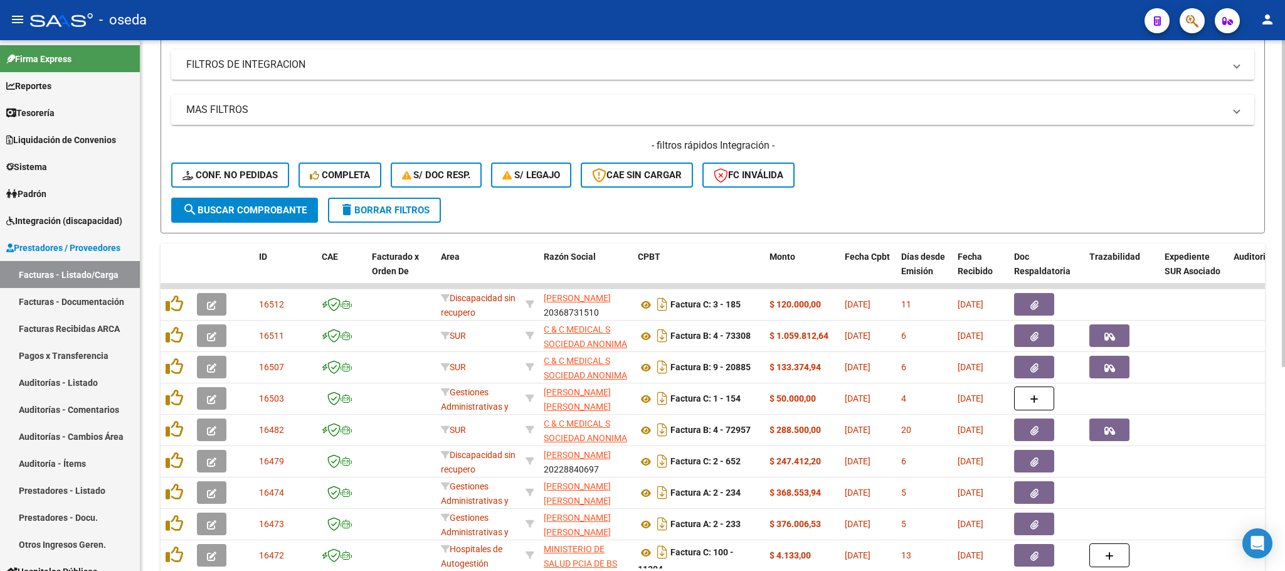
scroll to position [282, 0]
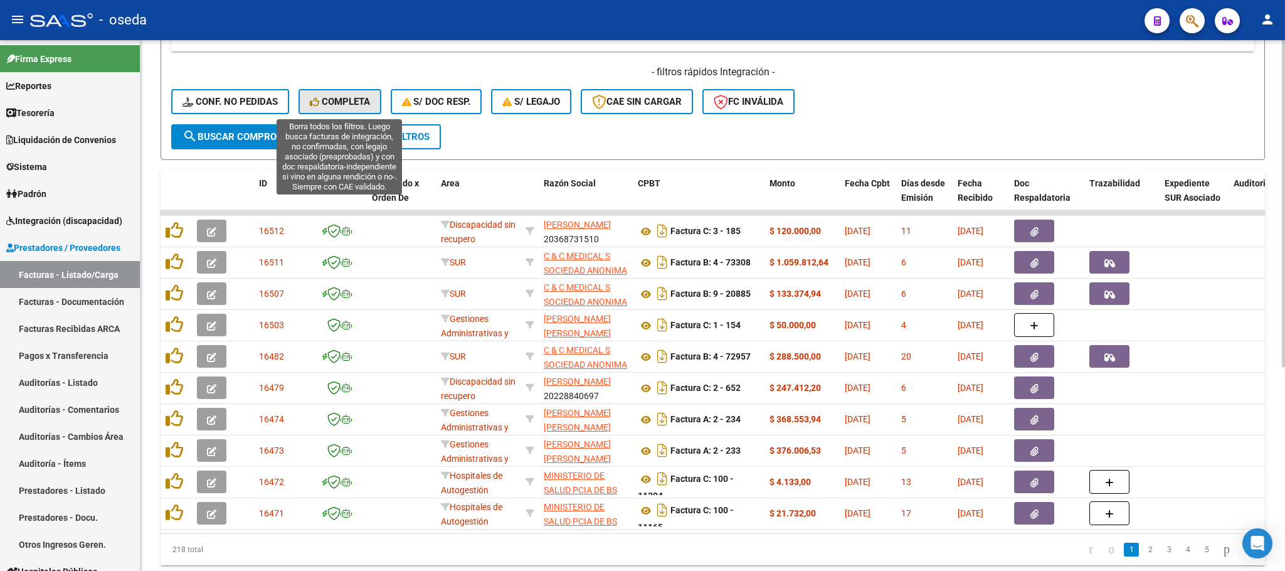
click at [341, 106] on span "Completa" at bounding box center [340, 101] width 60 height 11
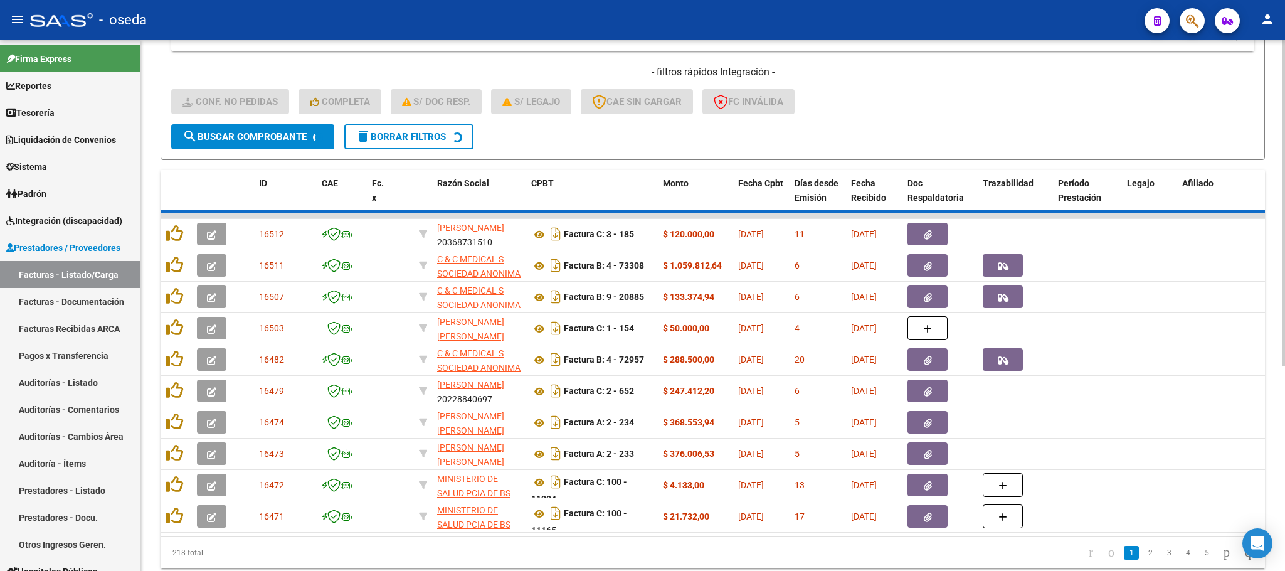
scroll to position [24, 0]
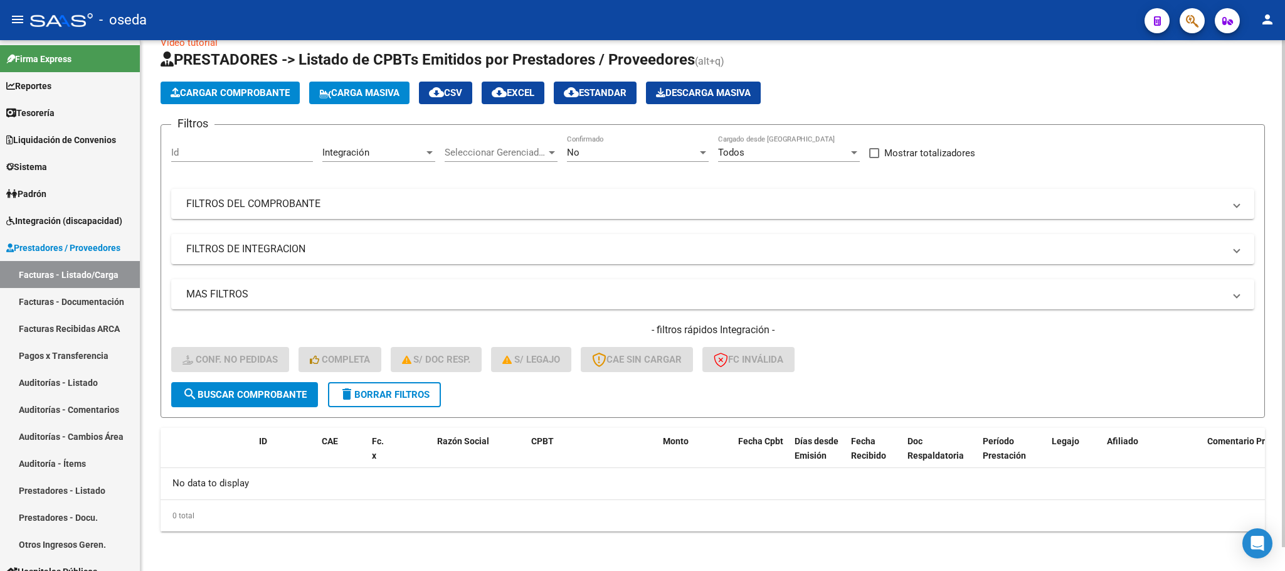
click at [422, 403] on button "delete Borrar Filtros" at bounding box center [384, 394] width 113 height 25
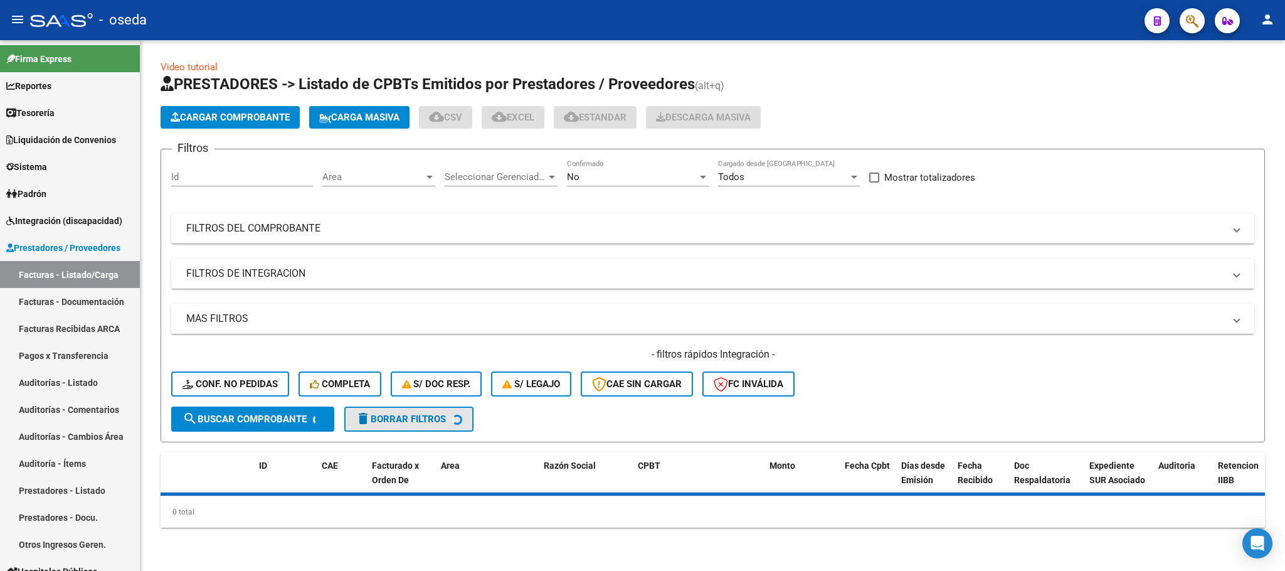
scroll to position [0, 0]
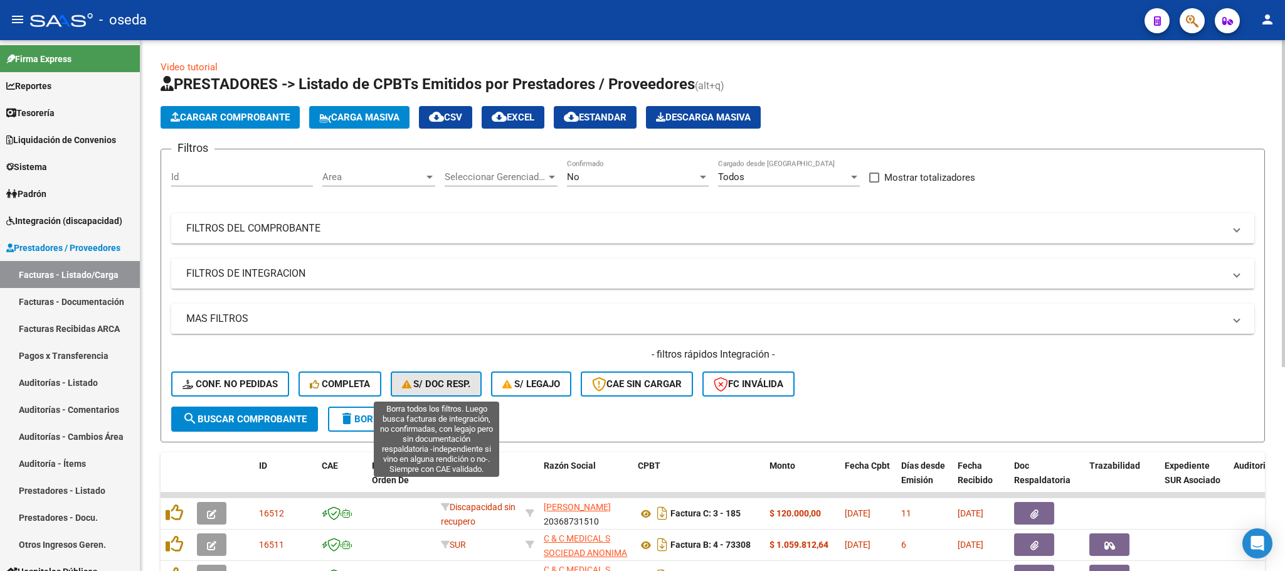
click at [433, 388] on span "S/ Doc Resp." at bounding box center [436, 383] width 69 height 11
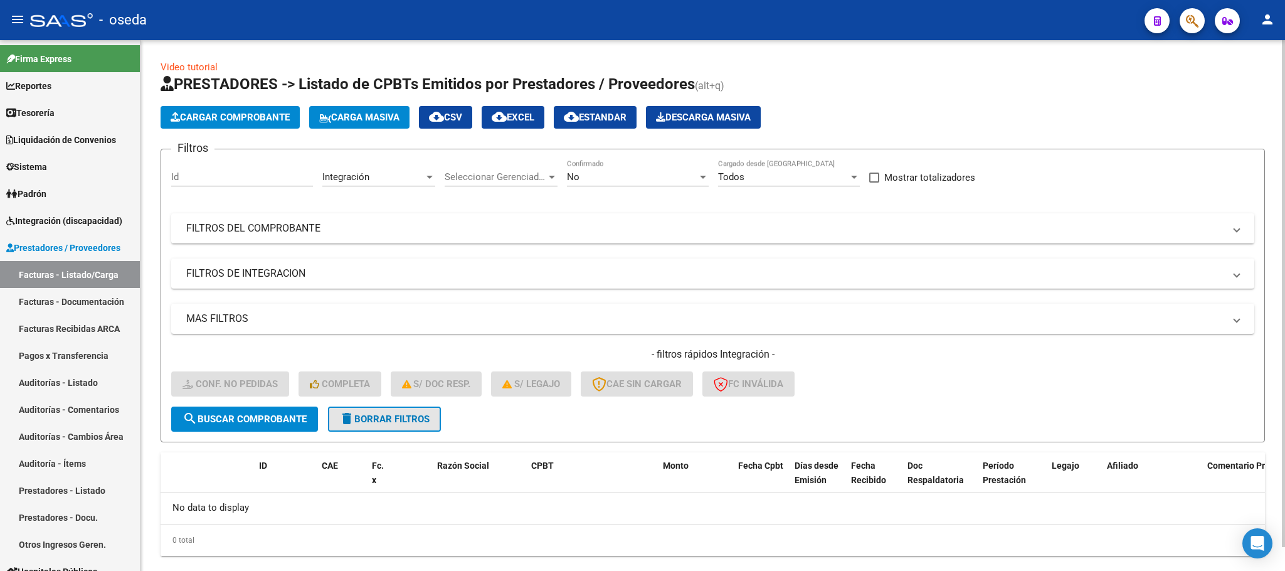
click at [399, 416] on span "delete Borrar Filtros" at bounding box center [384, 418] width 90 height 11
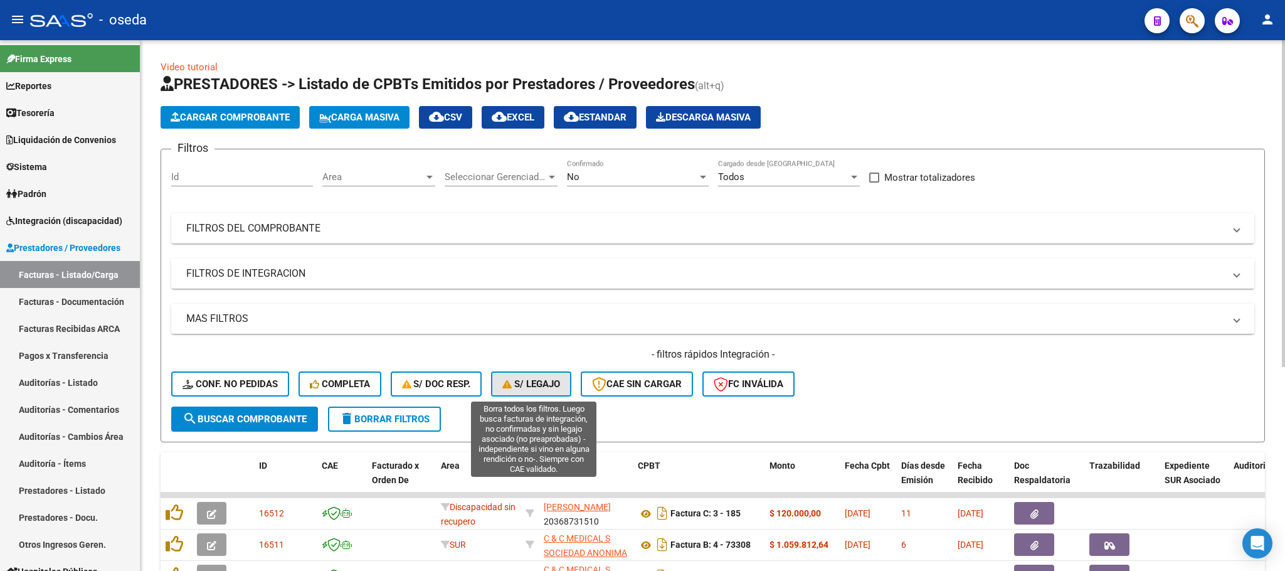
click at [544, 385] on span "S/ legajo" at bounding box center [531, 383] width 58 height 11
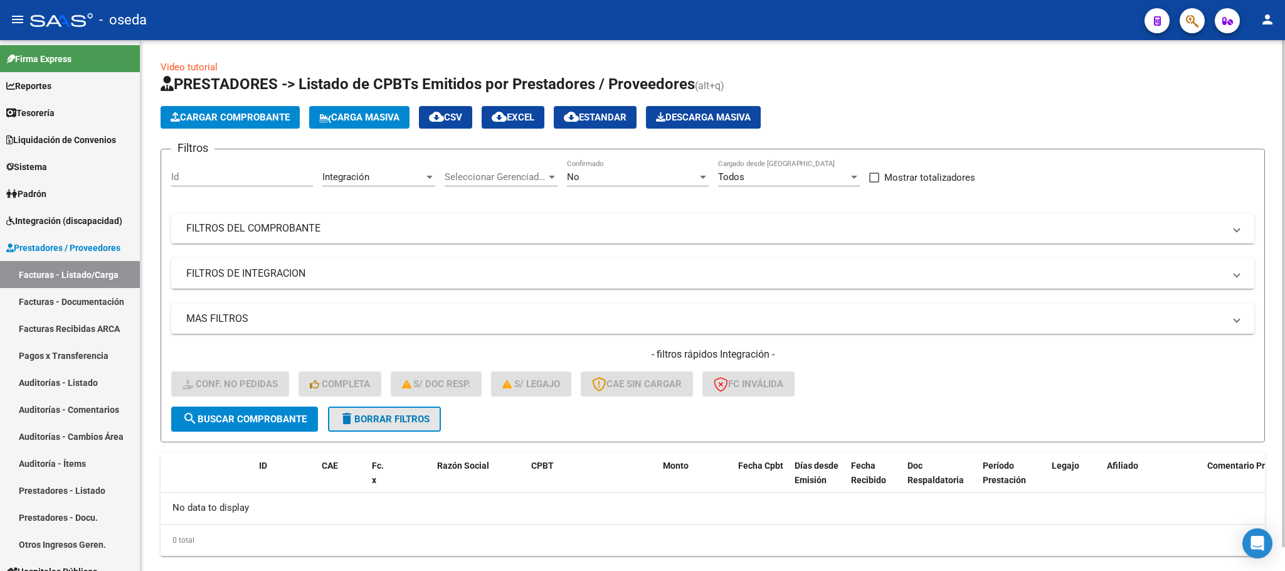
click at [371, 408] on button "delete Borrar Filtros" at bounding box center [384, 418] width 113 height 25
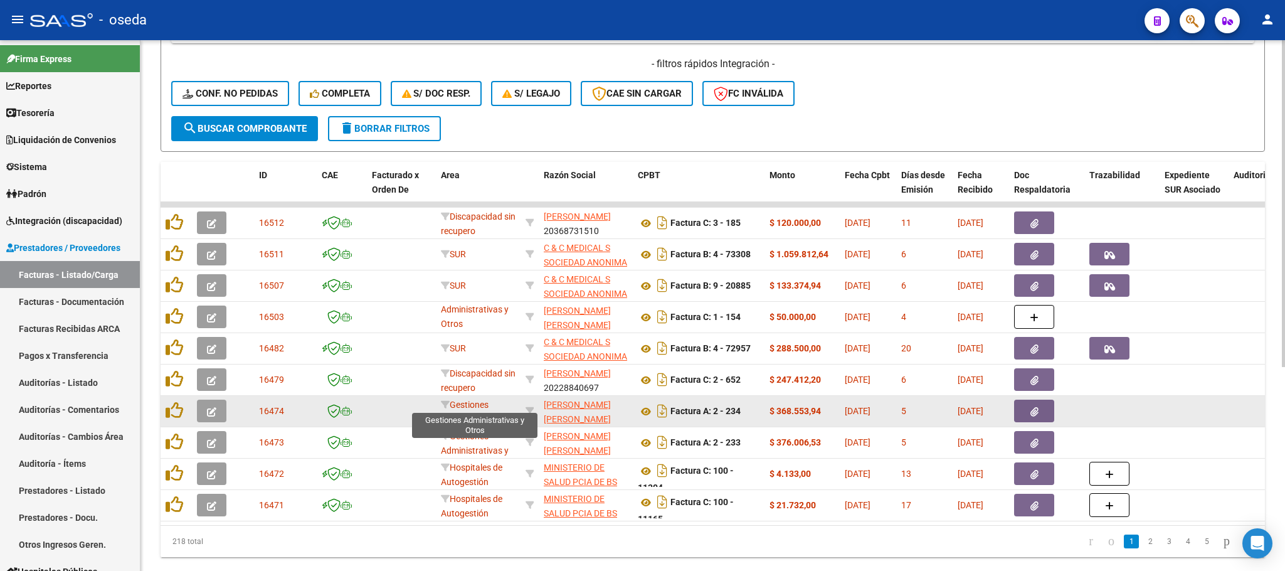
scroll to position [331, 0]
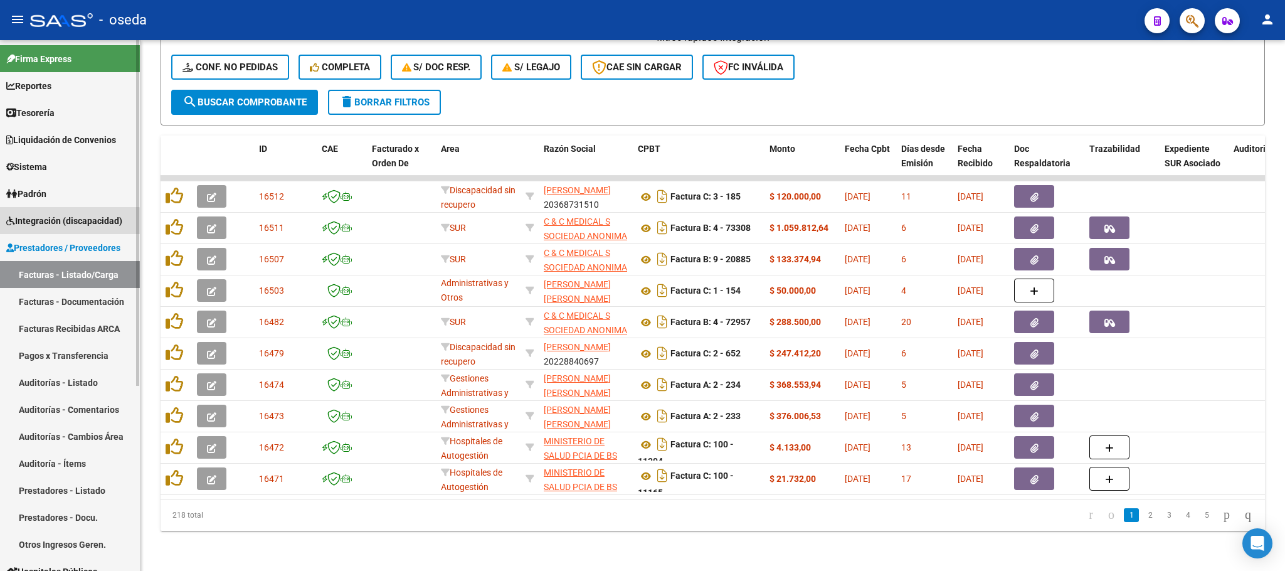
click at [55, 226] on span "Integración (discapacidad)" at bounding box center [64, 221] width 116 height 14
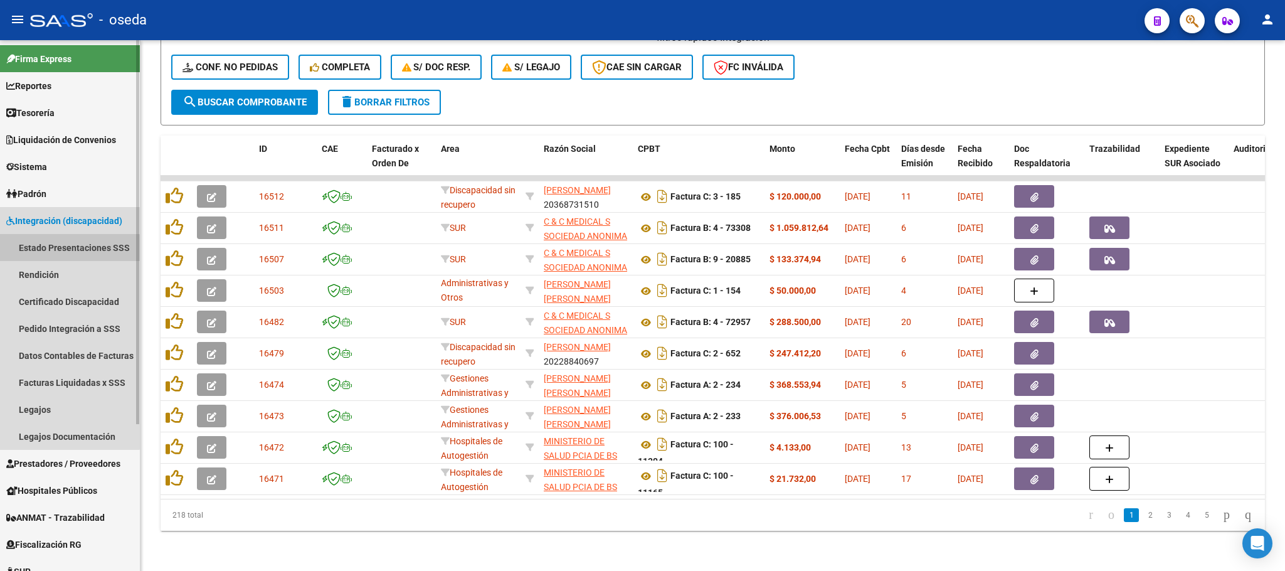
click at [55, 249] on link "Estado Presentaciones SSS" at bounding box center [70, 247] width 140 height 27
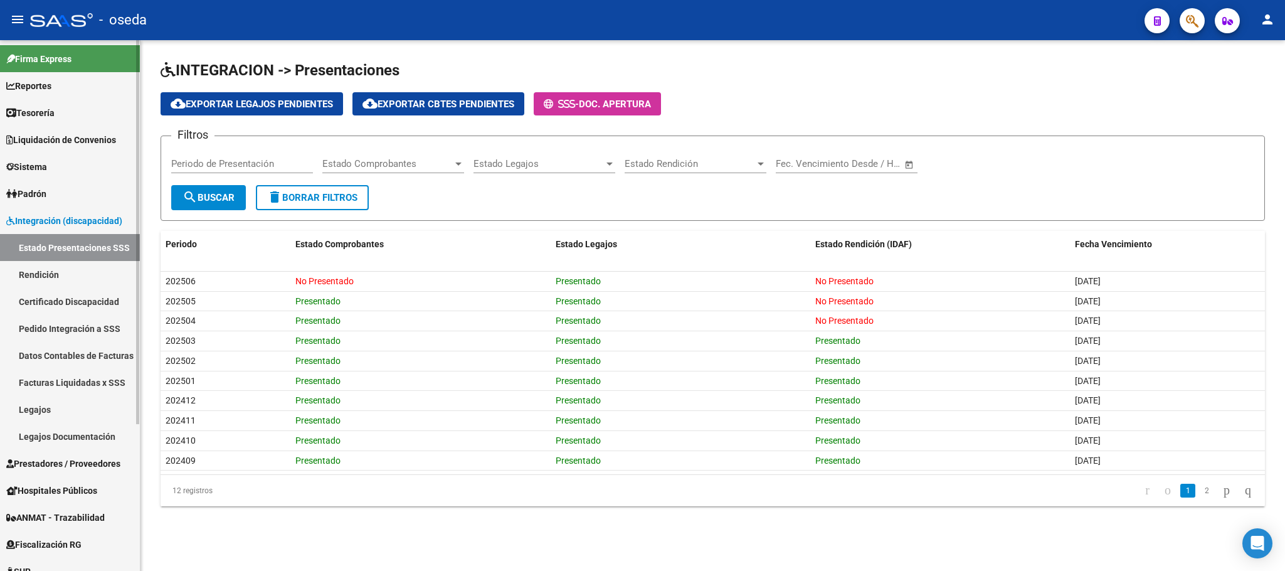
click at [63, 275] on link "Rendición" at bounding box center [70, 274] width 140 height 27
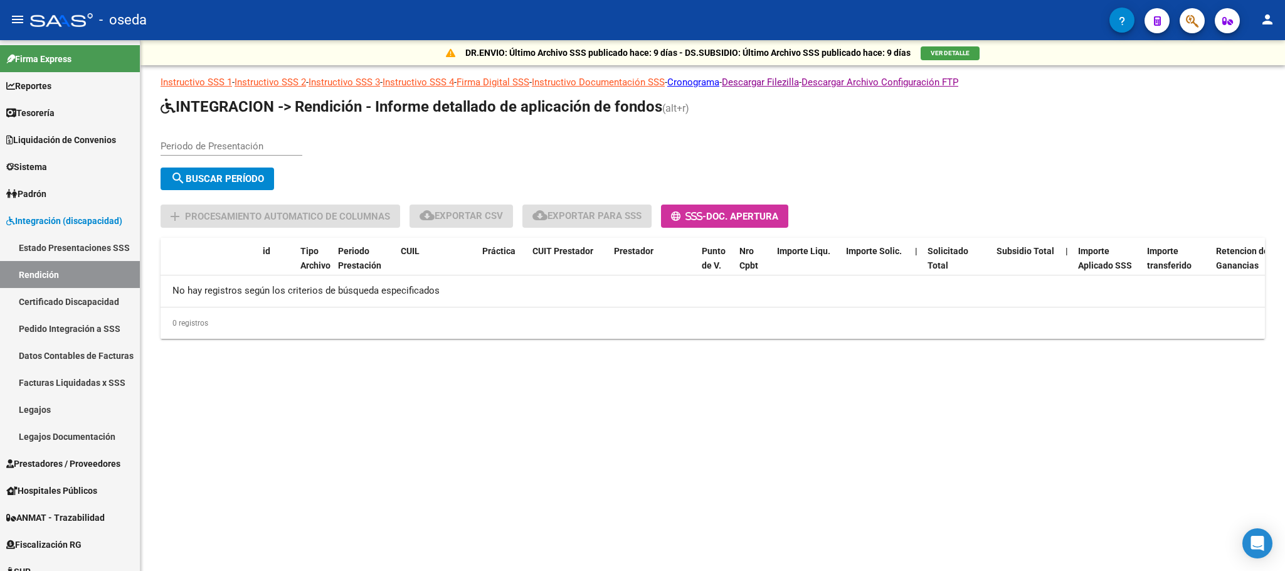
click at [183, 147] on input "Periodo de Presentación" at bounding box center [232, 146] width 142 height 11
click at [181, 147] on input "Periodo de Presentación" at bounding box center [232, 146] width 142 height 11
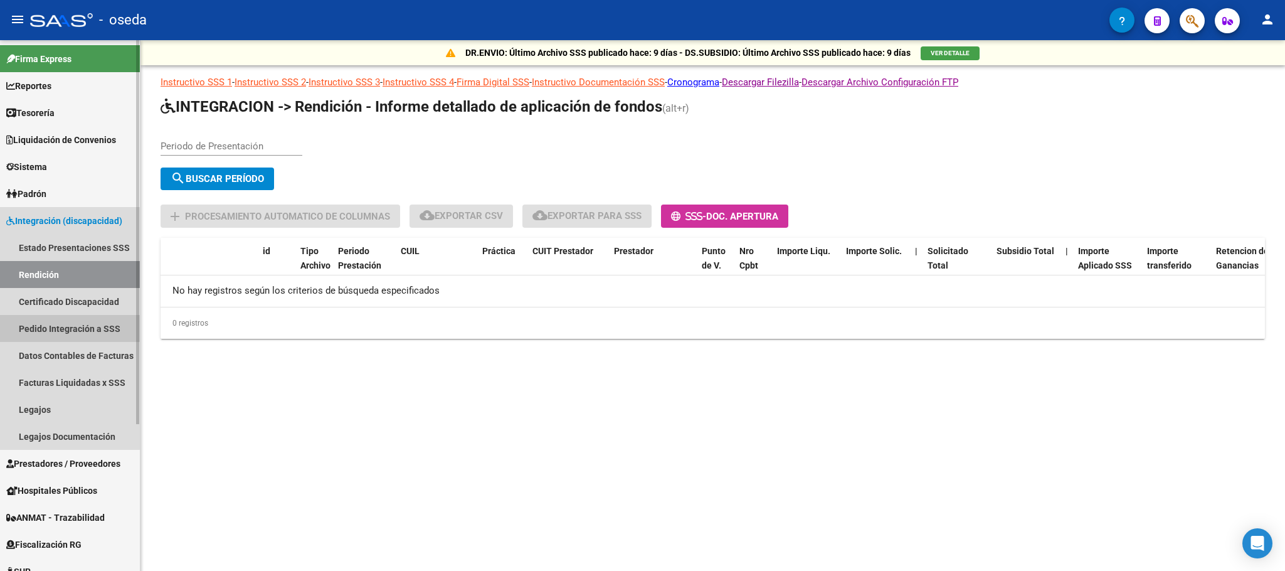
click at [93, 324] on link "Pedido Integración a SSS" at bounding box center [70, 328] width 140 height 27
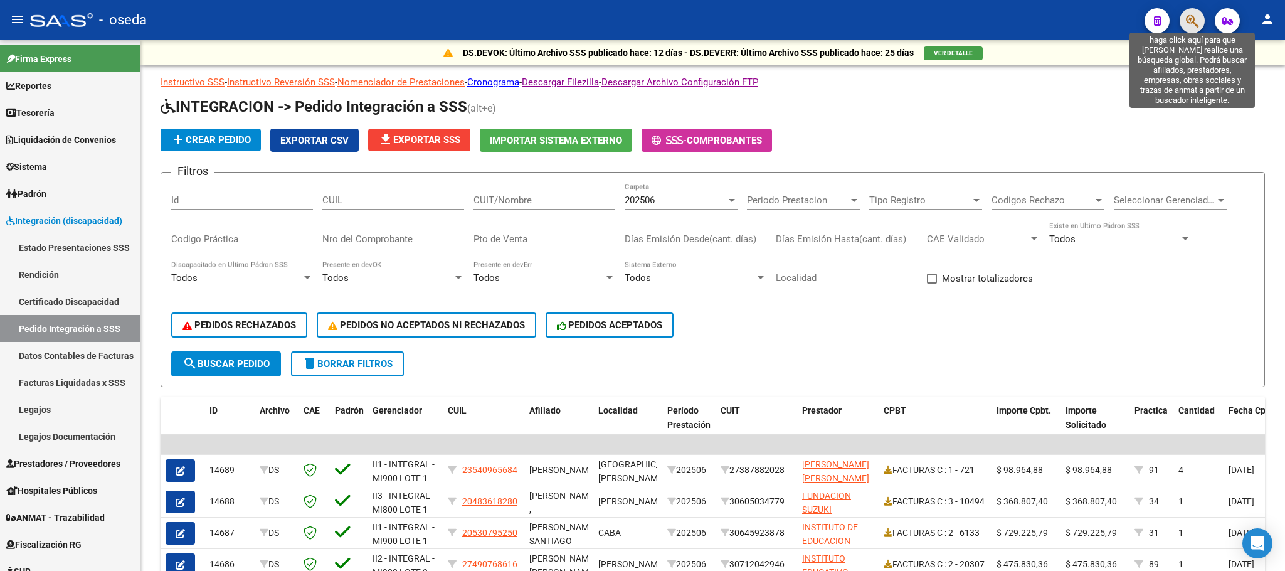
click at [1186, 23] on icon "button" at bounding box center [1192, 21] width 13 height 14
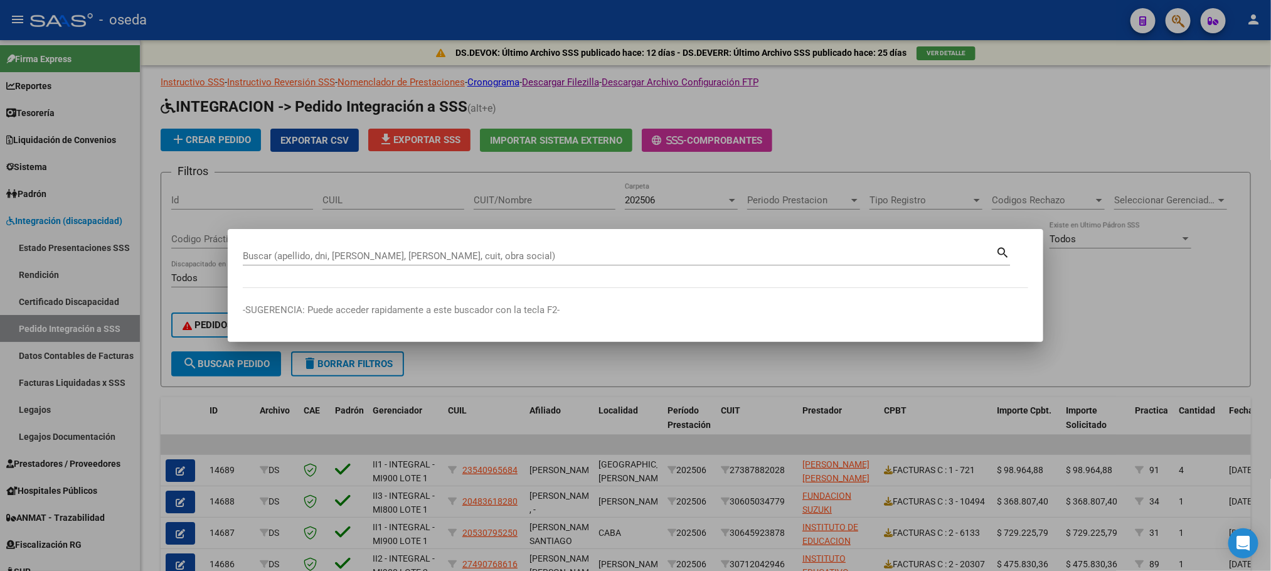
drag, startPoint x: 258, startPoint y: 450, endPoint x: 286, endPoint y: 603, distance: 154.9
click at [286, 570] on html "menu - oseda person Firma Express Reportes Tablero de Control Ingresos Percibid…" at bounding box center [635, 285] width 1271 height 571
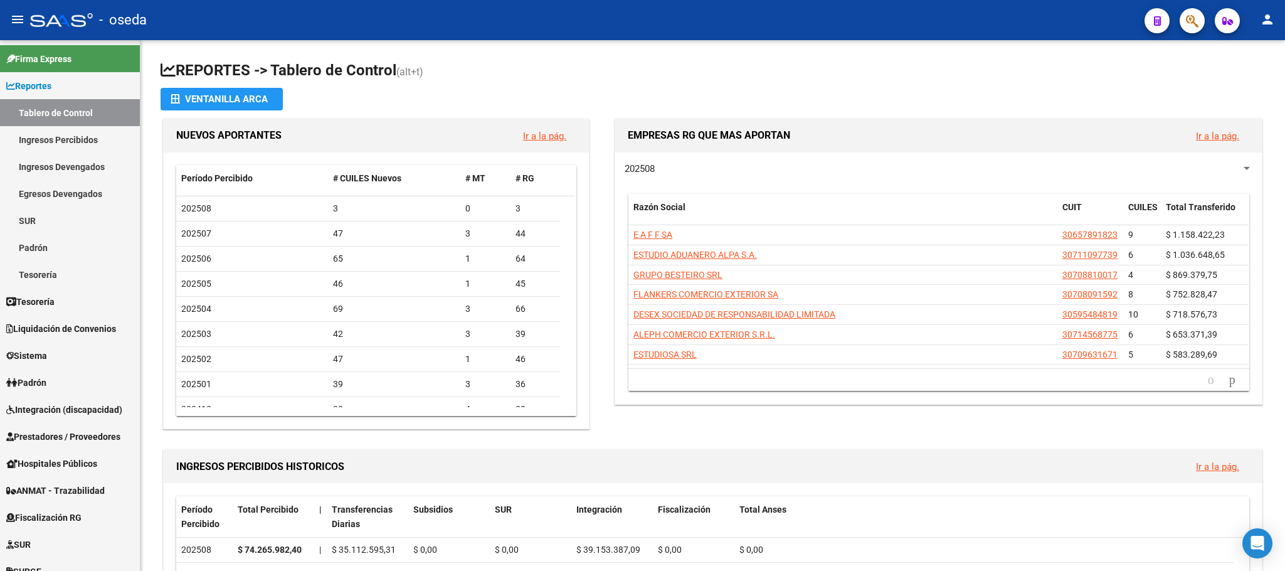
click at [1186, 17] on icon "button" at bounding box center [1192, 21] width 13 height 14
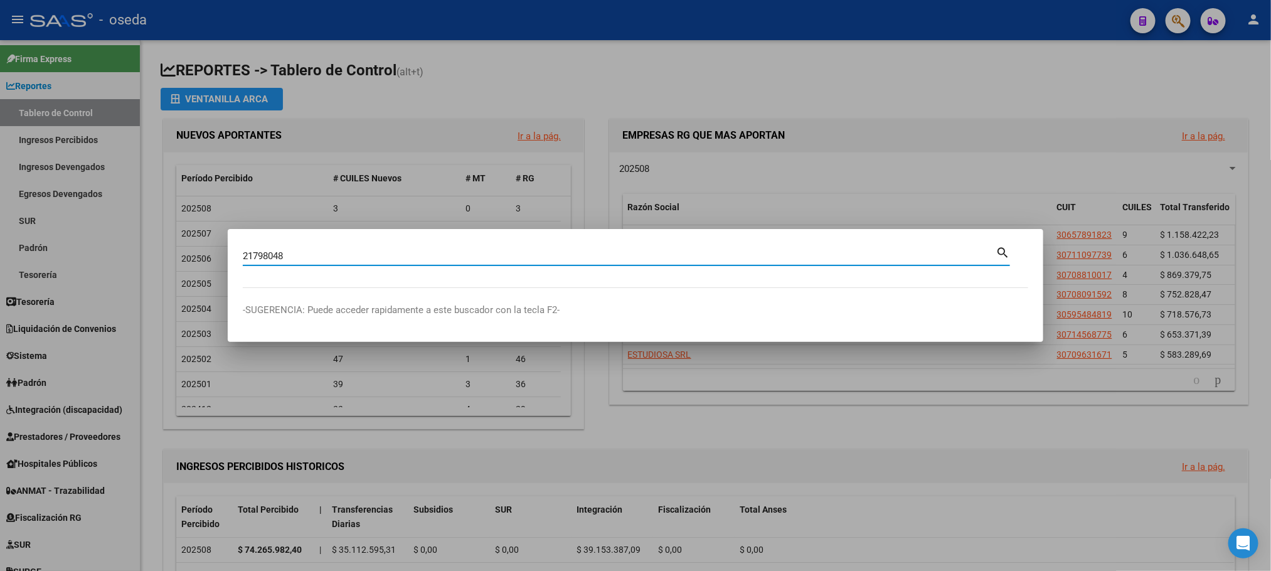
type input "21798048"
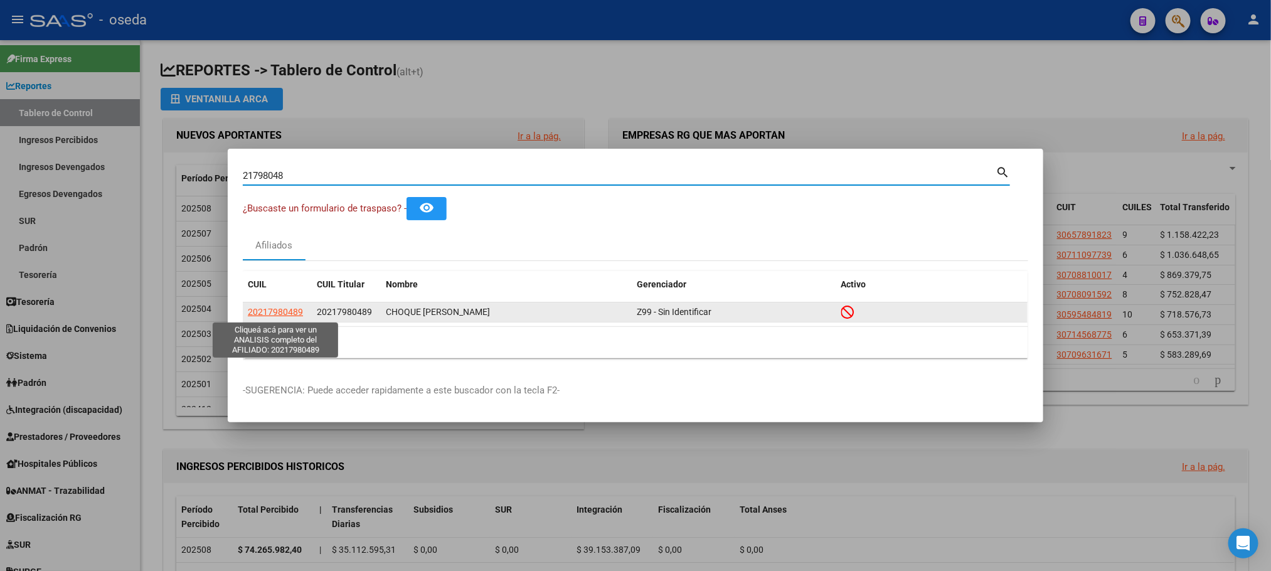
click at [258, 309] on span "20217980489" at bounding box center [275, 312] width 55 height 10
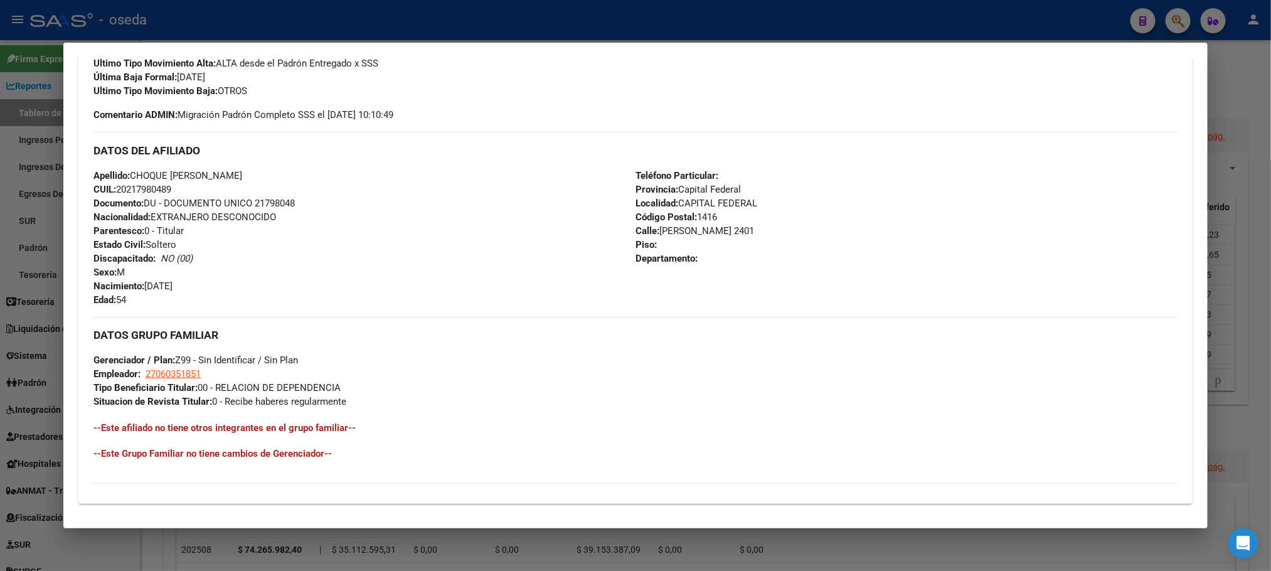
scroll to position [527, 0]
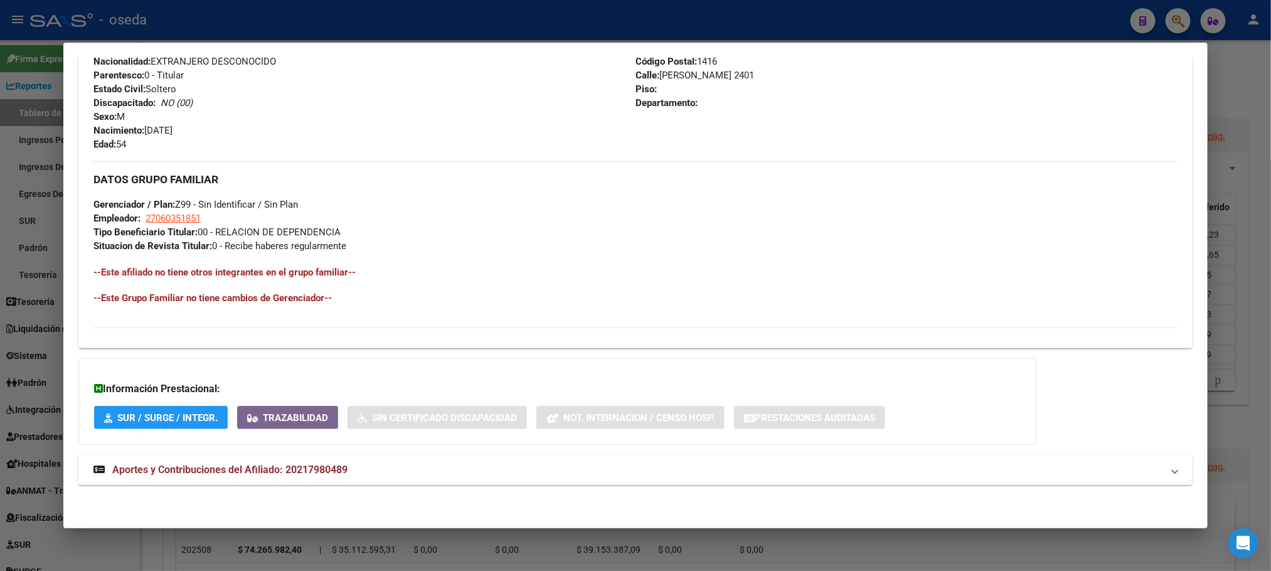
click at [193, 458] on mat-expansion-panel-header "Aportes y Contribuciones del Afiliado: 20217980489" at bounding box center [634, 470] width 1113 height 30
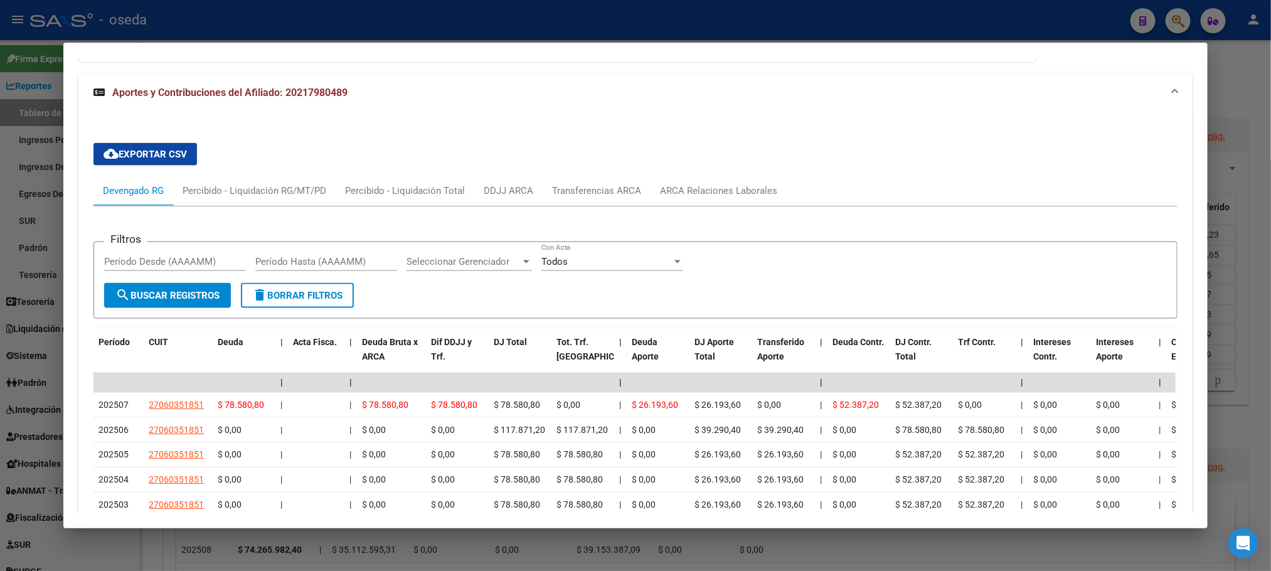
scroll to position [1092, 0]
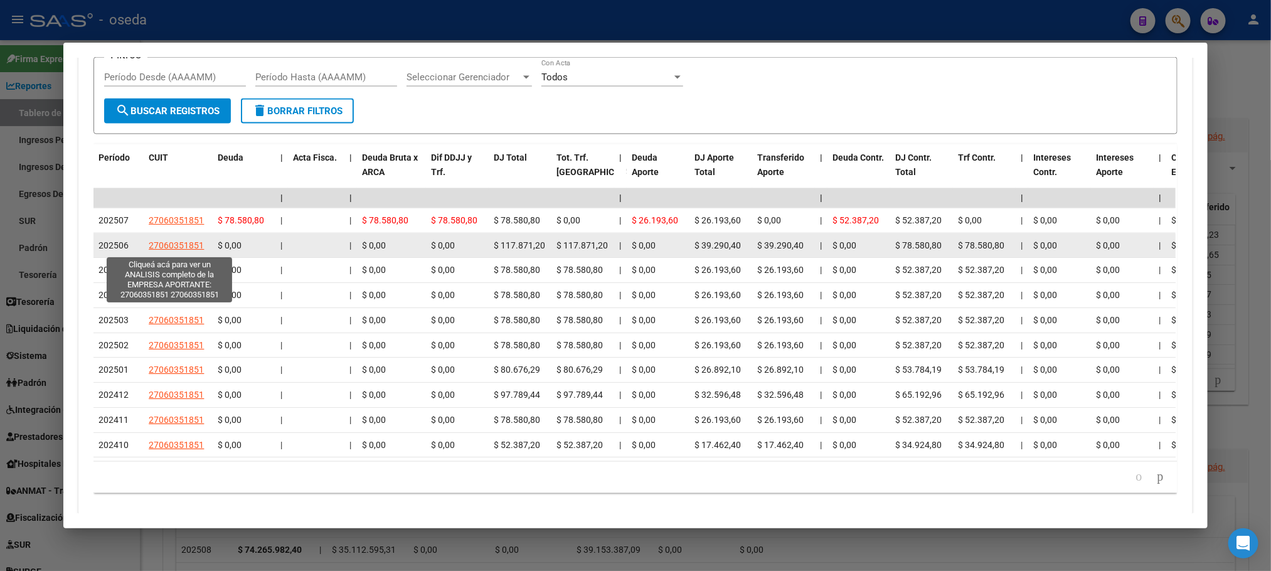
click at [171, 249] on span "27060351851" at bounding box center [176, 245] width 55 height 10
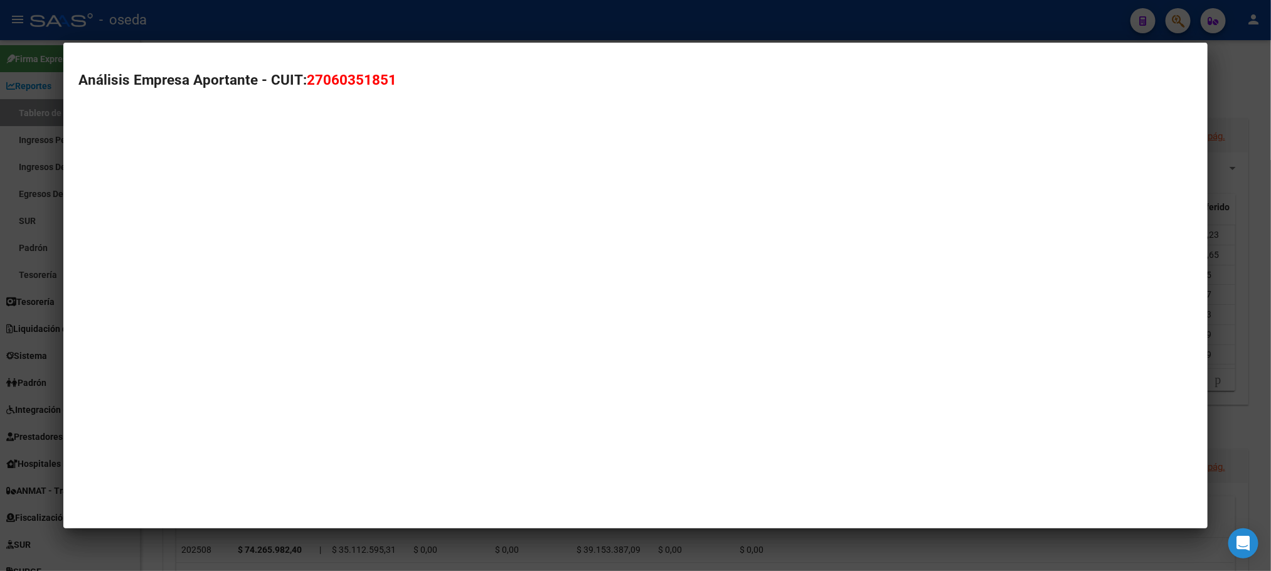
type textarea "27060351851"
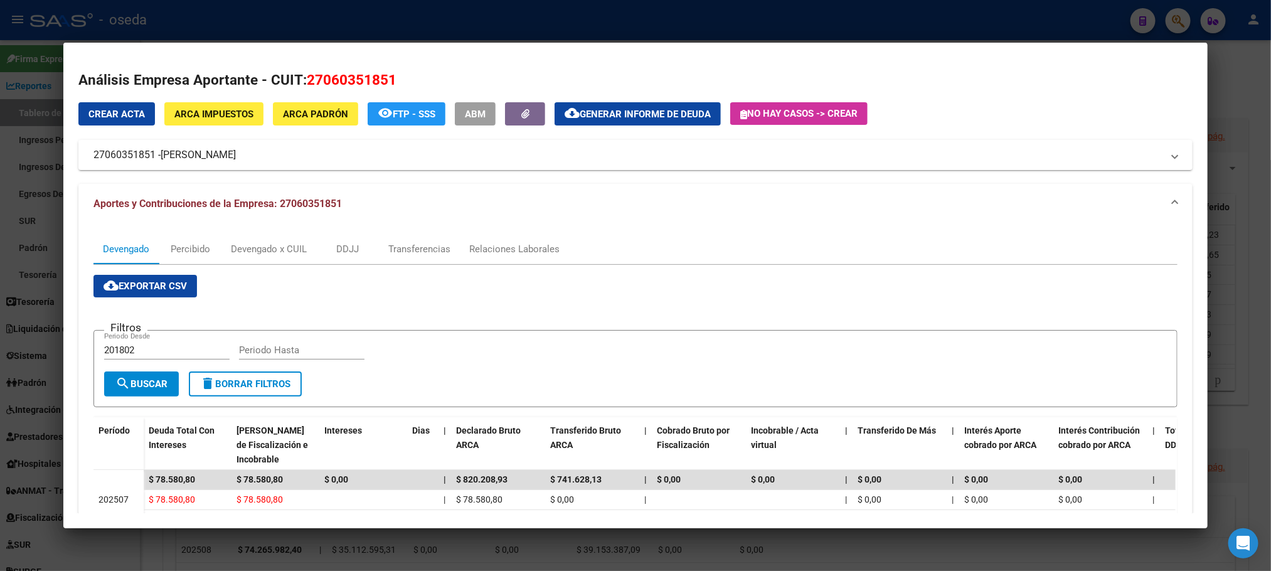
click at [194, 111] on span "ARCA Impuestos" at bounding box center [213, 114] width 79 height 11
click at [327, 75] on span "27060351851" at bounding box center [352, 80] width 90 height 16
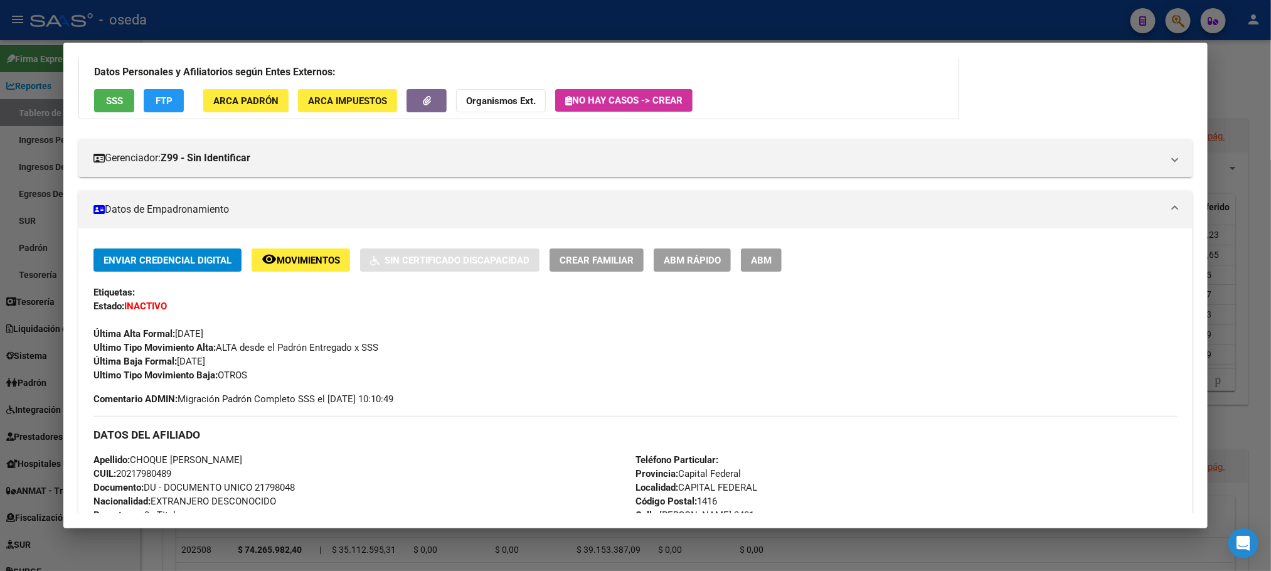
scroll to position [0, 0]
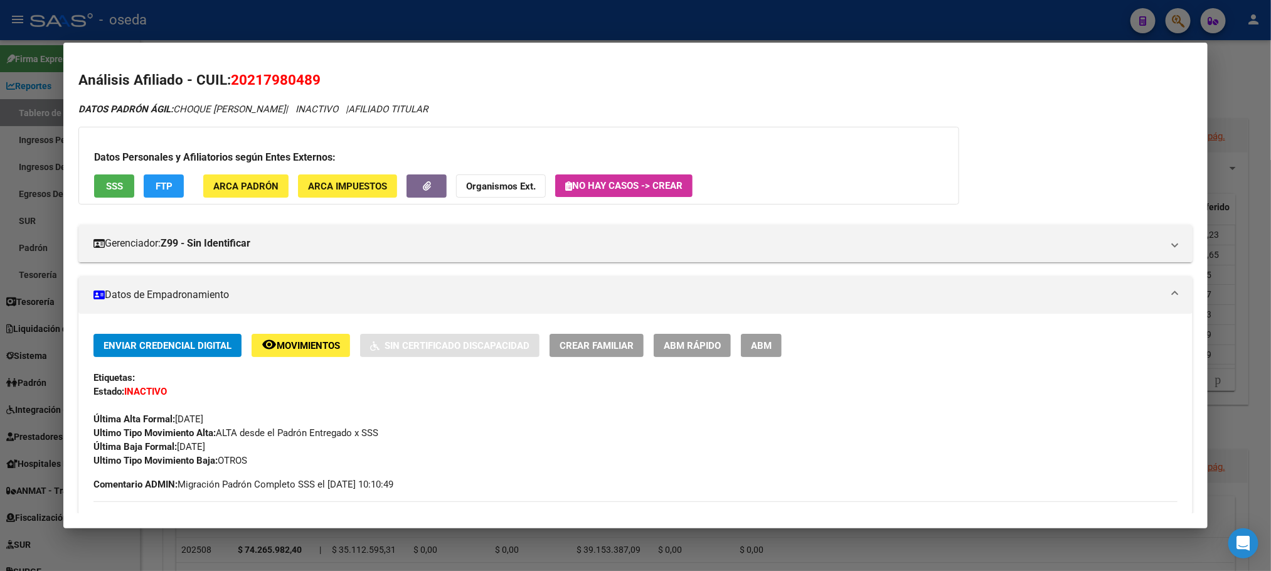
click at [255, 79] on span "20217980489" at bounding box center [276, 80] width 90 height 16
copy span "20217980489"
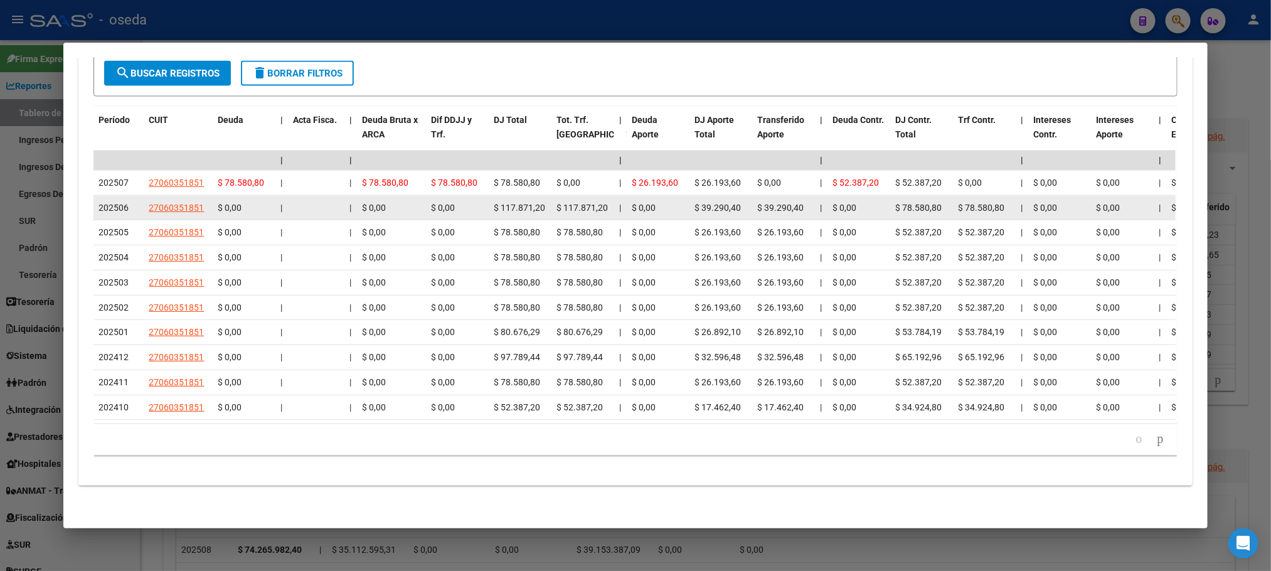
scroll to position [1035, 0]
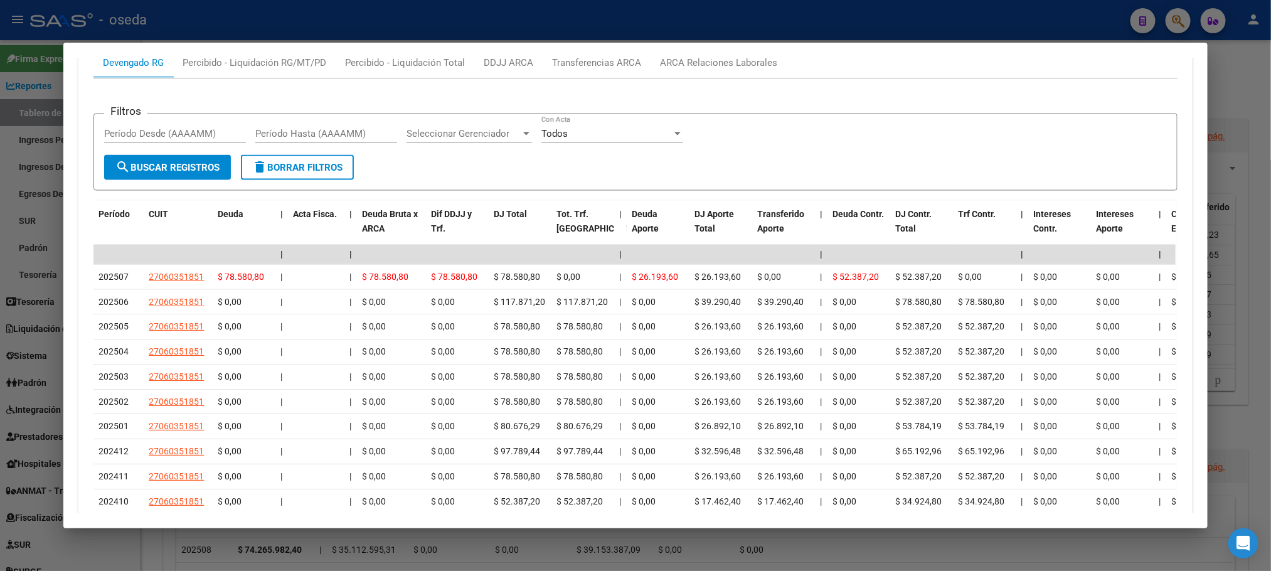
click at [721, 56] on mat-dialog-container "Análisis Afiliado - CUIL: 20217980489 DATOS PADRÓN ÁGIL: CHOQUE SERGIO ARMANDO …" at bounding box center [635, 286] width 1144 height 486
click at [717, 64] on div "ARCA Relaciones Laborales" at bounding box center [718, 63] width 117 height 14
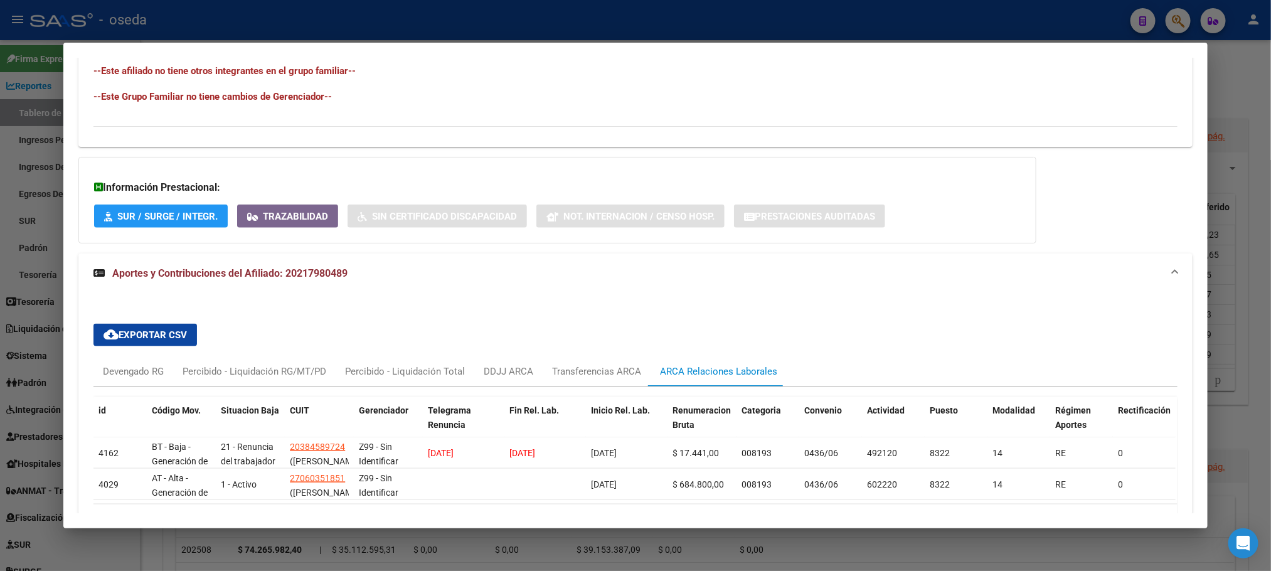
scroll to position [824, 0]
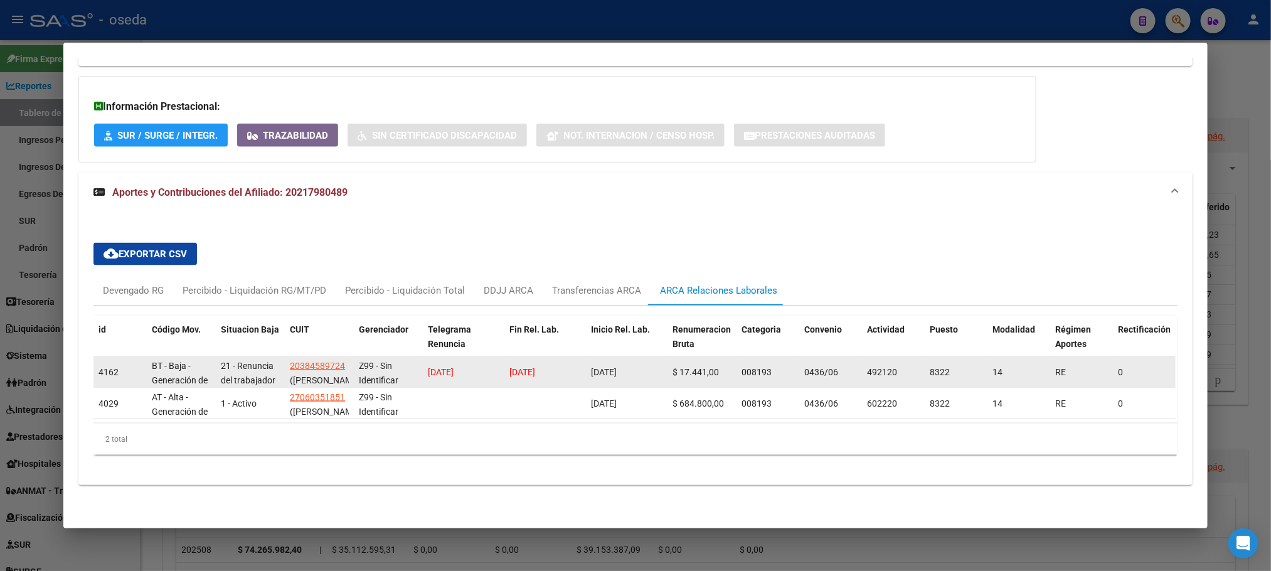
drag, startPoint x: 501, startPoint y: 356, endPoint x: 569, endPoint y: 356, distance: 68.4
click at [569, 356] on datatable-body-cell "30/09/2024" at bounding box center [545, 371] width 82 height 31
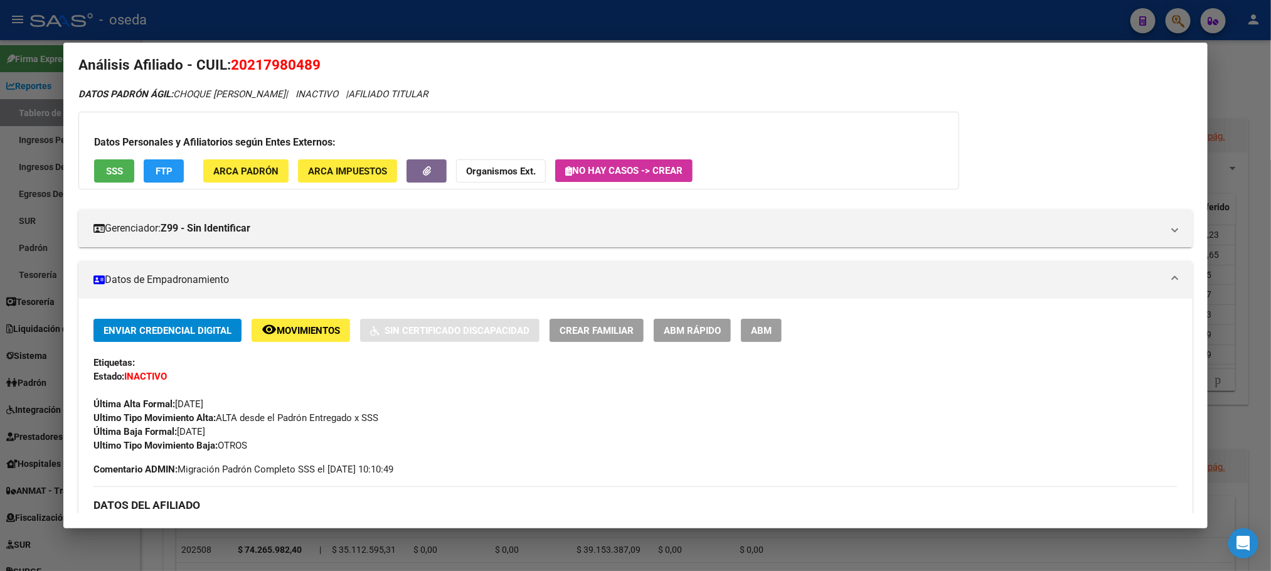
scroll to position [0, 0]
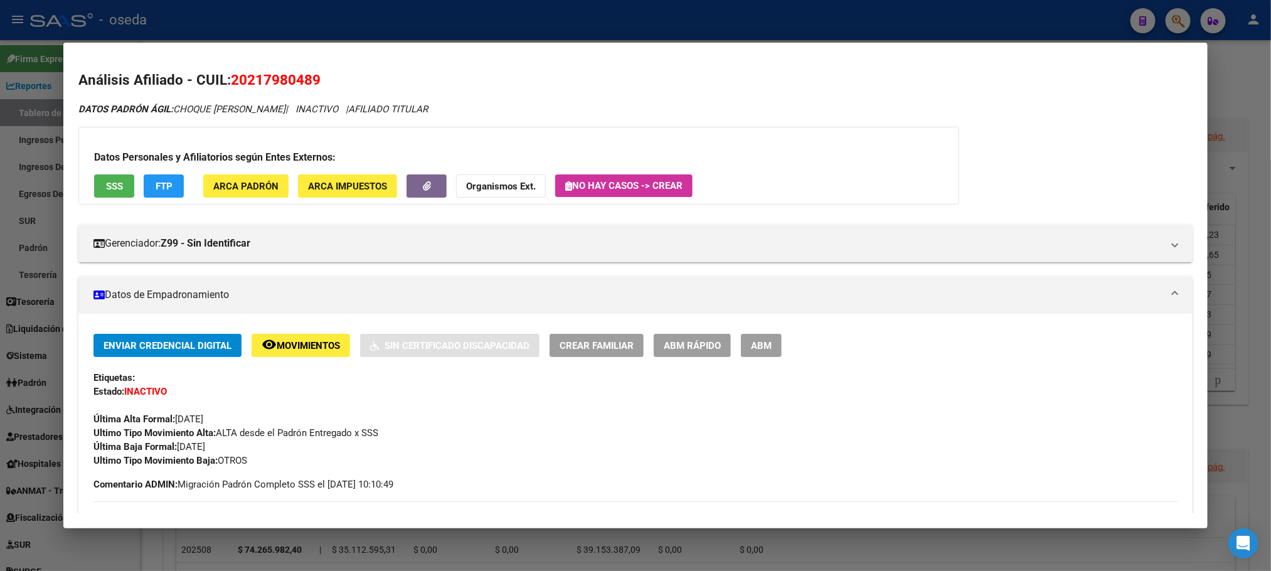
click at [331, 350] on span "Movimientos" at bounding box center [308, 345] width 63 height 11
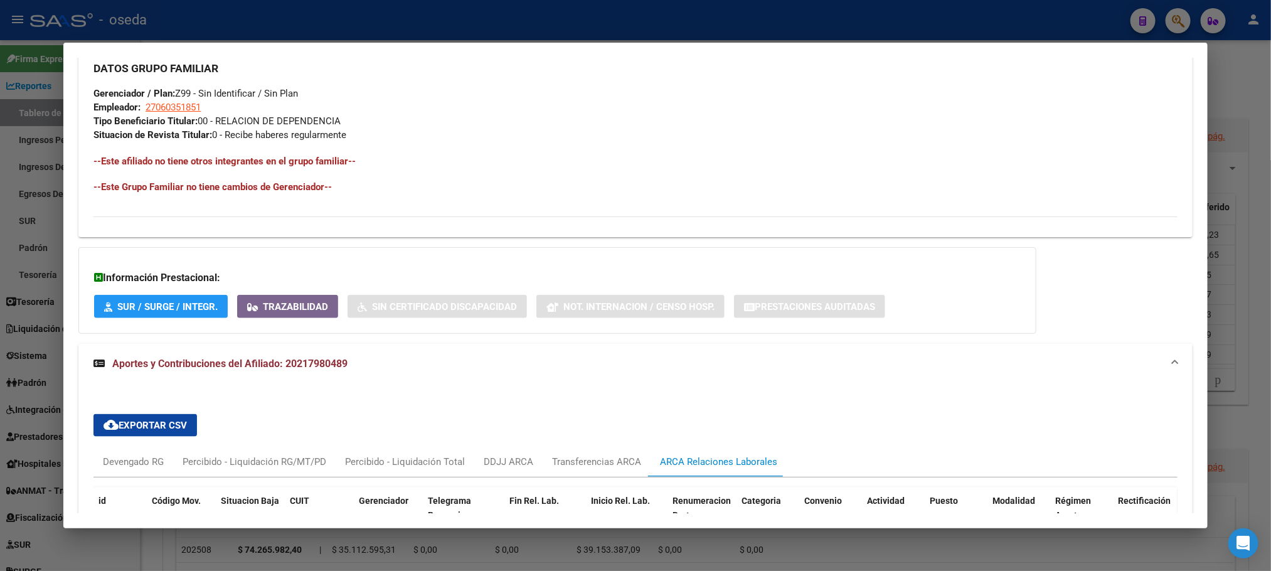
scroll to position [753, 0]
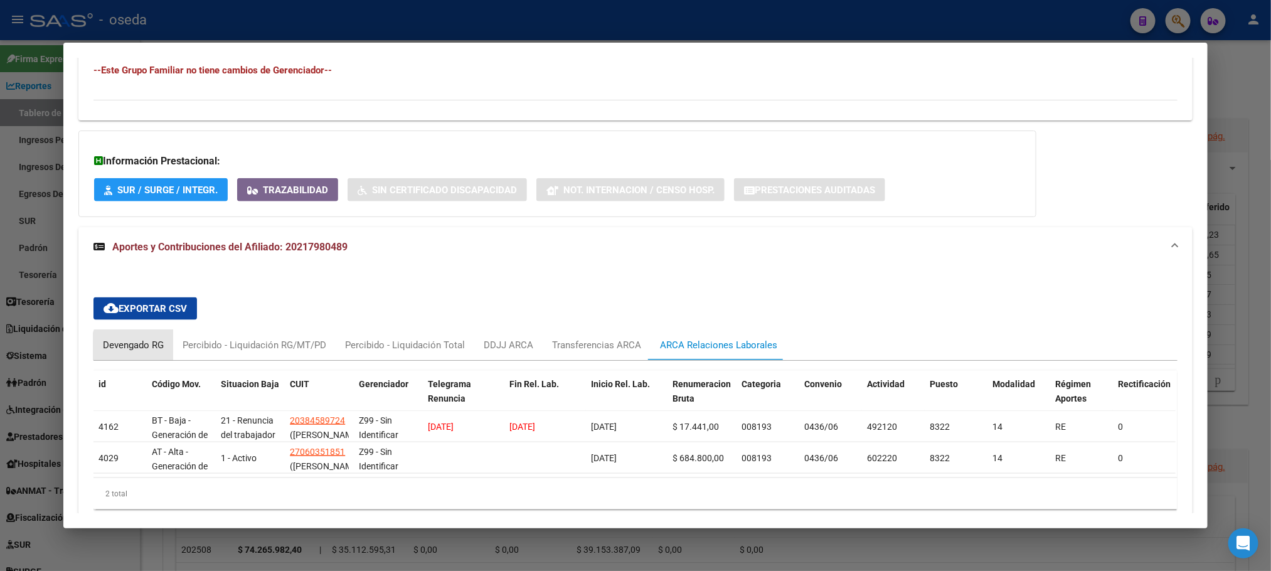
click at [134, 350] on div "Devengado RG" at bounding box center [133, 345] width 61 height 14
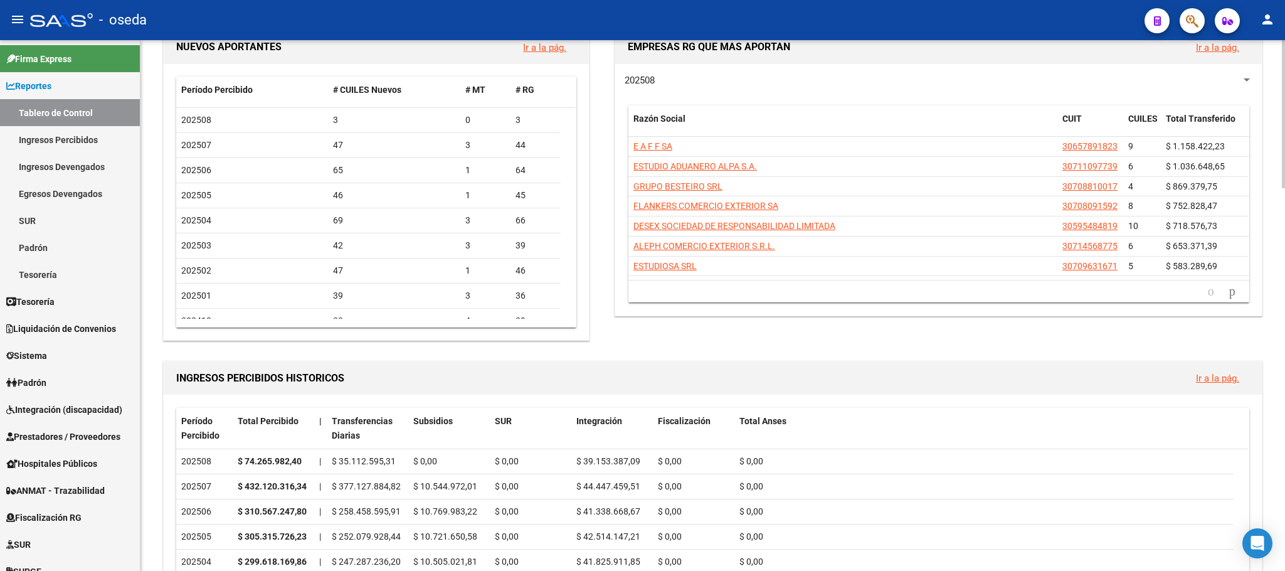
scroll to position [0, 0]
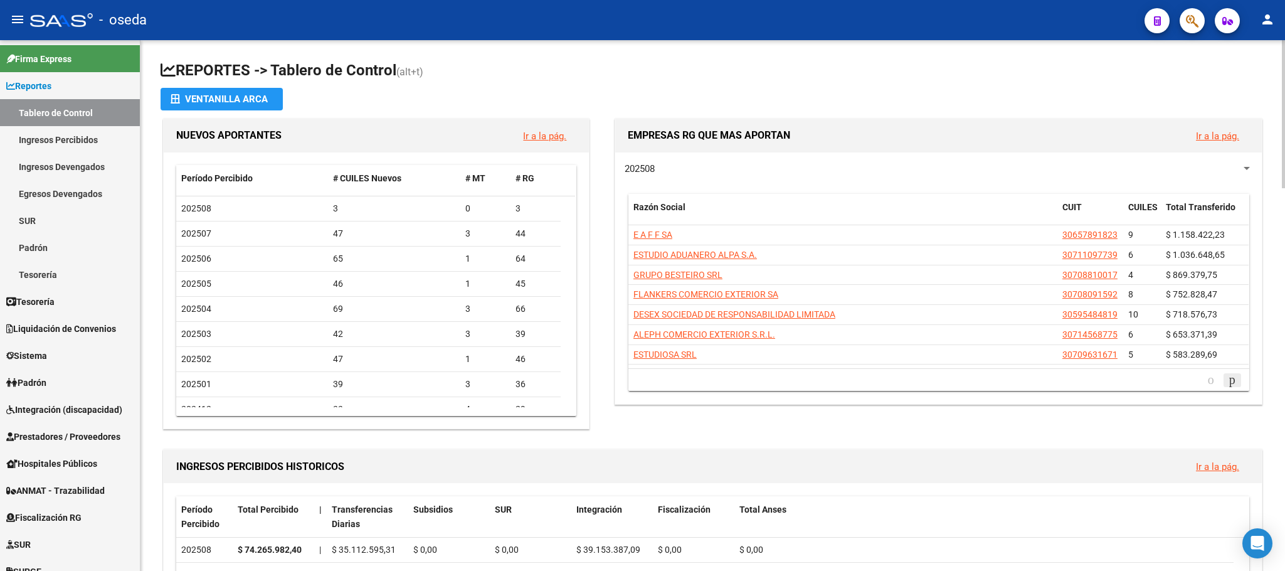
click at [1228, 384] on icon "go to next page" at bounding box center [1233, 379] width 10 height 15
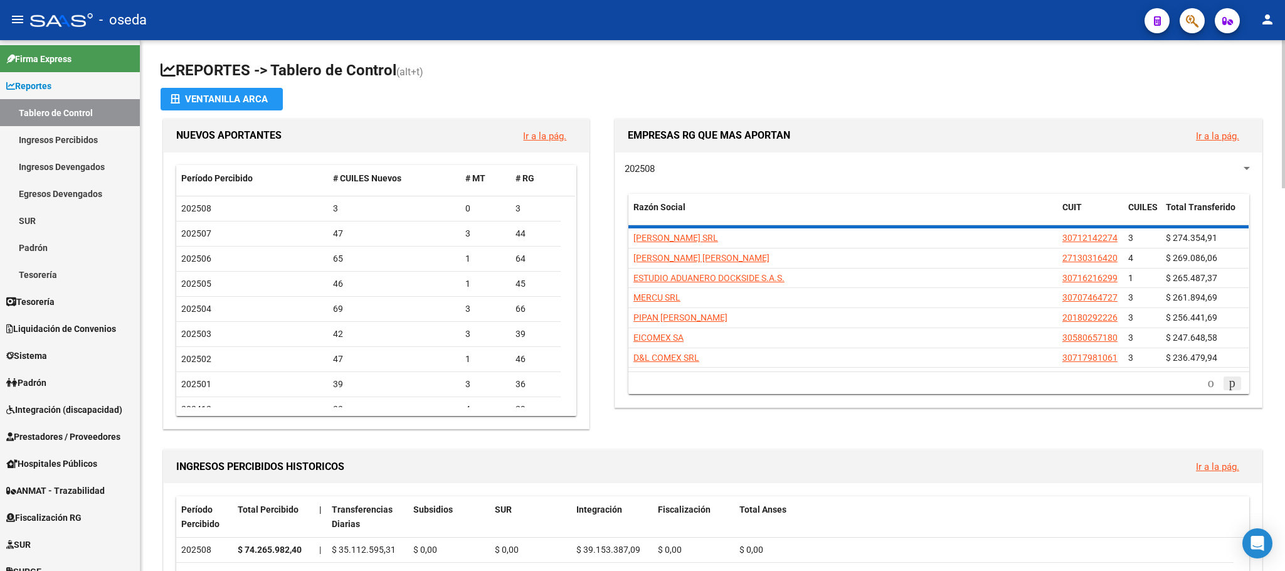
click at [1228, 384] on icon "go to next page" at bounding box center [1233, 382] width 10 height 15
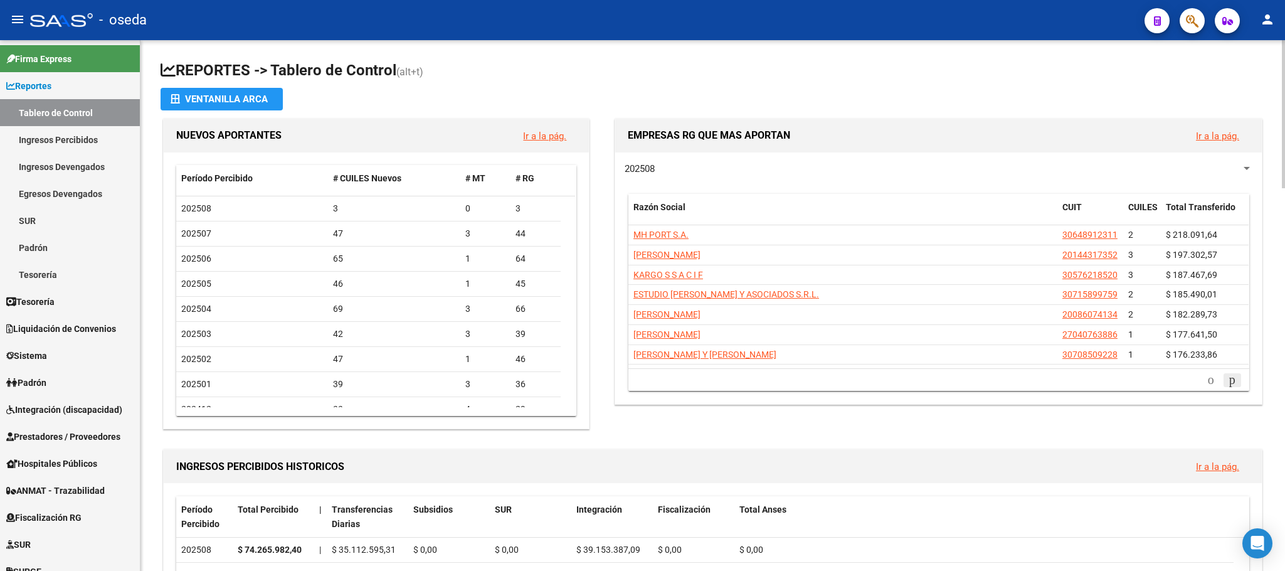
click at [1229, 386] on icon "go to next page" at bounding box center [1233, 379] width 10 height 15
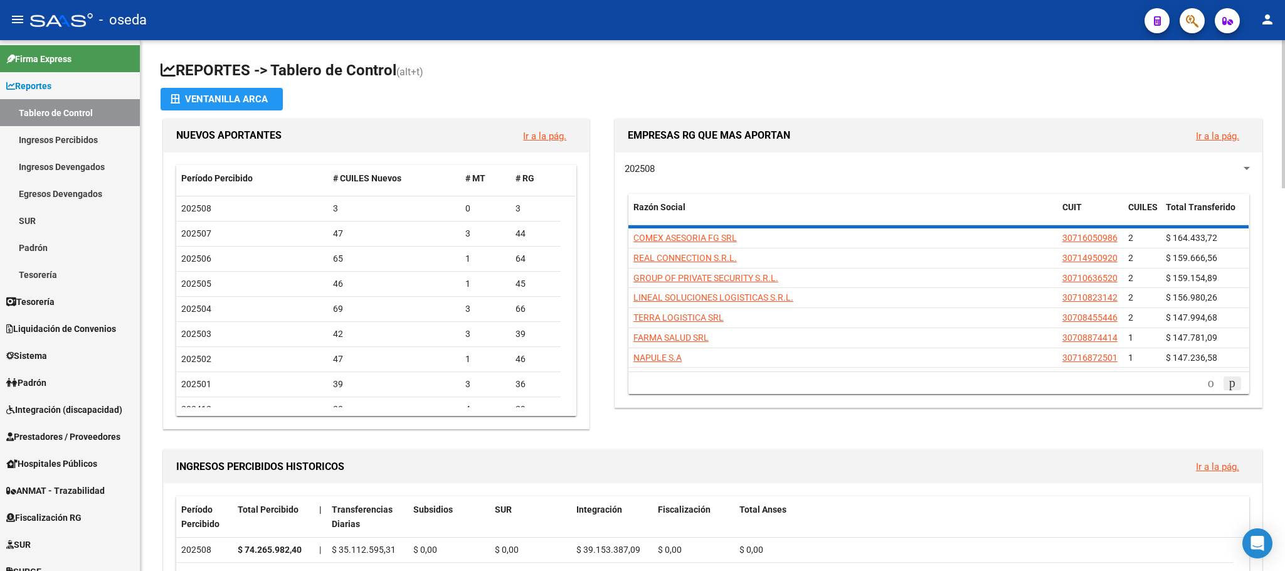
click at [1229, 386] on icon "go to next page" at bounding box center [1233, 382] width 10 height 15
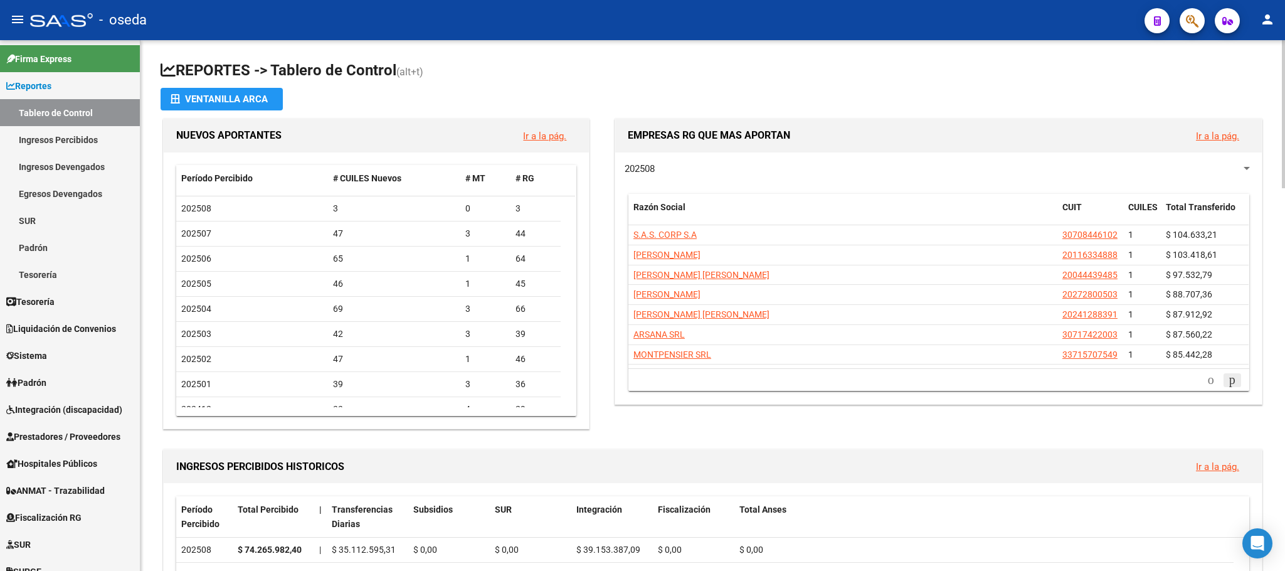
click at [1229, 386] on icon "go to next page" at bounding box center [1233, 379] width 10 height 15
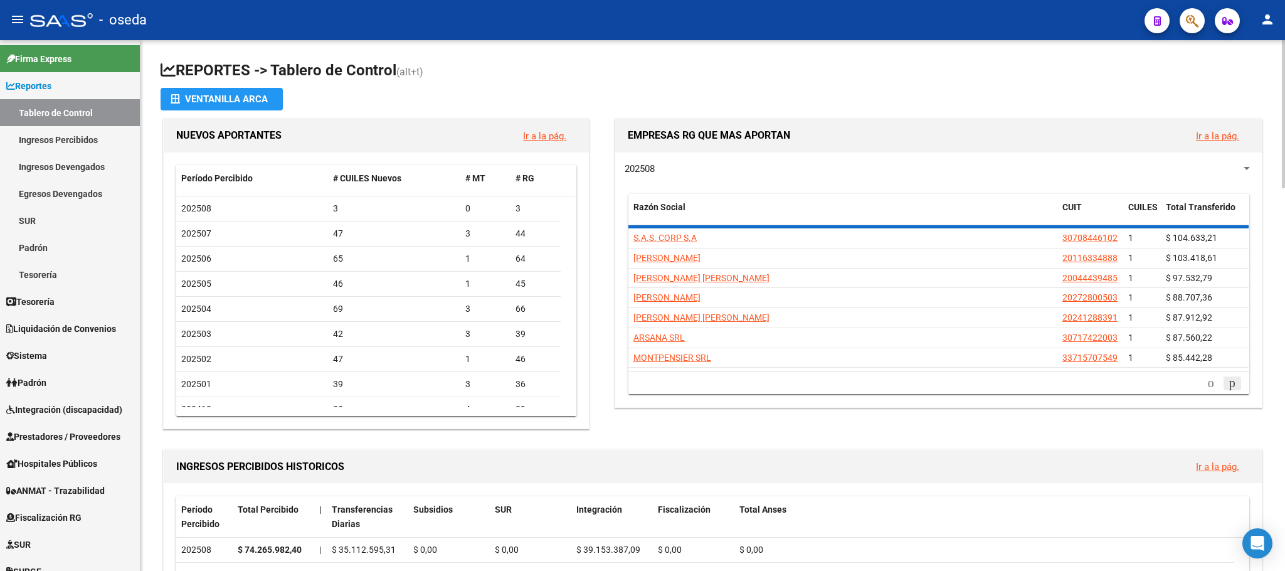
click at [1229, 386] on icon "go to next page" at bounding box center [1233, 382] width 10 height 15
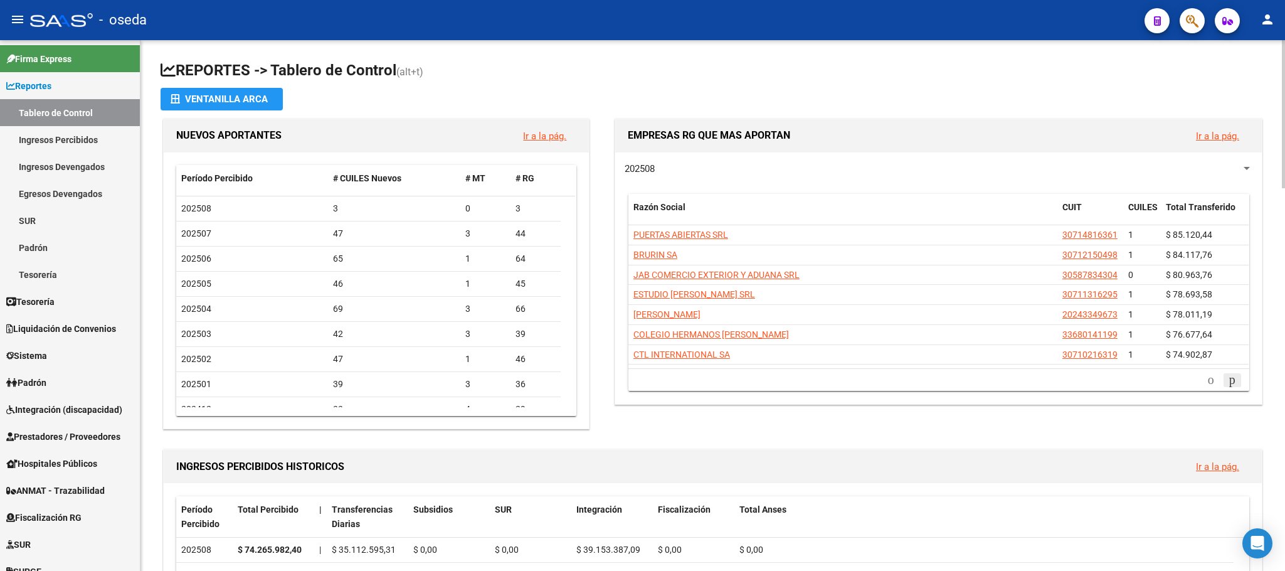
click at [1229, 386] on icon "go to next page" at bounding box center [1233, 379] width 10 height 15
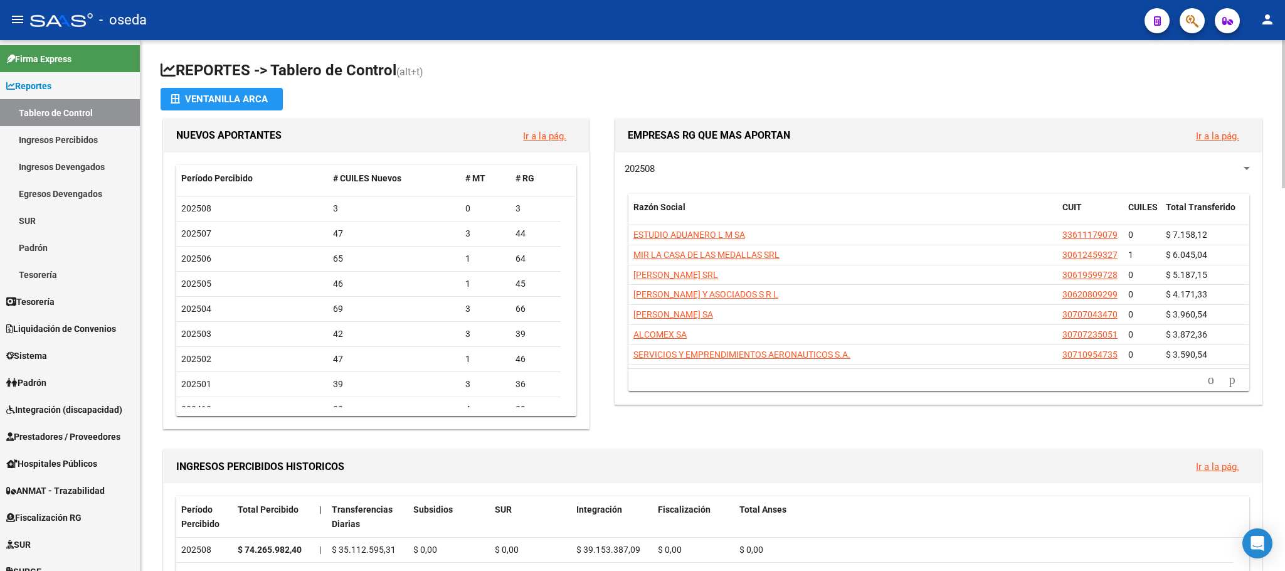
click at [1222, 391] on li at bounding box center [1232, 379] width 21 height 21
click at [1228, 384] on icon "go to next page" at bounding box center [1233, 379] width 10 height 15
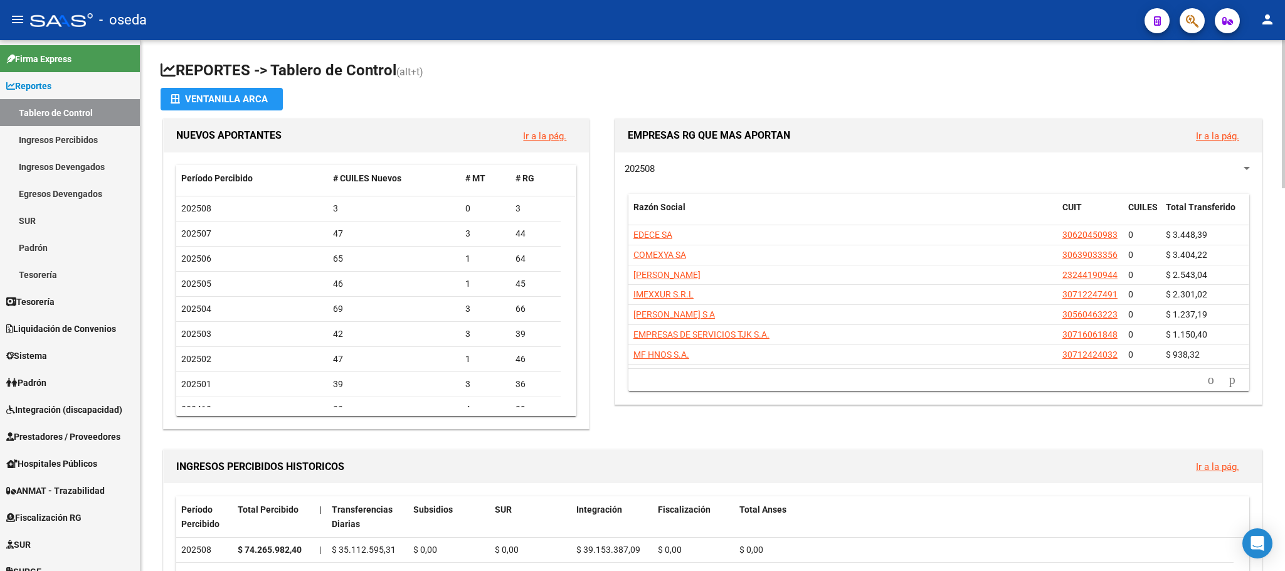
click at [1248, 167] on div at bounding box center [1247, 168] width 6 height 3
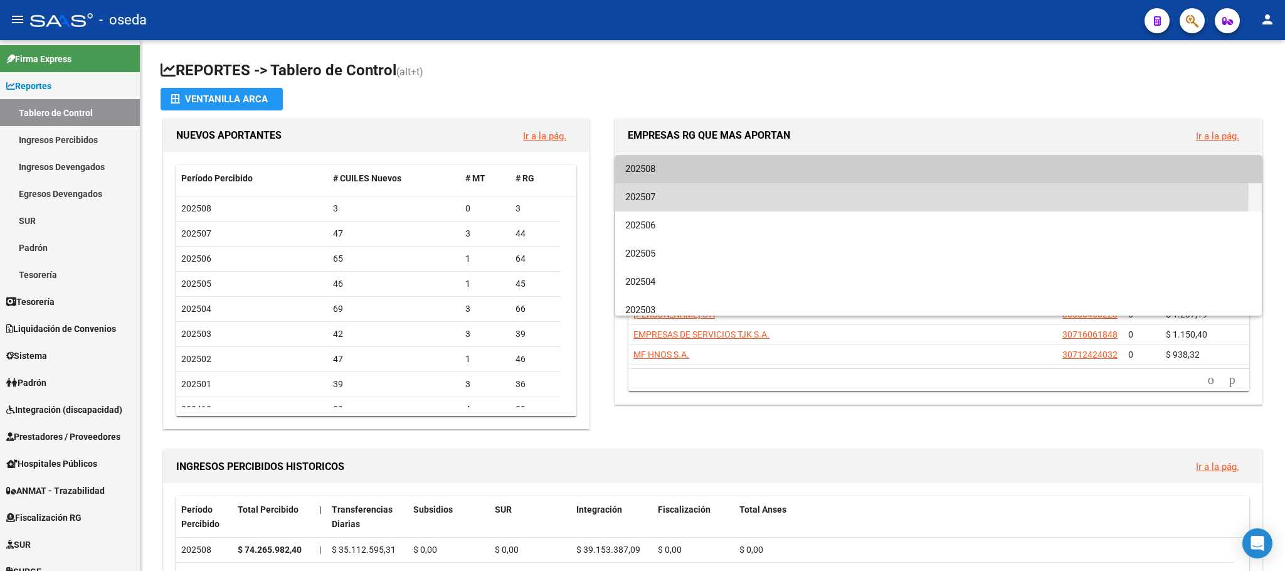
click at [891, 190] on span "202507" at bounding box center [938, 197] width 627 height 28
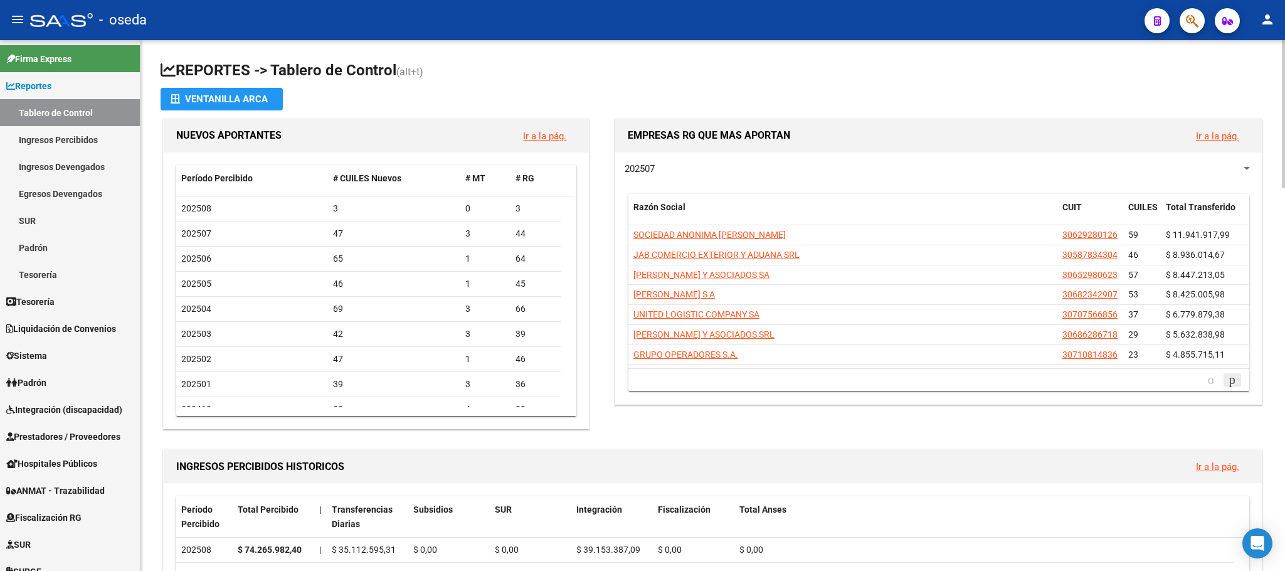
click at [1231, 378] on icon "go to next page" at bounding box center [1233, 379] width 10 height 15
click at [1224, 373] on link "go to next page" at bounding box center [1233, 380] width 18 height 14
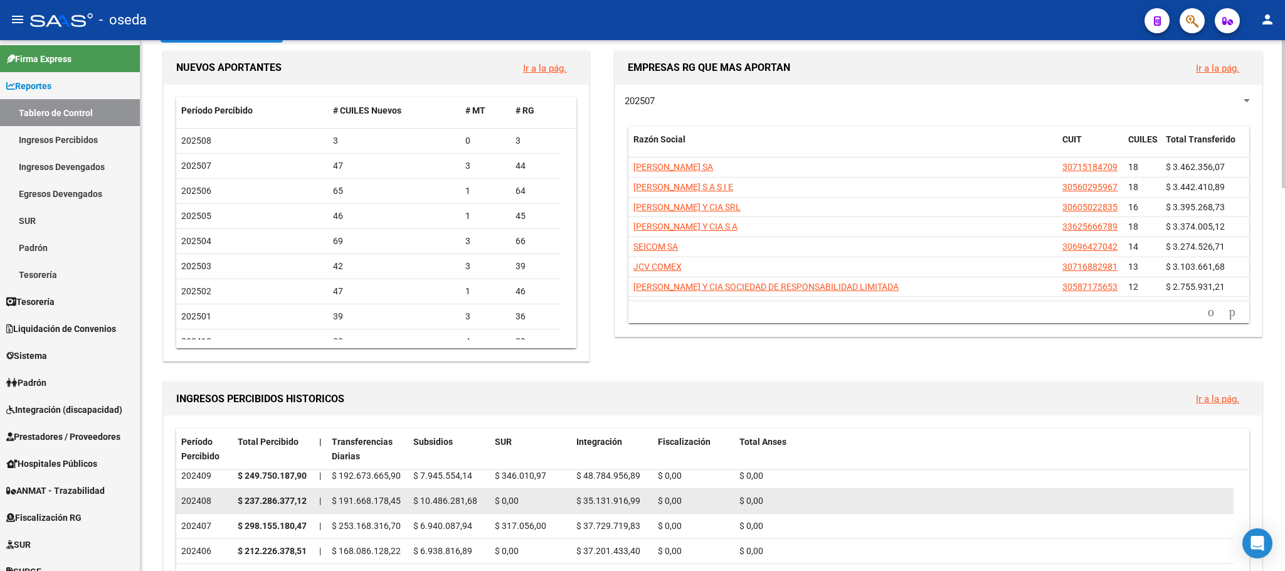
scroll to position [94, 0]
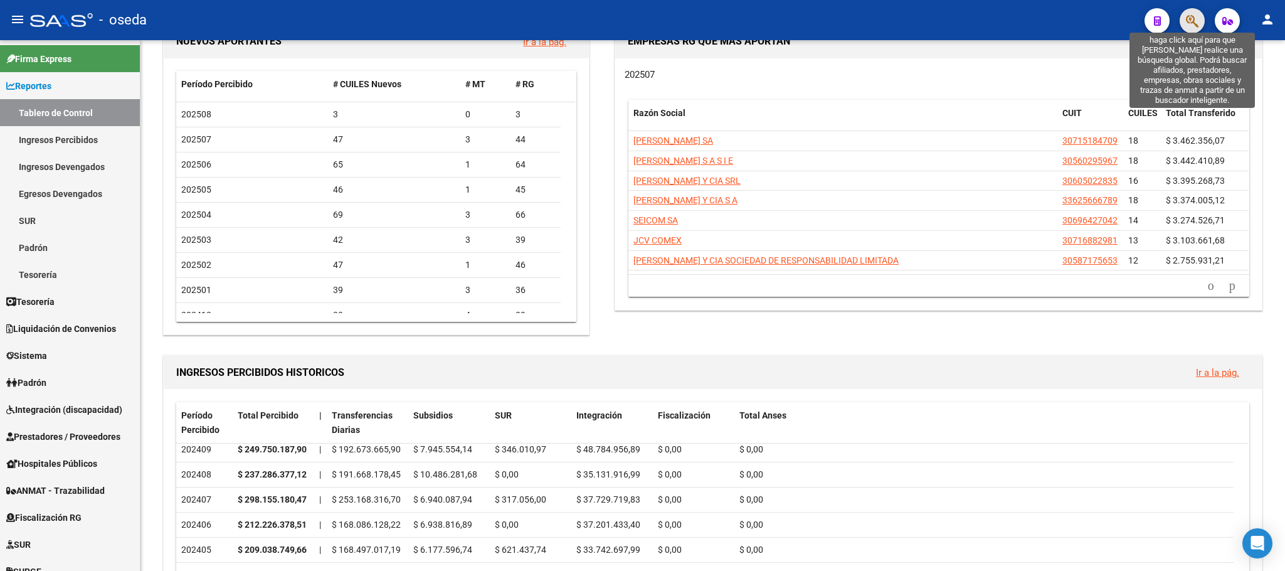
click at [1186, 17] on icon "button" at bounding box center [1192, 21] width 13 height 14
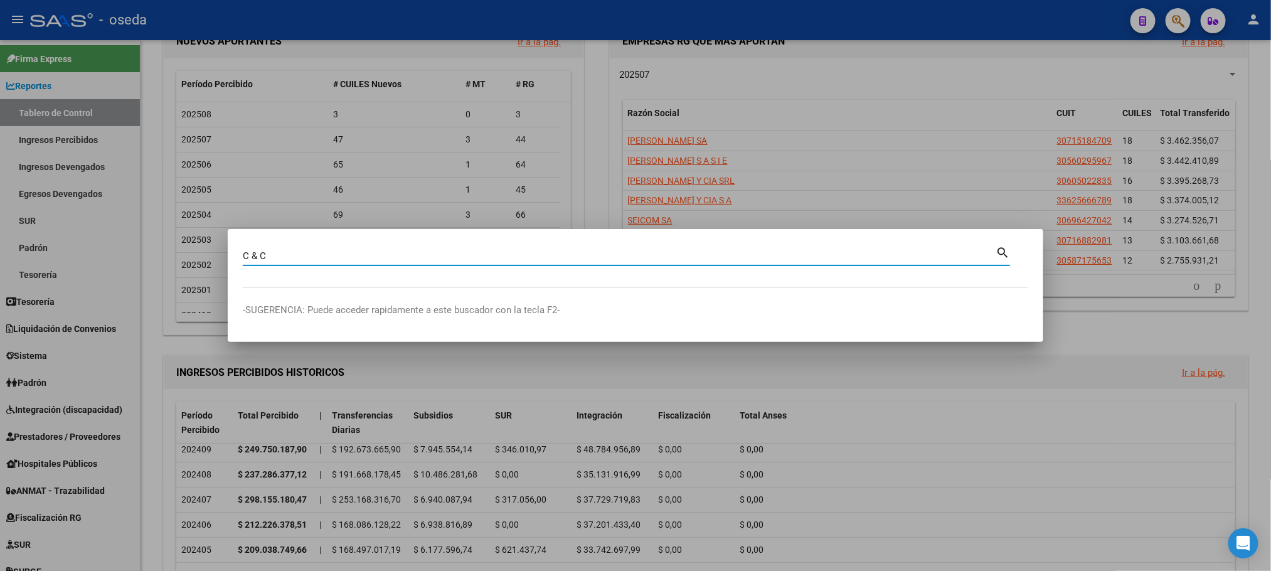
type input "C & C"
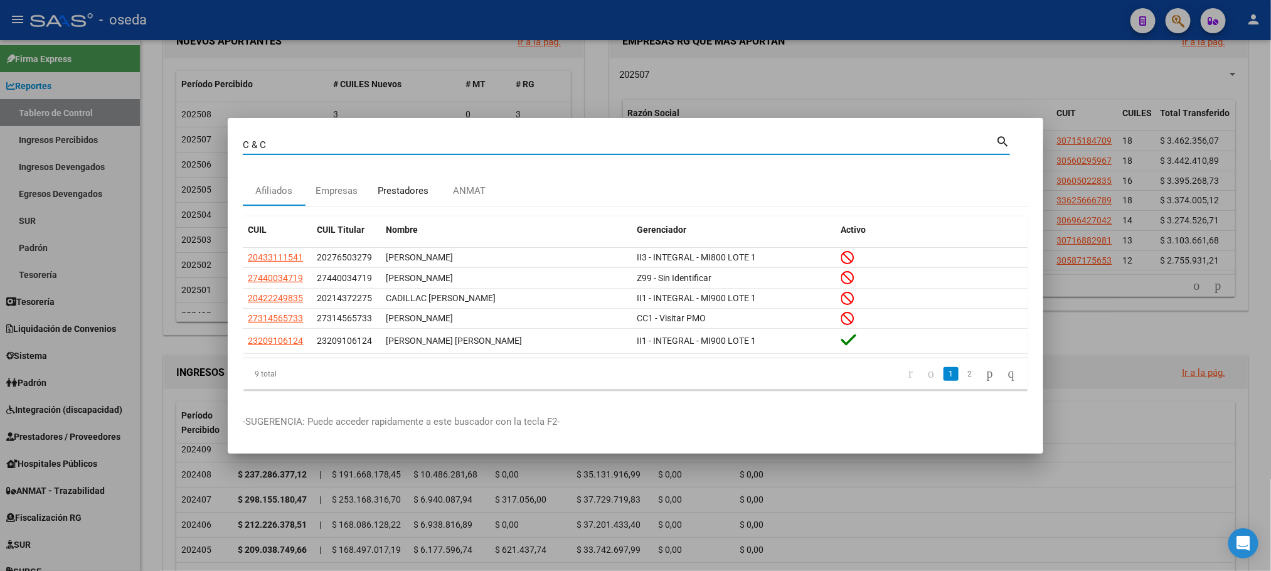
click at [416, 193] on div "Prestadores" at bounding box center [403, 191] width 51 height 14
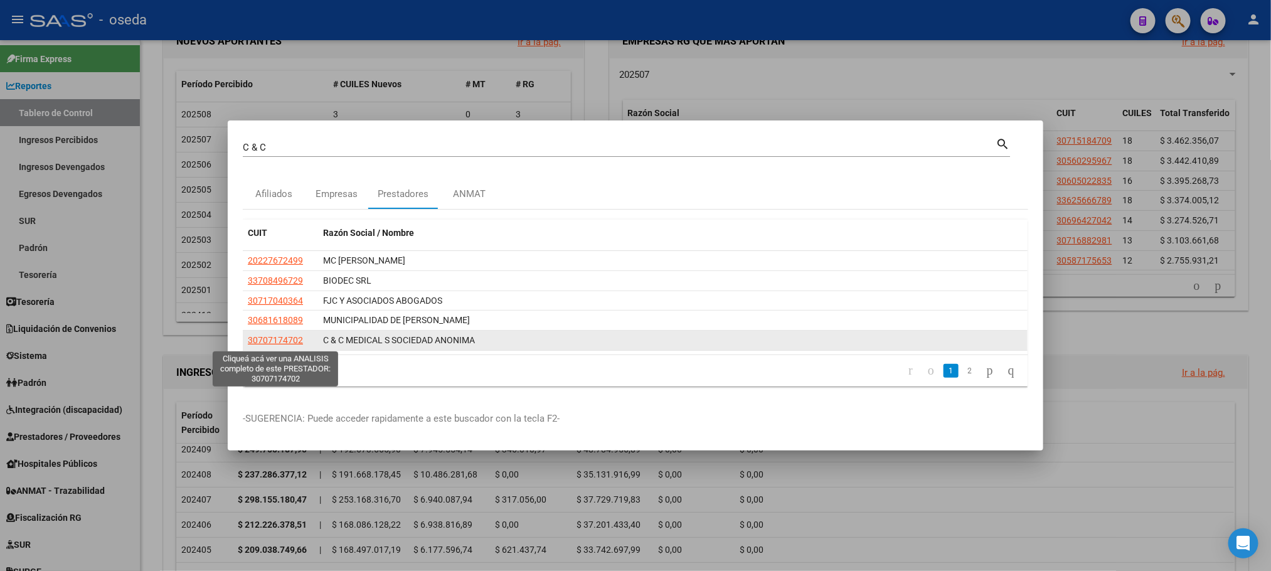
click at [277, 341] on span "30707174702" at bounding box center [275, 340] width 55 height 10
type textarea "30707174702"
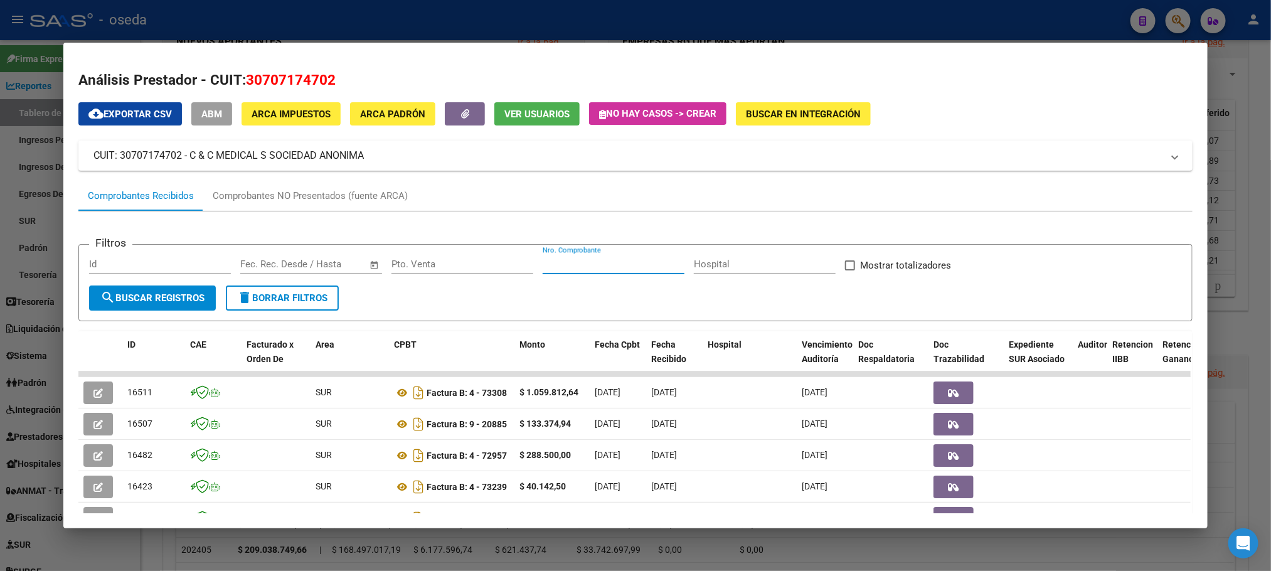
click at [566, 267] on input "Nro. Comprobante" at bounding box center [614, 263] width 142 height 11
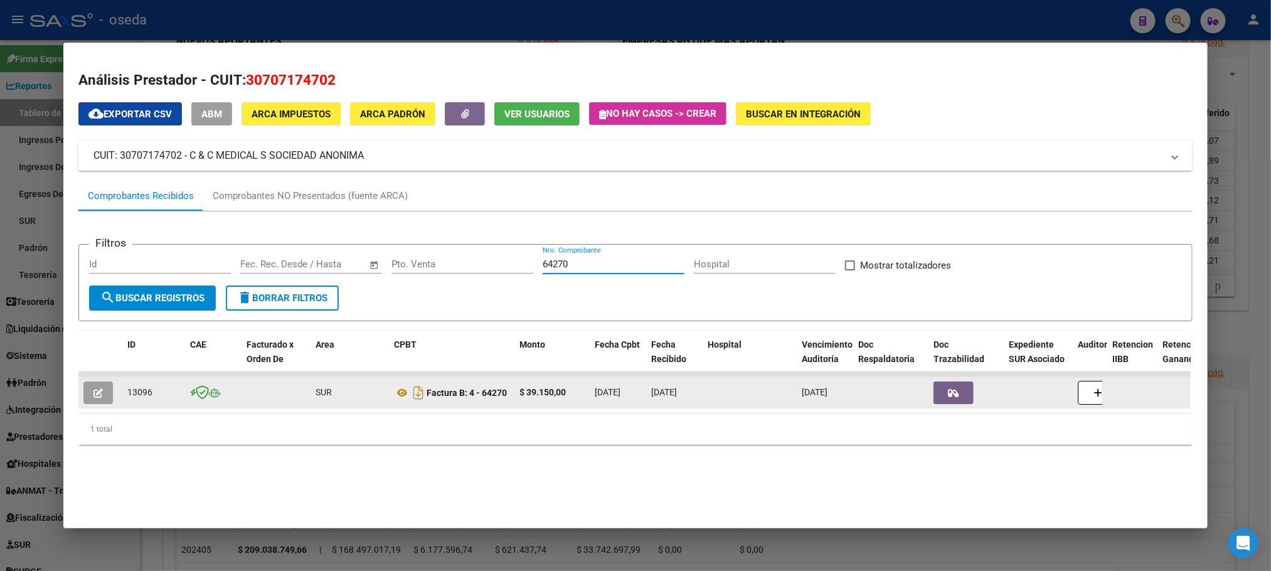
type input "64270"
click at [93, 397] on icon "button" at bounding box center [97, 392] width 9 height 9
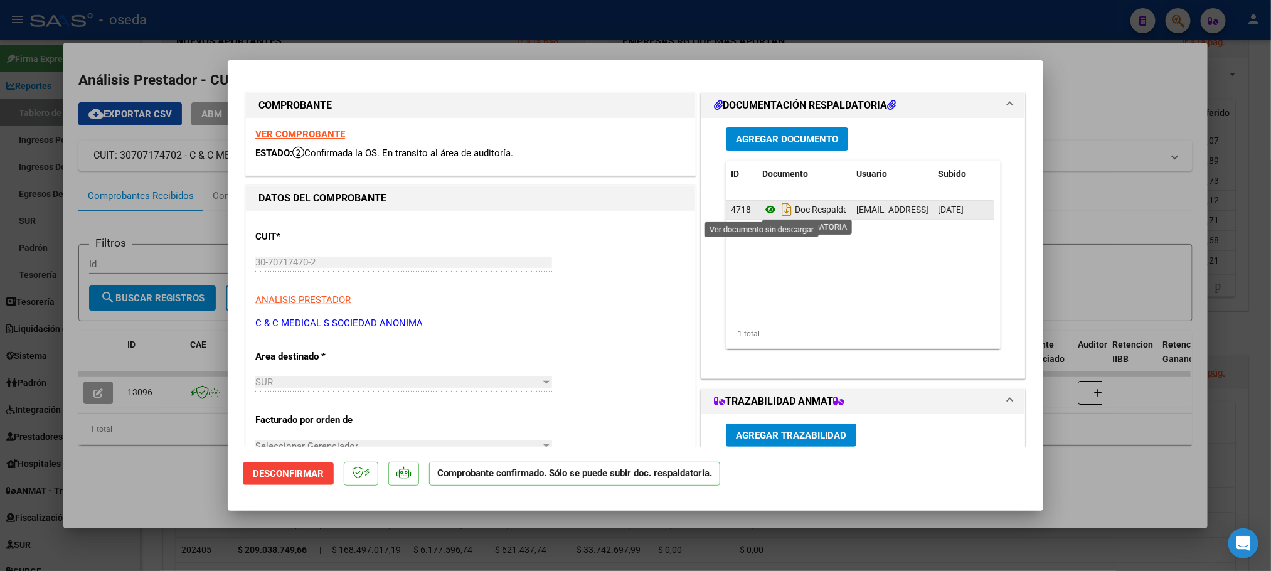
click at [762, 207] on icon at bounding box center [770, 209] width 16 height 15
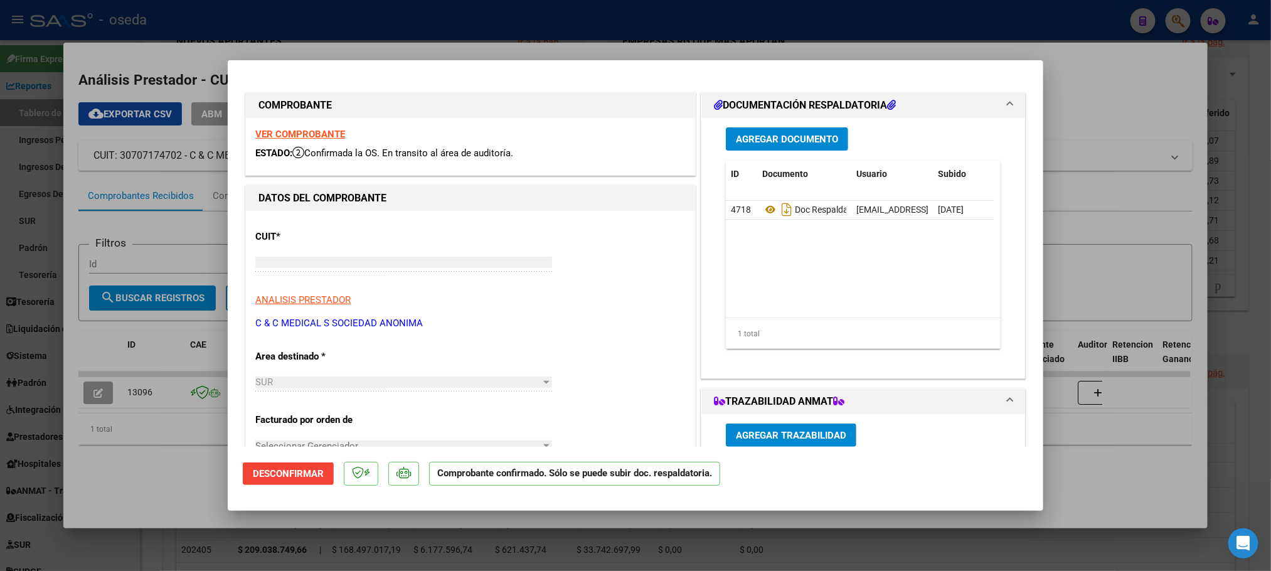
type input "$ 0,00"
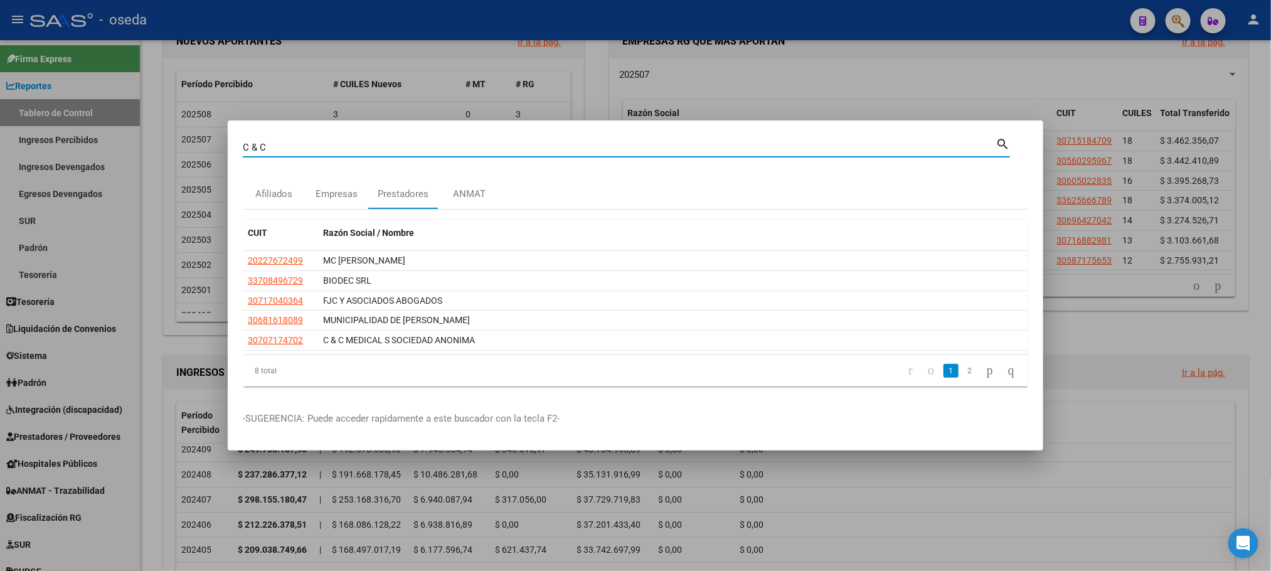
drag, startPoint x: 369, startPoint y: 149, endPoint x: 0, endPoint y: 109, distance: 371.6
click at [0, 109] on div "C & C Buscar (apellido, dni, cuil, nro traspaso, cuit, obra social) search Afil…" at bounding box center [635, 285] width 1271 height 571
type input "WENT"
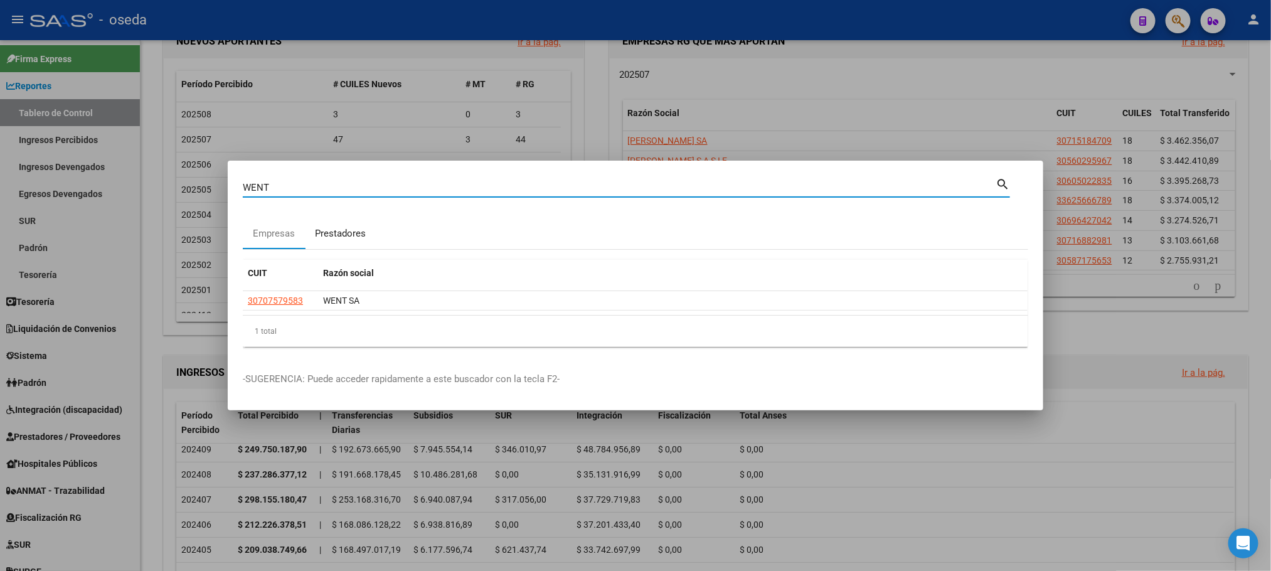
click at [356, 234] on div "Prestadores" at bounding box center [340, 233] width 51 height 14
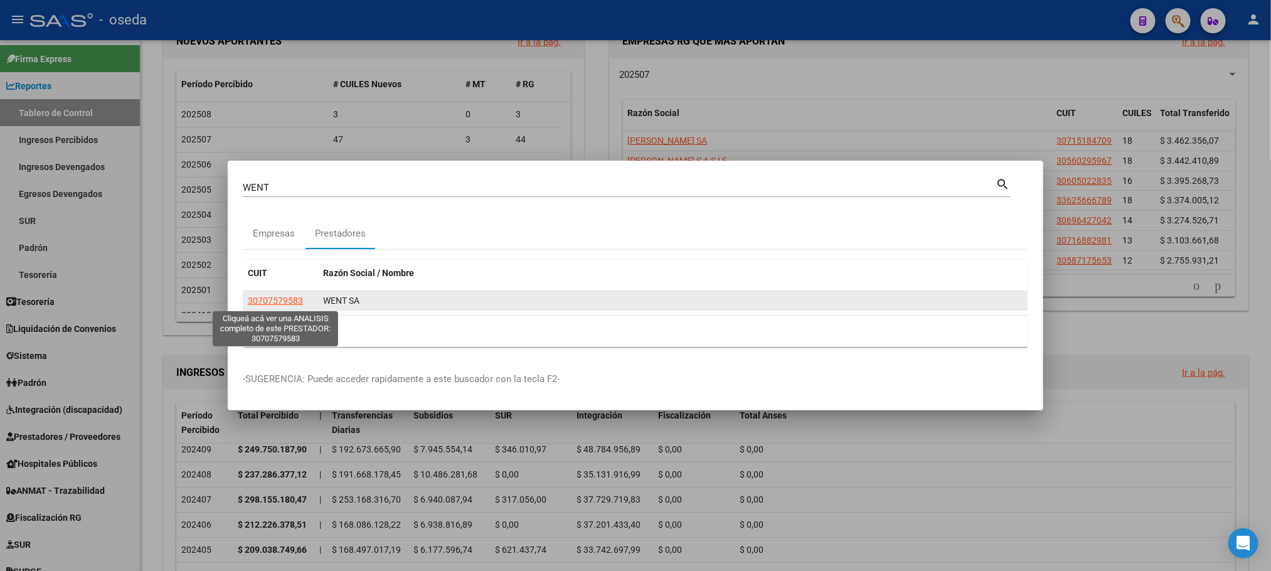
click at [272, 304] on span "30707579583" at bounding box center [275, 300] width 55 height 10
type textarea "30707579583"
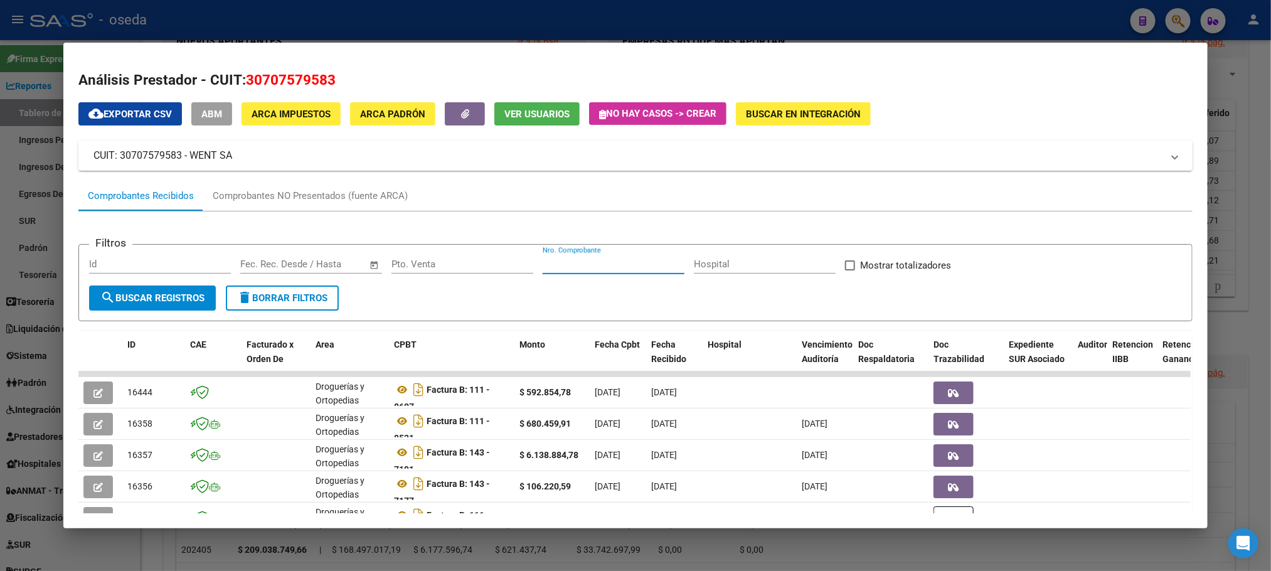
click at [568, 262] on input "Nro. Comprobante" at bounding box center [614, 263] width 142 height 11
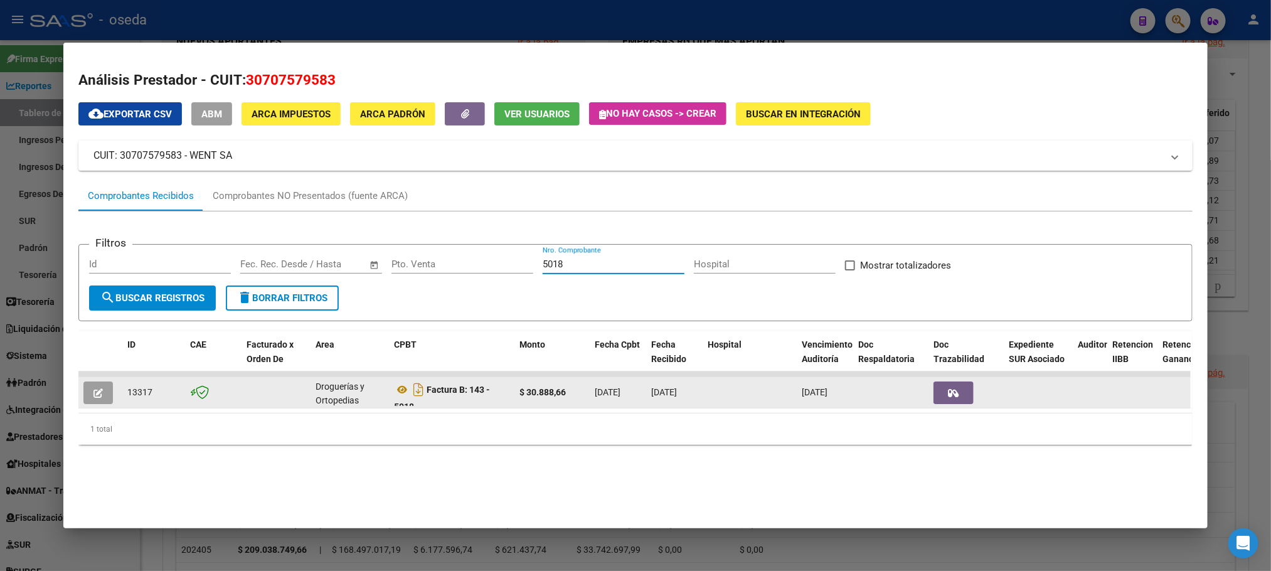
type input "5018"
click at [85, 381] on button "button" at bounding box center [97, 392] width 29 height 23
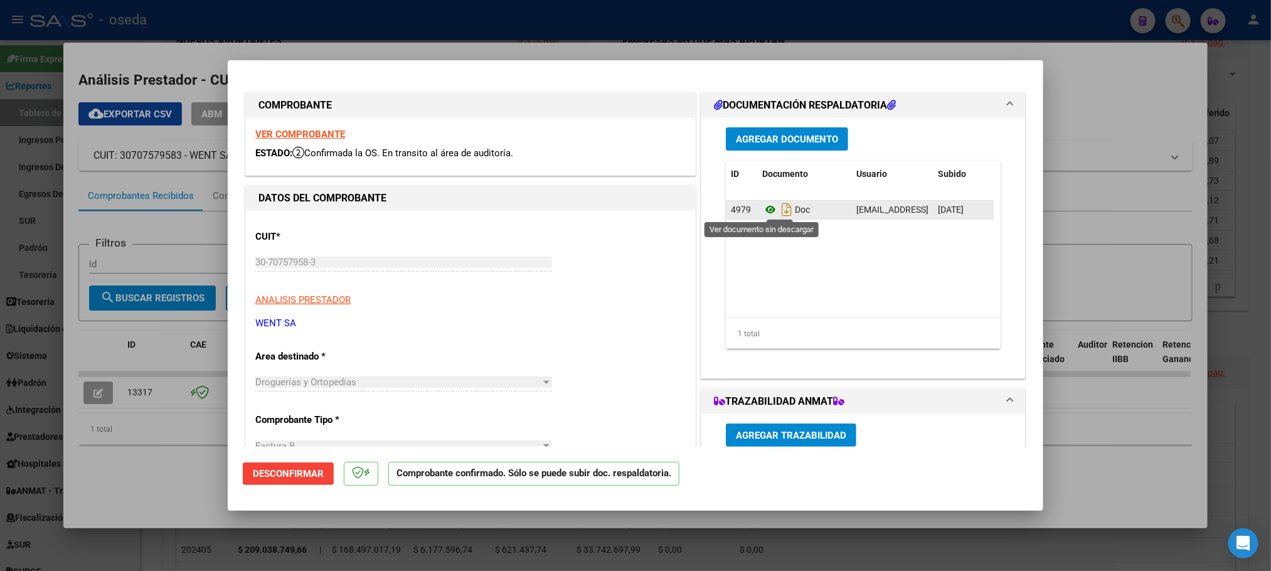
click at [763, 207] on icon at bounding box center [770, 209] width 16 height 15
type input "$ 0,00"
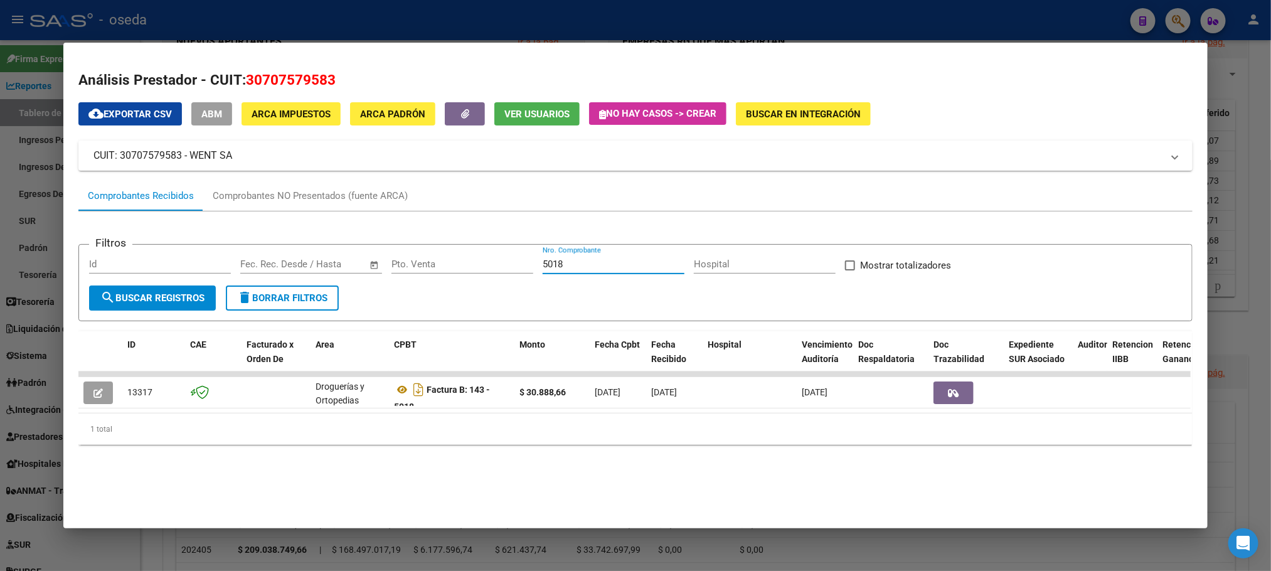
drag, startPoint x: 578, startPoint y: 260, endPoint x: 329, endPoint y: 243, distance: 249.0
click at [329, 244] on form "Filtros Id Start date – End date Fec. Rec. Desde / Hasta Pto. Venta 5018 Nro. C…" at bounding box center [634, 282] width 1113 height 77
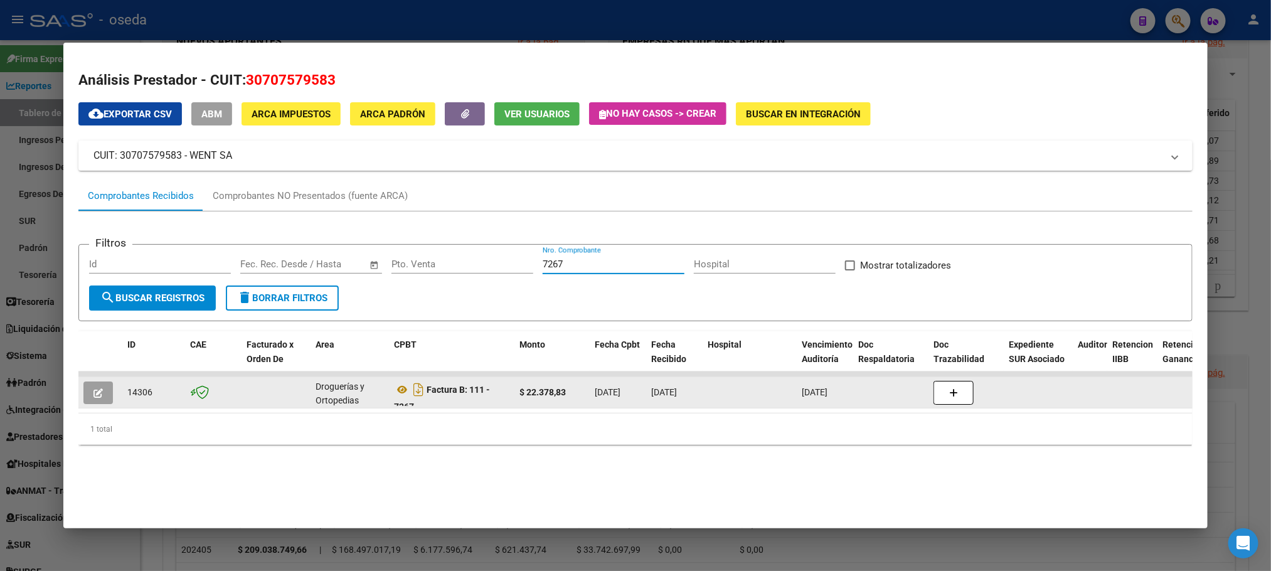
type input "7267"
click at [83, 393] on button "button" at bounding box center [97, 392] width 29 height 23
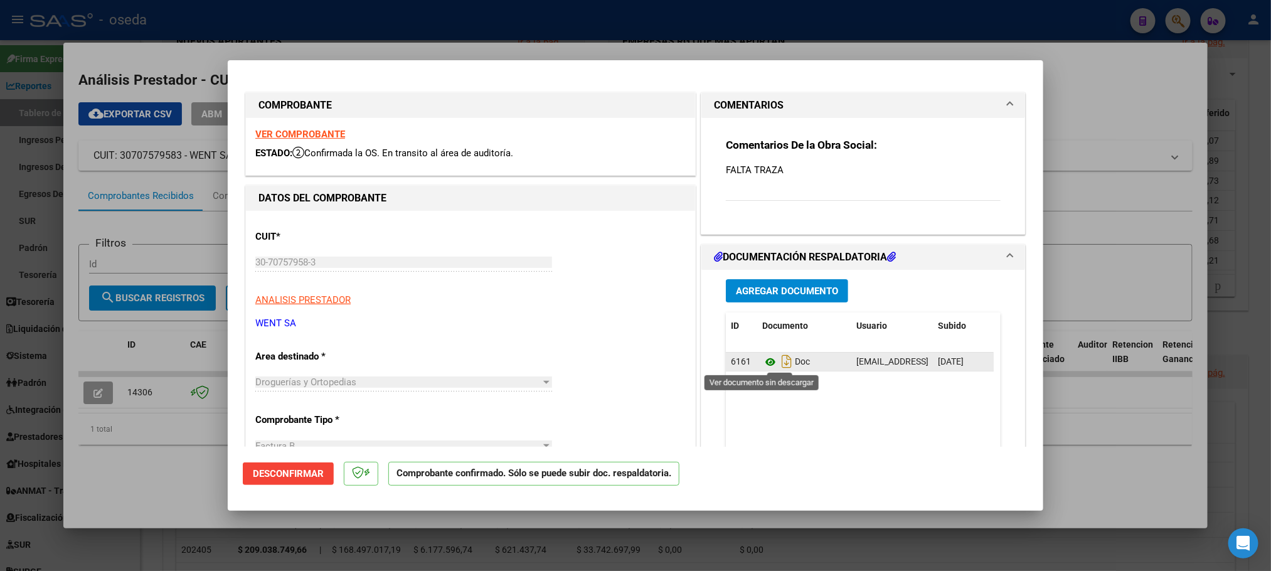
click at [763, 360] on icon at bounding box center [770, 361] width 16 height 15
type input "$ 0,00"
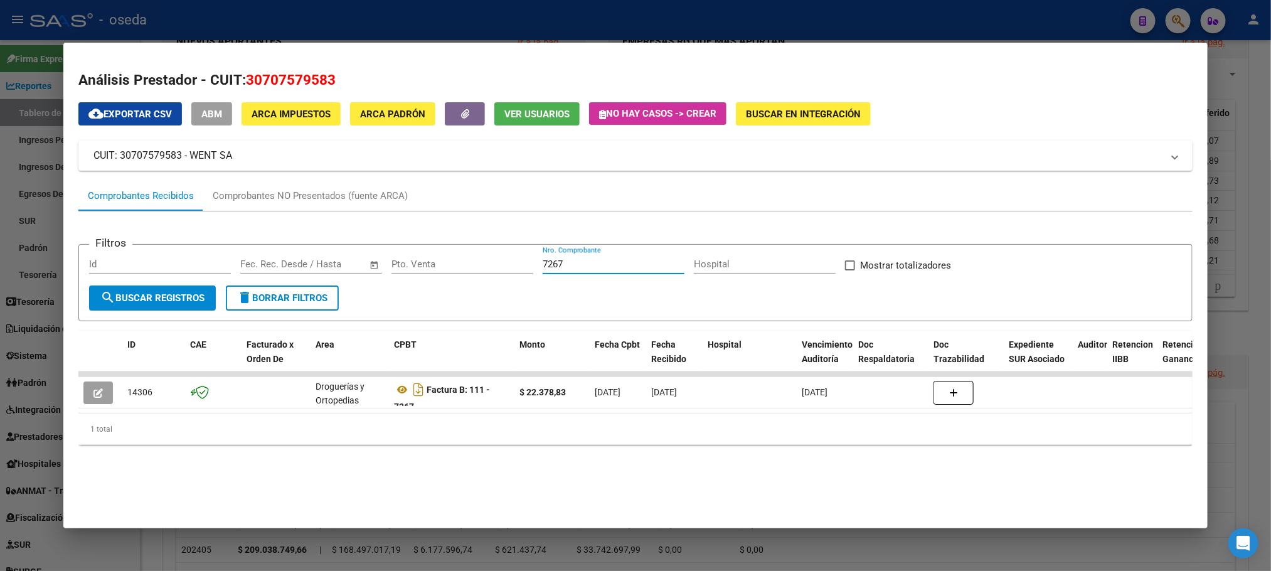
drag, startPoint x: 571, startPoint y: 262, endPoint x: 492, endPoint y: 247, distance: 80.3
click at [492, 247] on form "Filtros Id Start date – End date Fec. Rec. Desde / Hasta Pto. Venta 7267 Nro. C…" at bounding box center [634, 282] width 1113 height 77
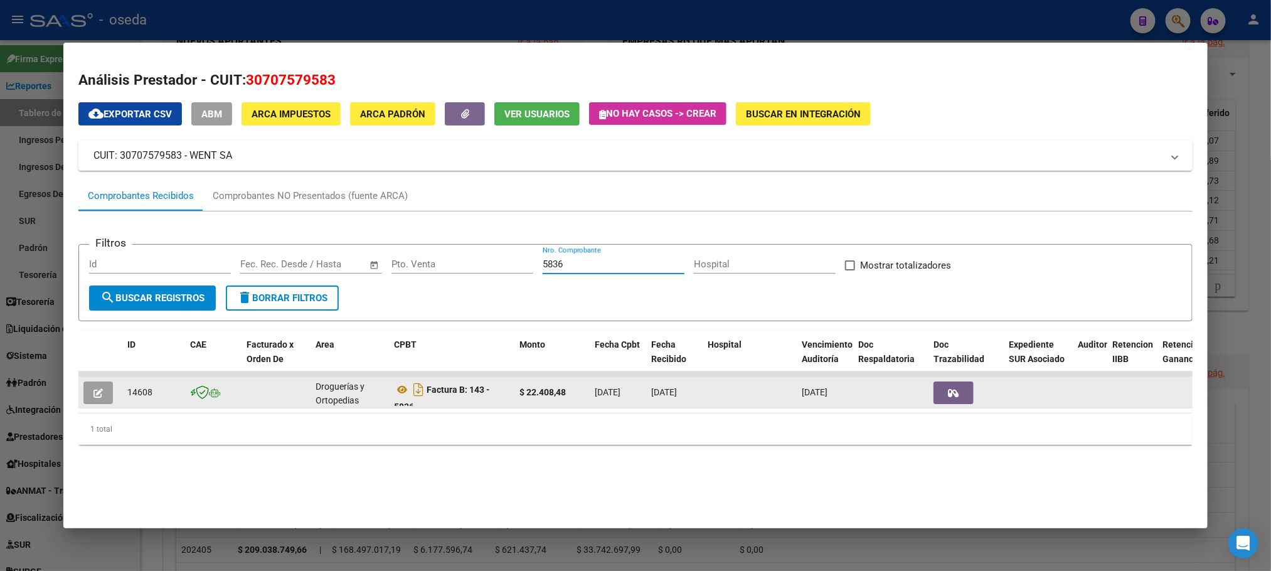
type input "5836"
click at [93, 394] on icon "button" at bounding box center [97, 392] width 9 height 9
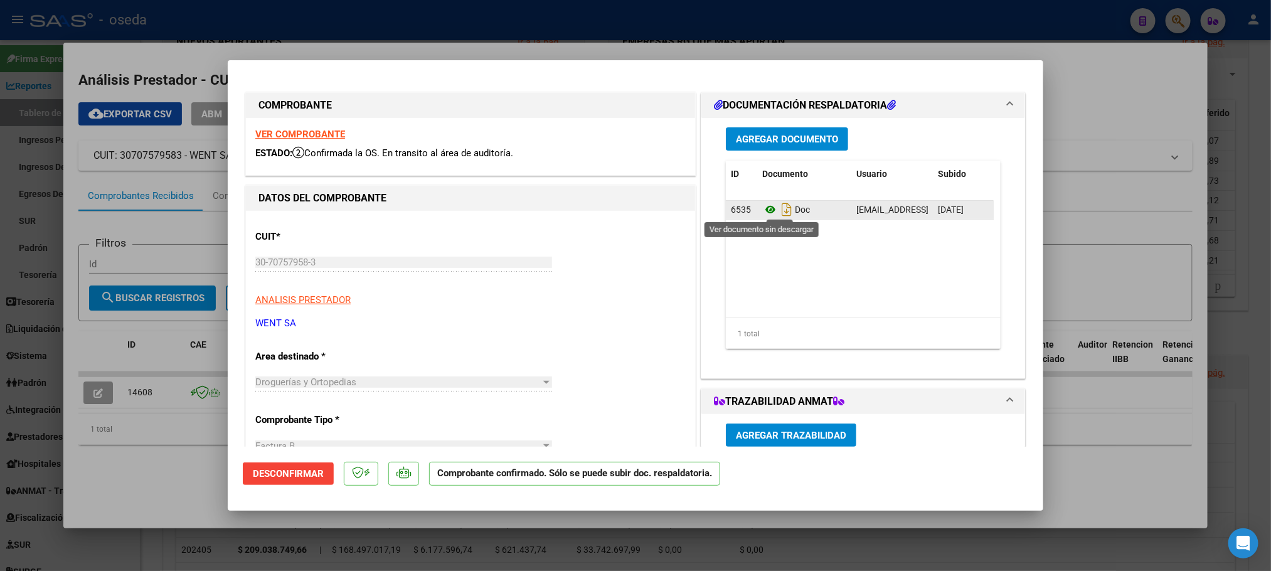
click at [762, 207] on icon at bounding box center [770, 209] width 16 height 15
type input "$ 0,00"
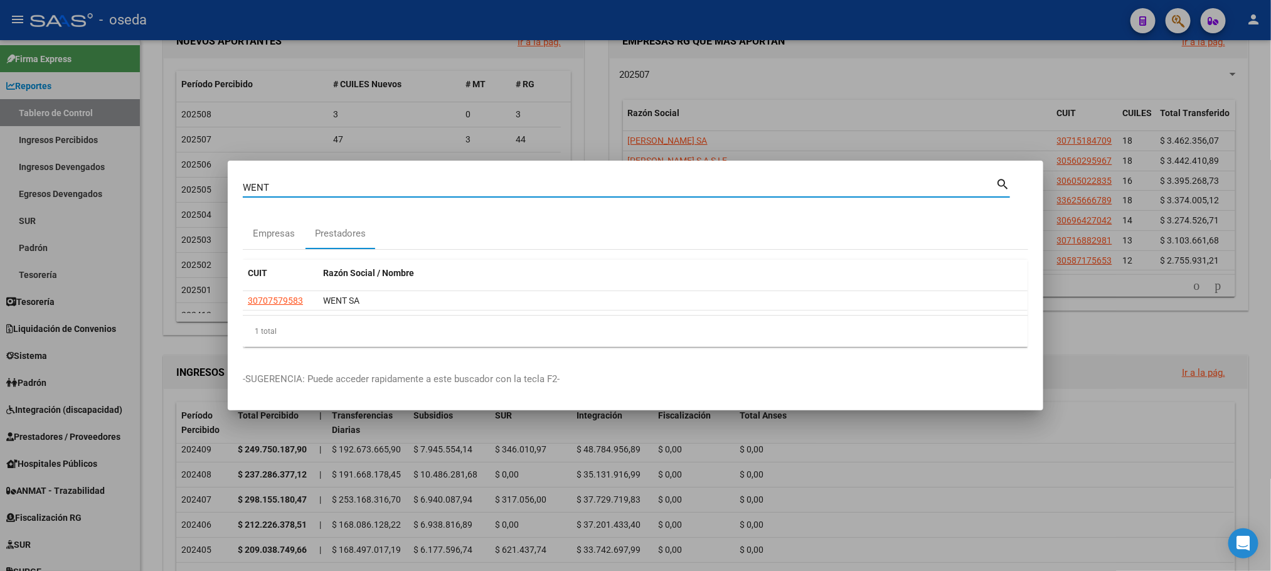
drag, startPoint x: 169, startPoint y: 161, endPoint x: 38, endPoint y: 159, distance: 131.1
click at [38, 159] on div "WENT Buscar (apellido, dni, cuil, nro traspaso, cuit, obra social) search Empre…" at bounding box center [635, 285] width 1271 height 571
type input "20 DE JUNIO"
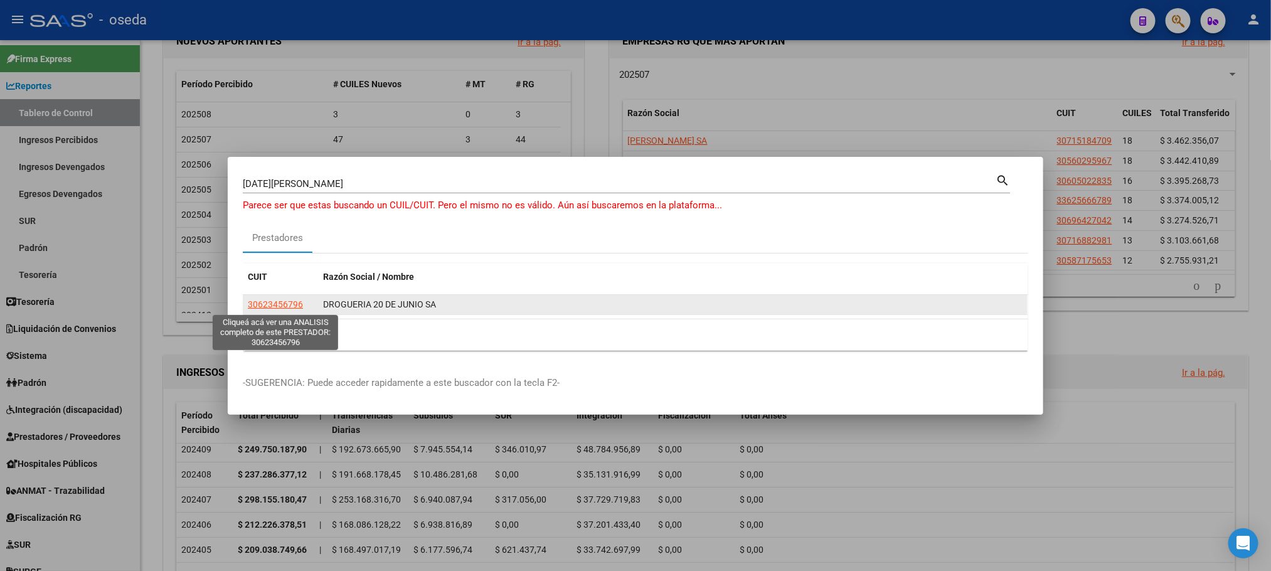
click at [279, 307] on span "30623456796" at bounding box center [275, 304] width 55 height 10
type textarea "30623456796"
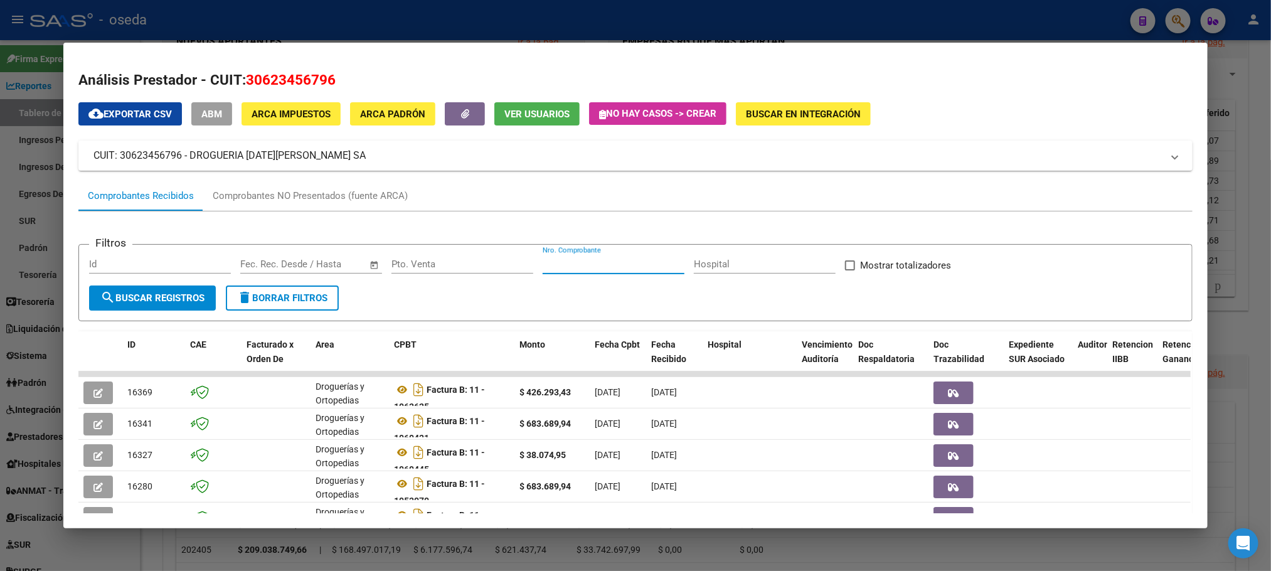
click at [612, 267] on input "Nro. Comprobante" at bounding box center [614, 263] width 142 height 11
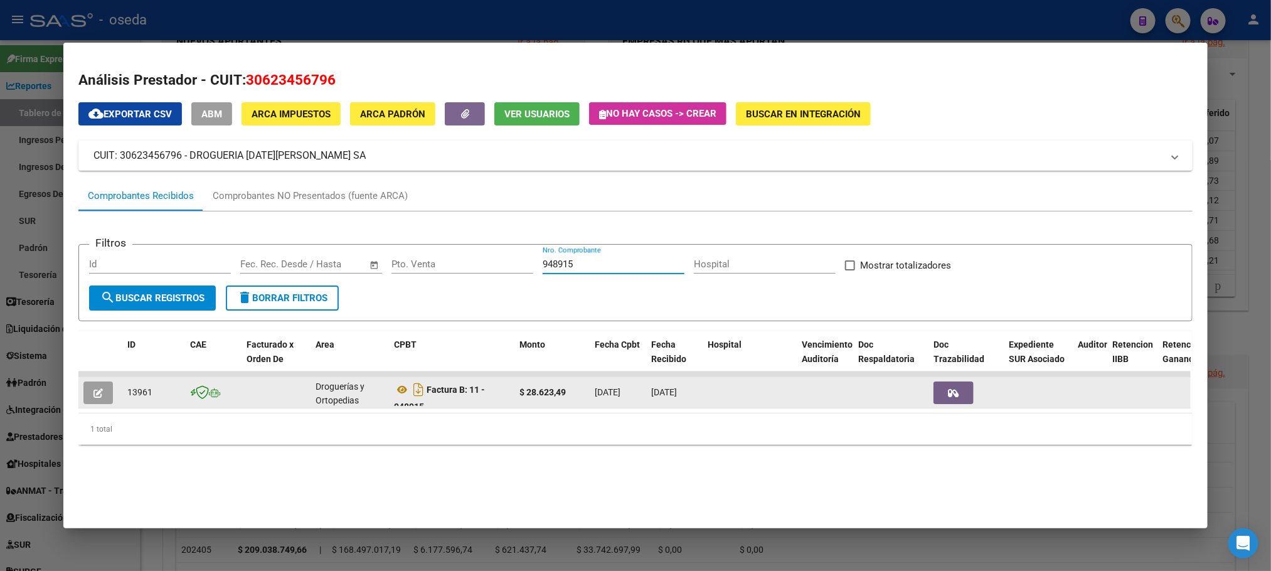
type input "948915"
click at [98, 391] on button "button" at bounding box center [97, 392] width 29 height 23
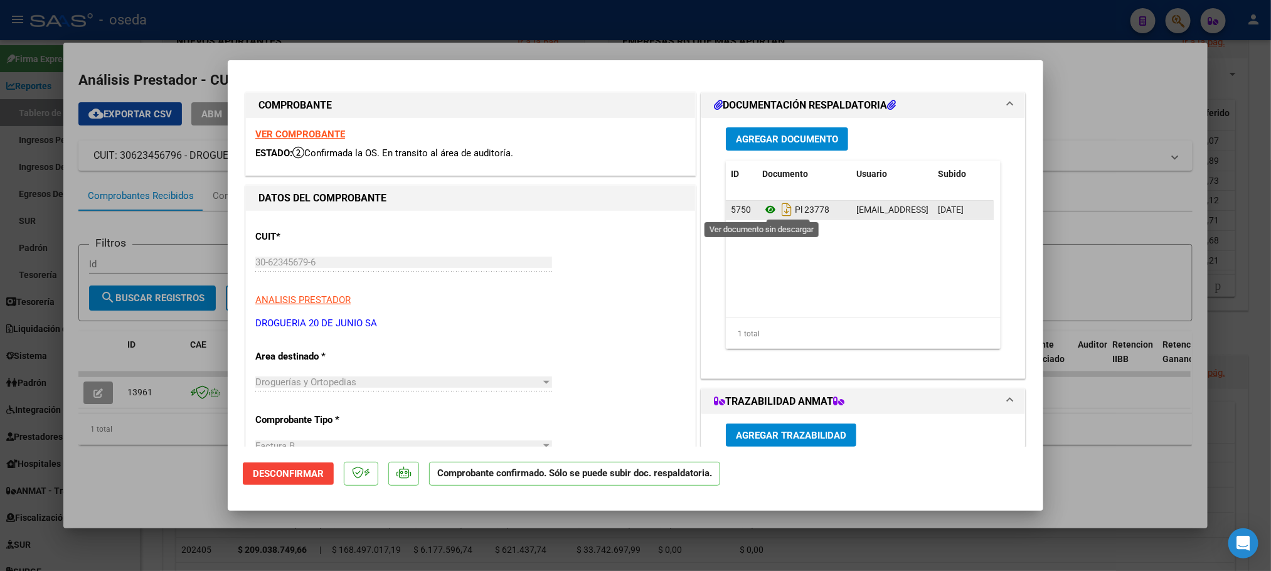
click at [764, 208] on icon at bounding box center [770, 209] width 16 height 15
click at [331, 132] on strong "VER COMPROBANTE" at bounding box center [300, 134] width 90 height 11
type input "$ 0,00"
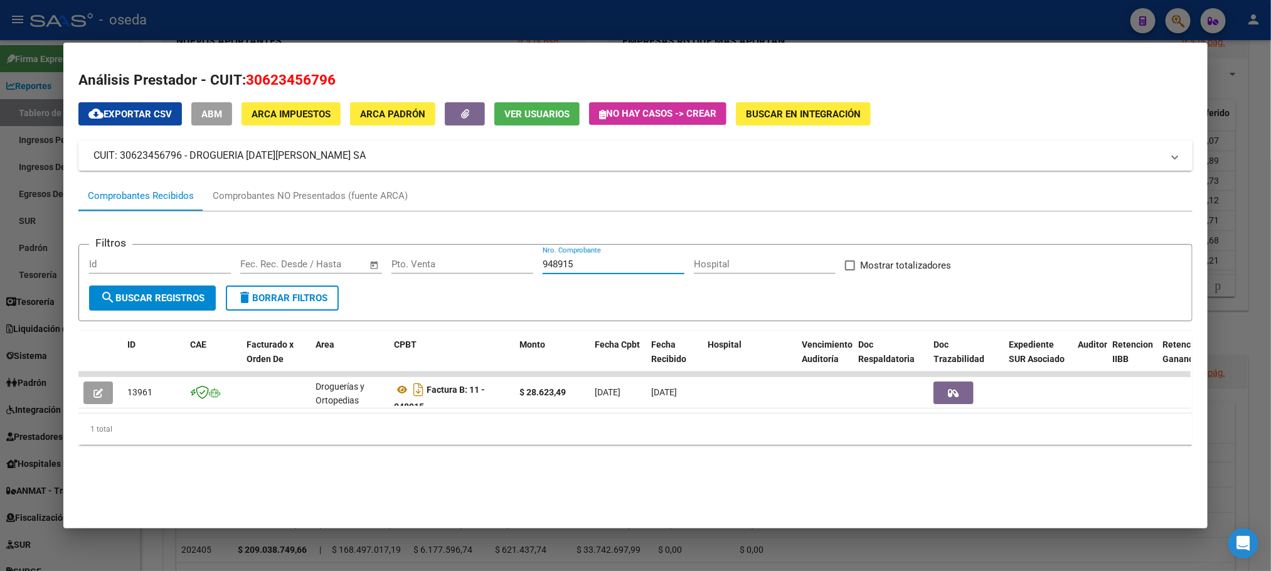
drag, startPoint x: 584, startPoint y: 262, endPoint x: 484, endPoint y: 251, distance: 100.3
click at [484, 251] on form "Filtros Id Start date – End date Fec. Rec. Desde / Hasta Pto. Venta 948915 Nro.…" at bounding box center [634, 282] width 1113 height 77
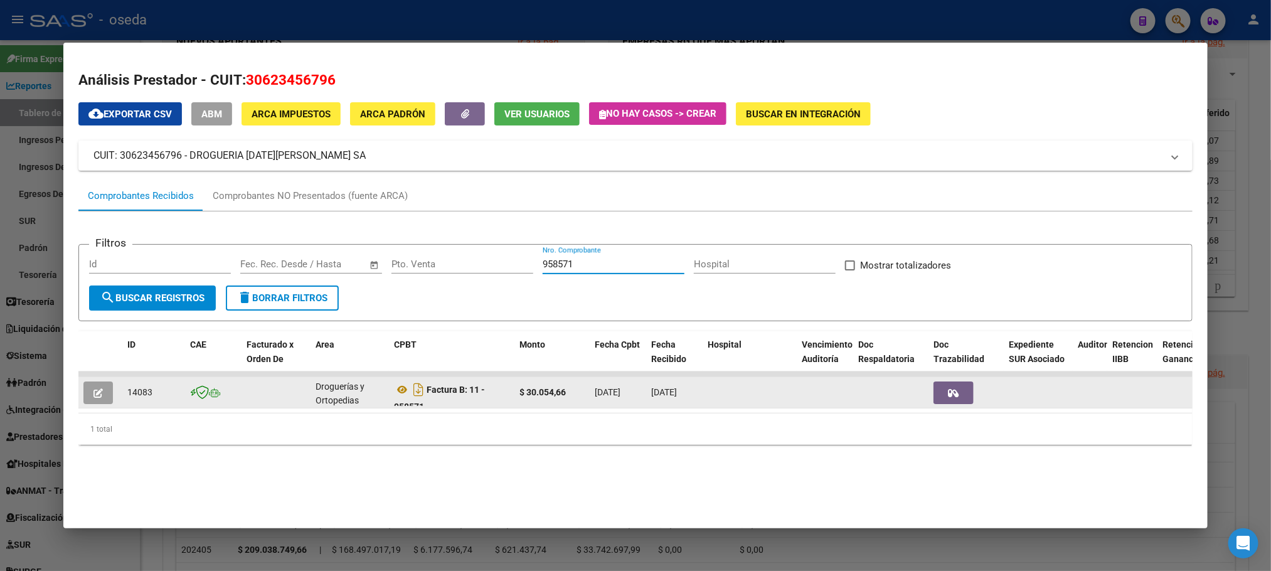
type input "958571"
click at [83, 401] on button "button" at bounding box center [97, 392] width 29 height 23
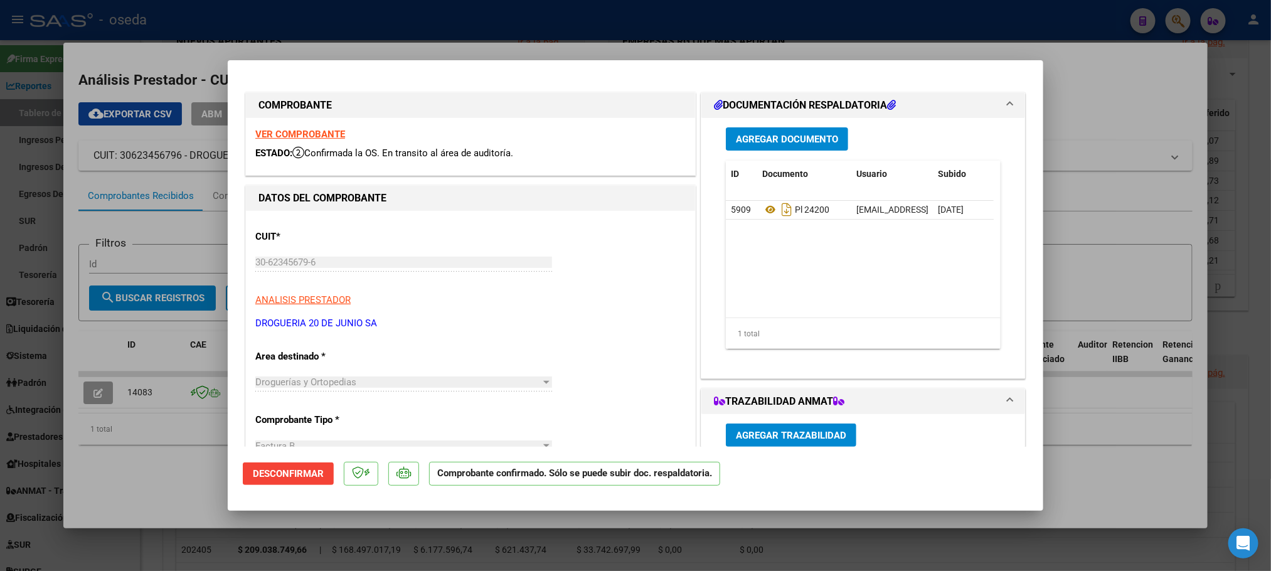
click at [336, 130] on strong "VER COMPROBANTE" at bounding box center [300, 134] width 90 height 11
type input "$ 0,00"
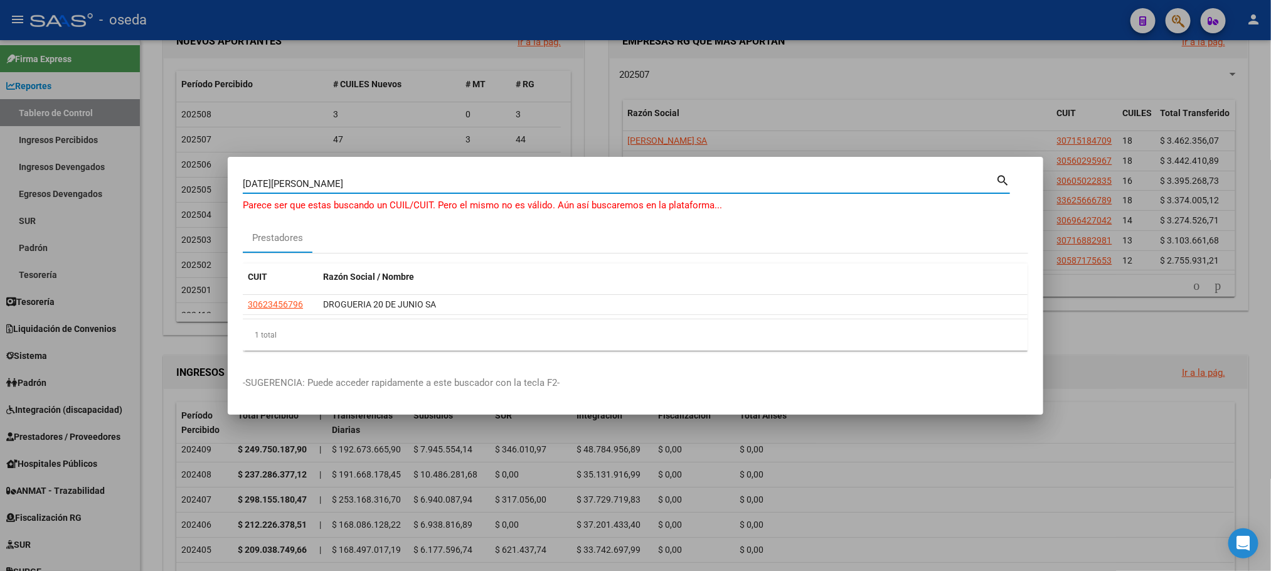
drag, startPoint x: 312, startPoint y: 183, endPoint x: 170, endPoint y: 178, distance: 142.5
click at [170, 178] on div "20 DE JUNIO Buscar (apellido, dni, cuil, nro traspaso, cuit, obra social) searc…" at bounding box center [635, 285] width 1271 height 571
type input "C & C"
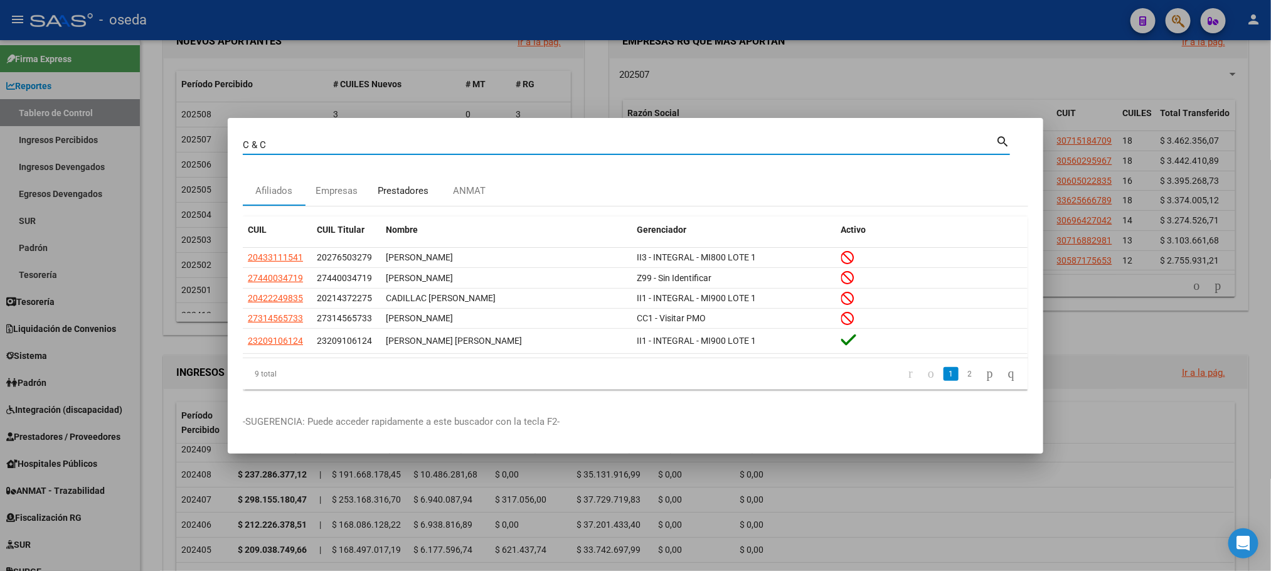
click at [392, 194] on div "Prestadores" at bounding box center [403, 191] width 51 height 14
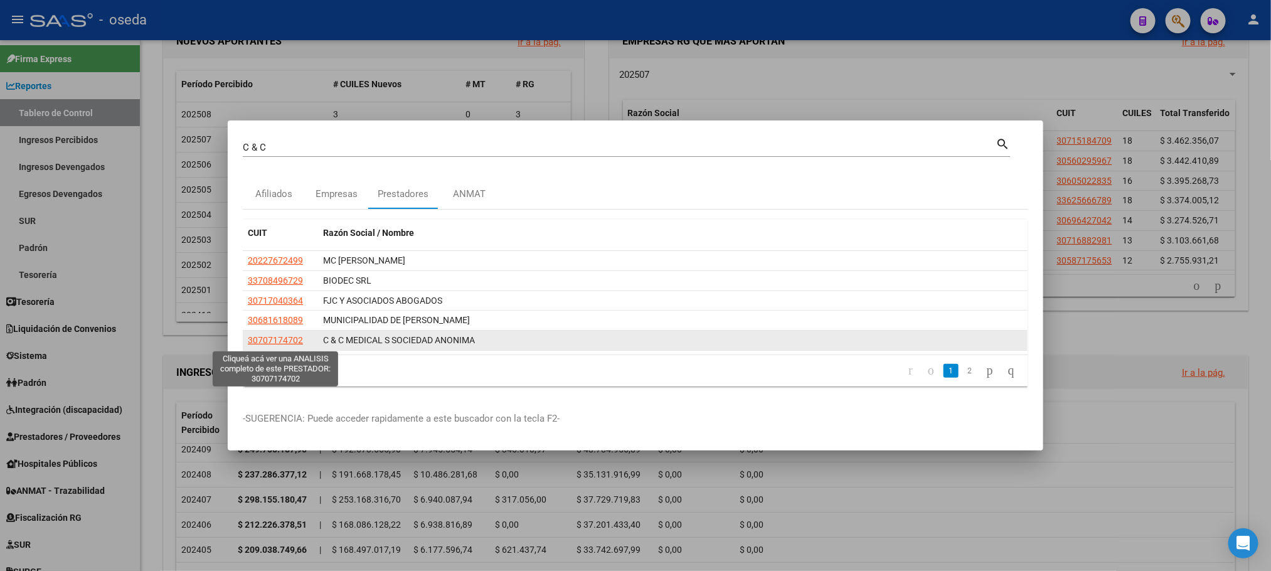
click at [273, 337] on span "30707174702" at bounding box center [275, 340] width 55 height 10
type textarea "30707174702"
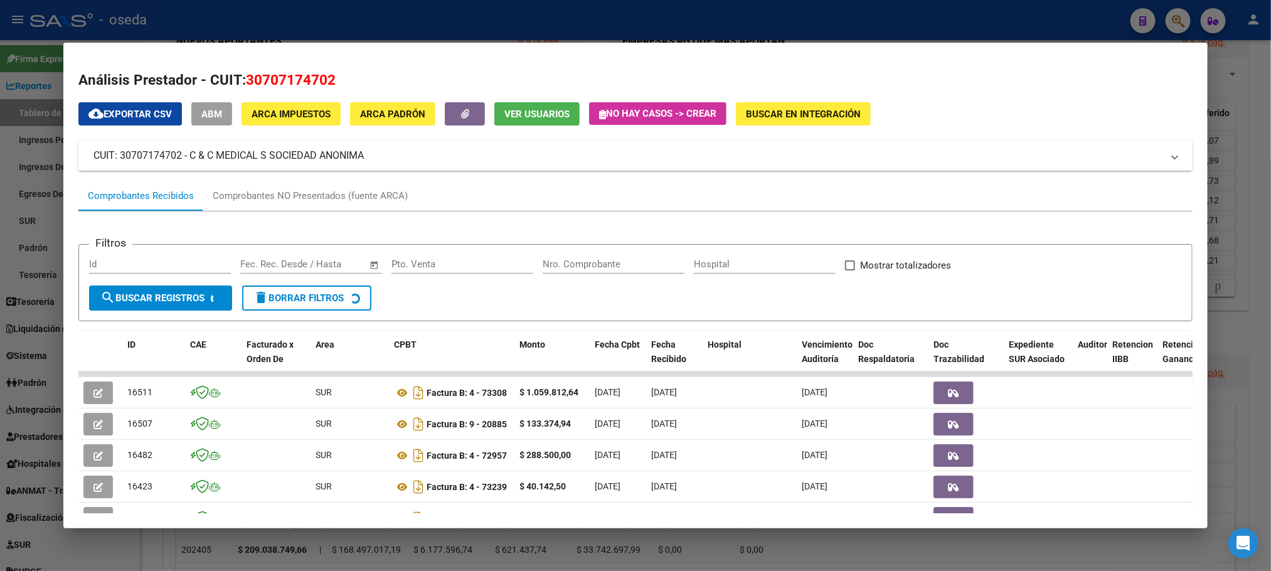
click at [561, 264] on input "Nro. Comprobante" at bounding box center [614, 263] width 142 height 11
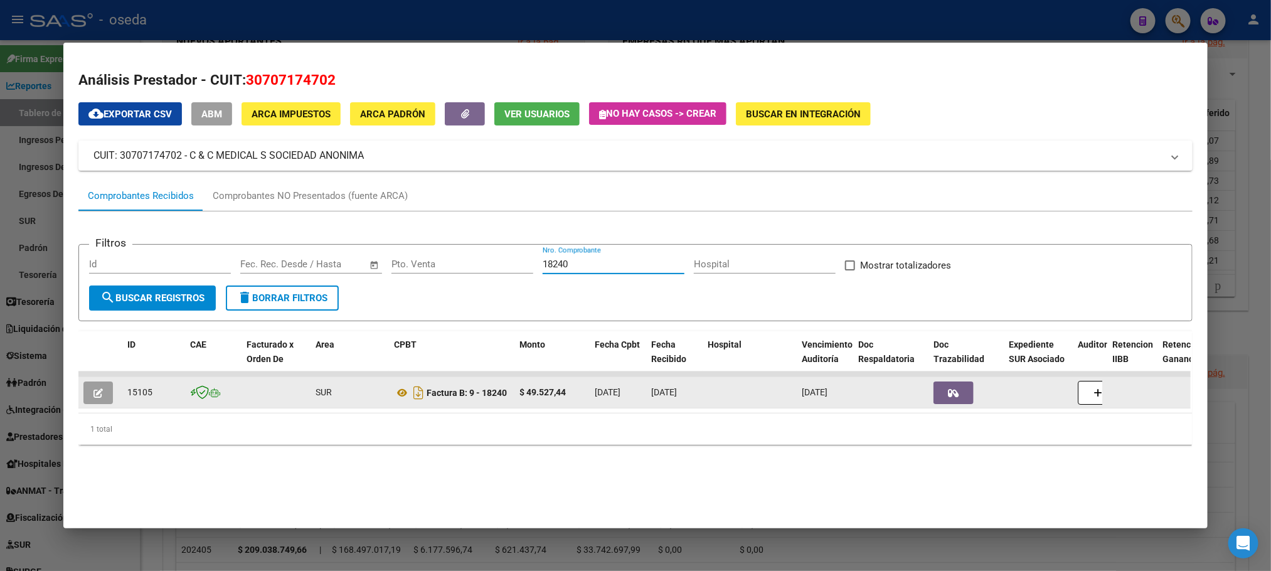
type input "18240"
click at [93, 397] on icon "button" at bounding box center [97, 392] width 9 height 9
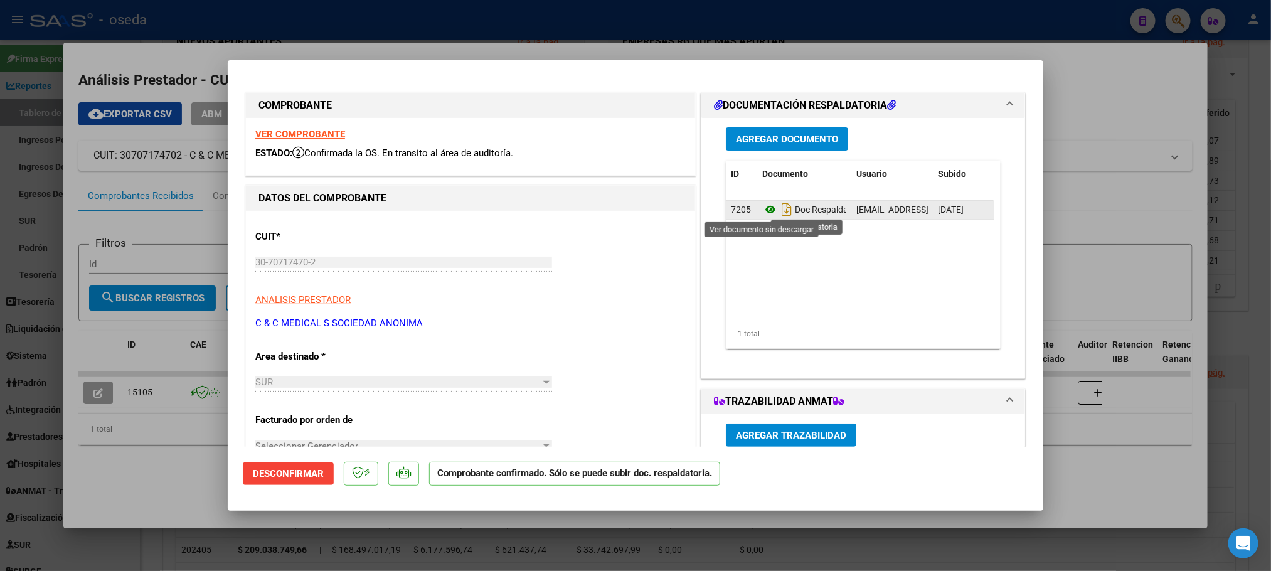
click at [762, 211] on icon at bounding box center [770, 209] width 16 height 15
type input "$ 0,00"
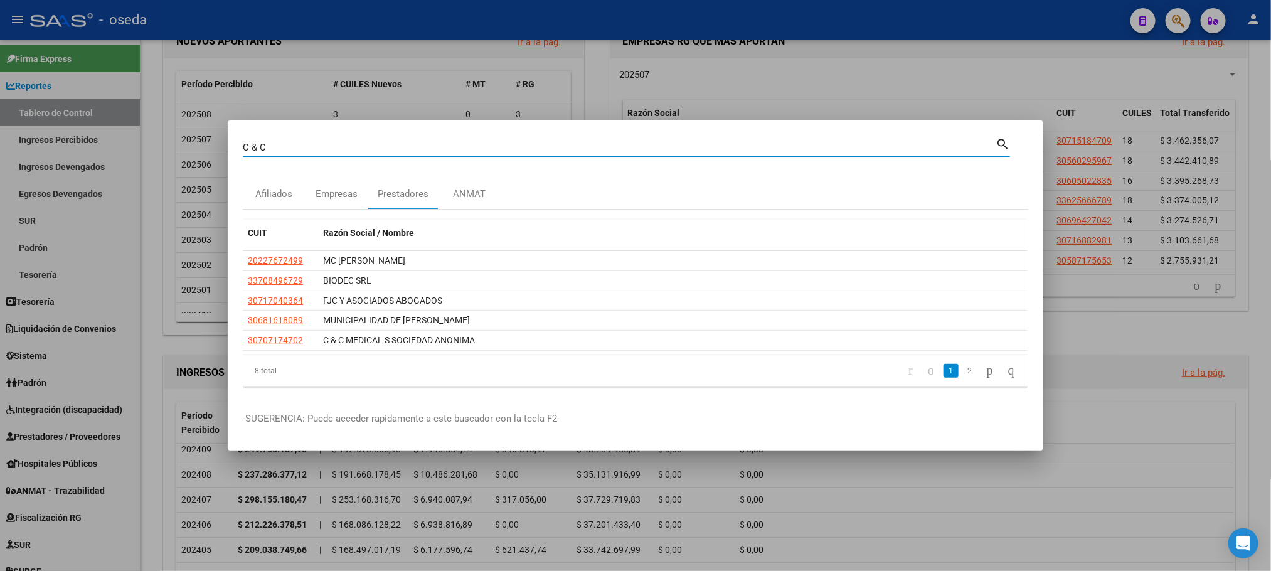
drag, startPoint x: 359, startPoint y: 143, endPoint x: 190, endPoint y: 154, distance: 169.7
click at [190, 154] on div "C & C Buscar (apellido, dni, cuil, nro traspaso, cuit, obra social) search Afil…" at bounding box center [635, 285] width 1271 height 571
type input "WENT"
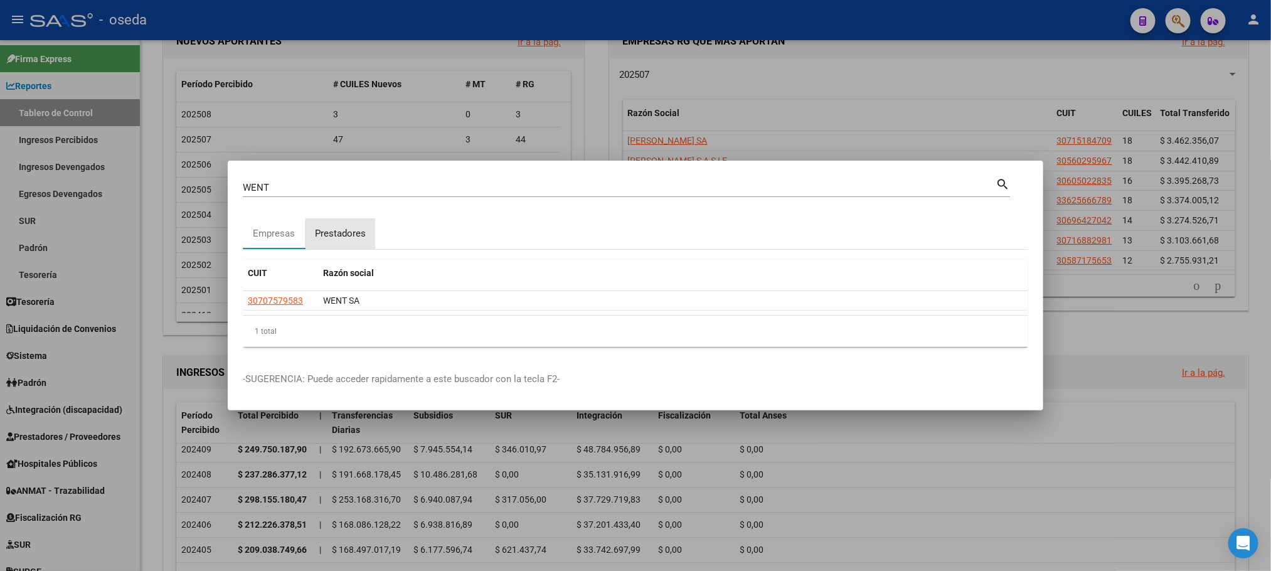
click at [352, 238] on div "Prestadores" at bounding box center [340, 233] width 51 height 14
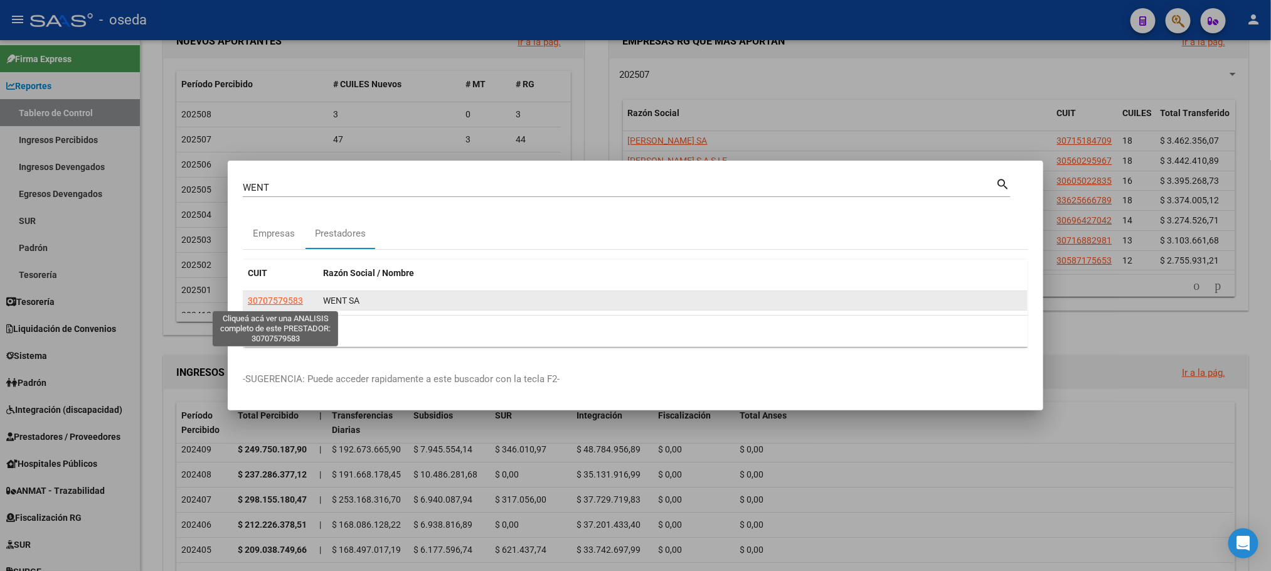
click at [260, 303] on span "30707579583" at bounding box center [275, 300] width 55 height 10
type textarea "30707579583"
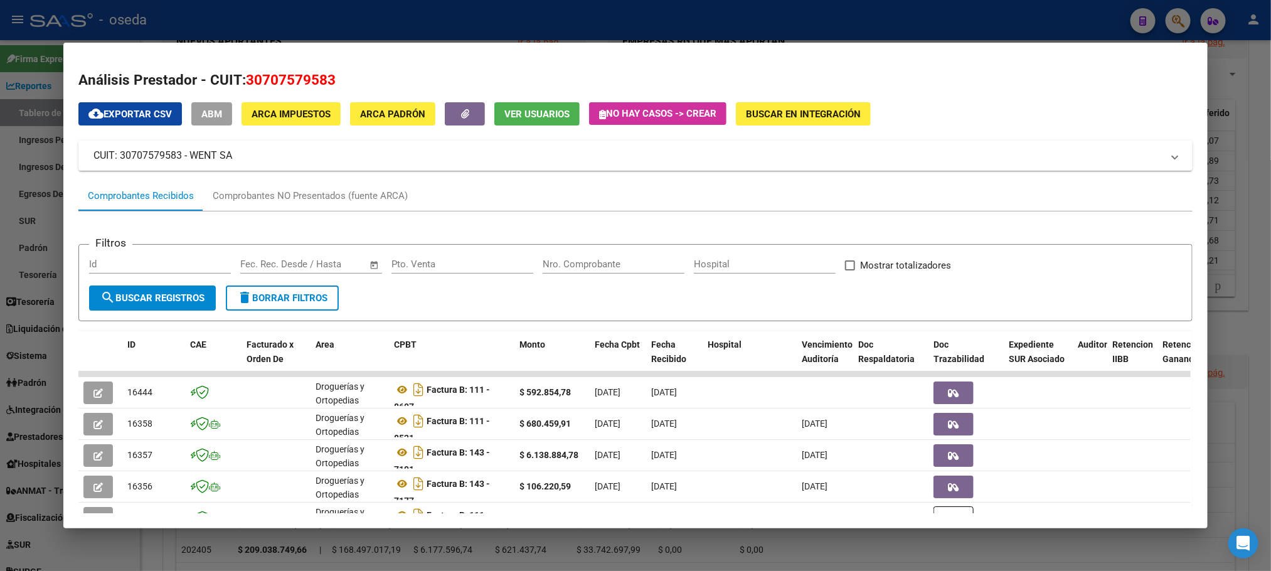
click at [603, 260] on input "Nro. Comprobante" at bounding box center [614, 263] width 142 height 11
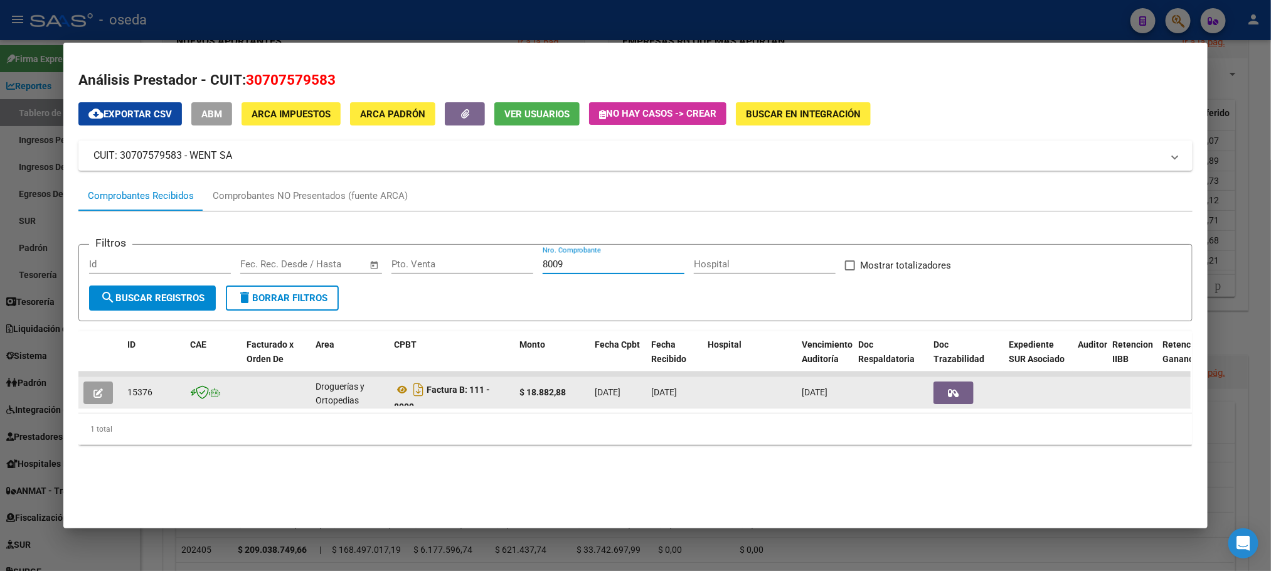
type input "8009"
click at [95, 391] on icon "button" at bounding box center [97, 392] width 9 height 9
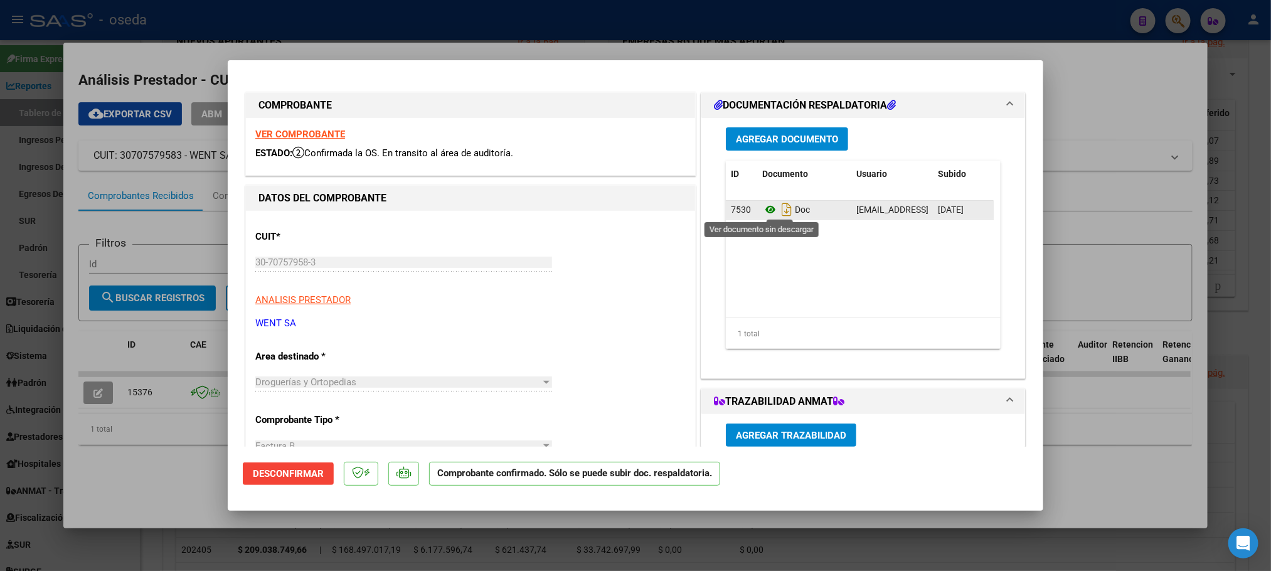
click at [762, 210] on icon at bounding box center [770, 209] width 16 height 15
type input "$ 0,00"
